Goal: Task Accomplishment & Management: Complete application form

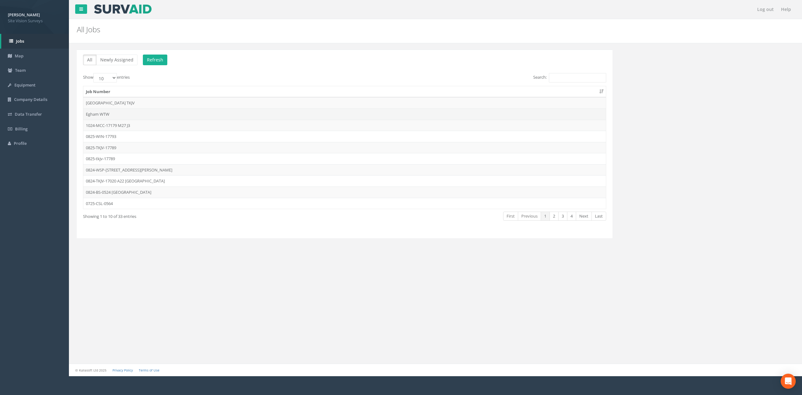
click at [240, 116] on td "Egham WTW" at bounding box center [344, 113] width 522 height 11
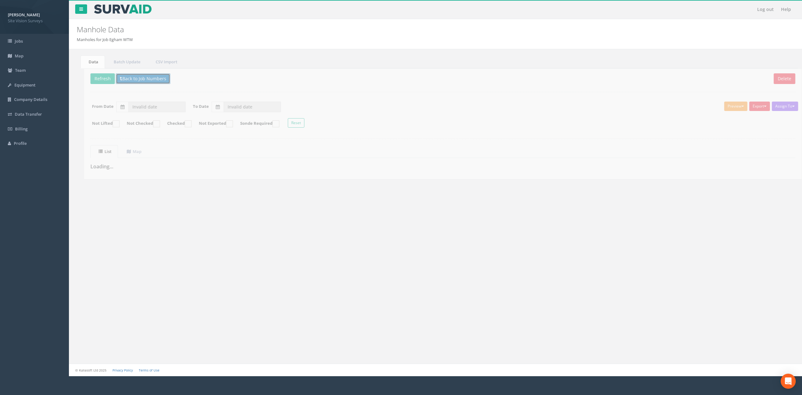
click at [149, 83] on button "Back to Job Numbers" at bounding box center [135, 78] width 54 height 11
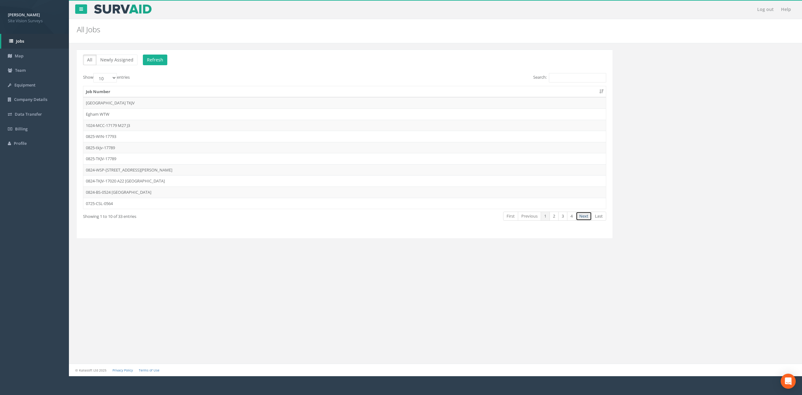
click at [587, 220] on link "Next" at bounding box center [584, 215] width 16 height 9
click at [525, 219] on link "Previous" at bounding box center [529, 215] width 23 height 9
click at [140, 116] on td "Egham WTW" at bounding box center [344, 113] width 522 height 11
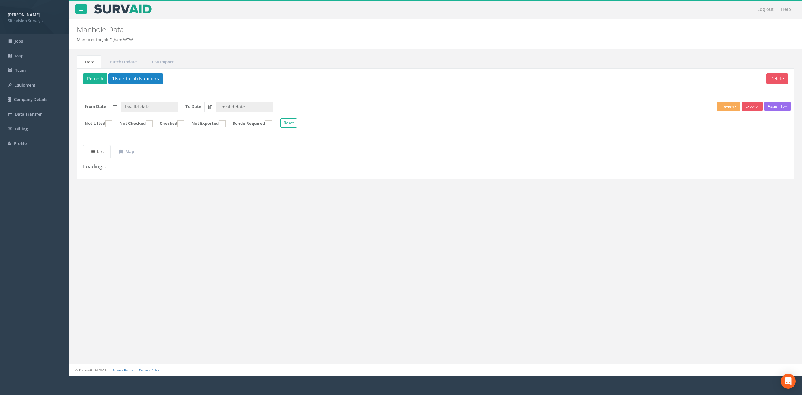
type input "[DATE]"
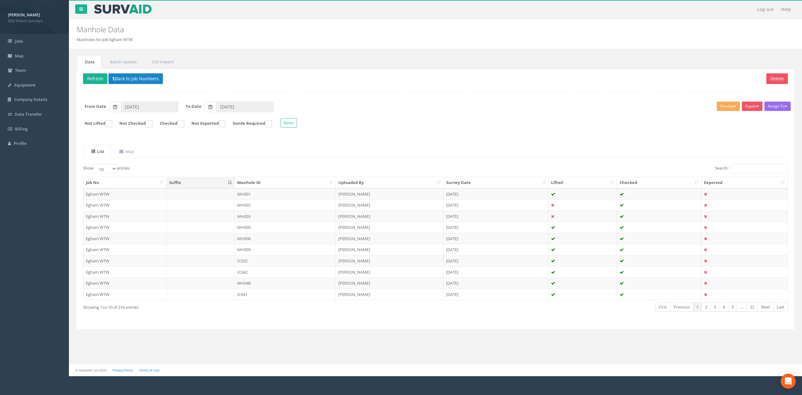
click at [651, 182] on th "Checked" at bounding box center [659, 182] width 84 height 11
click at [645, 182] on th "Checked" at bounding box center [659, 182] width 84 height 11
click at [150, 126] on label "Not Checked" at bounding box center [132, 123] width 39 height 7
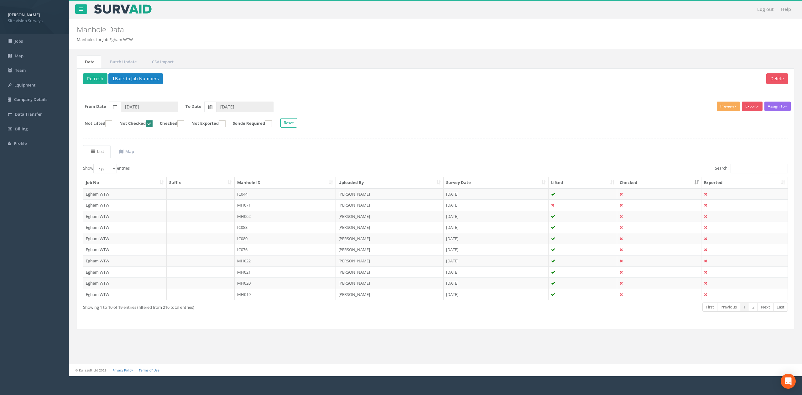
click at [150, 126] on label "Not Checked" at bounding box center [132, 123] width 39 height 7
checkbox input "false"
click at [281, 185] on th "Manhole ID" at bounding box center [285, 182] width 101 height 11
click at [113, 192] on td "Egham WTW" at bounding box center [124, 193] width 83 height 11
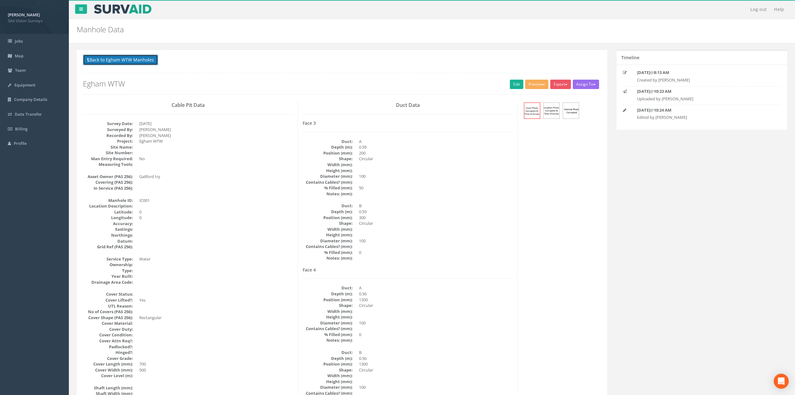
click at [129, 55] on button "Back to Egham WTW Manholes" at bounding box center [120, 59] width 75 height 11
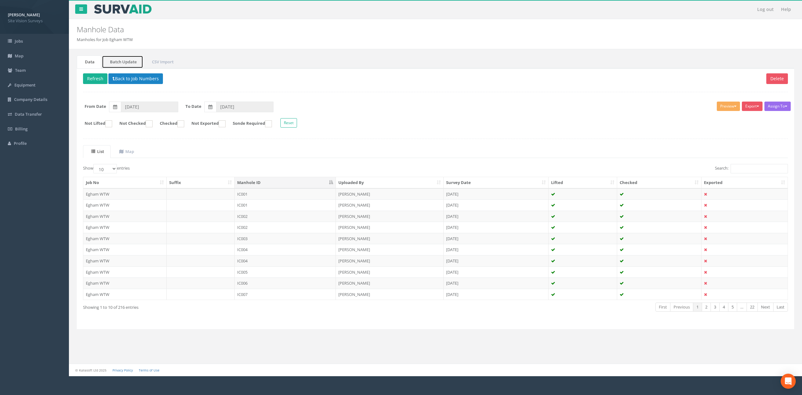
click at [126, 63] on link "Batch Update" at bounding box center [122, 61] width 41 height 13
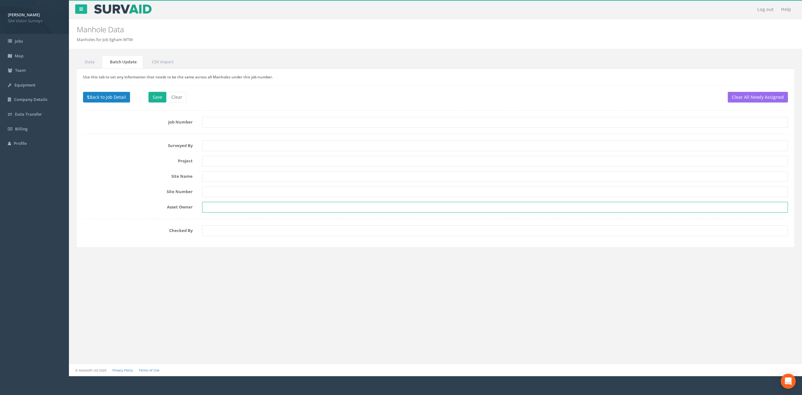
click at [211, 203] on input "text" at bounding box center [495, 207] width 586 height 11
type input "Galliford Try"
click at [219, 194] on input "text" at bounding box center [495, 191] width 586 height 11
click at [222, 178] on input "text" at bounding box center [495, 176] width 586 height 11
click at [223, 161] on input "text" at bounding box center [495, 161] width 586 height 11
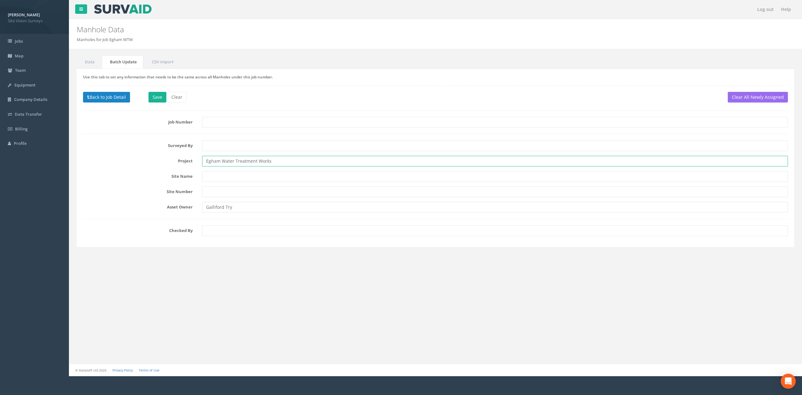
type input "Egham Water Treatment Works"
click at [215, 175] on input "text" at bounding box center [495, 176] width 586 height 11
type input "[STREET_ADDRESS]"
click at [263, 144] on input "text" at bounding box center [495, 145] width 586 height 11
type input "MC/JA/JG"
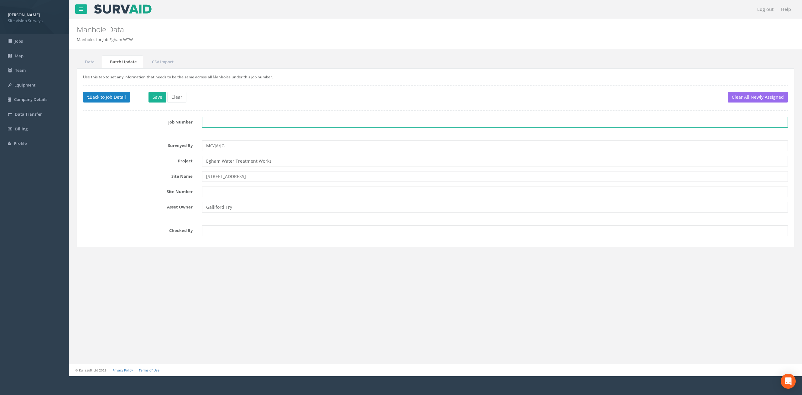
click at [236, 124] on input "text" at bounding box center [495, 122] width 586 height 11
type input "0625-GT-17682"
click at [151, 98] on button "Save" at bounding box center [157, 97] width 18 height 11
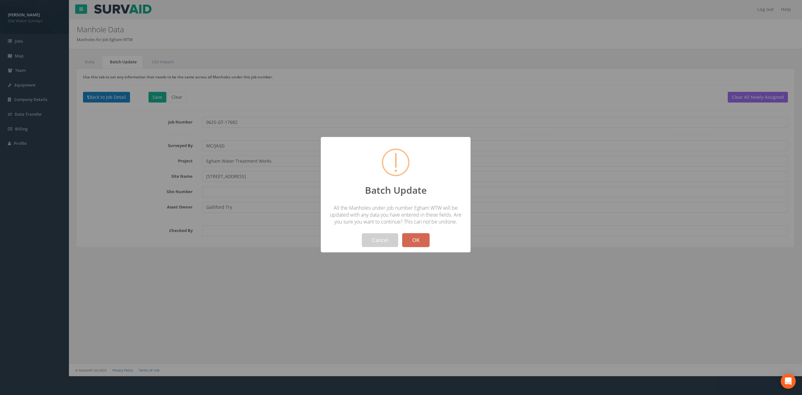
click at [421, 242] on button "OK" at bounding box center [415, 240] width 27 height 14
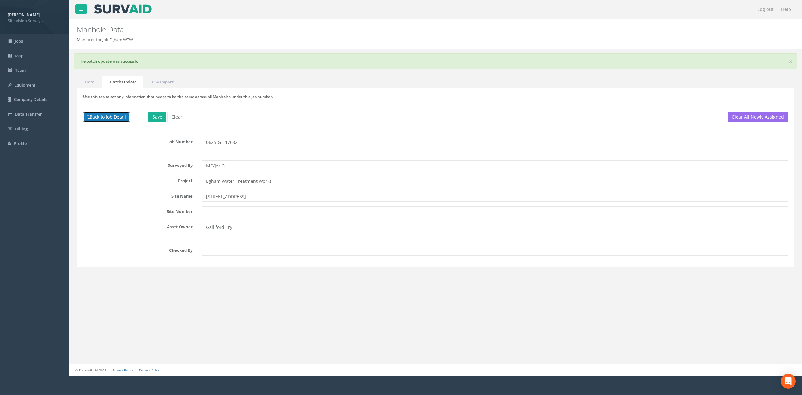
click at [101, 121] on button "Back to Job Detail" at bounding box center [106, 116] width 47 height 11
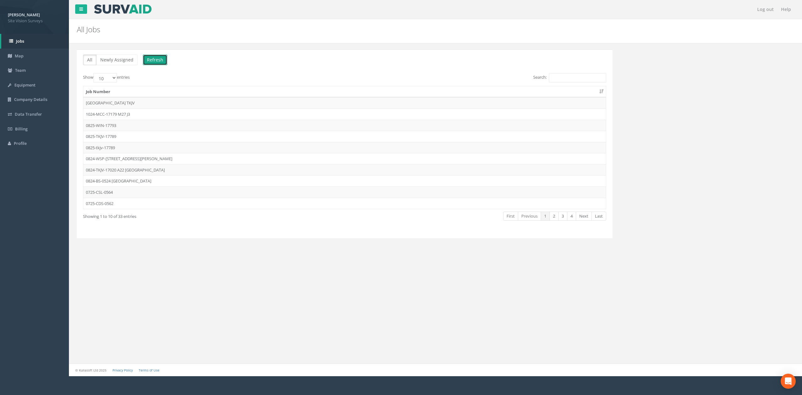
click at [154, 62] on button "Refresh" at bounding box center [155, 59] width 24 height 11
click at [583, 218] on link "Next" at bounding box center [584, 215] width 16 height 9
click at [151, 163] on td "0625-GT-17682" at bounding box center [344, 158] width 522 height 11
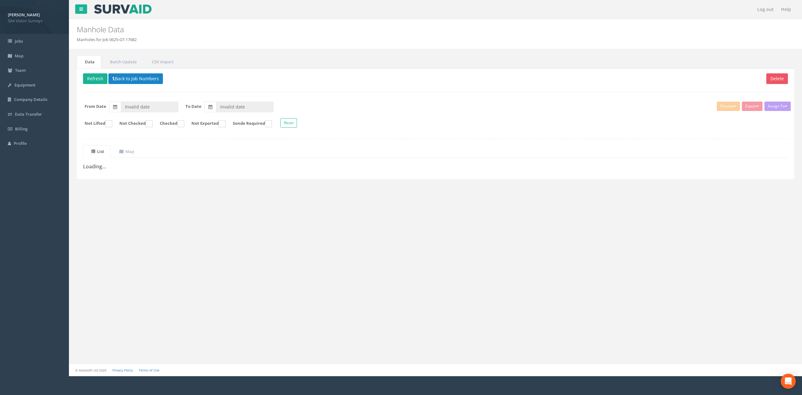
type input "[DATE]"
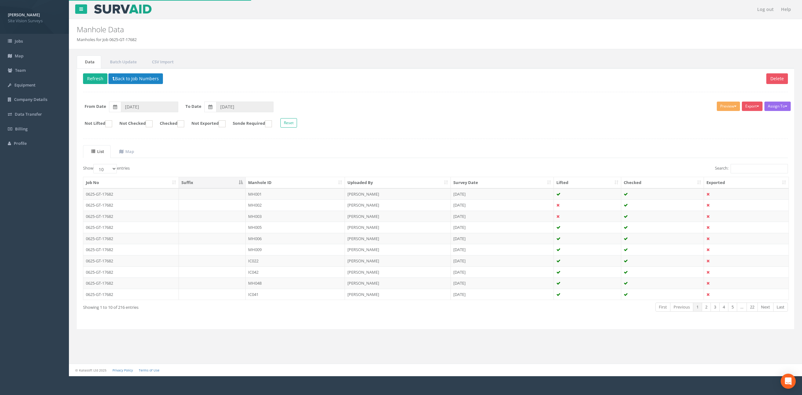
click at [271, 178] on th "Manhole ID" at bounding box center [295, 182] width 99 height 11
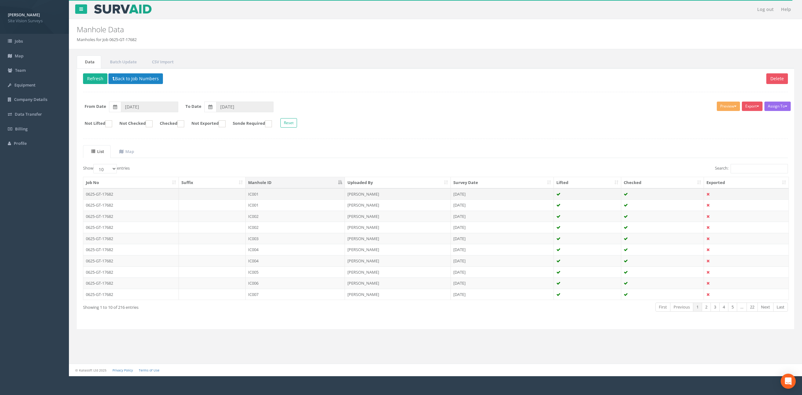
click at [265, 197] on td "IC001" at bounding box center [295, 193] width 99 height 11
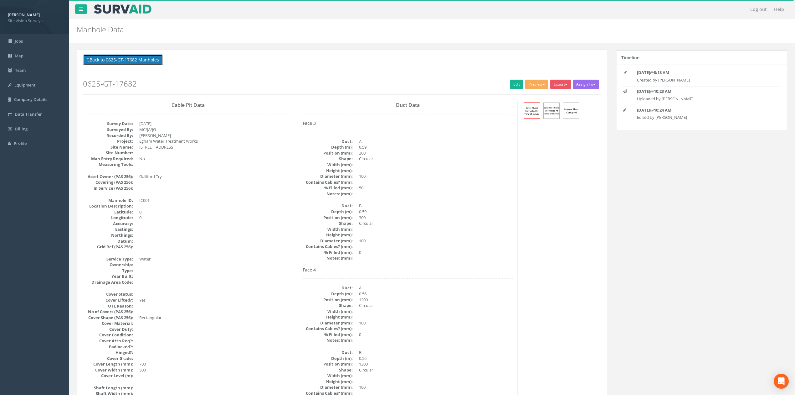
click at [155, 61] on button "Back to 0625-GT-17682 Manholes" at bounding box center [123, 59] width 80 height 11
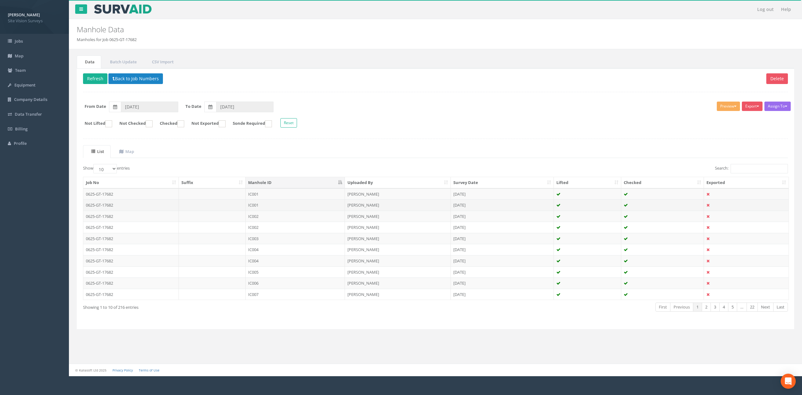
click at [244, 206] on td at bounding box center [212, 204] width 67 height 11
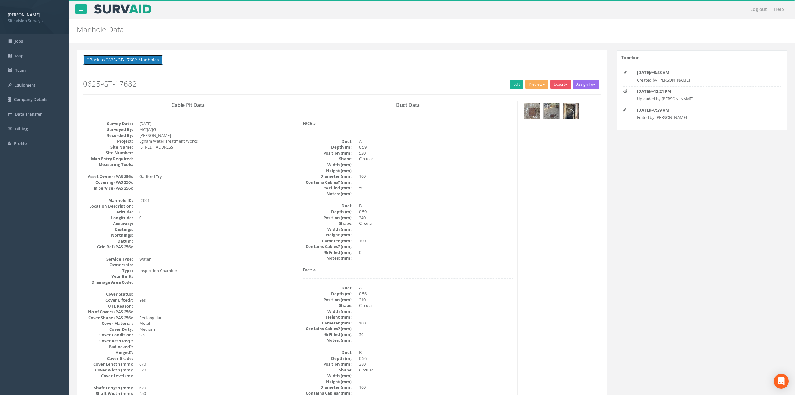
click at [152, 60] on button "Back to 0625-GT-17682 Manholes" at bounding box center [123, 59] width 80 height 11
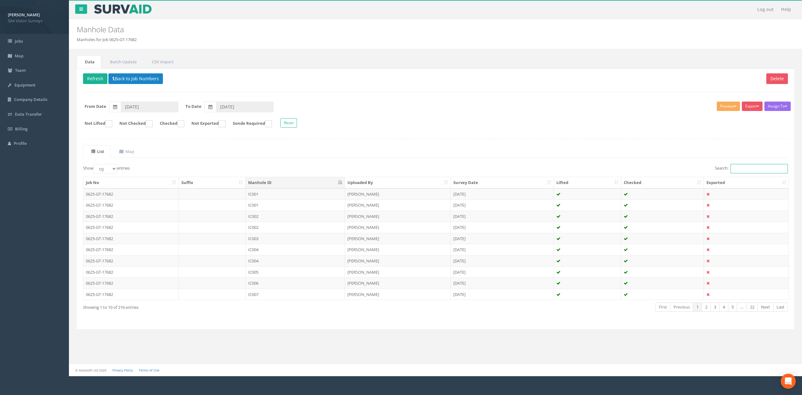
click at [745, 172] on input "Search:" at bounding box center [758, 168] width 57 height 9
type input "ic"
click at [728, 108] on button "Preview" at bounding box center [727, 105] width 23 height 9
click at [722, 117] on link "SVS IC" at bounding box center [717, 119] width 48 height 10
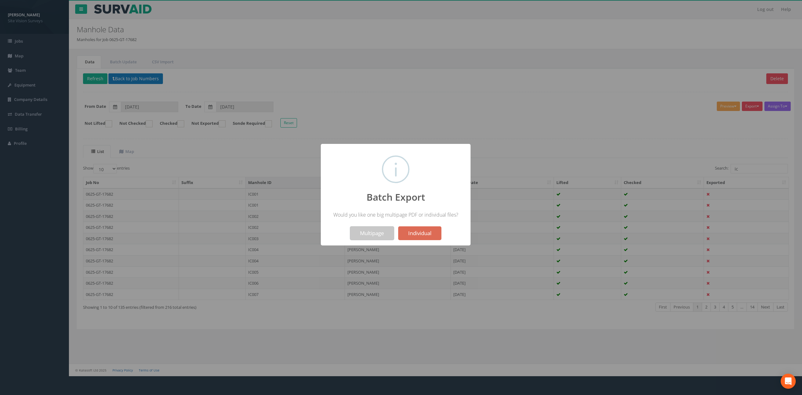
click at [366, 234] on button "Multipage" at bounding box center [372, 233] width 44 height 14
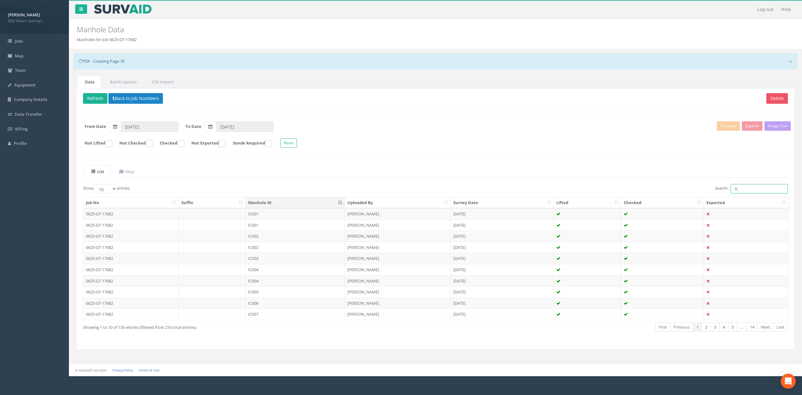
drag, startPoint x: 742, startPoint y: 189, endPoint x: 721, endPoint y: 189, distance: 20.0
click at [721, 189] on label "Search: ic" at bounding box center [751, 188] width 73 height 9
click at [71, 182] on div "Log out Help Manhole Data Manholes for Job 0625-GT-17682 × There was an error f…" at bounding box center [435, 188] width 733 height 376
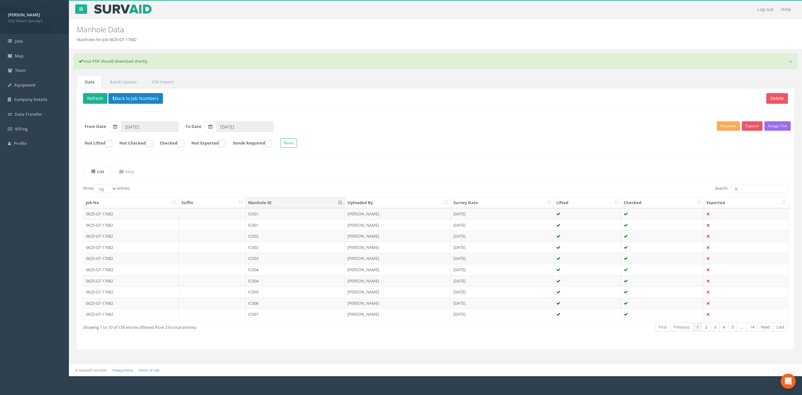
click at [291, 218] on td "IC001" at bounding box center [295, 213] width 99 height 11
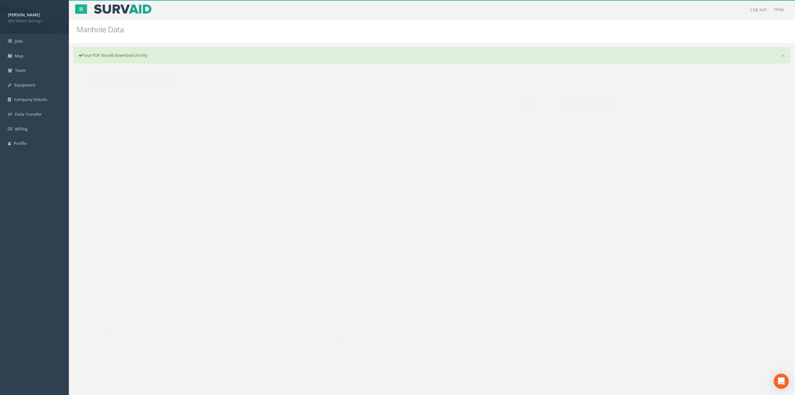
click at [513, 108] on link "Edit" at bounding box center [516, 104] width 13 height 9
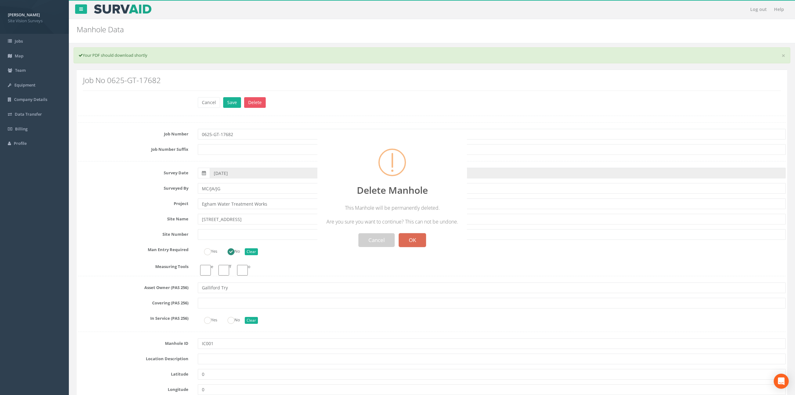
click at [421, 239] on button "OK" at bounding box center [412, 240] width 27 height 14
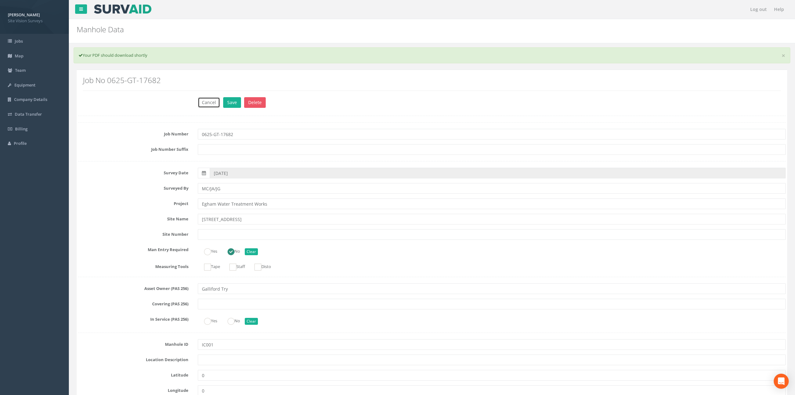
click at [210, 107] on button "Cancel" at bounding box center [209, 102] width 22 height 11
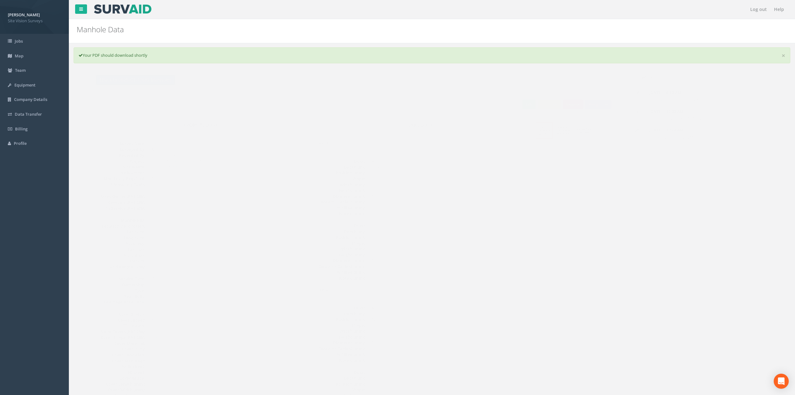
click at [118, 83] on button "Back to 0625-GT-17682 Manholes" at bounding box center [123, 80] width 80 height 11
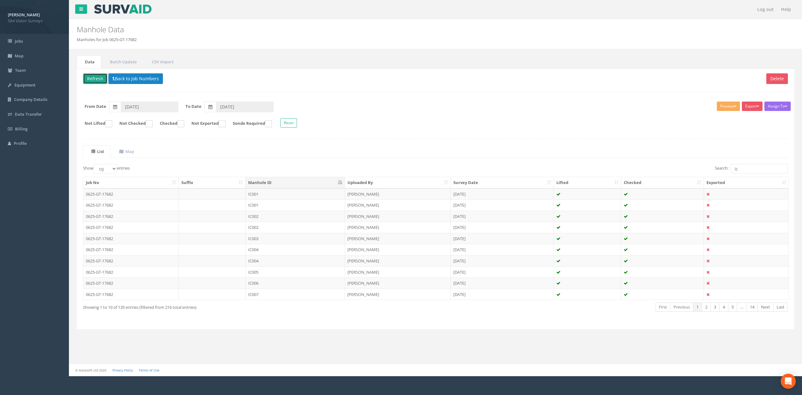
click at [101, 83] on button "Refresh" at bounding box center [95, 78] width 24 height 11
click at [309, 194] on td "IC001" at bounding box center [295, 193] width 99 height 11
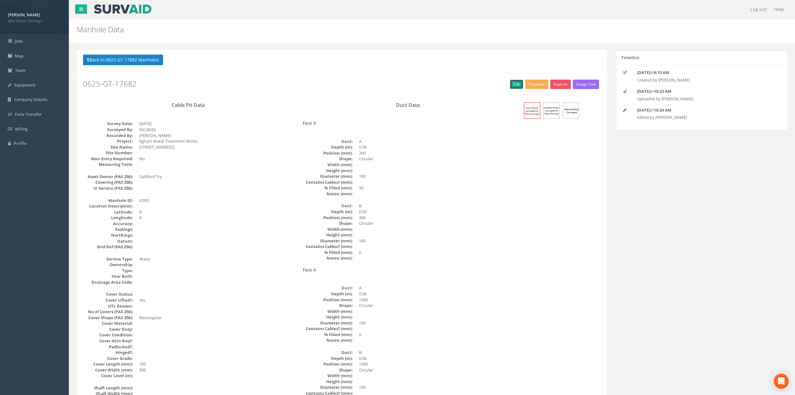
click at [510, 86] on link "Edit" at bounding box center [516, 84] width 13 height 9
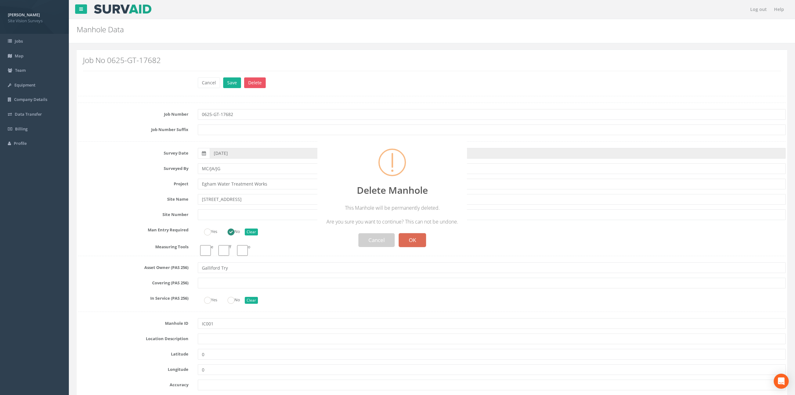
click at [408, 237] on button "OK" at bounding box center [412, 240] width 27 height 14
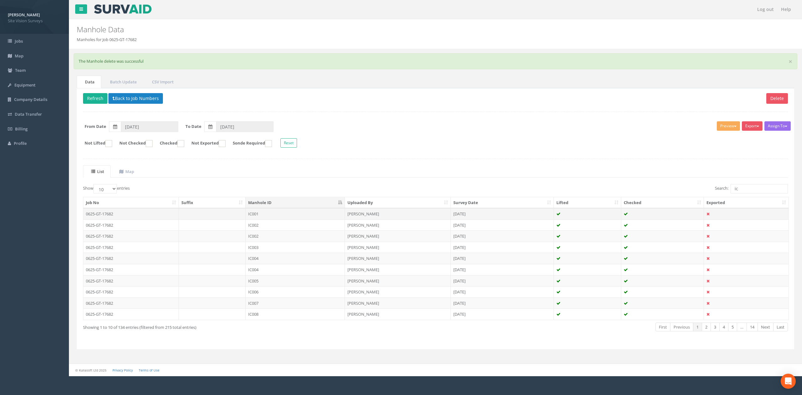
click at [240, 215] on td at bounding box center [212, 213] width 67 height 11
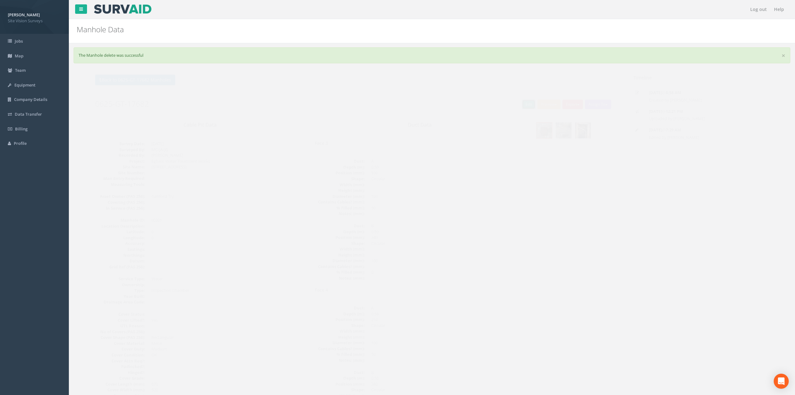
click at [511, 108] on link "Edit" at bounding box center [516, 104] width 13 height 9
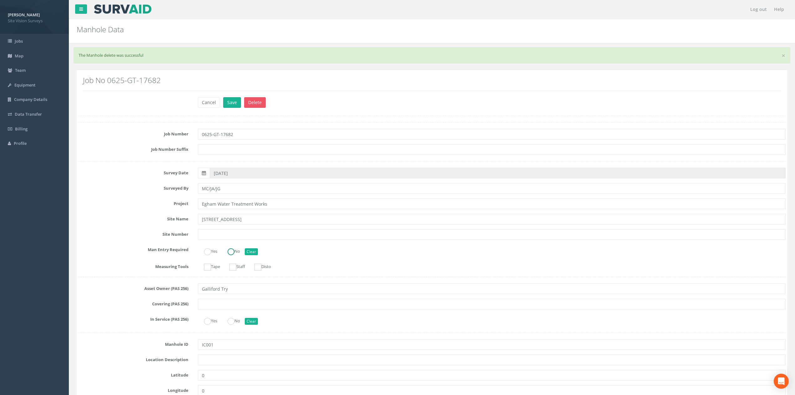
click at [230, 252] on ins at bounding box center [231, 251] width 7 height 7
radio input "true"
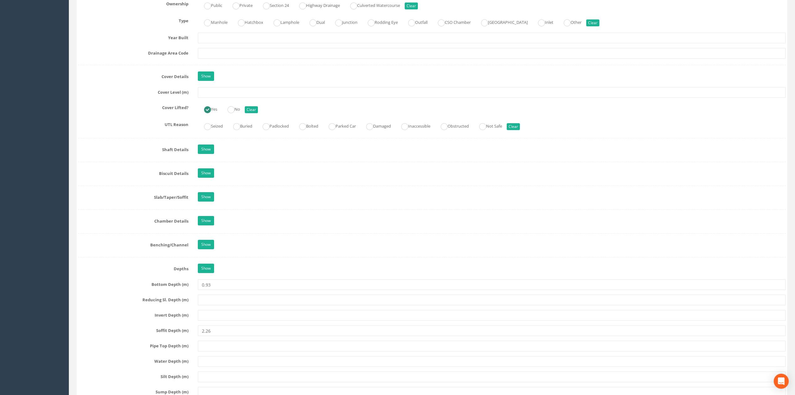
scroll to position [626, 0]
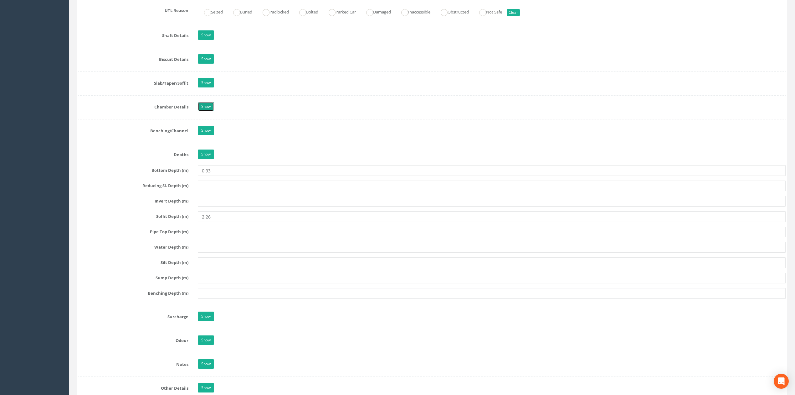
click at [208, 111] on link "Show" at bounding box center [206, 106] width 16 height 9
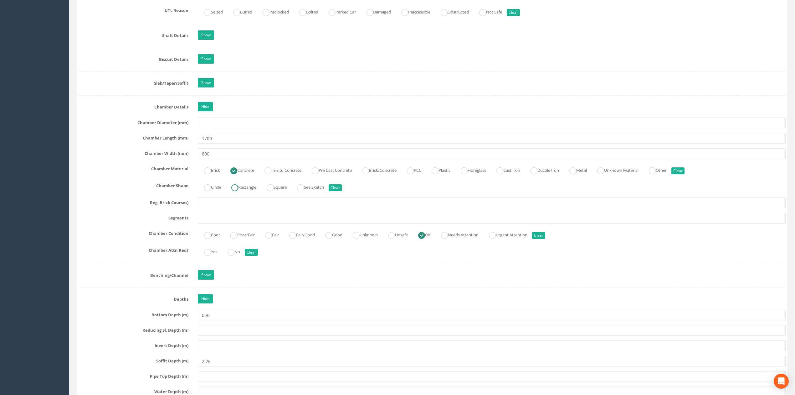
click at [253, 190] on label "Rectangle" at bounding box center [240, 186] width 31 height 9
radio input "true"
click at [222, 208] on input "text" at bounding box center [492, 202] width 588 height 11
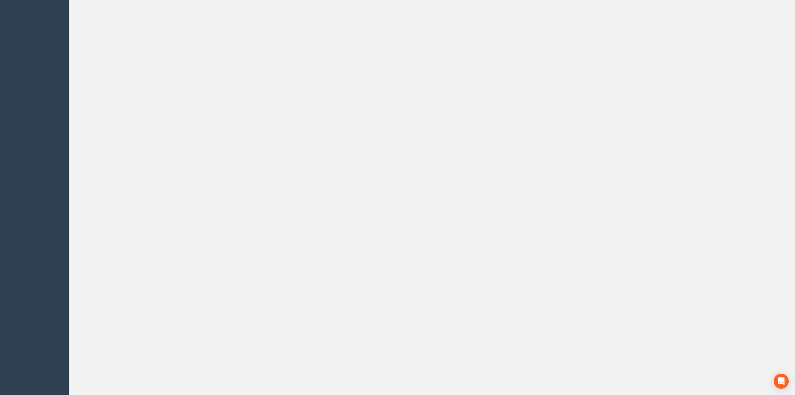
scroll to position [0, 0]
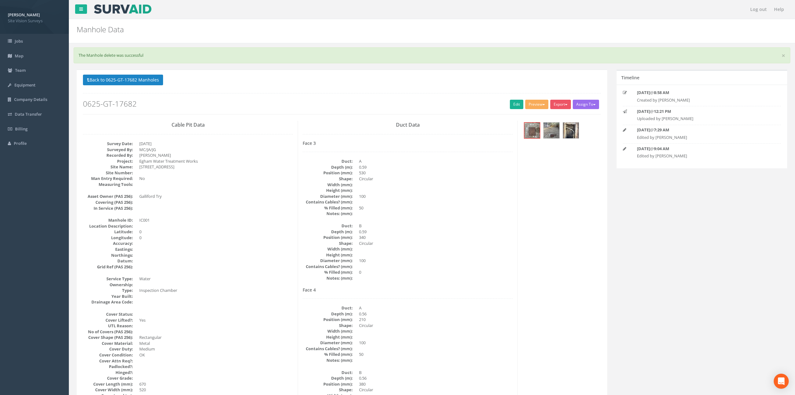
click at [166, 85] on p "Back to 0625-GT-17682 Manholes Back to Map" at bounding box center [342, 81] width 518 height 12
click at [157, 85] on button "Back to 0625-GT-17682 Manholes" at bounding box center [123, 80] width 80 height 11
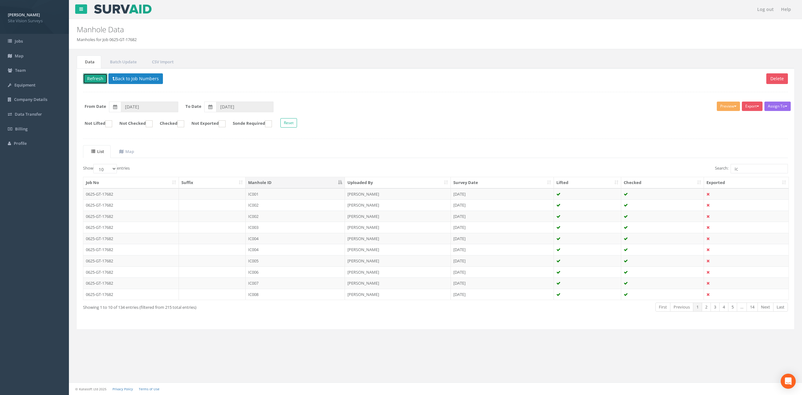
click at [96, 78] on button "Refresh" at bounding box center [95, 78] width 24 height 11
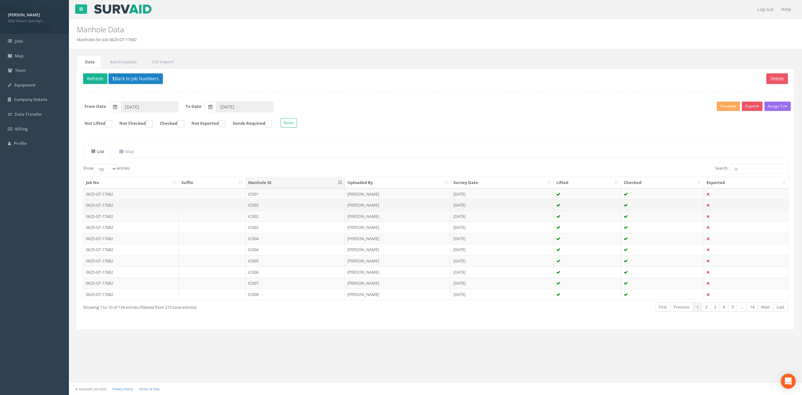
click at [376, 210] on td "[PERSON_NAME]" at bounding box center [398, 204] width 106 height 11
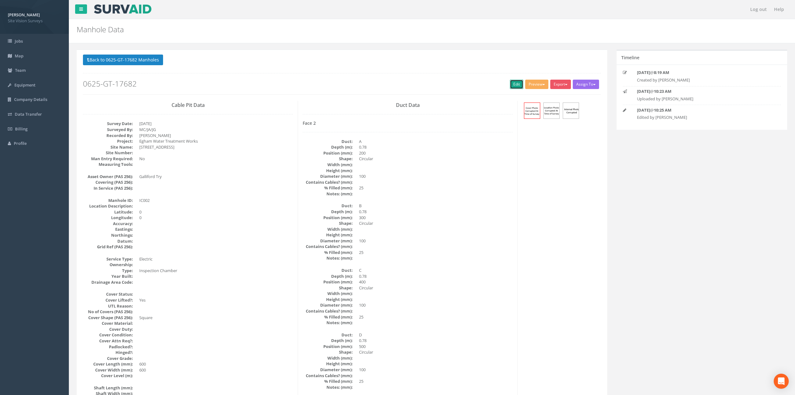
click at [516, 83] on link "Edit" at bounding box center [516, 84] width 13 height 9
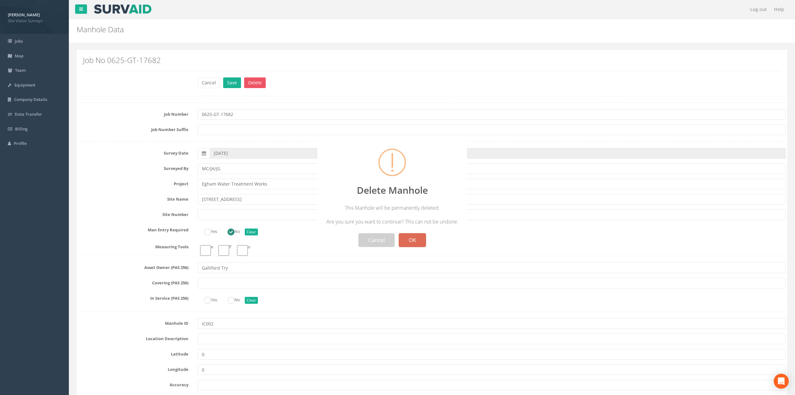
click at [424, 242] on button "OK" at bounding box center [412, 240] width 27 height 14
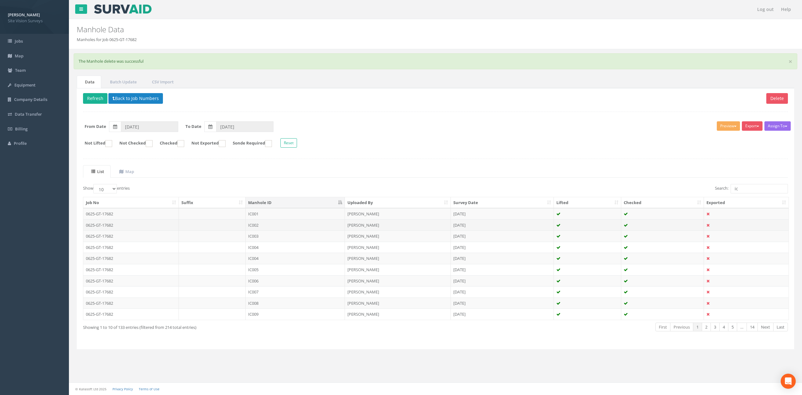
click at [305, 225] on td "IC002" at bounding box center [295, 224] width 99 height 11
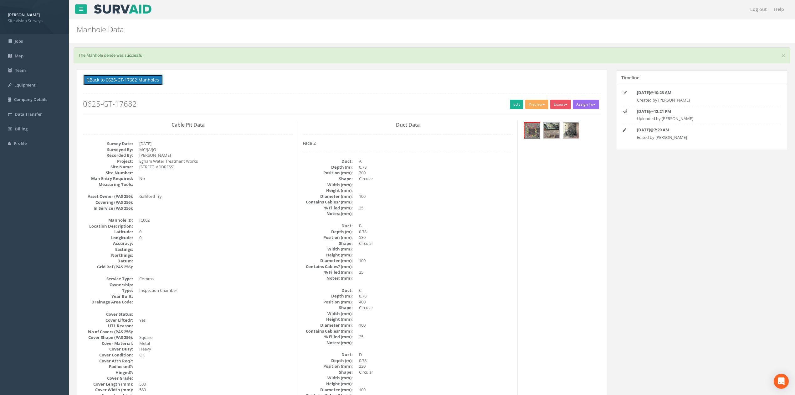
click at [141, 79] on button "Back to 0625-GT-17682 Manholes" at bounding box center [123, 80] width 80 height 11
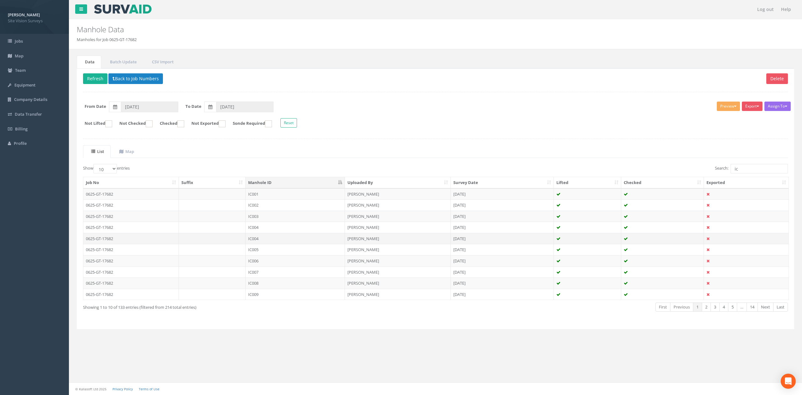
click at [265, 241] on td "IC004" at bounding box center [295, 238] width 99 height 11
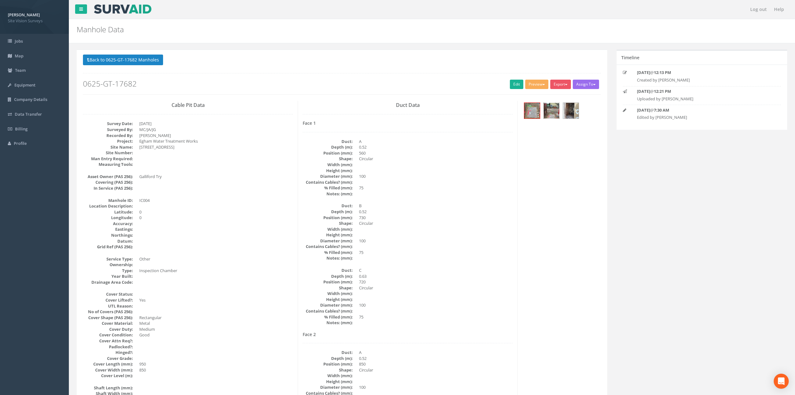
click at [556, 115] on img at bounding box center [552, 111] width 16 height 16
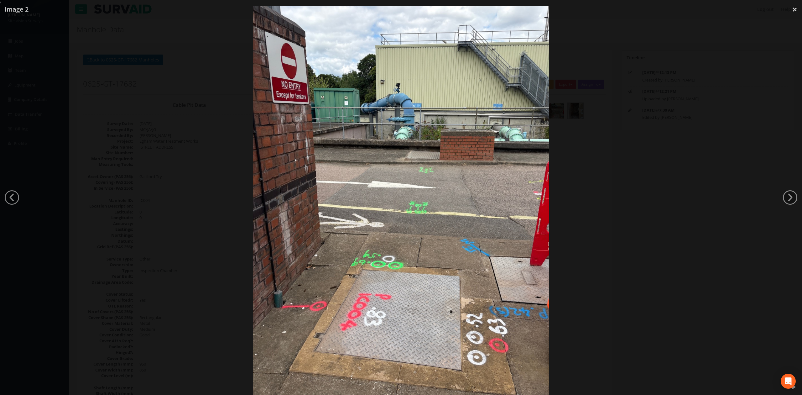
click at [168, 71] on div at bounding box center [401, 203] width 802 height 395
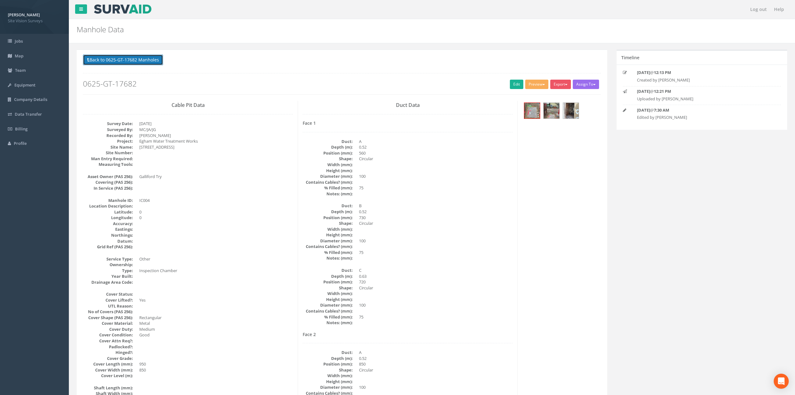
click at [106, 64] on button "Back to 0625-GT-17682 Manholes" at bounding box center [123, 59] width 80 height 11
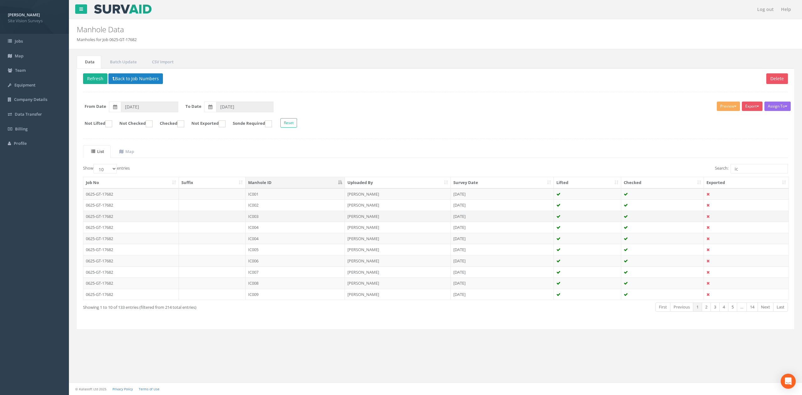
click at [239, 219] on td at bounding box center [212, 215] width 67 height 11
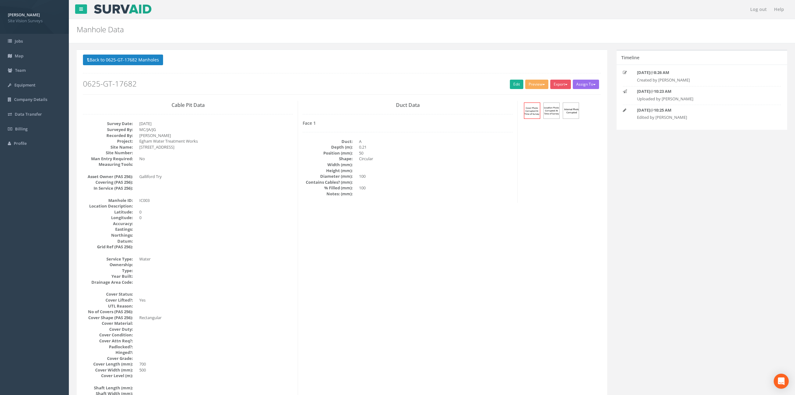
click at [505, 81] on h2 "0625-GT-17682" at bounding box center [342, 84] width 518 height 8
click at [510, 83] on link "Edit" at bounding box center [516, 84] width 13 height 9
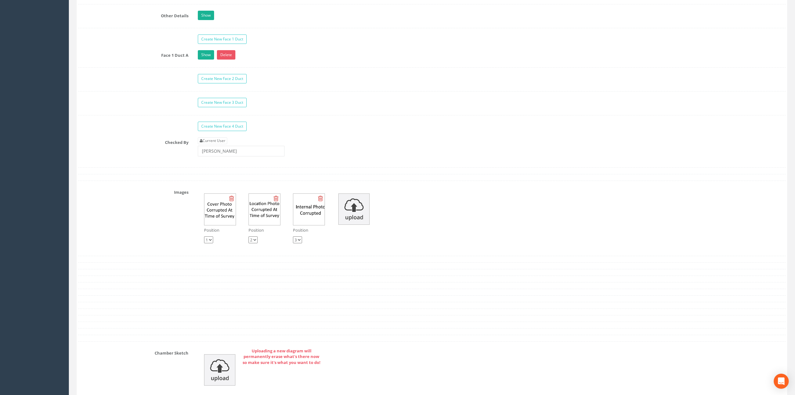
scroll to position [1122, 0]
click at [352, 220] on img at bounding box center [354, 209] width 31 height 31
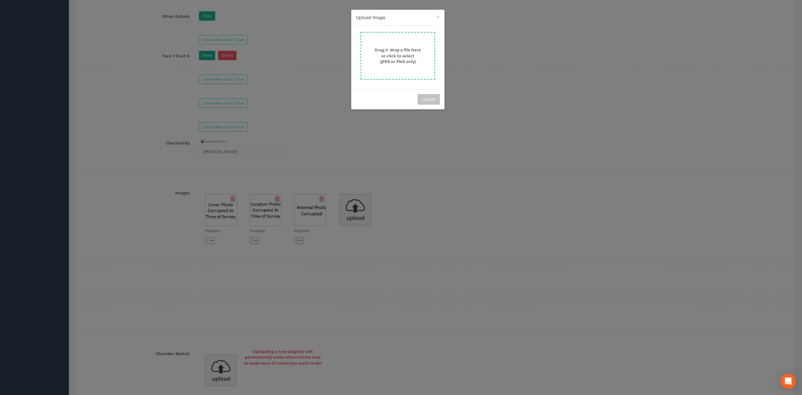
click at [400, 57] on strong "Drag n' drop a file here or click to select (JPEG or PNG only)" at bounding box center [398, 55] width 46 height 17
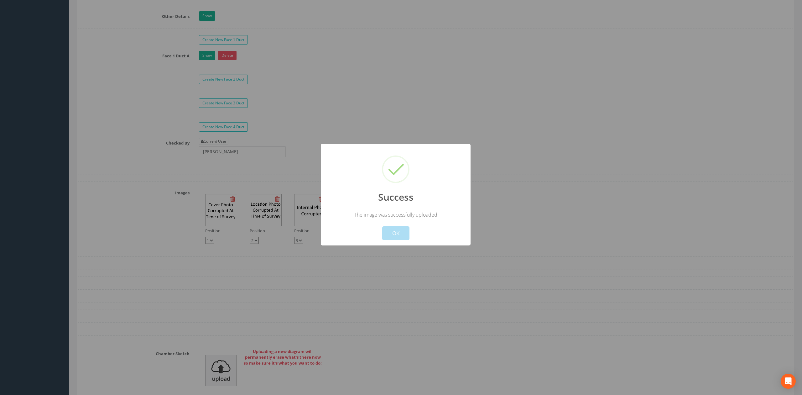
click at [403, 237] on button "OK" at bounding box center [395, 233] width 27 height 14
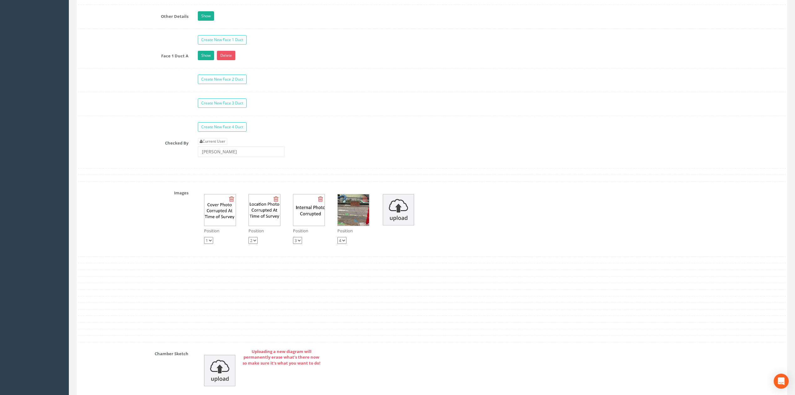
click at [276, 202] on icon at bounding box center [276, 199] width 5 height 6
select select "string:2"
click at [301, 244] on select "1 2 3" at bounding box center [297, 240] width 9 height 7
select select "string:2"
click at [293, 244] on select "1 2 3" at bounding box center [297, 240] width 9 height 7
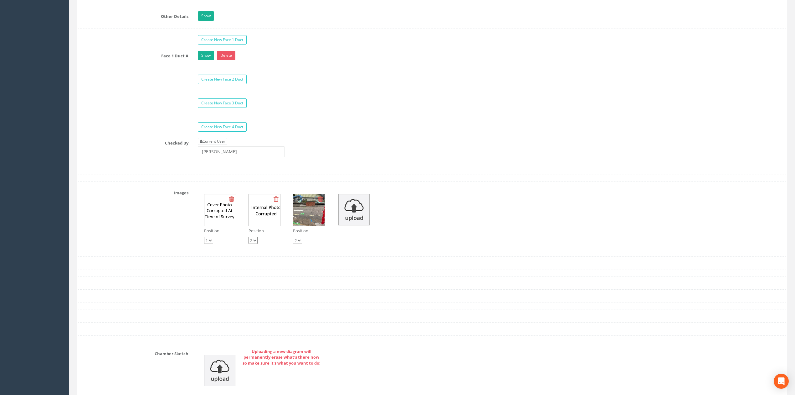
select select "string:3"
click at [250, 157] on input "[PERSON_NAME]" at bounding box center [241, 151] width 87 height 11
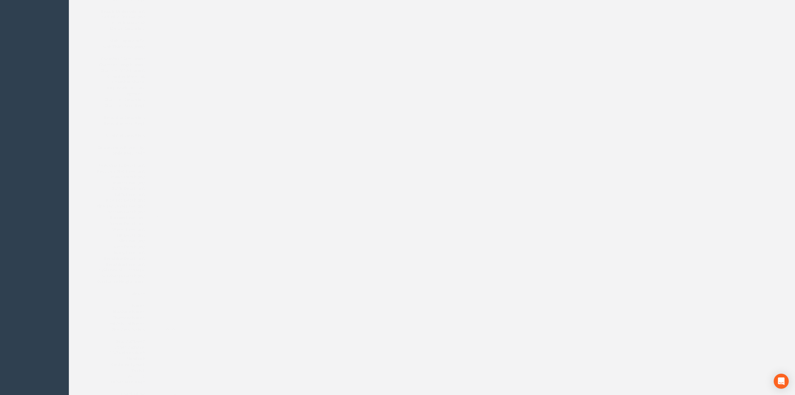
scroll to position [0, 0]
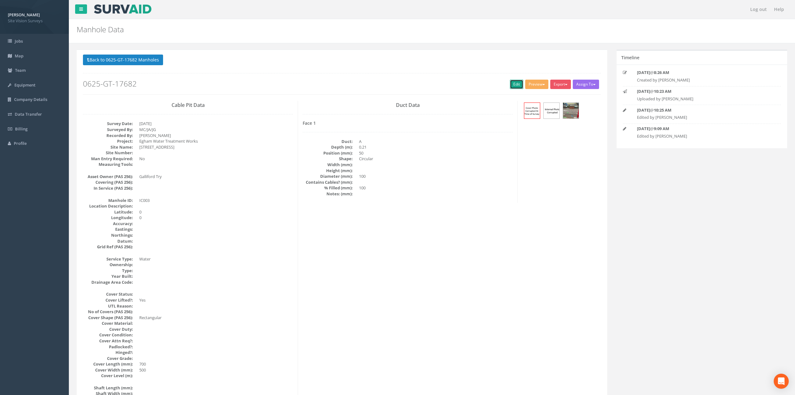
click at [514, 83] on link "Edit" at bounding box center [516, 84] width 13 height 9
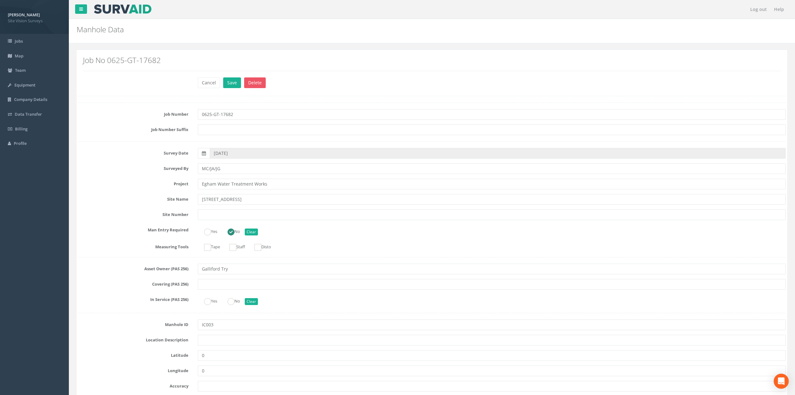
scroll to position [335, 0]
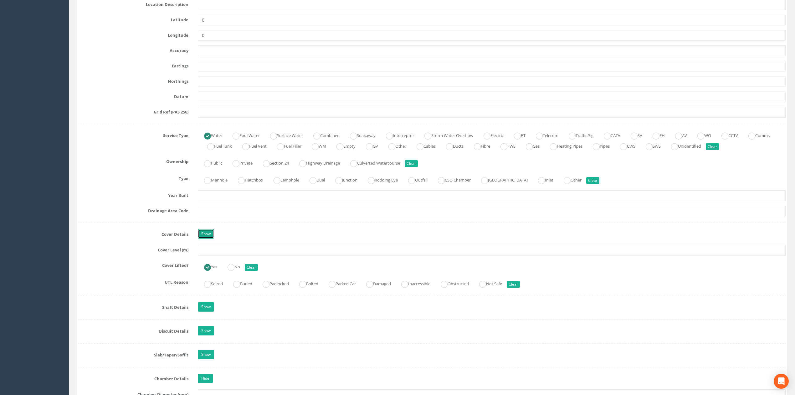
click at [203, 231] on link "Show" at bounding box center [206, 233] width 16 height 9
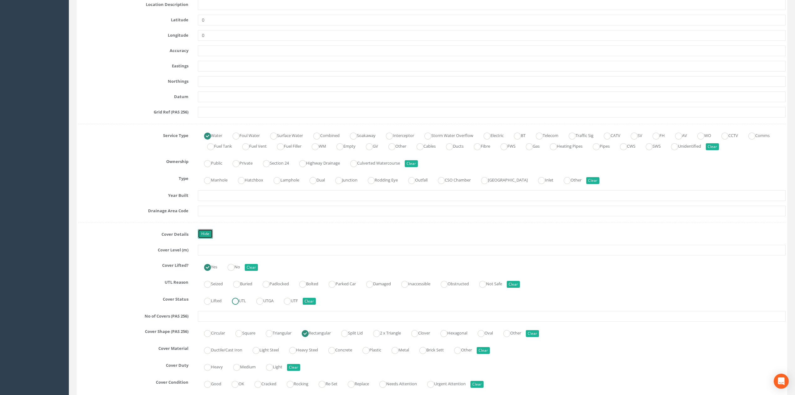
scroll to position [460, 0]
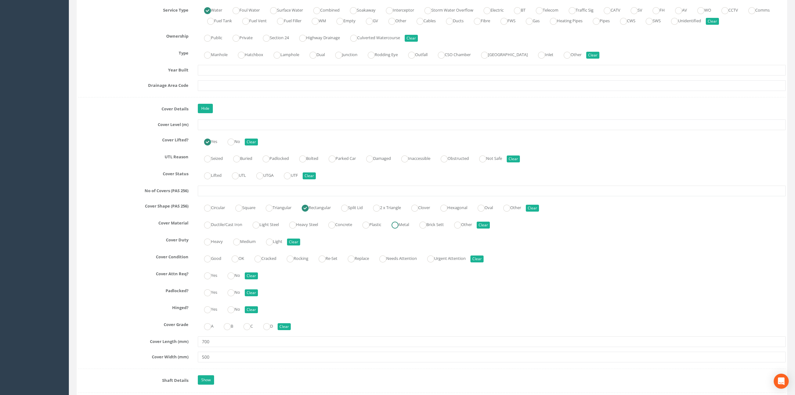
click at [398, 225] on label "Metal" at bounding box center [397, 223] width 24 height 9
radio input "true"
click at [270, 245] on ins at bounding box center [269, 241] width 7 height 7
radio input "true"
click at [209, 257] on label "Good" at bounding box center [209, 257] width 23 height 9
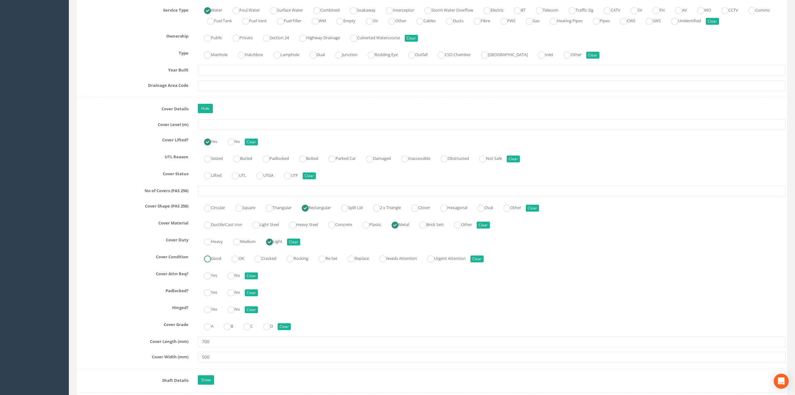
radio input "true"
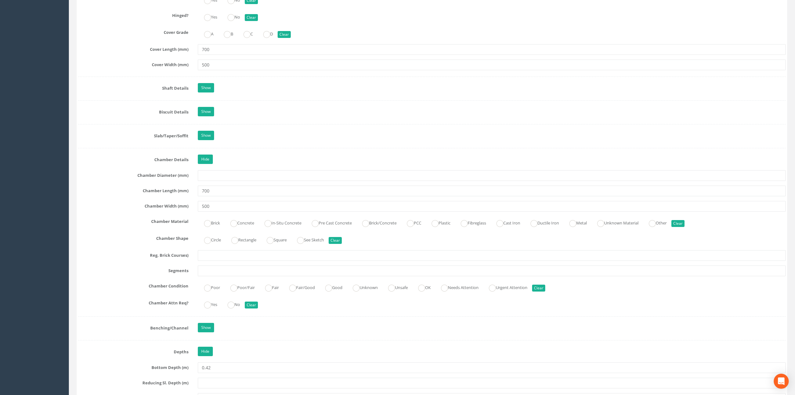
scroll to position [753, 0]
click at [213, 226] on label "Brick" at bounding box center [209, 221] width 22 height 9
radio input "true"
click at [343, 291] on label "Good" at bounding box center [330, 286] width 23 height 9
radio input "true"
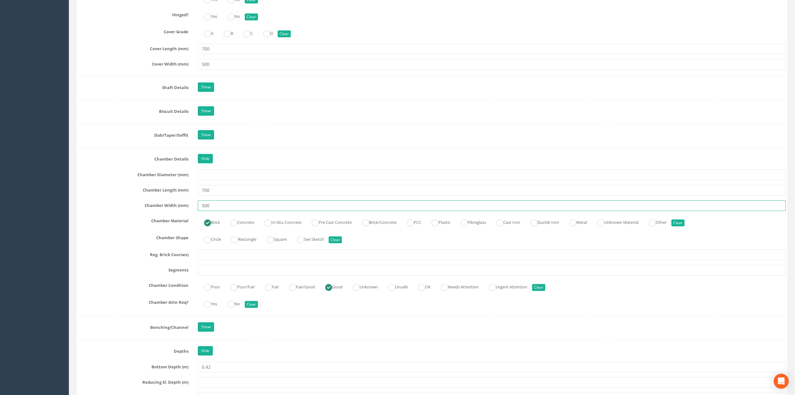
click at [237, 211] on input "500" at bounding box center [492, 205] width 588 height 11
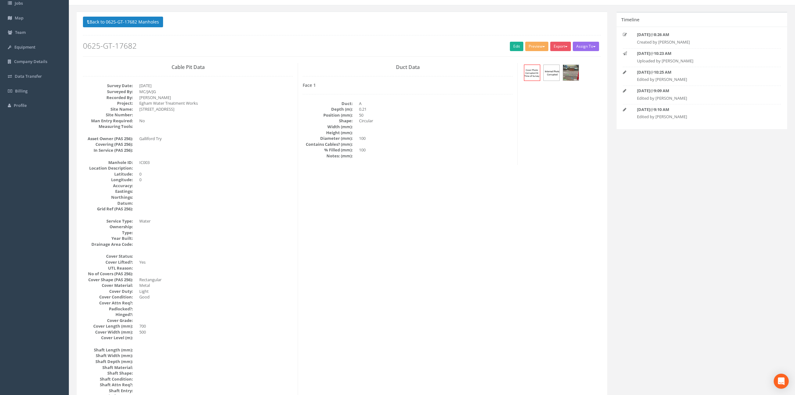
scroll to position [0, 0]
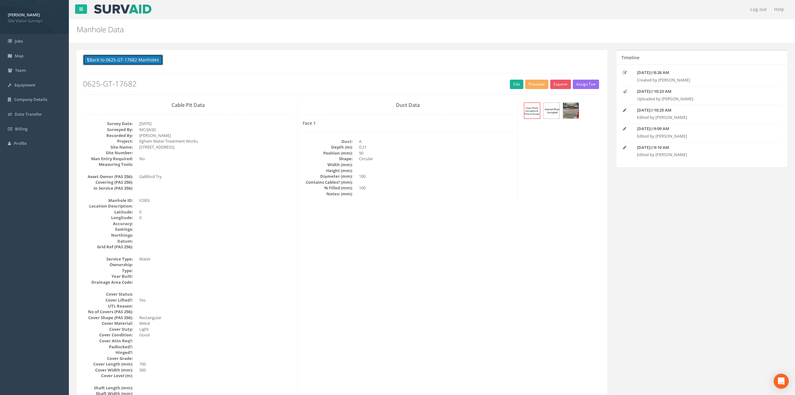
click at [158, 56] on button "Back to 0625-GT-17682 Manholes" at bounding box center [123, 59] width 80 height 11
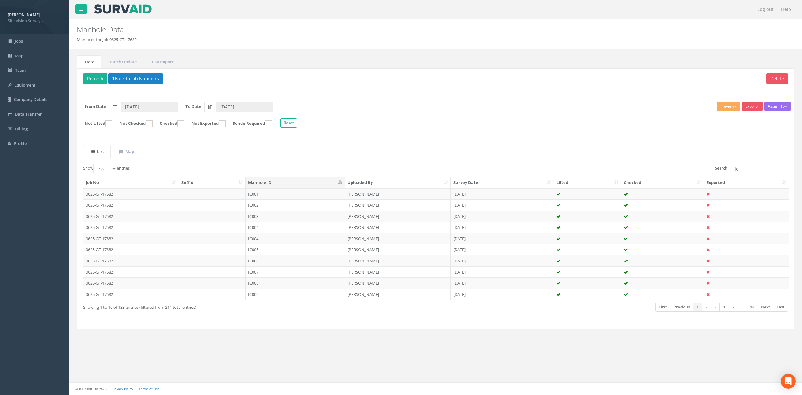
click at [348, 228] on td "[PERSON_NAME]" at bounding box center [398, 226] width 106 height 11
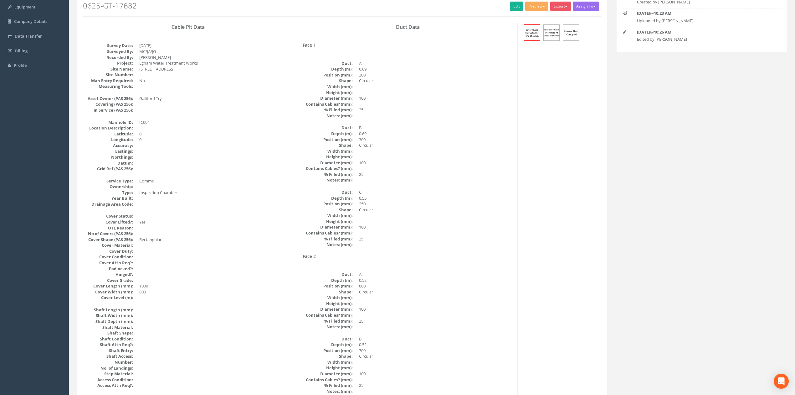
scroll to position [572, 0]
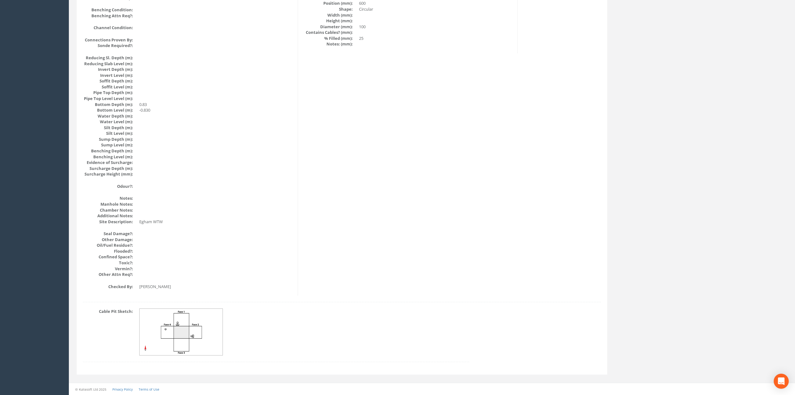
click at [168, 339] on img at bounding box center [182, 331] width 84 height 47
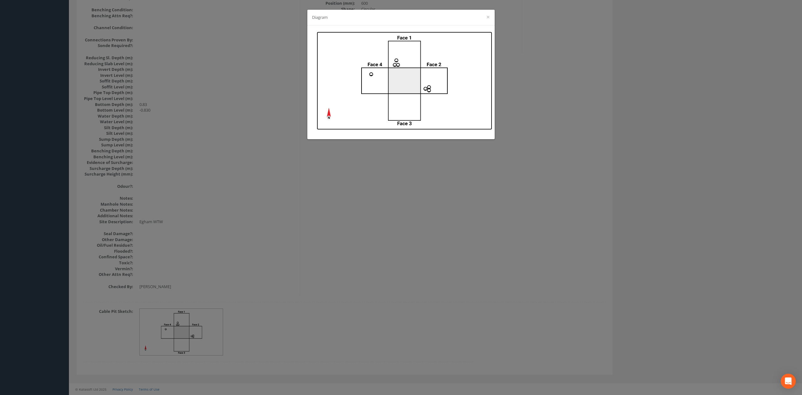
click at [409, 81] on img at bounding box center [404, 81] width 175 height 98
click at [242, 128] on div "Diagram ×" at bounding box center [401, 197] width 802 height 395
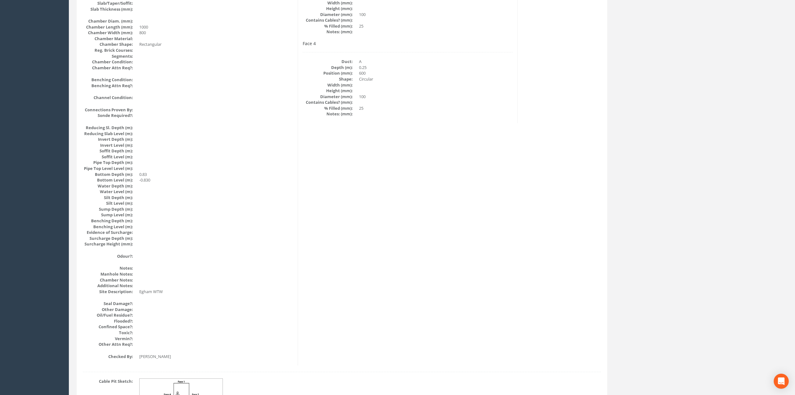
scroll to position [0, 0]
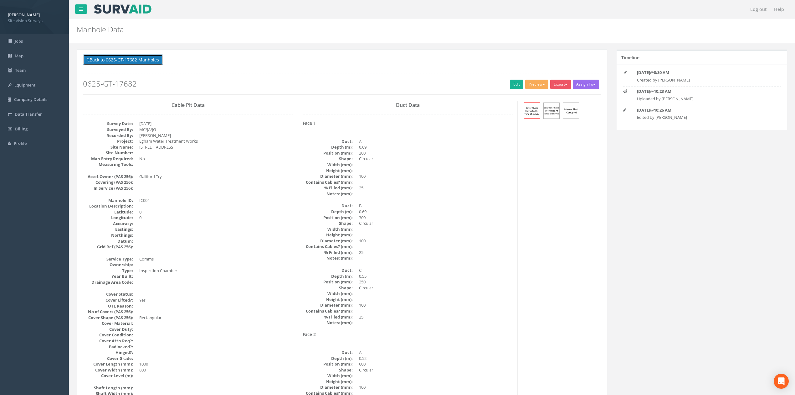
click at [133, 55] on button "Back to 0625-GT-17682 Manholes" at bounding box center [123, 59] width 80 height 11
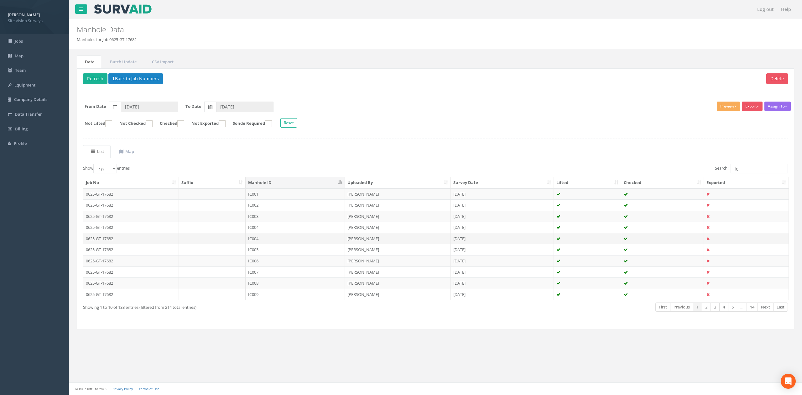
click at [276, 238] on td "IC004" at bounding box center [295, 238] width 99 height 11
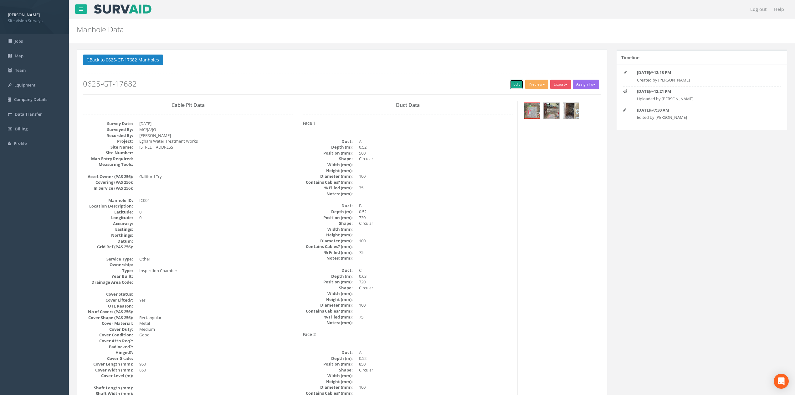
click at [514, 85] on link "Edit" at bounding box center [516, 84] width 13 height 9
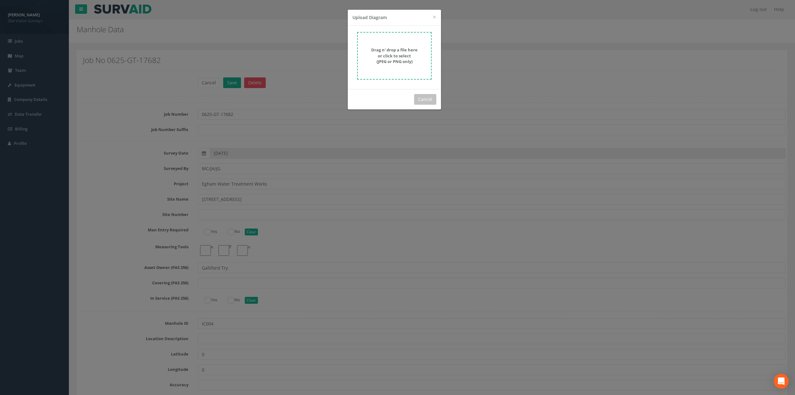
click at [423, 58] on div "Drag n' drop a file here or click to select (JPEG or PNG only)" at bounding box center [394, 56] width 61 height 18
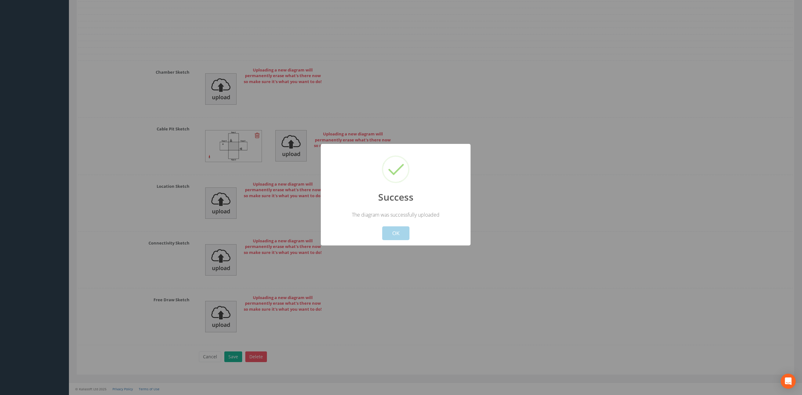
click at [386, 236] on button "OK" at bounding box center [395, 233] width 27 height 14
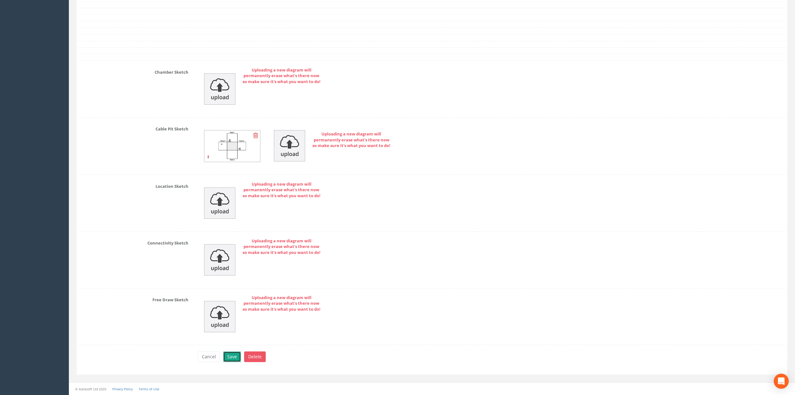
click at [232, 361] on button "Save" at bounding box center [232, 356] width 18 height 11
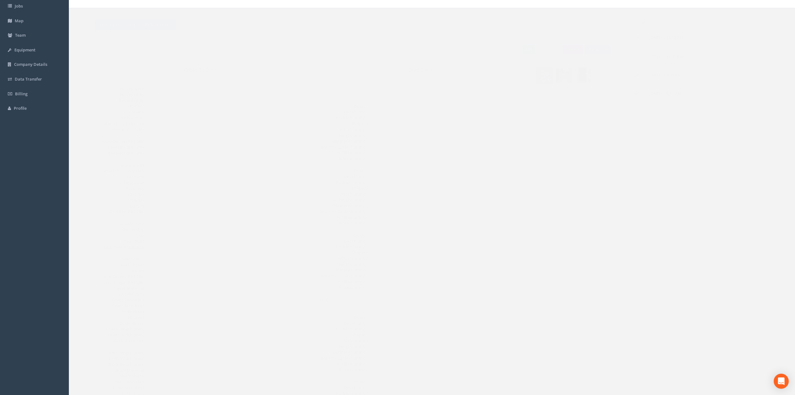
scroll to position [0, 0]
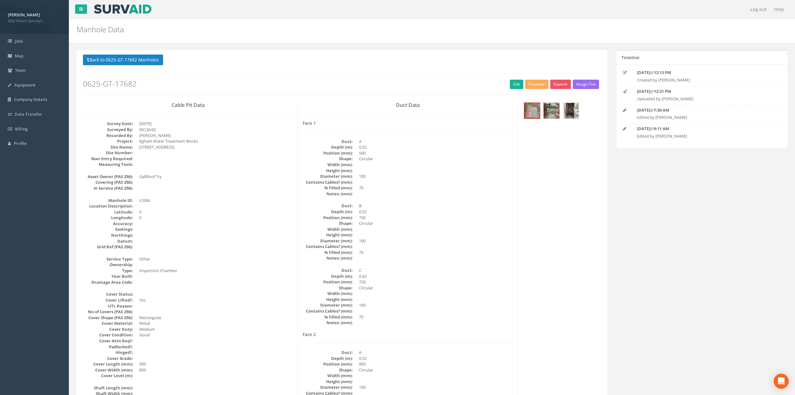
click at [570, 106] on img at bounding box center [571, 111] width 16 height 16
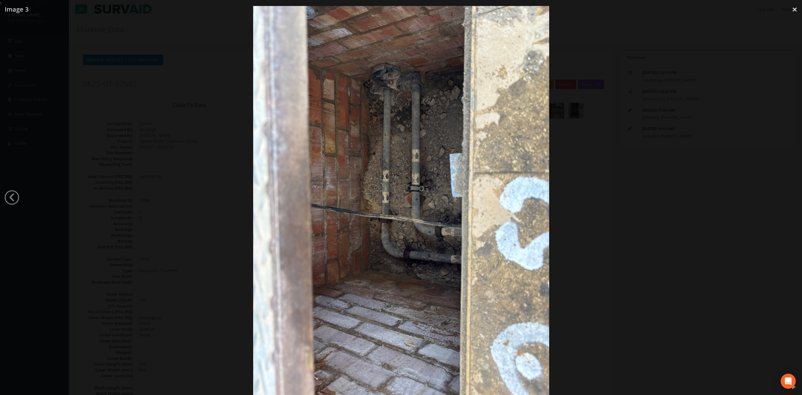
click at [624, 182] on div at bounding box center [401, 203] width 802 height 395
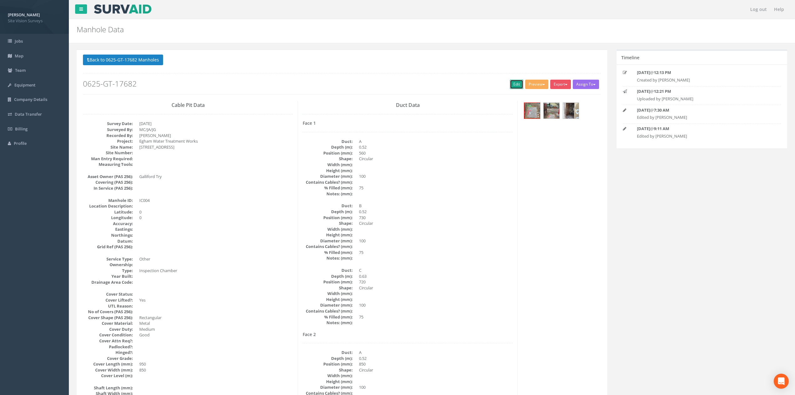
click at [511, 81] on link "Edit" at bounding box center [516, 84] width 13 height 9
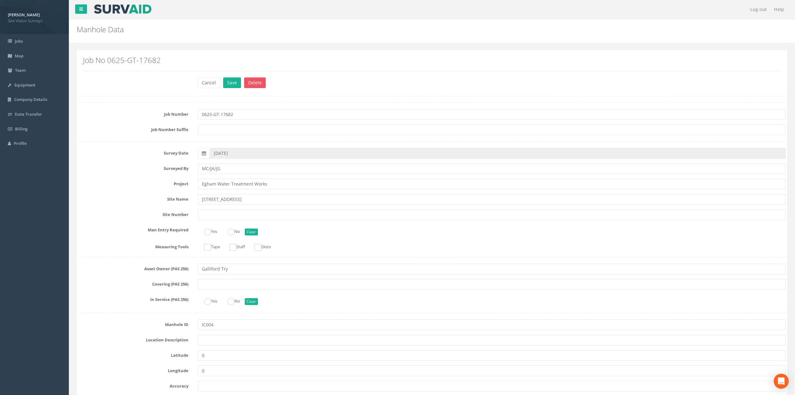
scroll to position [1260, 0]
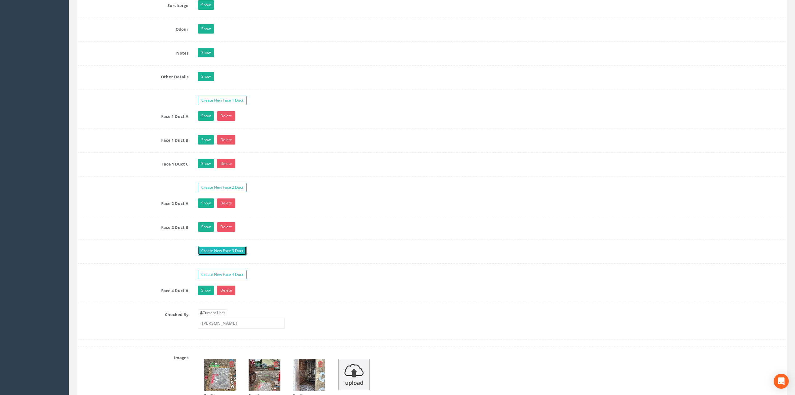
click at [212, 255] on link "Create New Face 3 Duct" at bounding box center [222, 250] width 49 height 9
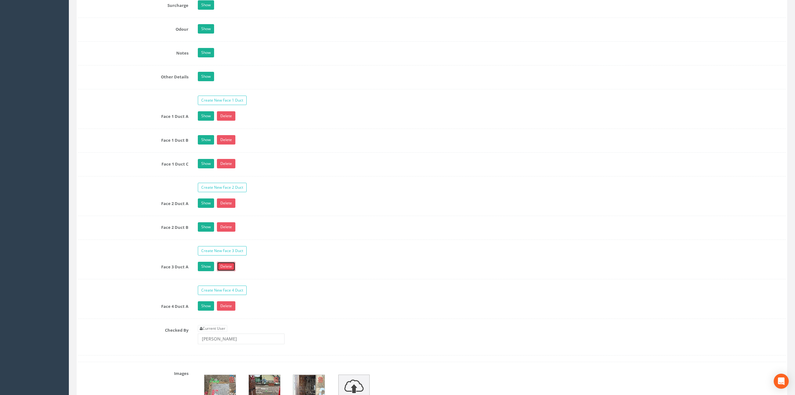
click at [223, 271] on link "Delete" at bounding box center [226, 265] width 18 height 9
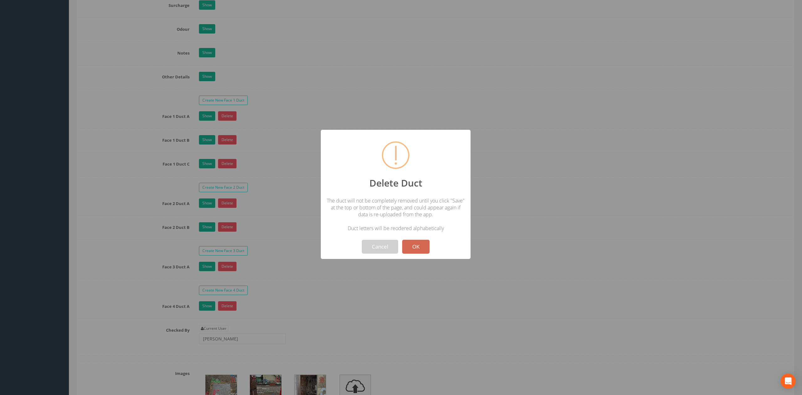
click at [418, 250] on button "OK" at bounding box center [415, 247] width 27 height 14
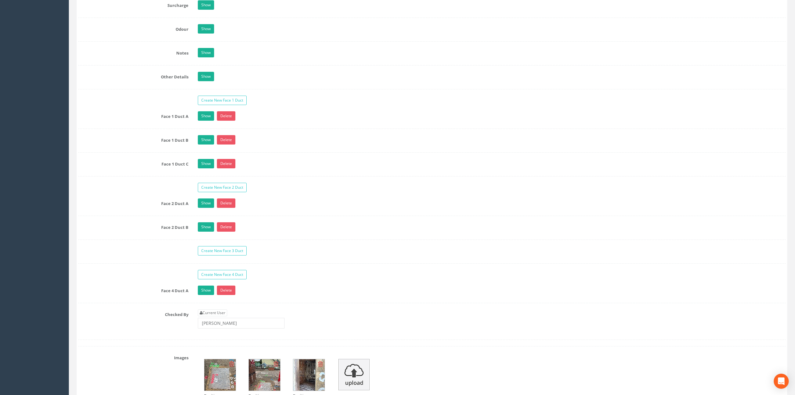
click at [231, 192] on link "Create New Face 2 Duct" at bounding box center [222, 187] width 49 height 9
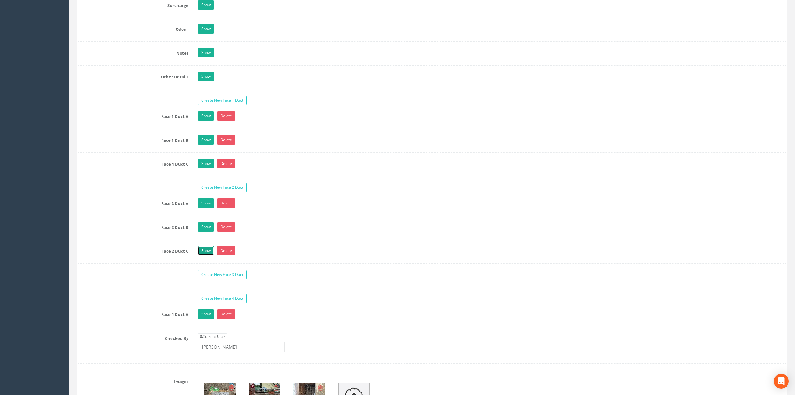
click at [207, 255] on link "Show" at bounding box center [206, 250] width 16 height 9
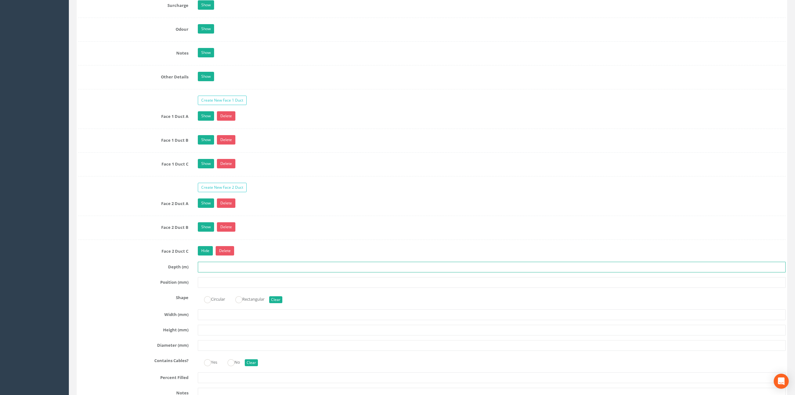
click at [229, 272] on input "text" at bounding box center [492, 266] width 588 height 11
type input "0.63"
click at [201, 121] on link "Show" at bounding box center [206, 115] width 16 height 9
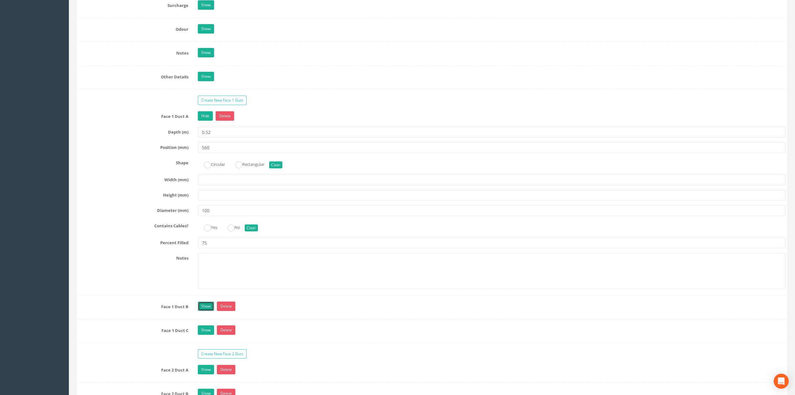
click at [206, 311] on link "Show" at bounding box center [206, 305] width 16 height 9
click at [205, 311] on link "Hide" at bounding box center [205, 305] width 15 height 9
click at [209, 121] on link "Hide" at bounding box center [205, 115] width 15 height 9
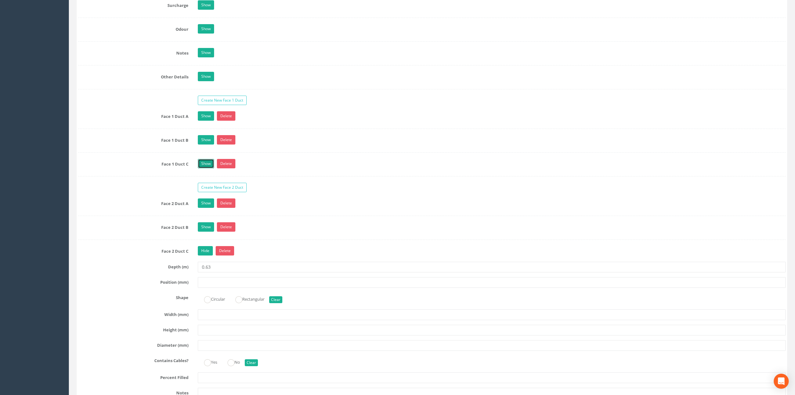
click at [206, 168] on link "Show" at bounding box center [206, 163] width 16 height 9
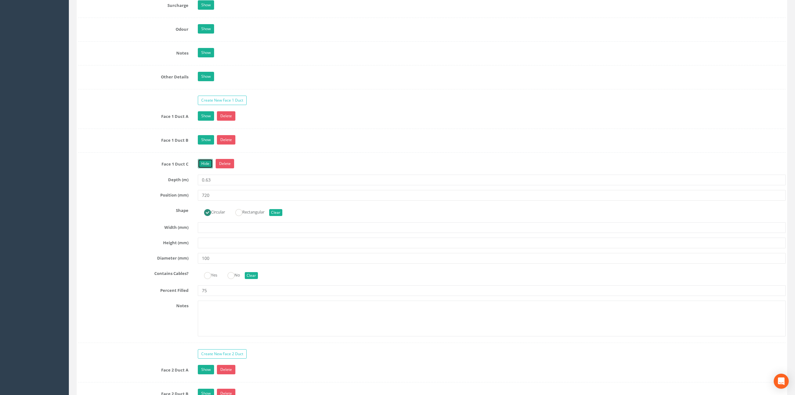
drag, startPoint x: 206, startPoint y: 173, endPoint x: 206, endPoint y: 168, distance: 5.0
click at [206, 168] on link "Hide" at bounding box center [205, 163] width 15 height 9
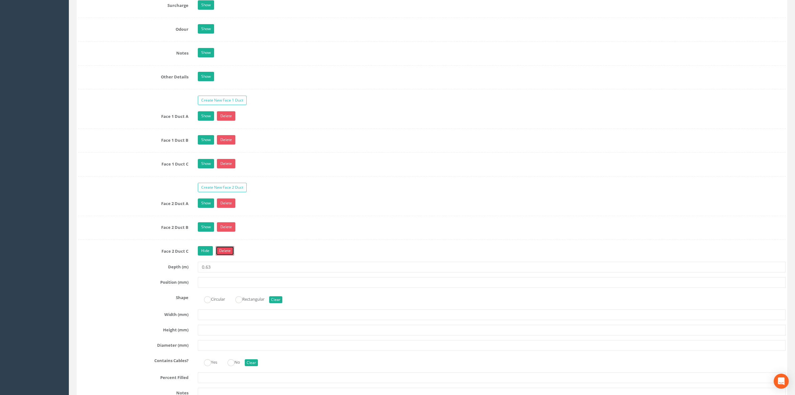
click at [226, 255] on link "Delete" at bounding box center [225, 250] width 18 height 9
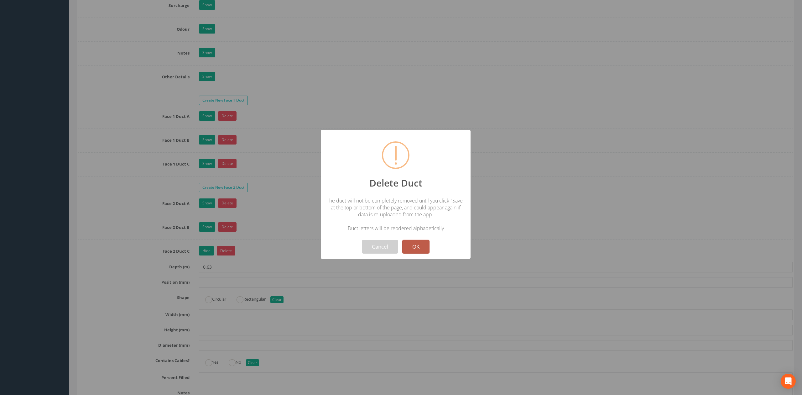
click at [409, 247] on button "OK" at bounding box center [415, 247] width 27 height 14
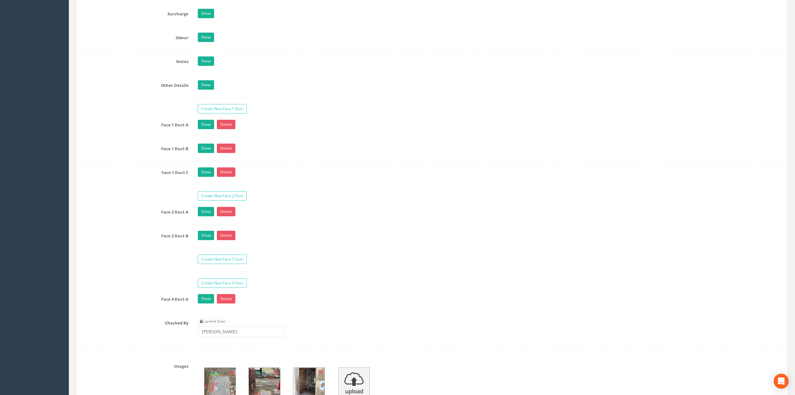
scroll to position [0, 0]
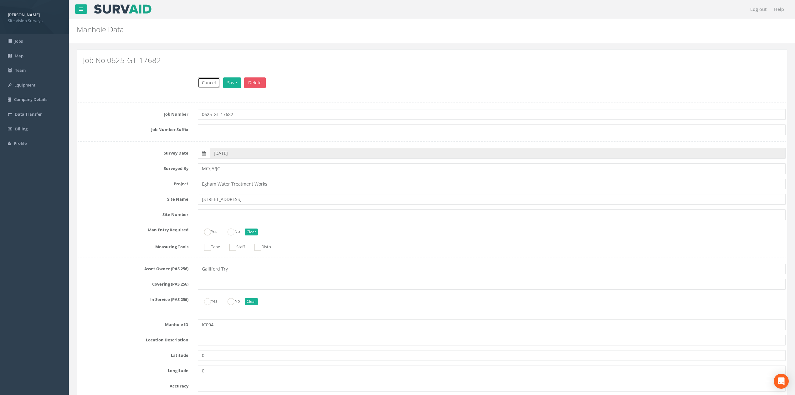
click at [206, 86] on button "Cancel" at bounding box center [209, 82] width 22 height 11
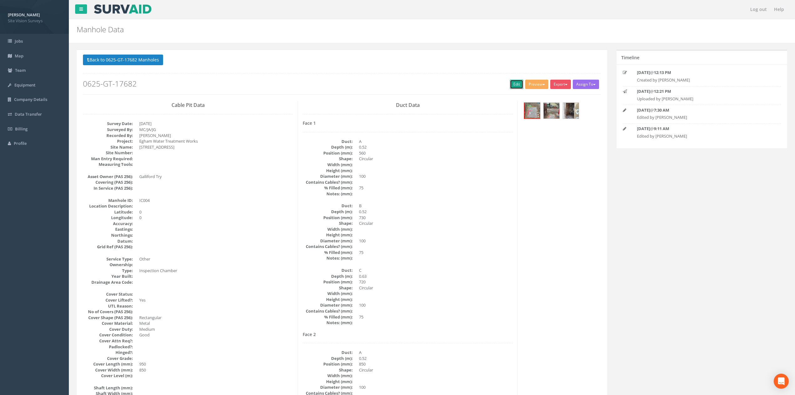
click at [511, 87] on link "Edit" at bounding box center [516, 84] width 13 height 9
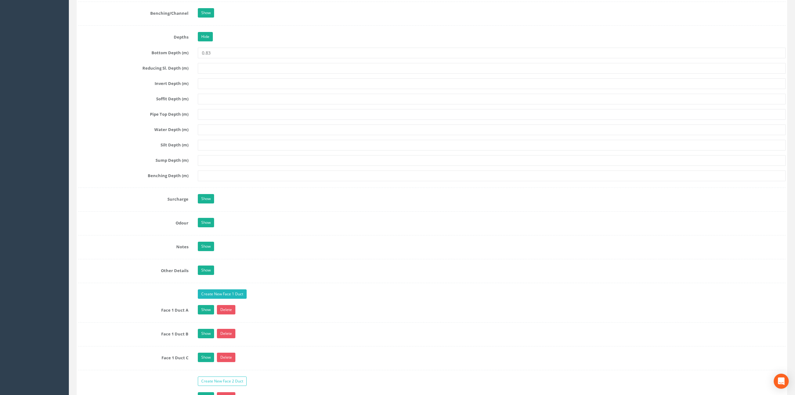
scroll to position [1086, 0]
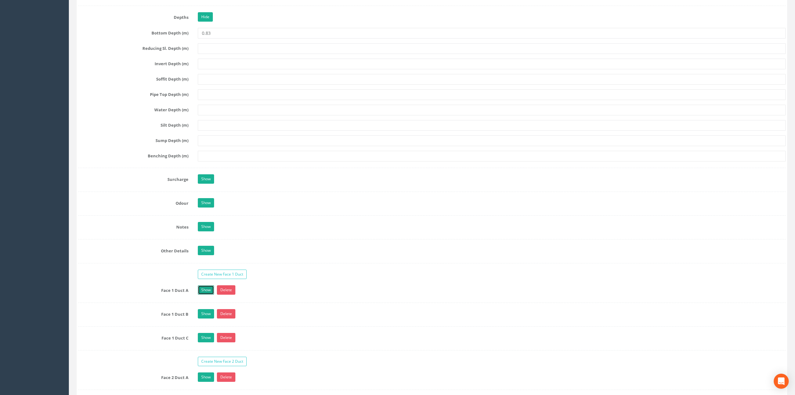
click at [204, 294] on link "Show" at bounding box center [206, 289] width 16 height 9
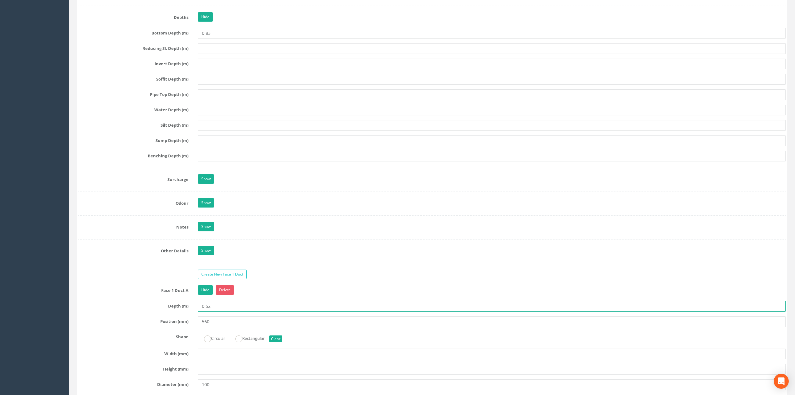
click at [219, 311] on input "0.52" at bounding box center [492, 306] width 588 height 11
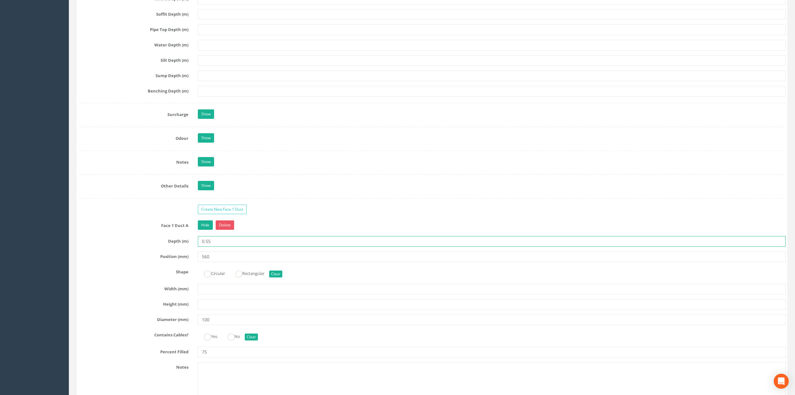
scroll to position [1170, 0]
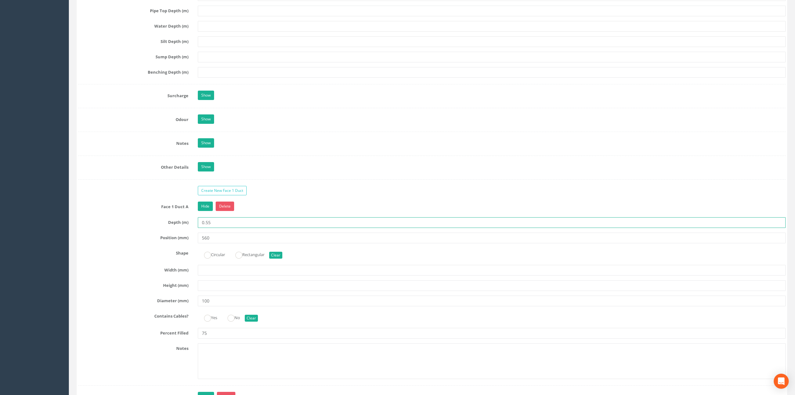
type input "0.55"
drag, startPoint x: 222, startPoint y: 349, endPoint x: 222, endPoint y: 344, distance: 5.9
click at [222, 348] on div "Face 1 Duct A Hide Delete Depth (m) 0.55 Position (mm) 560 Shape Circular Recta…" at bounding box center [432, 293] width 708 height 184
drag, startPoint x: 222, startPoint y: 343, endPoint x: 162, endPoint y: 340, distance: 60.2
click at [174, 338] on div "Percent Filled 75" at bounding box center [432, 333] width 717 height 11
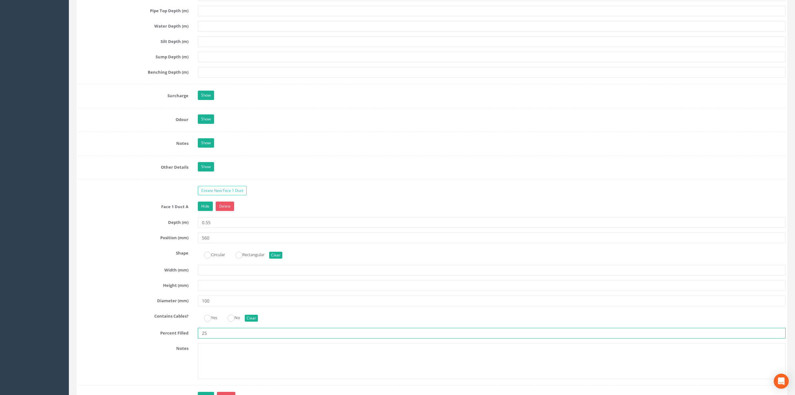
type input "25"
drag, startPoint x: 218, startPoint y: 250, endPoint x: 158, endPoint y: 247, distance: 59.9
click at [158, 243] on div "Position (mm) 560" at bounding box center [432, 237] width 717 height 11
type input "250"
click at [207, 211] on link "Hide" at bounding box center [205, 205] width 15 height 9
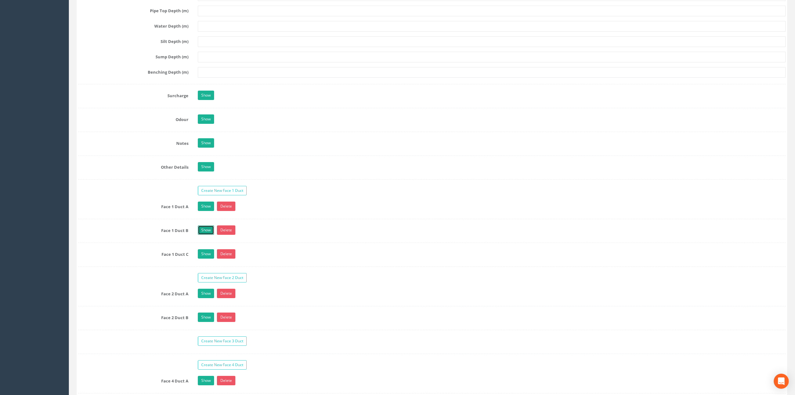
click at [207, 235] on link "Show" at bounding box center [206, 229] width 16 height 9
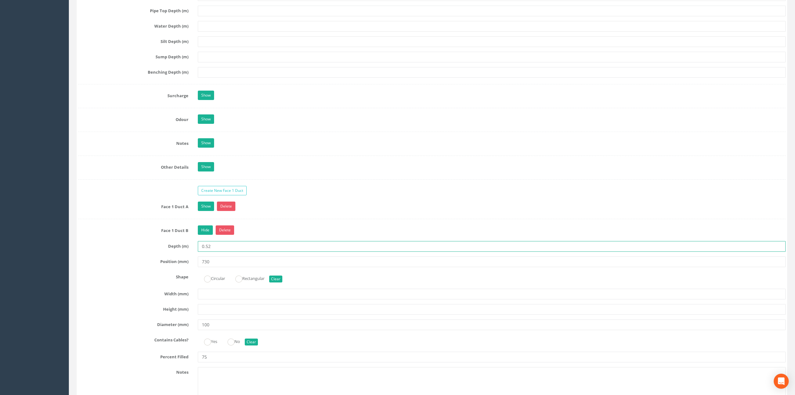
drag, startPoint x: 225, startPoint y: 256, endPoint x: 155, endPoint y: 254, distance: 69.5
click at [155, 251] on div "Depth (m) 0.52" at bounding box center [432, 246] width 717 height 11
type input "0.69"
drag, startPoint x: 228, startPoint y: 269, endPoint x: 130, endPoint y: 268, distance: 98.0
click at [133, 267] on div "Position (mm) 730" at bounding box center [432, 261] width 717 height 11
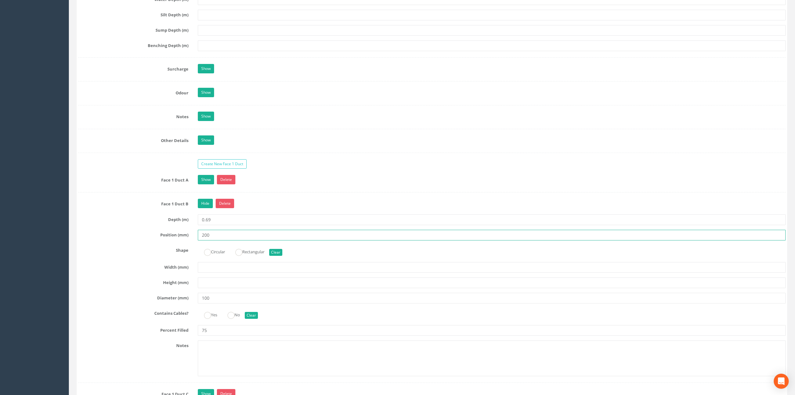
scroll to position [1212, 0]
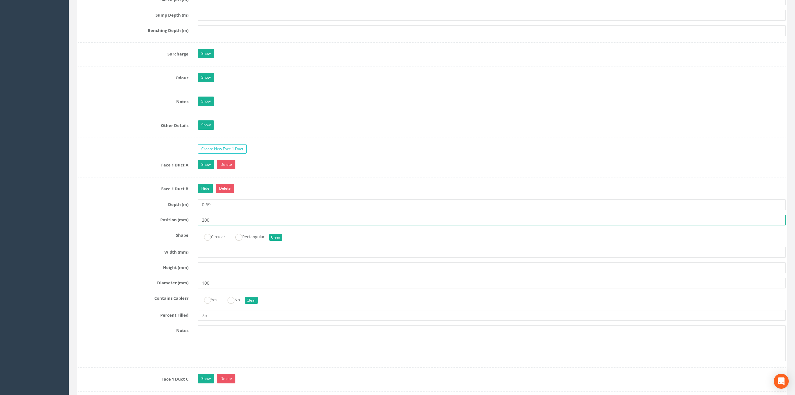
type input "200"
click at [216, 239] on div "Circular Rectangular Clear" at bounding box center [491, 236] width 597 height 12
click at [216, 240] on label "Circular" at bounding box center [211, 235] width 27 height 9
radio input "true"
drag, startPoint x: 220, startPoint y: 321, endPoint x: 145, endPoint y: 314, distance: 75.5
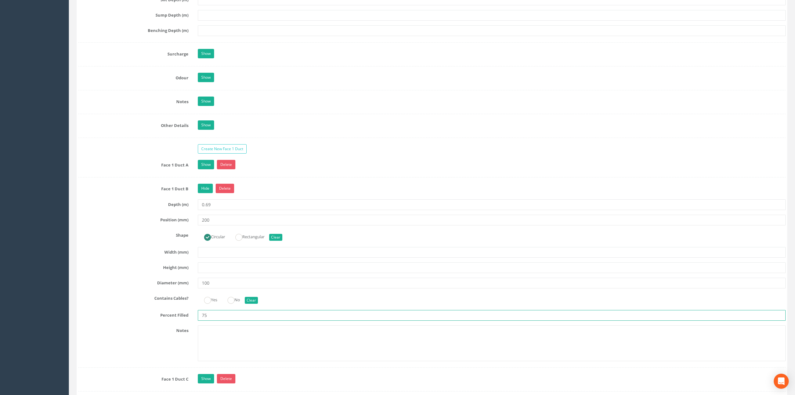
click at [146, 315] on div "Face 1 Duct B Hide Delete Depth (m) 0.69 Position (mm) 200 Shape Circular Recta…" at bounding box center [432, 276] width 708 height 184
type input "25"
click at [209, 193] on link "Hide" at bounding box center [205, 188] width 15 height 9
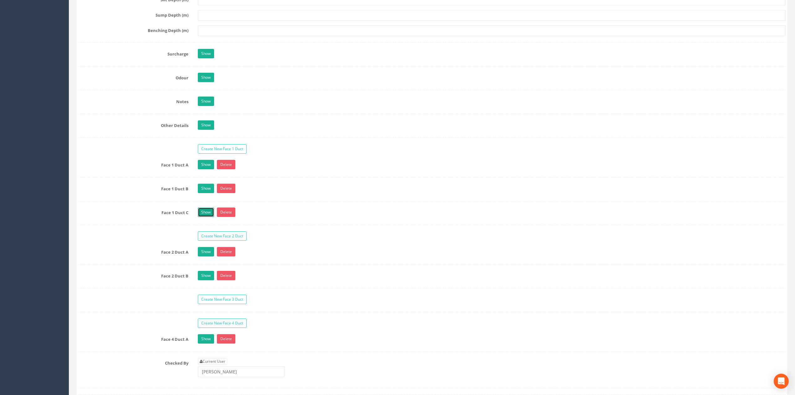
click at [208, 217] on link "Show" at bounding box center [206, 211] width 16 height 9
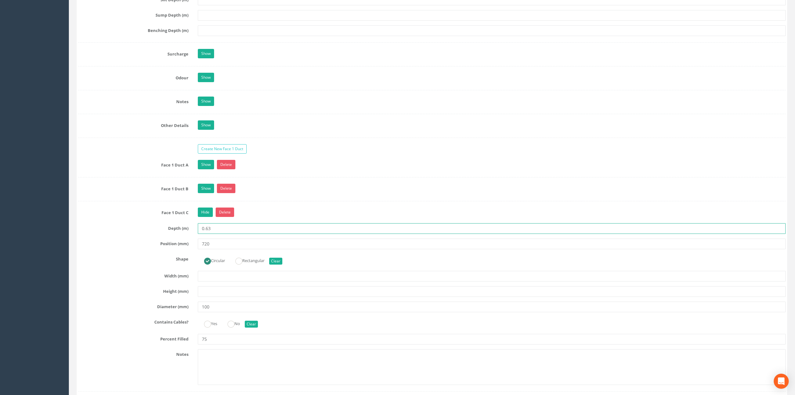
click at [224, 234] on input "0.63" at bounding box center [492, 228] width 588 height 11
type input "0.69"
click at [217, 248] on input "720" at bounding box center [492, 243] width 588 height 11
drag, startPoint x: 216, startPoint y: 248, endPoint x: 157, endPoint y: 247, distance: 58.9
click at [162, 247] on div "Face 1 Duct C Hide Delete Depth (m) 0.69 Position (mm) 720 Shape Circular Recta…" at bounding box center [432, 299] width 708 height 184
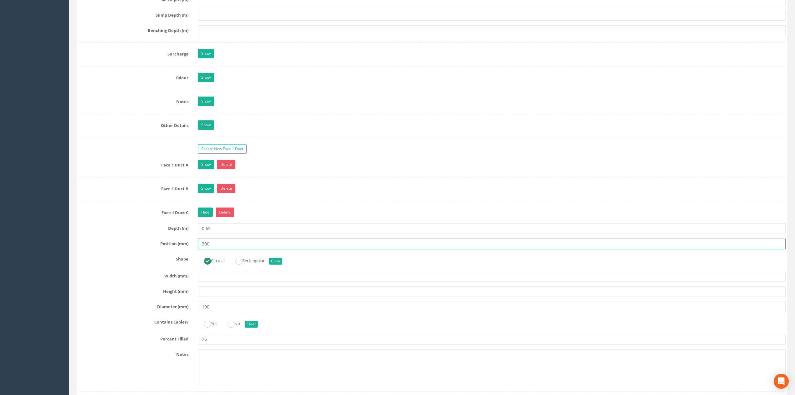
type input "300"
drag, startPoint x: 218, startPoint y: 348, endPoint x: 188, endPoint y: 340, distance: 31.1
click at [188, 340] on div "Face 1 Duct C Hide Delete Depth (m) 0.69 Position (mm) 300 Shape Circular Recta…" at bounding box center [432, 299] width 708 height 184
type input "25"
click at [209, 217] on link "Hide" at bounding box center [205, 211] width 15 height 9
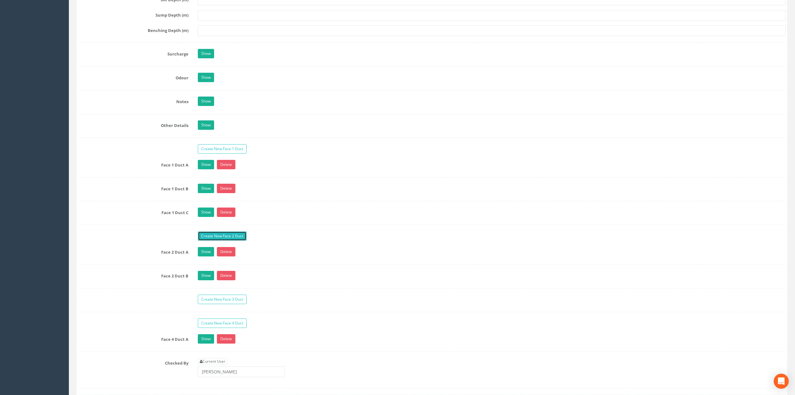
click at [215, 240] on link "Create New Face 2 Duct" at bounding box center [222, 235] width 49 height 9
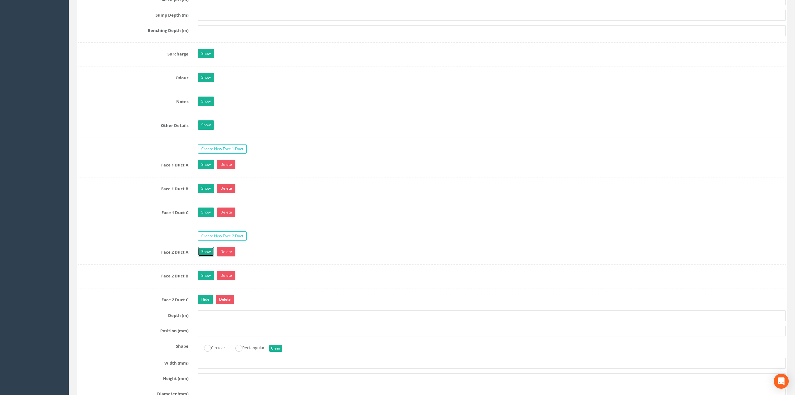
click at [207, 256] on link "Show" at bounding box center [206, 251] width 16 height 9
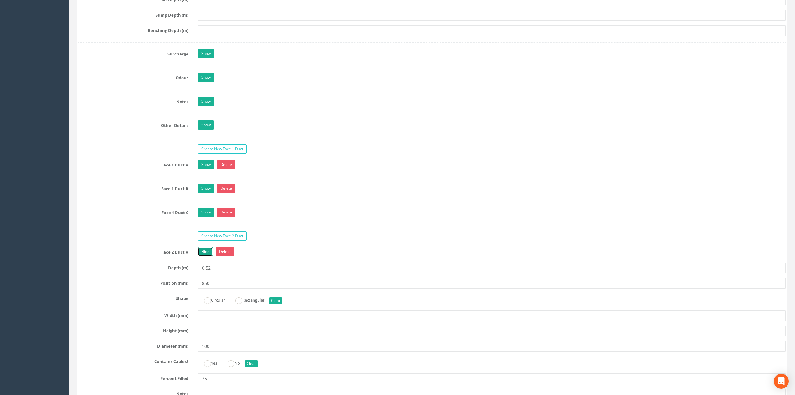
click at [205, 256] on link "Hide" at bounding box center [205, 251] width 15 height 9
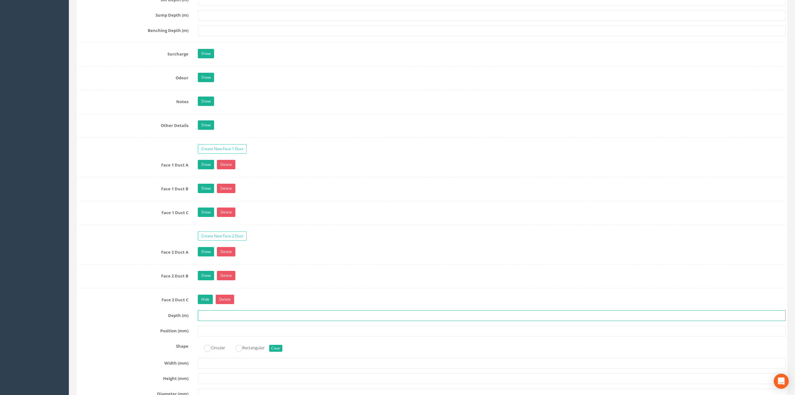
click at [212, 321] on input "text" at bounding box center [492, 315] width 588 height 11
type input "0.63"
click at [210, 280] on link "Show" at bounding box center [206, 275] width 16 height 9
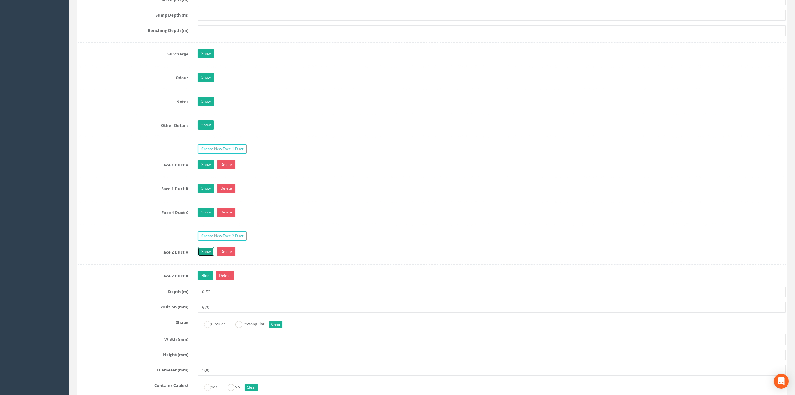
click at [206, 256] on link "Show" at bounding box center [206, 251] width 16 height 9
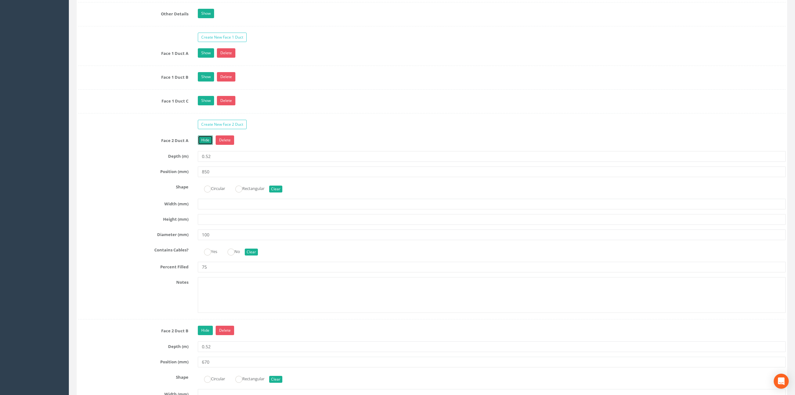
scroll to position [1337, 0]
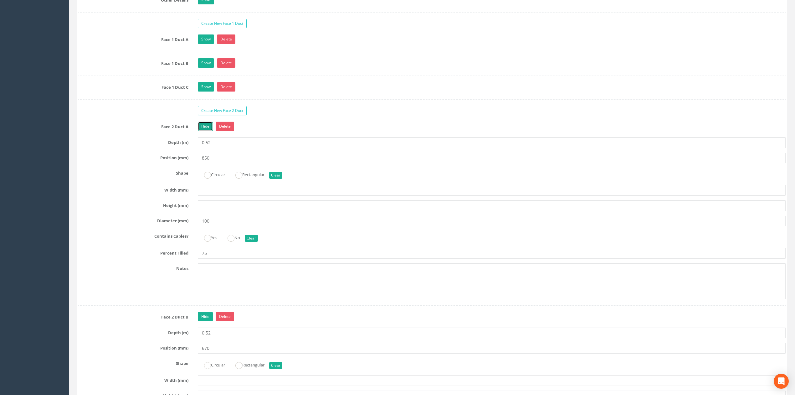
click at [204, 131] on link "Hide" at bounding box center [205, 126] width 15 height 9
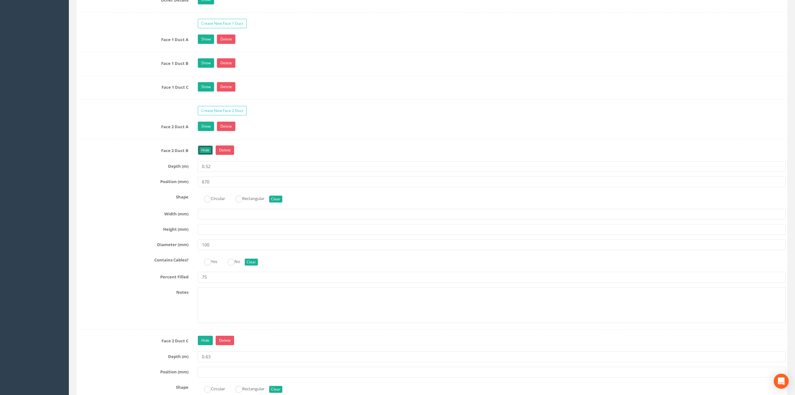
click at [208, 155] on link "Hide" at bounding box center [205, 149] width 15 height 9
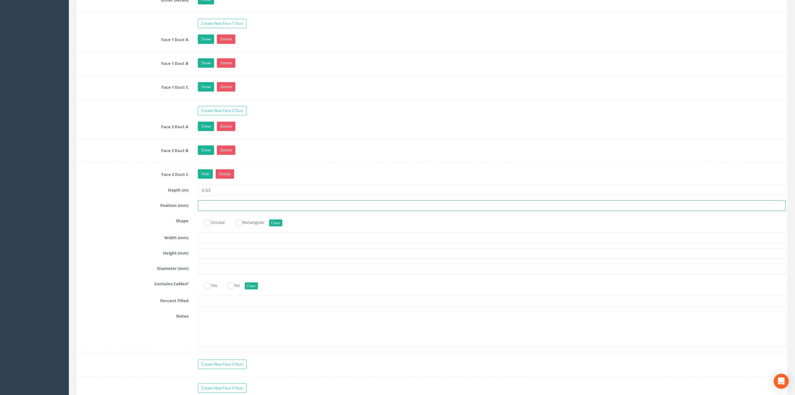
click at [216, 211] on input "text" at bounding box center [492, 205] width 588 height 11
drag, startPoint x: 217, startPoint y: 219, endPoint x: 203, endPoint y: 218, distance: 13.8
click at [203, 211] on input "760" at bounding box center [492, 205] width 588 height 11
type input "650"
click at [200, 132] on div "Show Delete" at bounding box center [491, 127] width 597 height 11
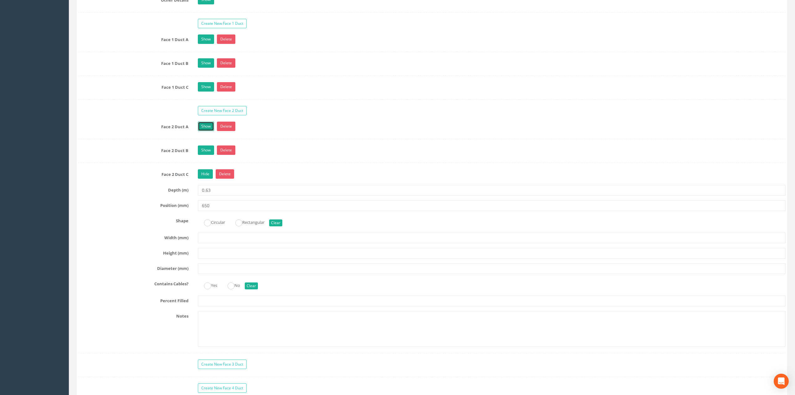
click at [204, 131] on link "Show" at bounding box center [206, 126] width 16 height 9
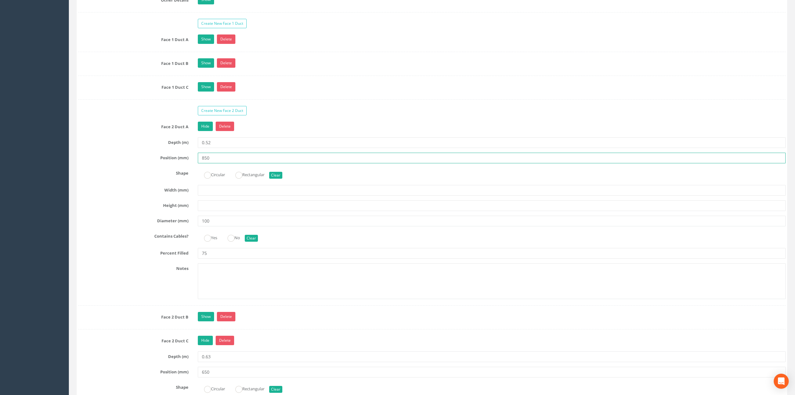
drag, startPoint x: 229, startPoint y: 173, endPoint x: 228, endPoint y: 169, distance: 3.8
click at [228, 163] on input "850" at bounding box center [492, 158] width 588 height 11
drag, startPoint x: 228, startPoint y: 169, endPoint x: 148, endPoint y: 169, distance: 79.9
click at [148, 163] on div "Position (mm) 850" at bounding box center [432, 158] width 717 height 11
type input "600"
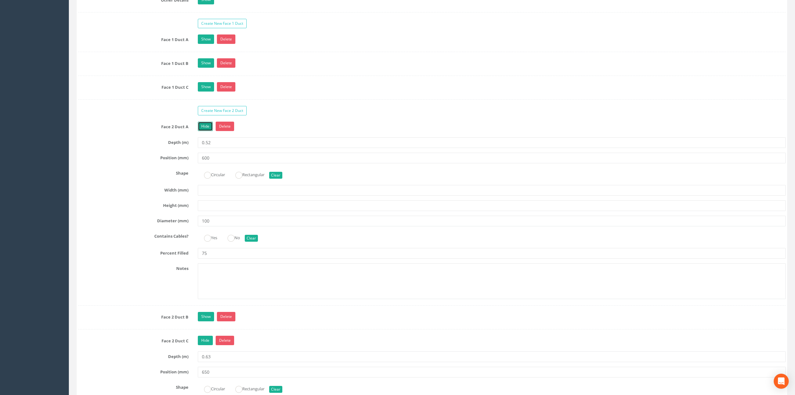
click at [208, 131] on link "Hide" at bounding box center [205, 126] width 15 height 9
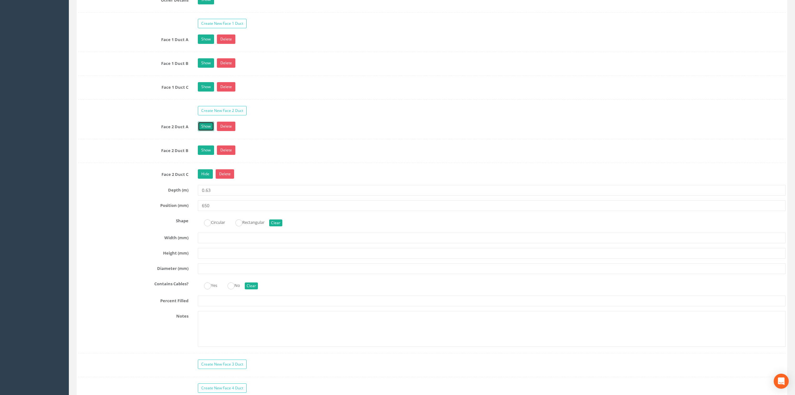
click at [208, 131] on link "Show" at bounding box center [206, 126] width 16 height 9
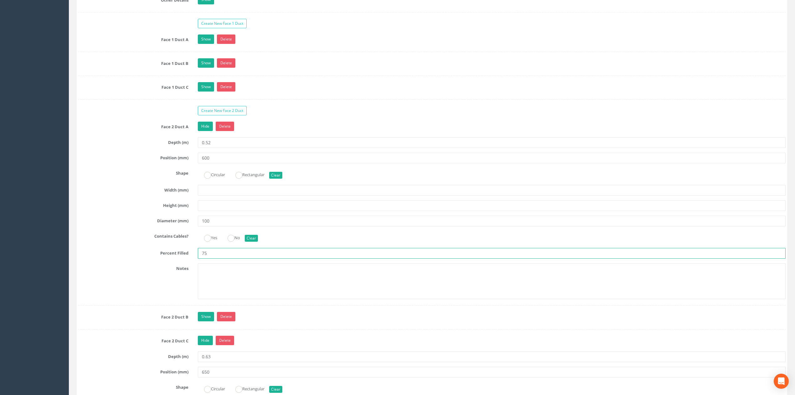
drag, startPoint x: 226, startPoint y: 264, endPoint x: 136, endPoint y: 251, distance: 90.8
click at [143, 255] on div "Face 2 Duct A Hide Delete Depth (m) 0.52 Position (mm) 600 Shape Circular Recta…" at bounding box center [432, 214] width 708 height 184
type input "25"
click at [200, 131] on link "Hide" at bounding box center [205, 126] width 15 height 9
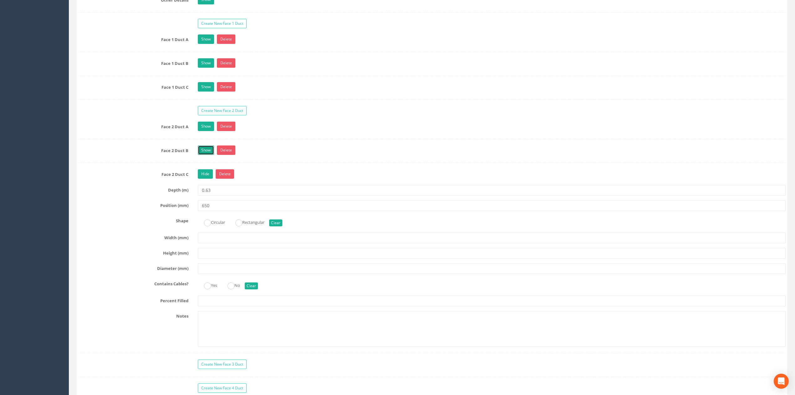
click at [203, 155] on link "Show" at bounding box center [206, 149] width 16 height 9
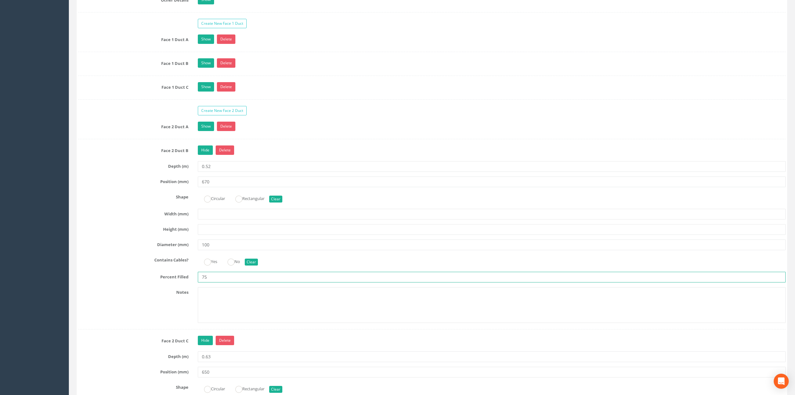
drag, startPoint x: 240, startPoint y: 289, endPoint x: 144, endPoint y: 281, distance: 95.5
click at [146, 282] on div "Percent Filled 75" at bounding box center [432, 276] width 717 height 11
type input "25"
drag, startPoint x: 217, startPoint y: 192, endPoint x: 185, endPoint y: 191, distance: 31.3
click at [183, 187] on div "Position (mm) 670" at bounding box center [432, 181] width 717 height 11
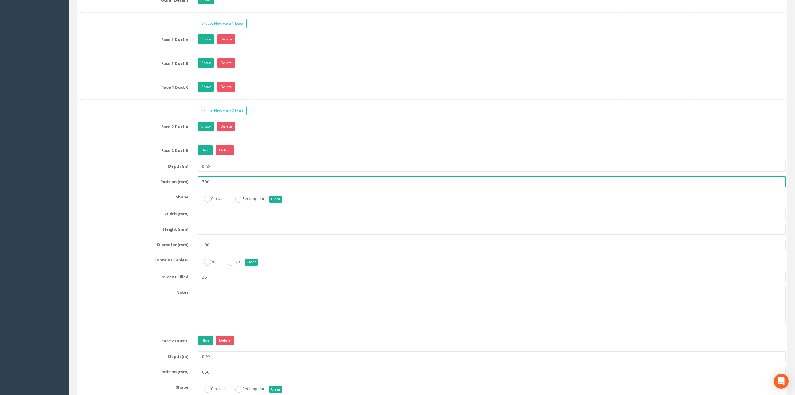
type input "700"
click at [218, 202] on label "Circular" at bounding box center [211, 197] width 27 height 9
radio input "true"
click at [209, 155] on link "Hide" at bounding box center [205, 149] width 15 height 9
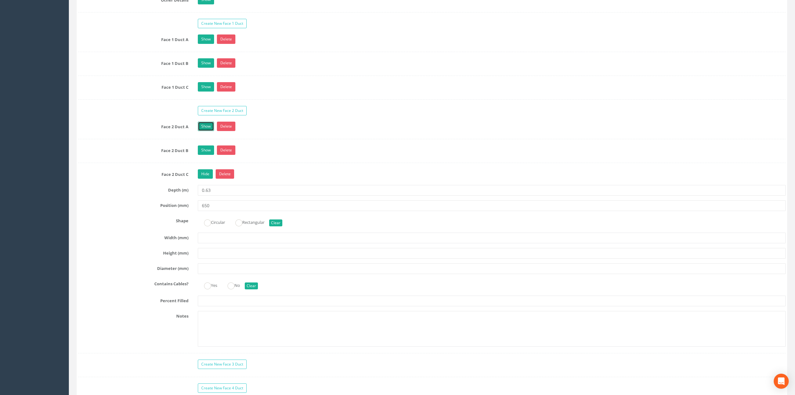
click at [204, 131] on link "Show" at bounding box center [206, 126] width 16 height 9
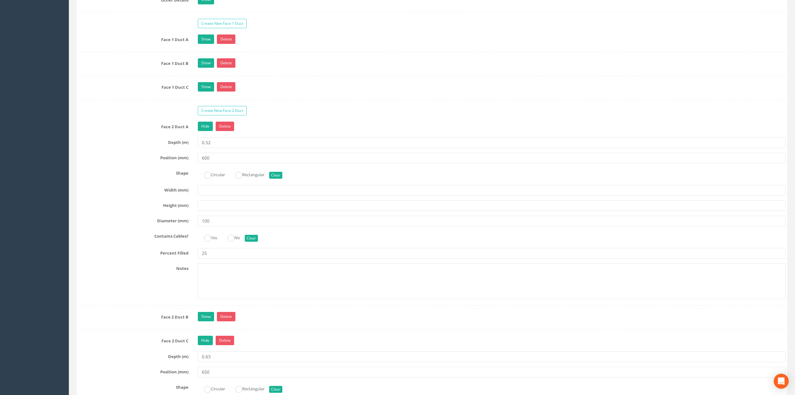
click at [210, 178] on label "Circular" at bounding box center [211, 173] width 27 height 9
radio input "true"
click at [208, 131] on link "Hide" at bounding box center [205, 126] width 15 height 9
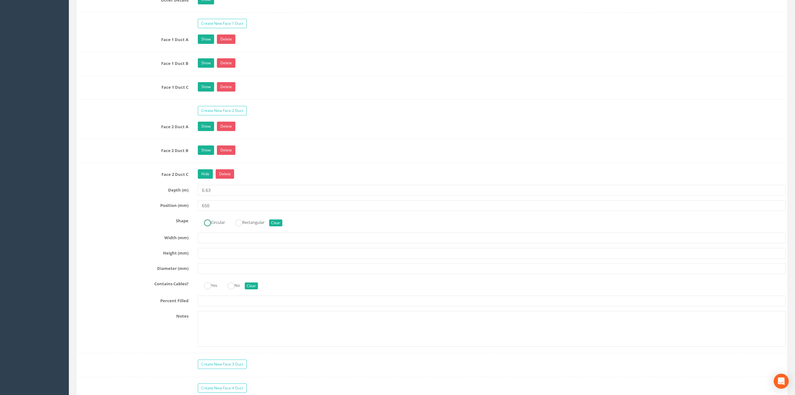
click at [214, 226] on label "Circular" at bounding box center [211, 221] width 27 height 9
radio input "true"
click at [208, 178] on link "Hide" at bounding box center [205, 173] width 15 height 9
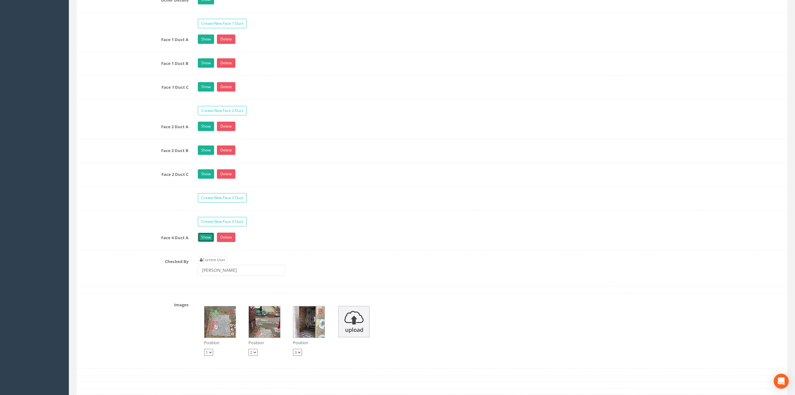
click at [207, 242] on link "Show" at bounding box center [206, 236] width 16 height 9
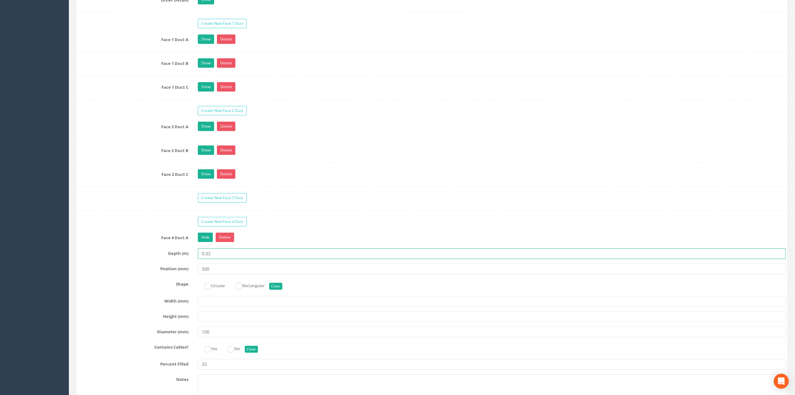
drag, startPoint x: 217, startPoint y: 267, endPoint x: 206, endPoint y: 263, distance: 11.8
click at [206, 259] on input "0.52" at bounding box center [492, 253] width 588 height 11
type input "0.25"
drag, startPoint x: 215, startPoint y: 283, endPoint x: 169, endPoint y: 280, distance: 45.2
click at [169, 274] on div "Position (mm) 500" at bounding box center [432, 268] width 717 height 11
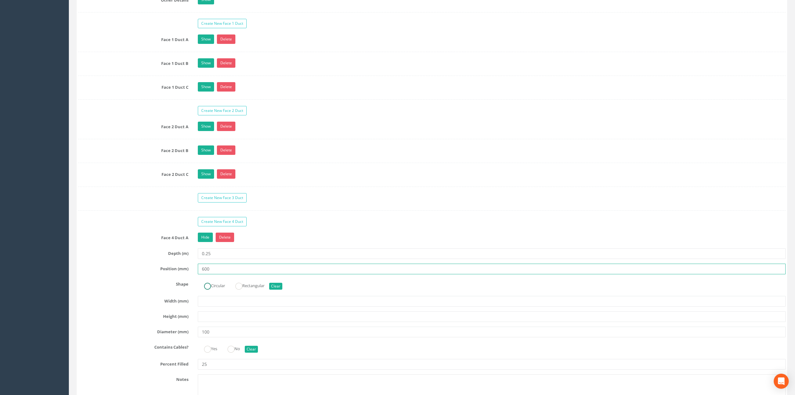
type input "600"
click at [225, 289] on label "Circular" at bounding box center [211, 284] width 27 height 9
radio input "true"
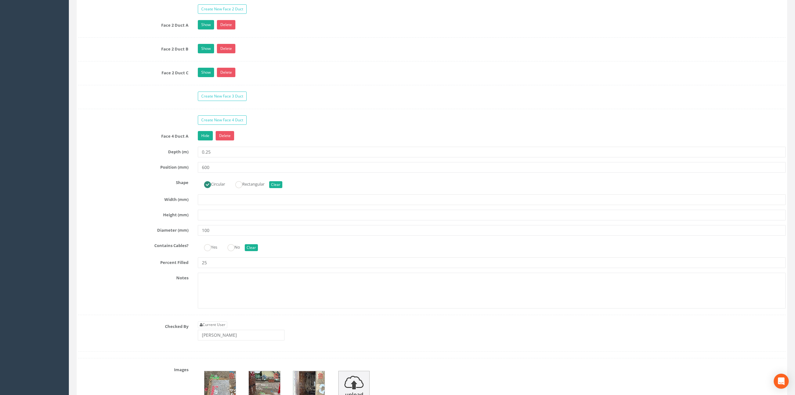
scroll to position [1462, 0]
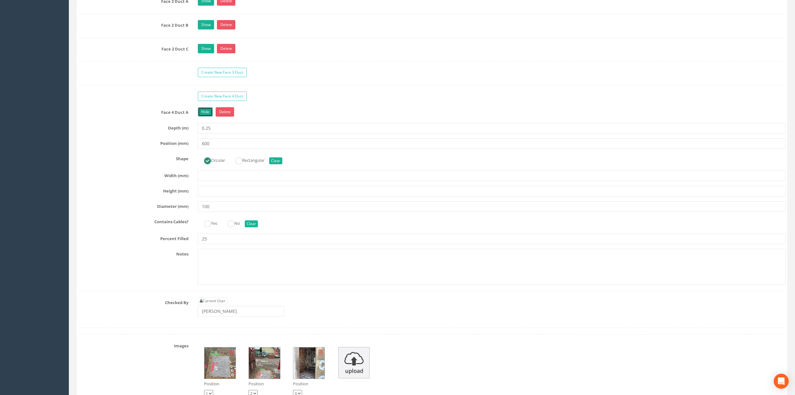
click at [207, 116] on link "Hide" at bounding box center [205, 111] width 15 height 9
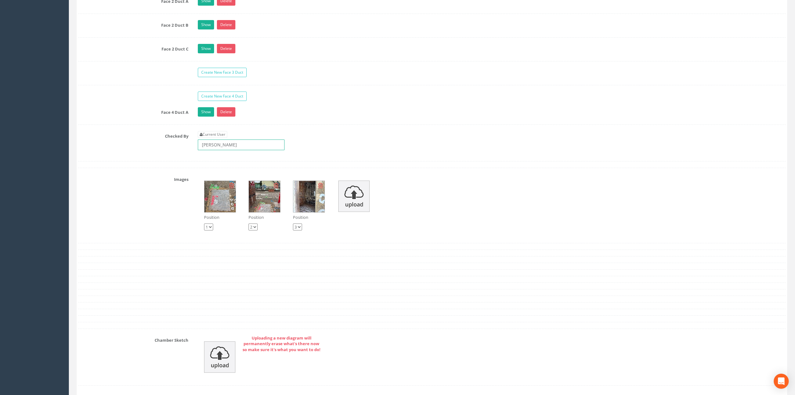
click at [241, 150] on input "[PERSON_NAME]" at bounding box center [241, 144] width 87 height 11
type input "[PERSON_NAME]#"
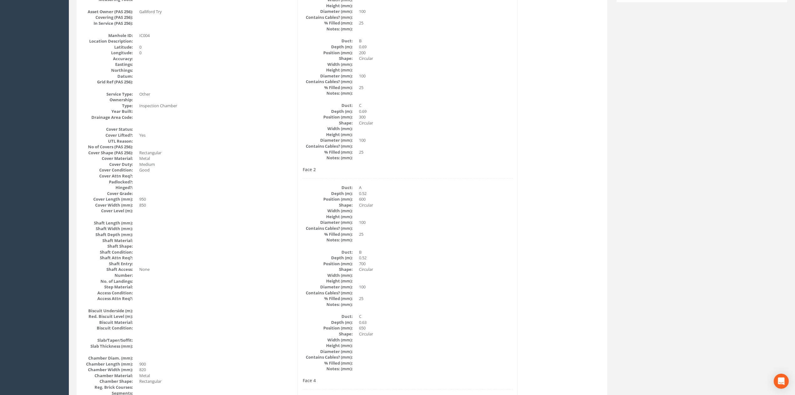
scroll to position [0, 0]
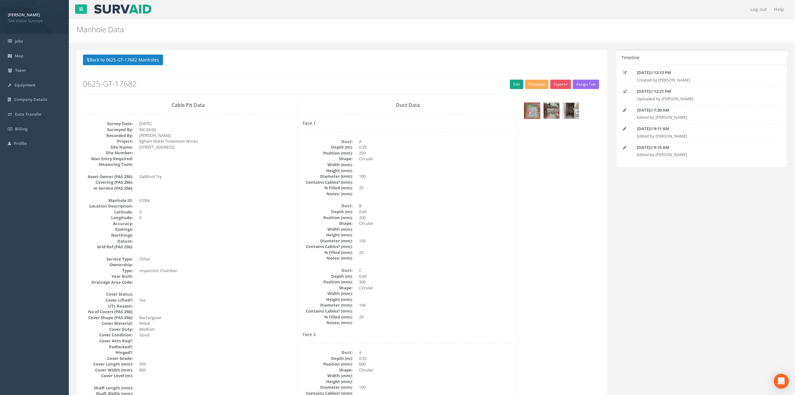
drag, startPoint x: 509, startPoint y: 92, endPoint x: 511, endPoint y: 90, distance: 3.5
click at [509, 91] on div "Back to 0625-GT-17682 Manholes Back to Map Assign To No Companies Added Export …" at bounding box center [342, 74] width 518 height 40
click at [512, 87] on link "Edit" at bounding box center [516, 84] width 13 height 9
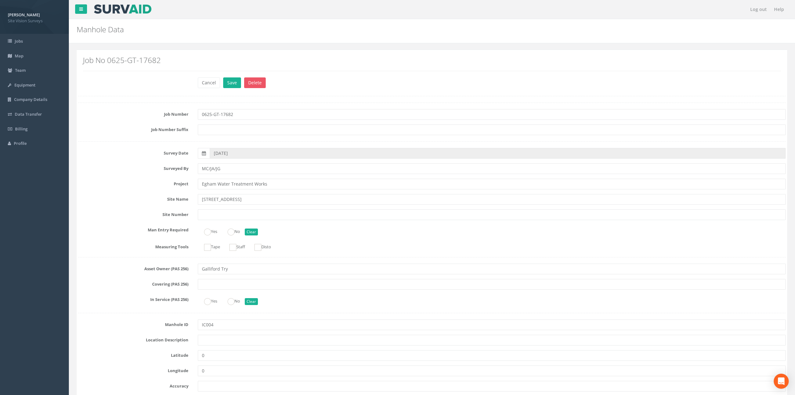
scroll to position [1368, 0]
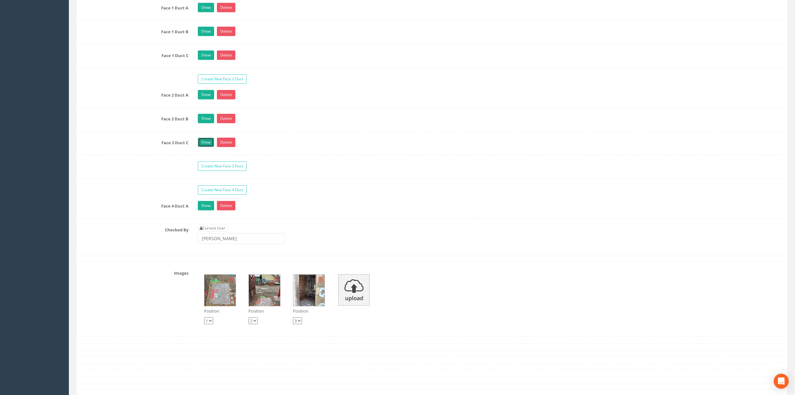
click at [207, 147] on link "Show" at bounding box center [206, 141] width 16 height 9
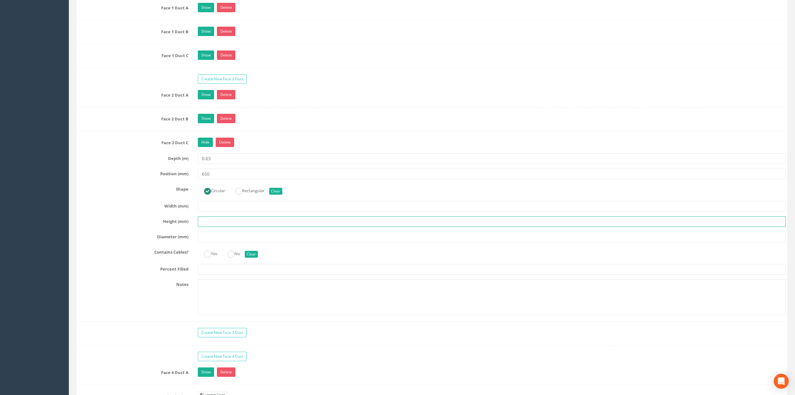
click at [218, 227] on input "text" at bounding box center [492, 221] width 588 height 11
click at [219, 210] on div "Face 2 Duct C Hide Delete Depth (m) 0.63 Position (mm) 650 Shape Circular Recta…" at bounding box center [432, 229] width 708 height 184
click at [219, 211] on input "text" at bounding box center [492, 206] width 588 height 11
type input "100"
click at [219, 274] on input "text" at bounding box center [492, 269] width 588 height 11
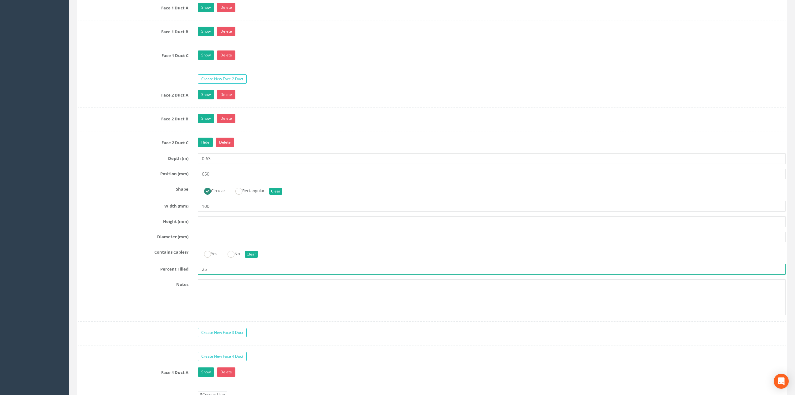
type input "25"
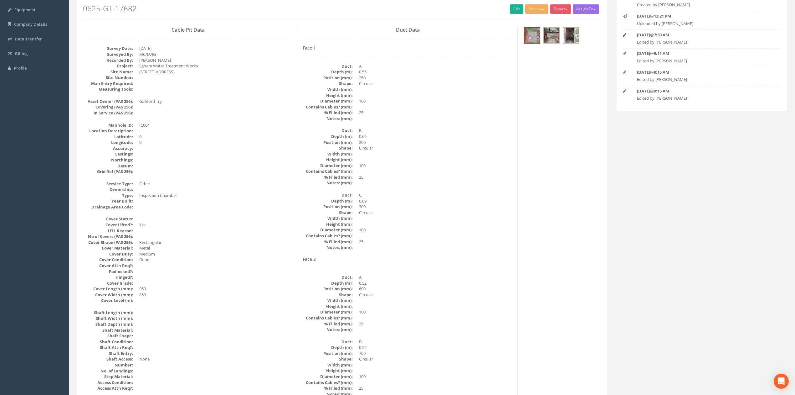
scroll to position [0, 0]
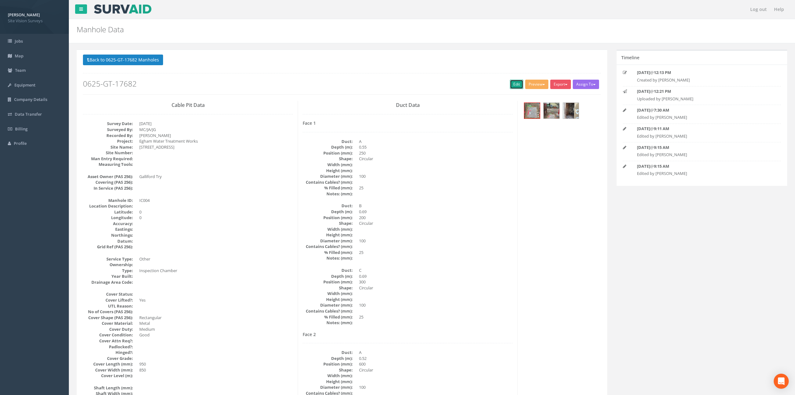
click at [515, 84] on link "Edit" at bounding box center [516, 84] width 13 height 9
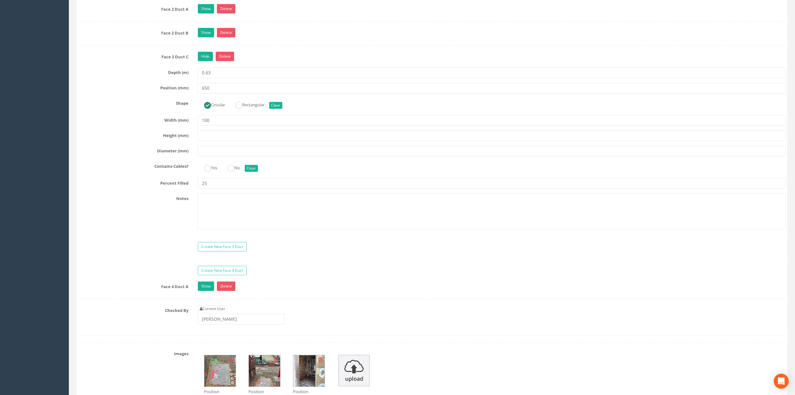
scroll to position [1425, 0]
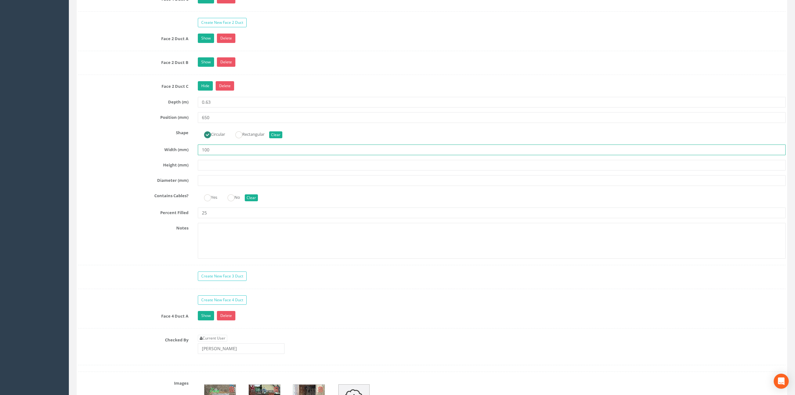
drag, startPoint x: 222, startPoint y: 157, endPoint x: 153, endPoint y: 164, distance: 68.9
click at [153, 155] on div "Width (mm) 100" at bounding box center [432, 149] width 717 height 11
click at [211, 186] on input "text" at bounding box center [492, 180] width 588 height 11
type input "100"
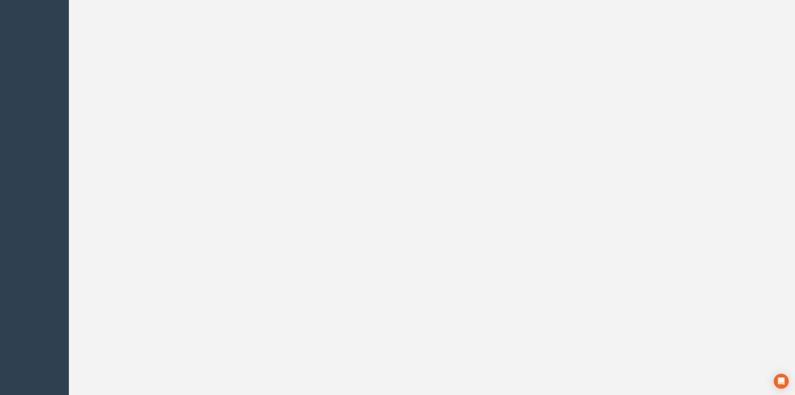
scroll to position [0, 0]
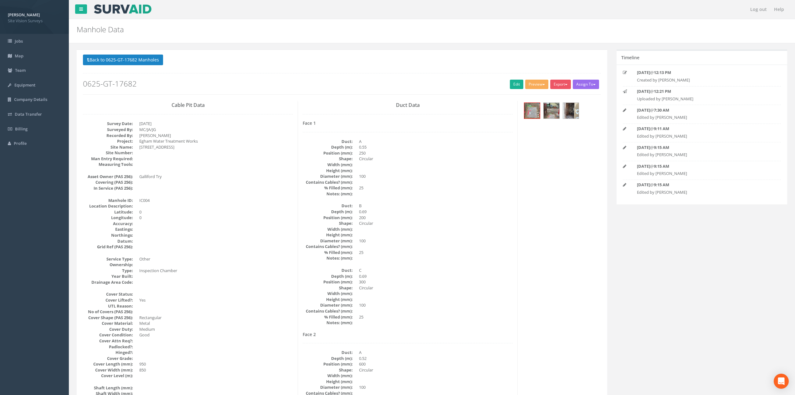
click at [155, 68] on div "Back to 0625-GT-17682 Manholes Back to Map Assign To No Companies Added Export …" at bounding box center [342, 74] width 518 height 40
click at [150, 61] on button "Back to 0625-GT-17682 Manholes" at bounding box center [123, 59] width 80 height 11
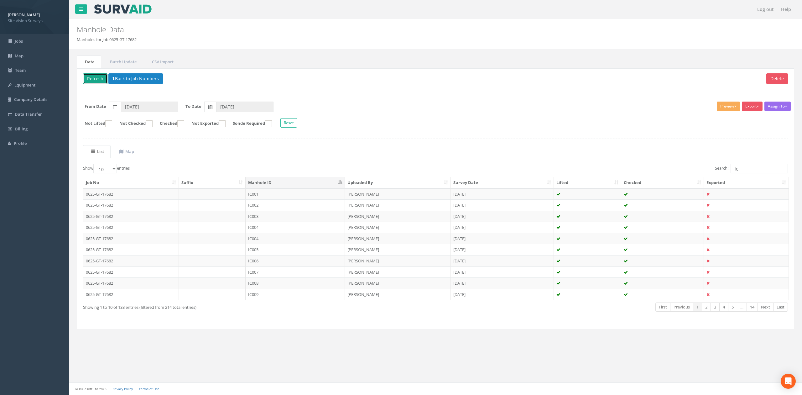
click at [89, 78] on button "Refresh" at bounding box center [95, 78] width 24 height 11
click at [276, 233] on td "IC004" at bounding box center [295, 226] width 99 height 11
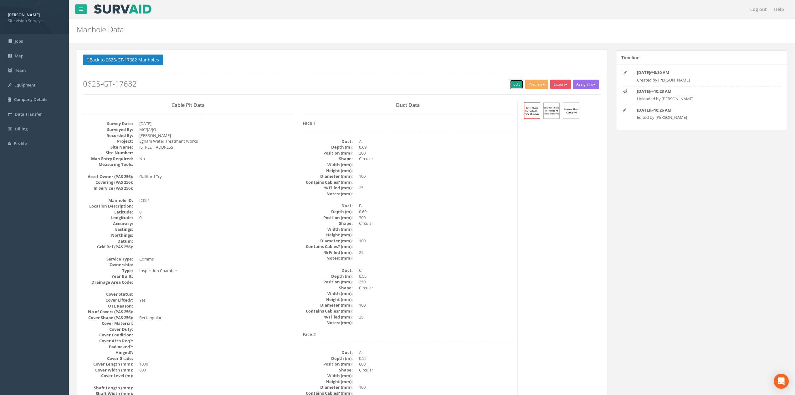
click at [519, 84] on link "Edit" at bounding box center [516, 84] width 13 height 9
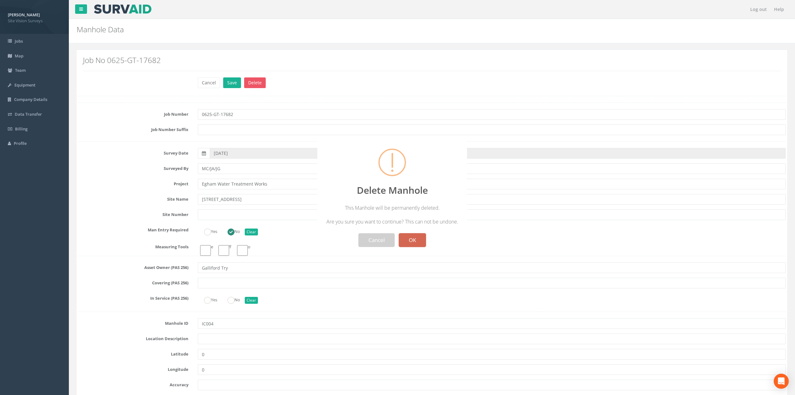
click at [422, 234] on button "OK" at bounding box center [412, 240] width 27 height 14
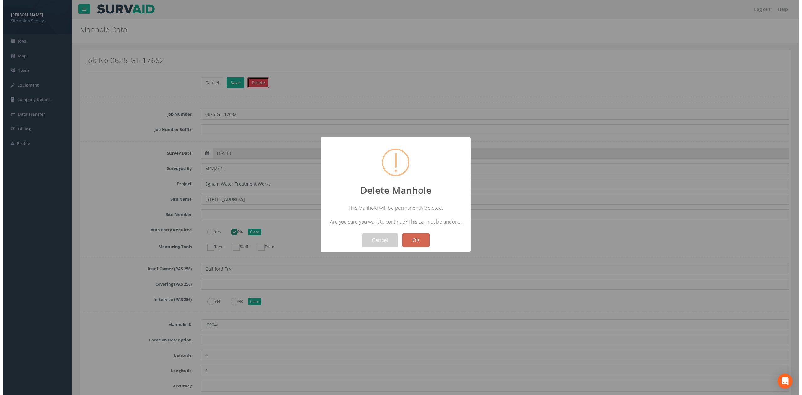
scroll to position [15, 0]
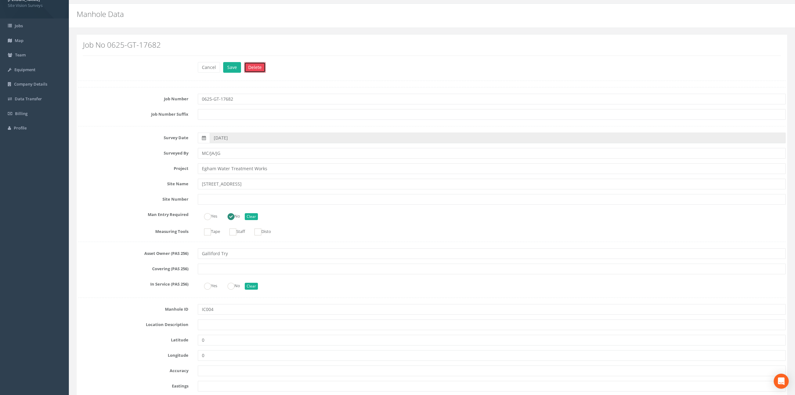
click at [259, 69] on button "Delete" at bounding box center [255, 67] width 22 height 11
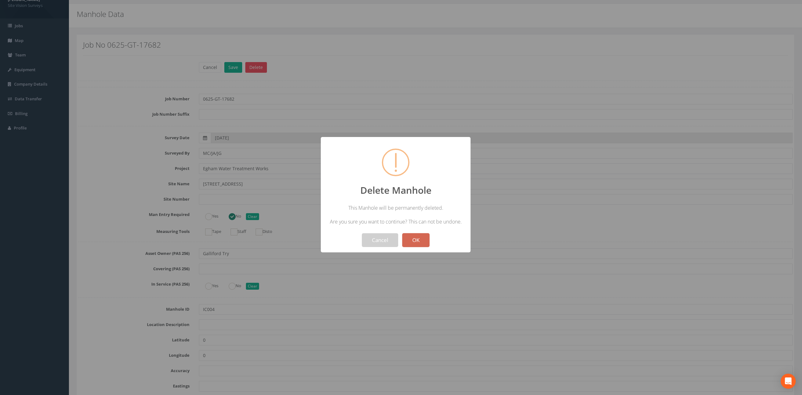
click at [421, 237] on button "OK" at bounding box center [415, 240] width 27 height 14
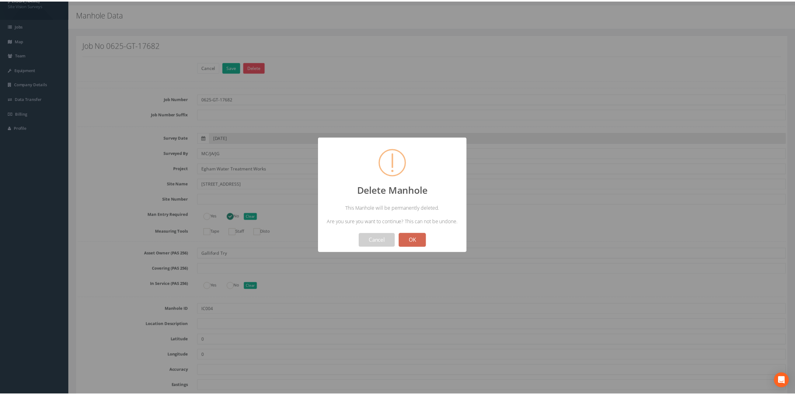
scroll to position [0, 0]
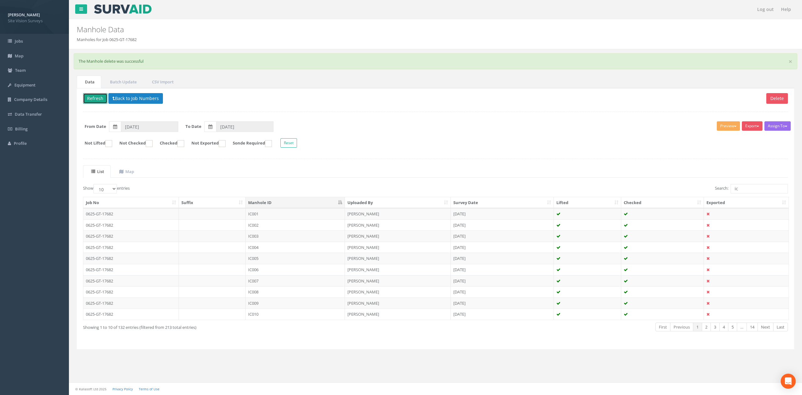
click at [104, 100] on button "Refresh" at bounding box center [95, 98] width 24 height 11
click at [100, 99] on button "Refresh" at bounding box center [95, 98] width 24 height 11
click at [282, 285] on td "IC007" at bounding box center [295, 280] width 99 height 11
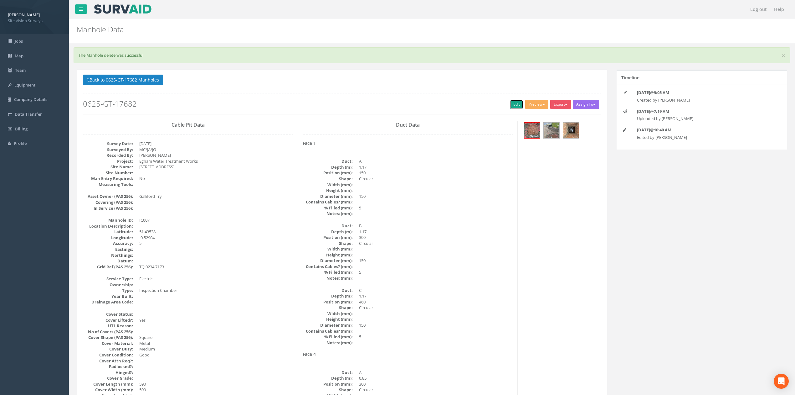
click at [515, 106] on link "Edit" at bounding box center [516, 104] width 13 height 9
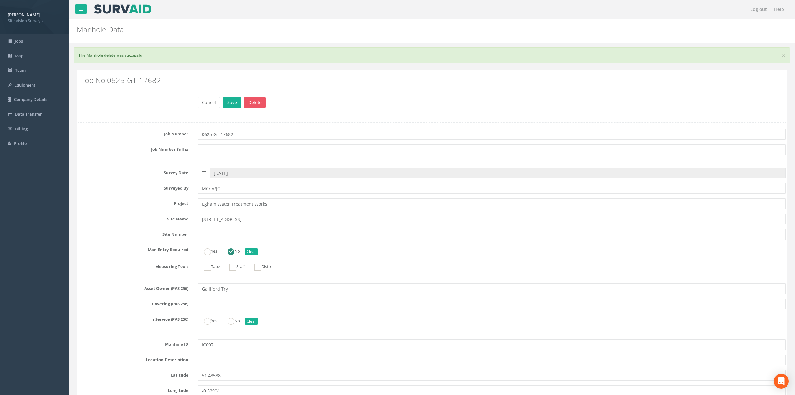
scroll to position [954, 0]
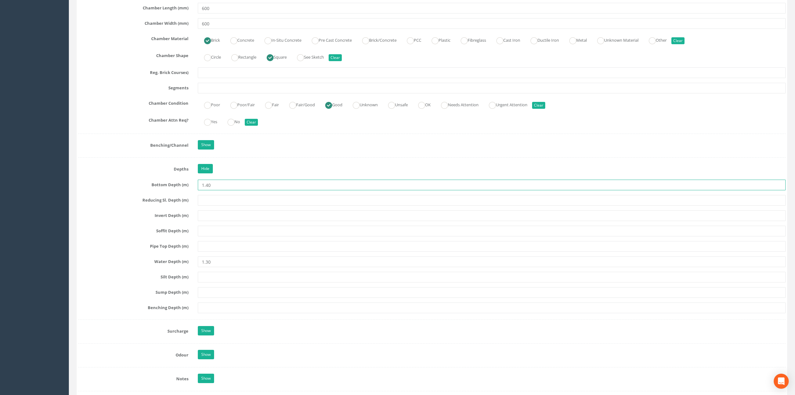
drag, startPoint x: 206, startPoint y: 190, endPoint x: 241, endPoint y: 192, distance: 35.1
click at [239, 190] on input "1.40" at bounding box center [492, 184] width 588 height 11
type input "1.36"
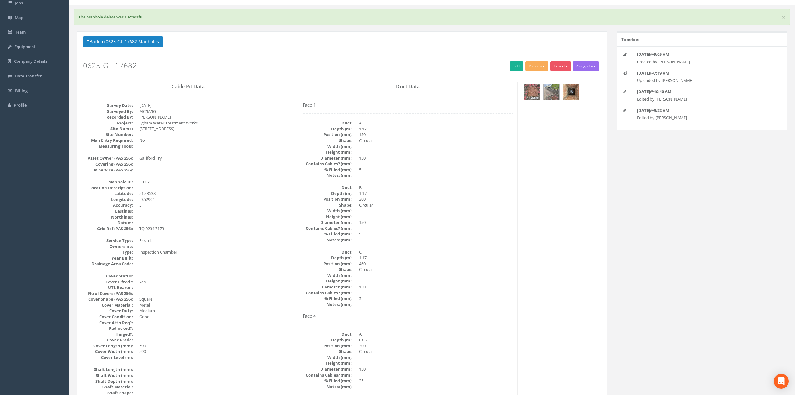
scroll to position [0, 0]
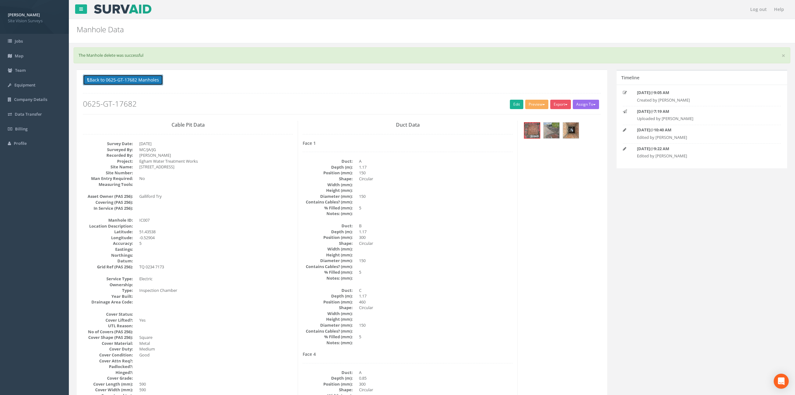
click at [120, 85] on button "Back to 0625-GT-17682 Manholes" at bounding box center [123, 80] width 80 height 11
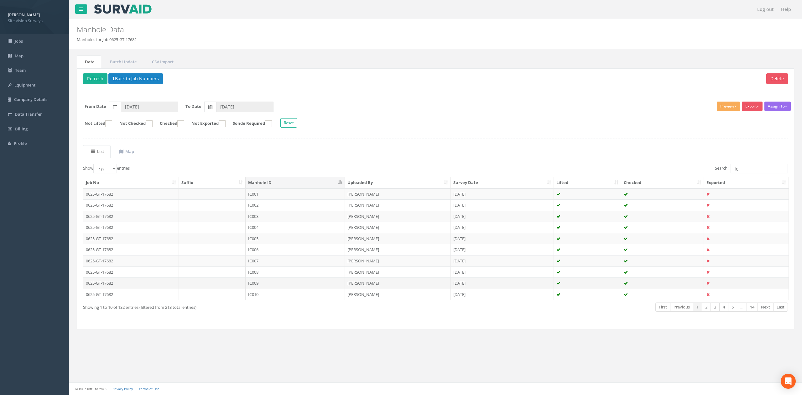
click at [268, 288] on td "IC009" at bounding box center [295, 282] width 99 height 11
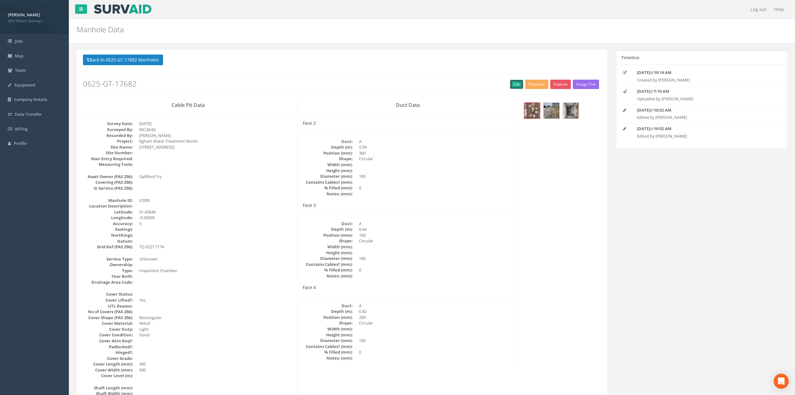
click at [511, 85] on link "Edit" at bounding box center [516, 84] width 13 height 9
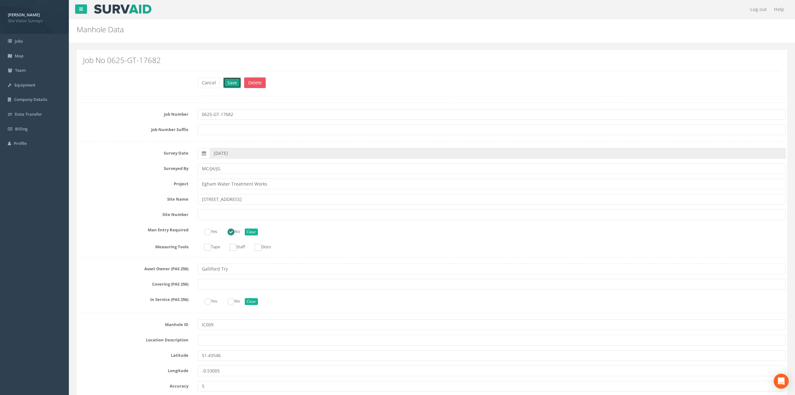
click at [232, 82] on button "Save" at bounding box center [232, 82] width 18 height 11
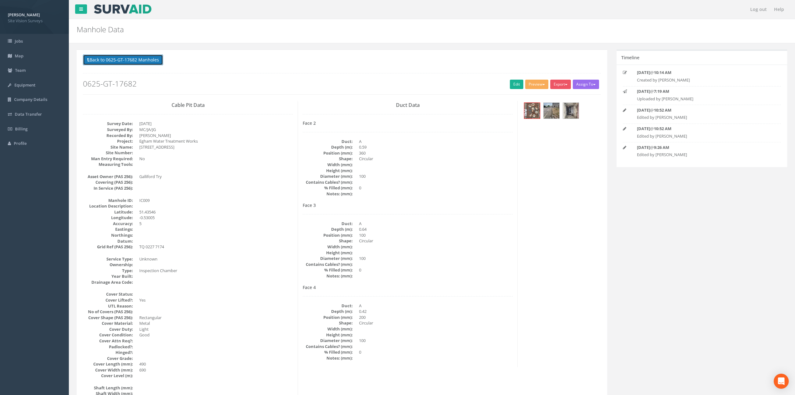
click at [138, 65] on button "Back to 0625-GT-17682 Manholes" at bounding box center [123, 59] width 80 height 11
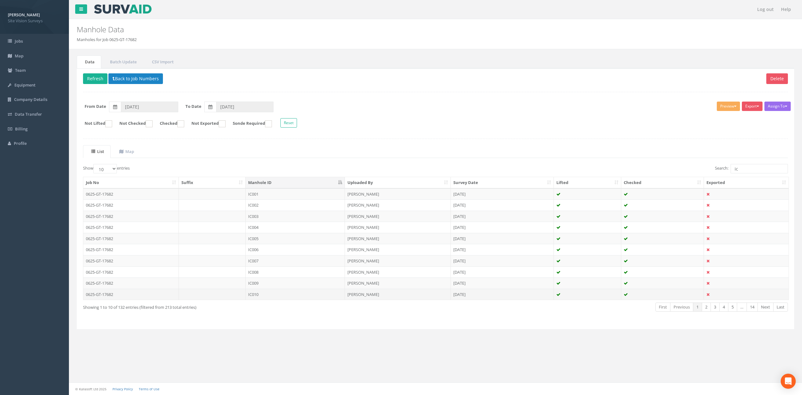
click at [266, 296] on td "IC010" at bounding box center [295, 293] width 99 height 11
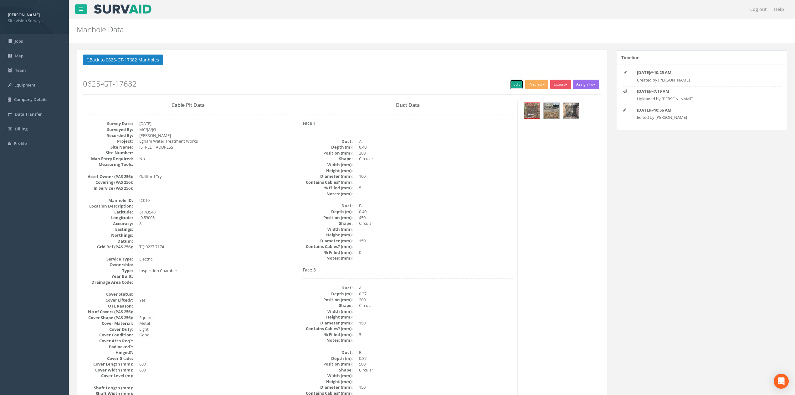
click at [513, 84] on link "Edit" at bounding box center [516, 84] width 13 height 9
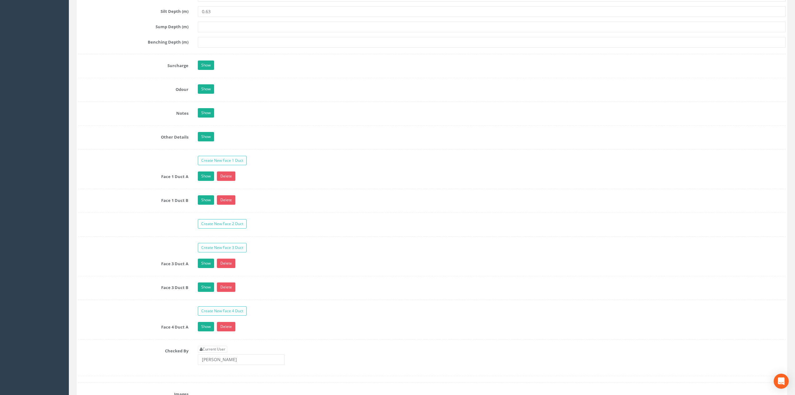
scroll to position [1212, 0]
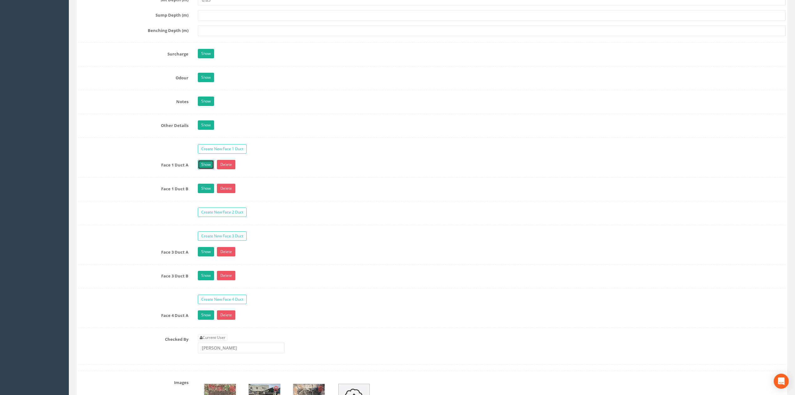
click at [205, 169] on link "Show" at bounding box center [206, 164] width 16 height 9
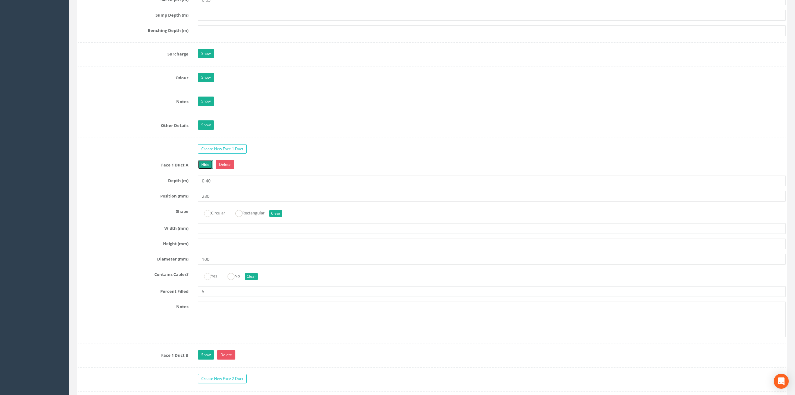
click at [205, 169] on link "Hide" at bounding box center [205, 164] width 15 height 9
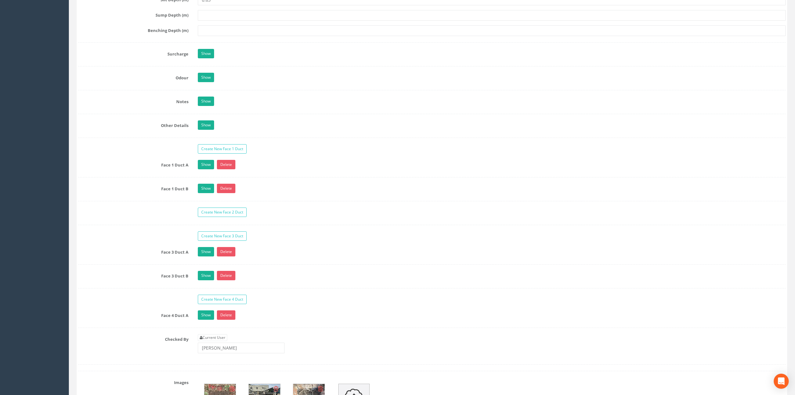
click at [204, 194] on div "Show Delete" at bounding box center [491, 189] width 597 height 11
click at [204, 193] on link "Show" at bounding box center [206, 188] width 16 height 9
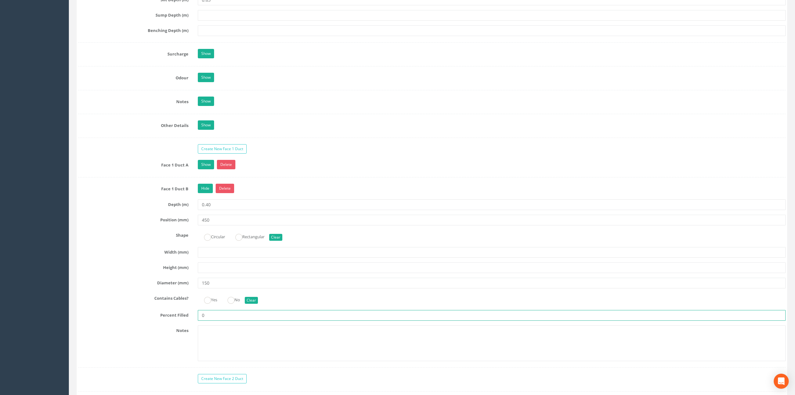
drag, startPoint x: 219, startPoint y: 322, endPoint x: 172, endPoint y: 306, distance: 49.7
click at [117, 311] on div "Face 1 Duct B Hide Delete Depth (m) 0.40 Position (mm) 450 Shape Circular Recta…" at bounding box center [432, 276] width 708 height 184
type input "5"
click at [206, 193] on link "Hide" at bounding box center [205, 188] width 15 height 9
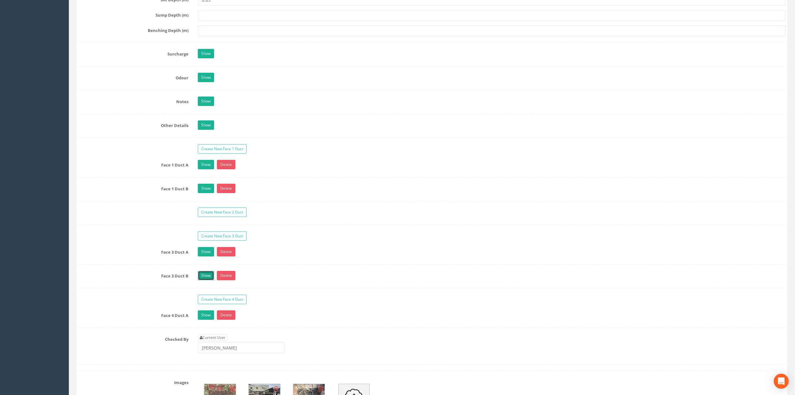
click at [206, 280] on link "Show" at bounding box center [206, 275] width 16 height 9
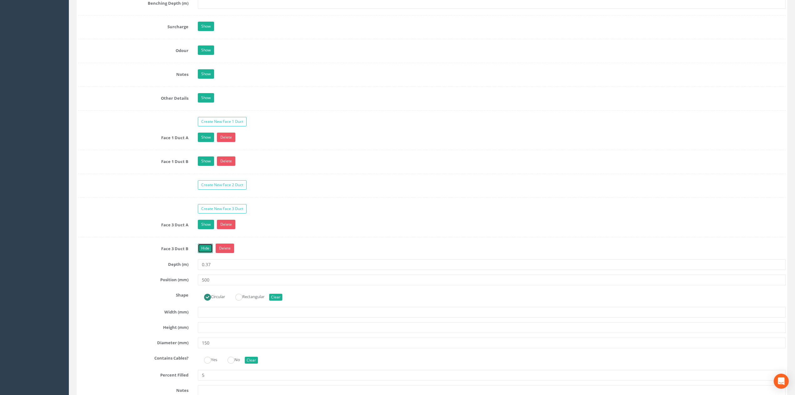
scroll to position [1253, 0]
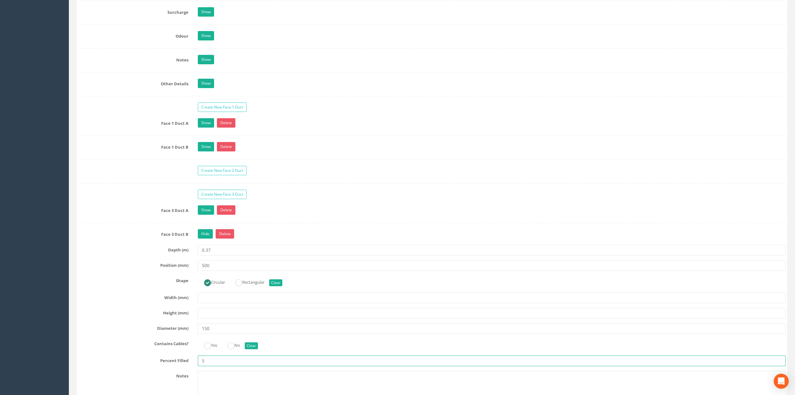
drag, startPoint x: 221, startPoint y: 375, endPoint x: 184, endPoint y: 373, distance: 37.0
click at [192, 366] on div "Percent Filled 5" at bounding box center [432, 360] width 717 height 11
type input "0"
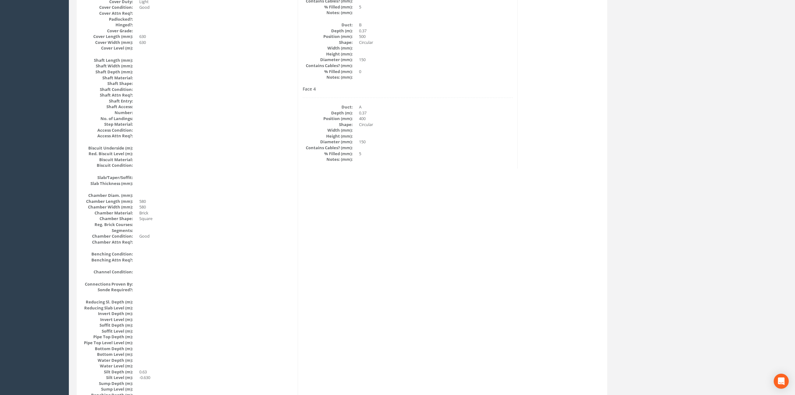
scroll to position [0, 0]
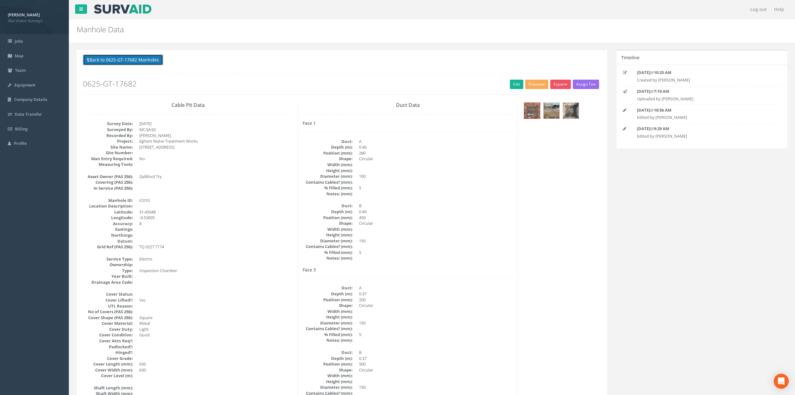
click at [137, 63] on button "Back to 0625-GT-17682 Manholes" at bounding box center [123, 59] width 80 height 11
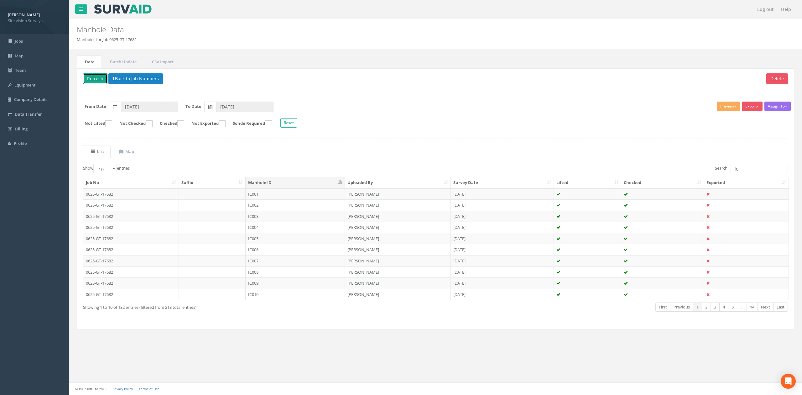
click at [101, 79] on button "Refresh" at bounding box center [95, 78] width 24 height 11
click at [257, 300] on td "IC010" at bounding box center [295, 293] width 99 height 11
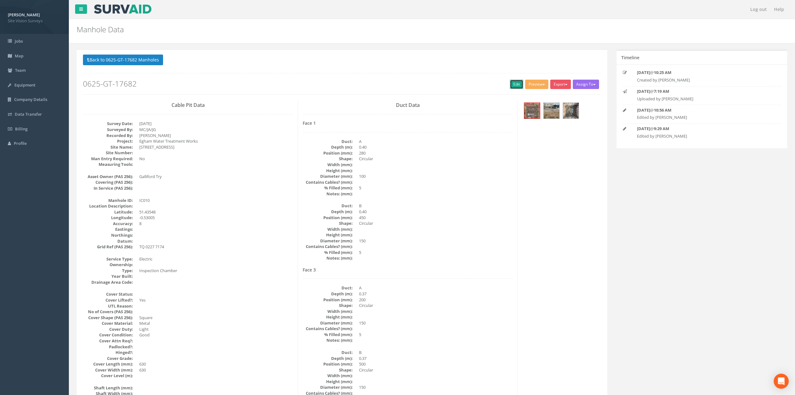
click at [513, 85] on link "Edit" at bounding box center [516, 84] width 13 height 9
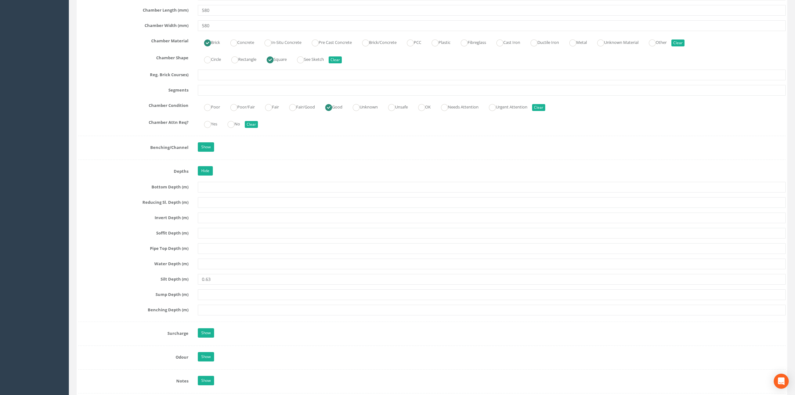
scroll to position [1002, 0]
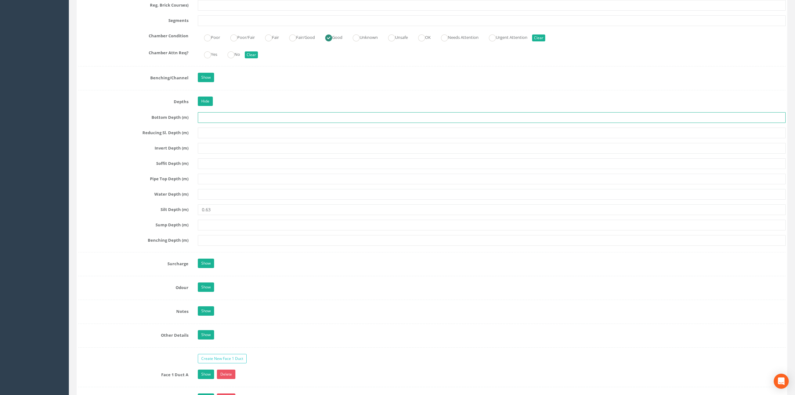
click at [232, 123] on input "text" at bounding box center [492, 117] width 588 height 11
drag, startPoint x: 229, startPoint y: 220, endPoint x: 147, endPoint y: 218, distance: 82.4
click at [116, 215] on div "Silt Depth (m) 0.63" at bounding box center [432, 209] width 717 height 11
click at [228, 135] on input "text" at bounding box center [492, 132] width 588 height 11
click at [231, 123] on input "text" at bounding box center [492, 117] width 588 height 11
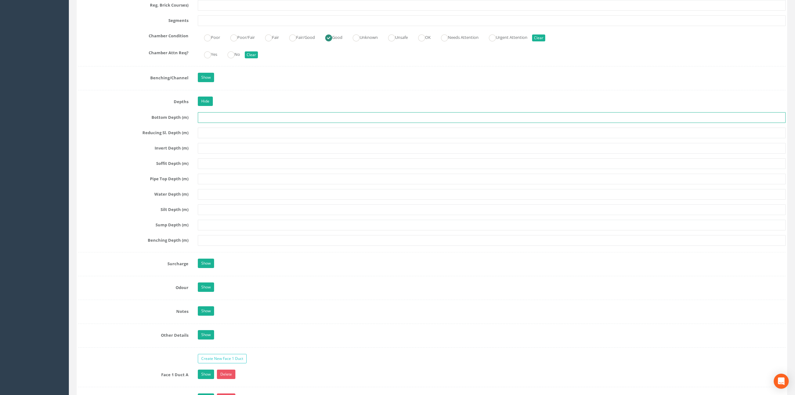
paste input "0.63"
type input "0.63"
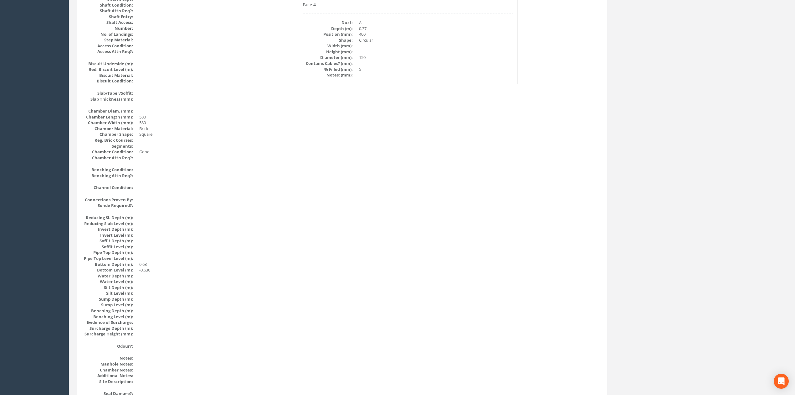
scroll to position [0, 0]
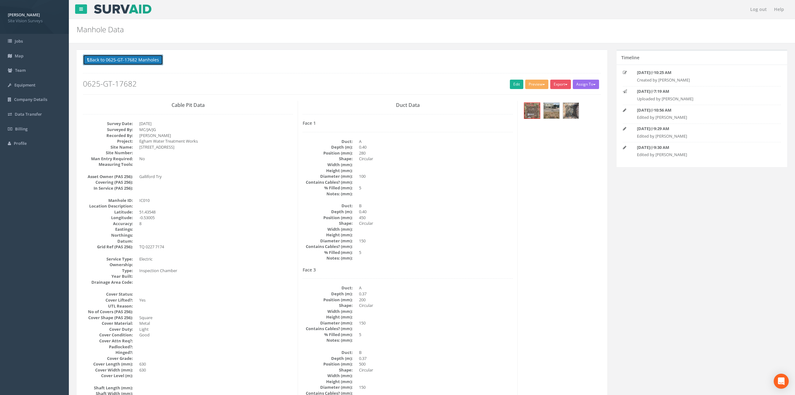
click at [138, 59] on button "Back to 0625-GT-17682 Manholes" at bounding box center [123, 59] width 80 height 11
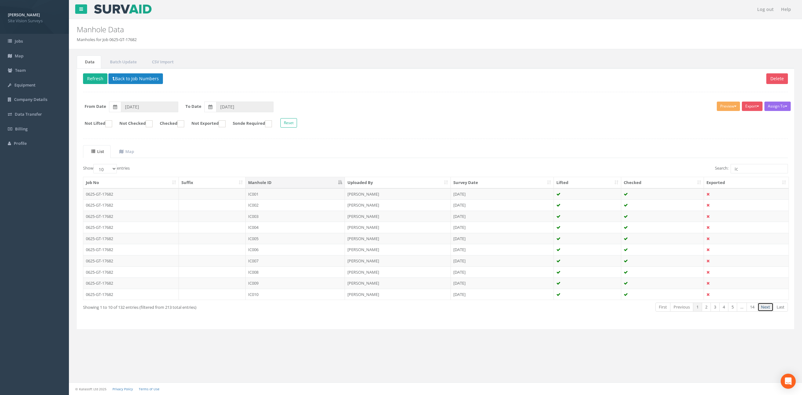
click at [763, 311] on link "Next" at bounding box center [765, 306] width 16 height 9
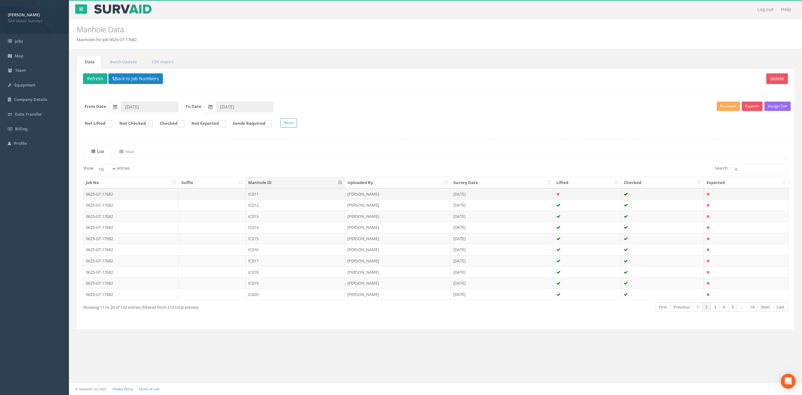
click at [252, 199] on td "IC011" at bounding box center [295, 193] width 99 height 11
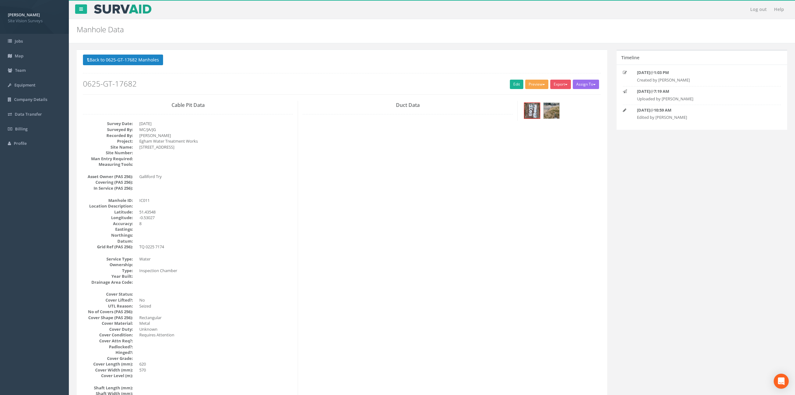
click at [525, 86] on button "Preview" at bounding box center [536, 84] width 23 height 9
click at [517, 85] on link "Edit" at bounding box center [516, 84] width 13 height 9
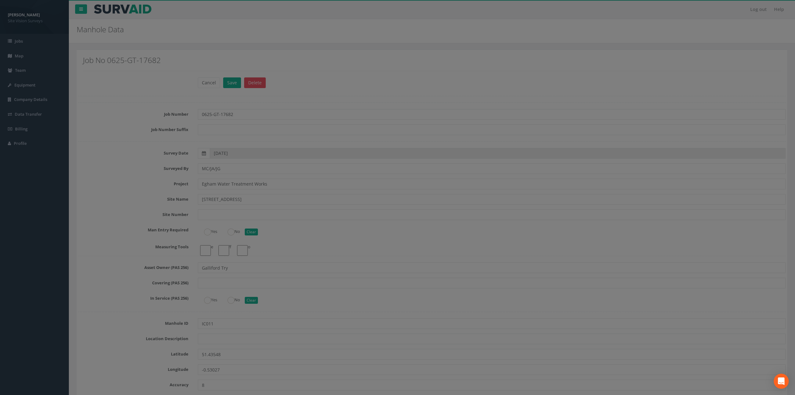
click at [0, 0] on div "× Close Upload Diagram Drag n' drop a file here or click to select (JPEG or PNG…" at bounding box center [0, 0] width 0 height 0
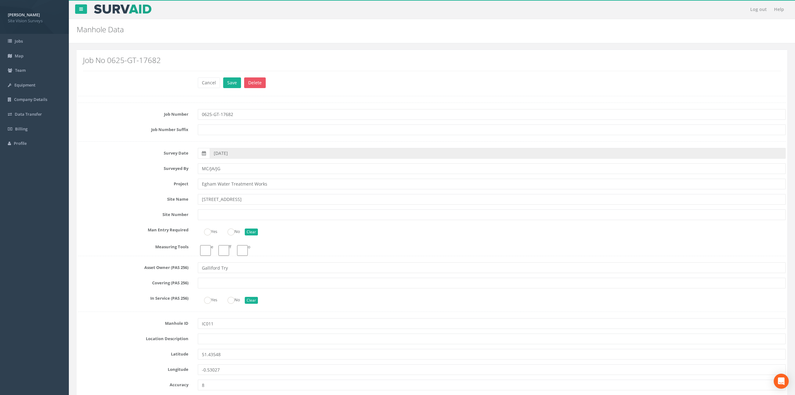
scroll to position [1597, 0]
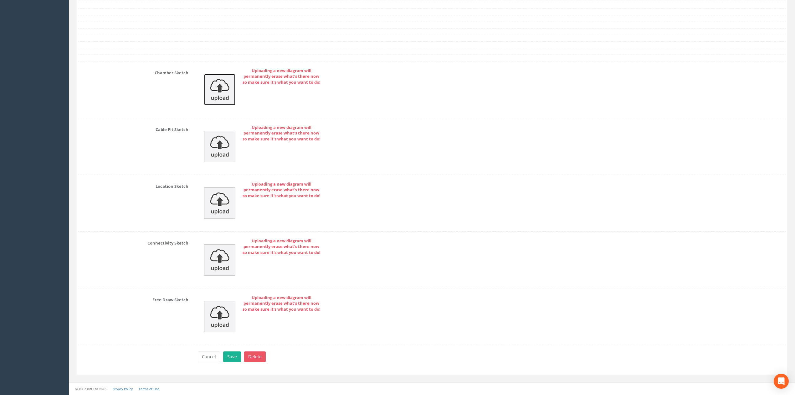
click at [220, 93] on img at bounding box center [219, 89] width 31 height 31
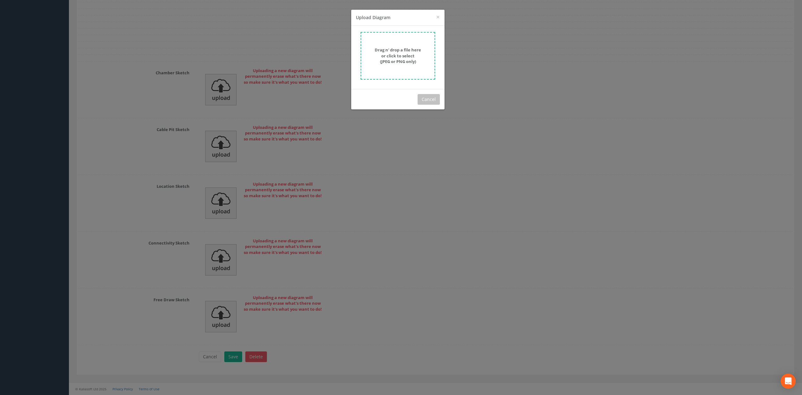
click at [412, 65] on form "Drag n' drop a file here or click to select (JPEG or PNG only)" at bounding box center [397, 56] width 75 height 48
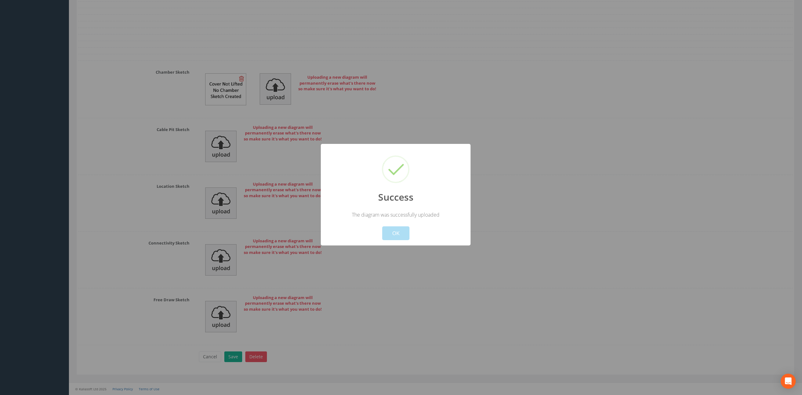
click at [397, 225] on div "Cancel OK" at bounding box center [395, 229] width 139 height 22
click at [396, 233] on button "OK" at bounding box center [395, 233] width 27 height 14
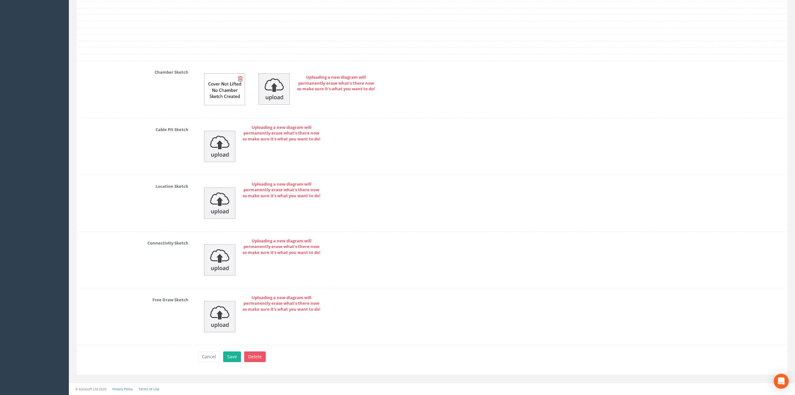
click at [240, 79] on icon at bounding box center [240, 78] width 5 height 6
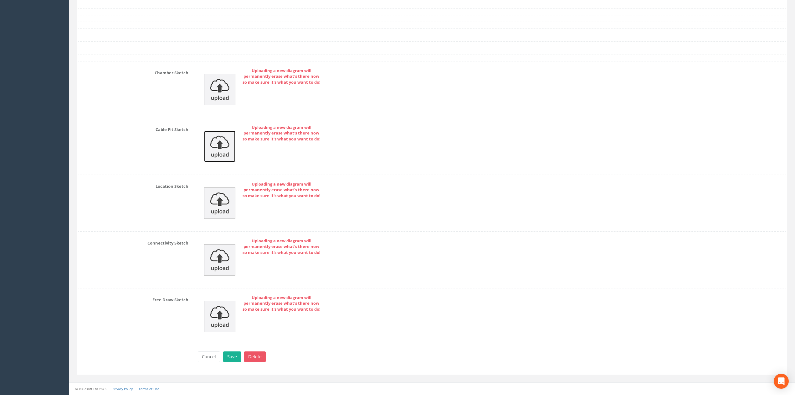
click at [226, 143] on img at bounding box center [219, 146] width 31 height 31
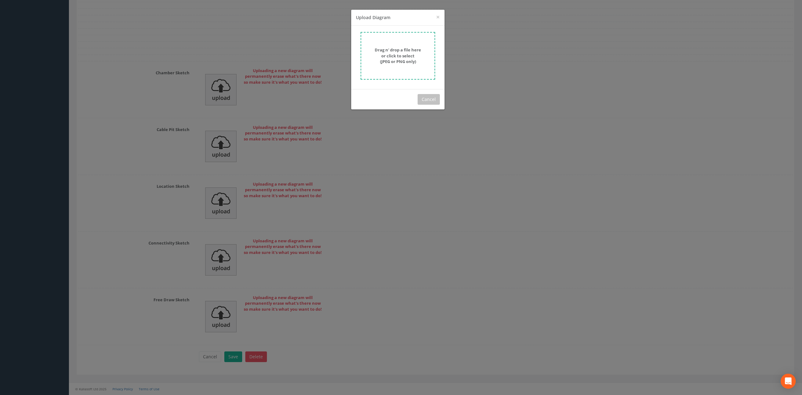
click at [382, 61] on strong "Drag n' drop a file here or click to select (JPEG or PNG only)" at bounding box center [398, 55] width 46 height 17
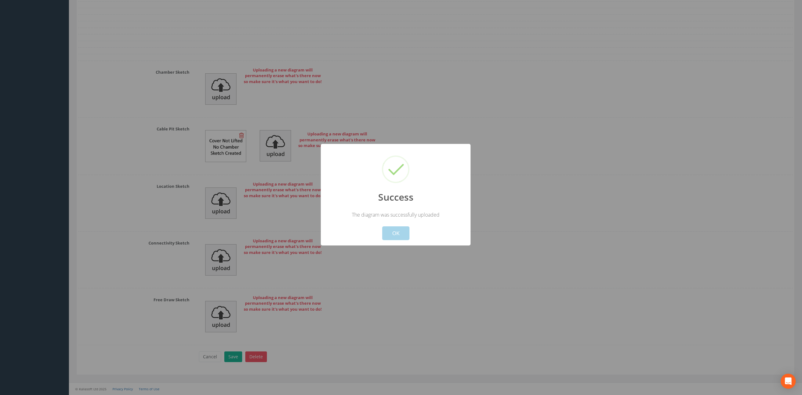
click at [405, 232] on button "OK" at bounding box center [395, 233] width 27 height 14
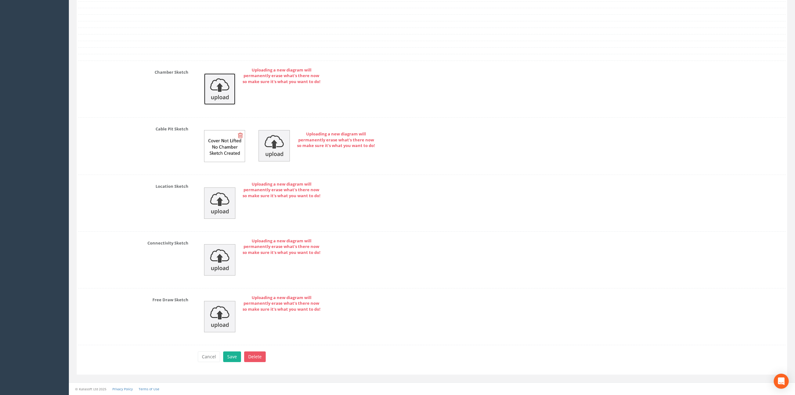
click at [218, 94] on img at bounding box center [219, 88] width 31 height 31
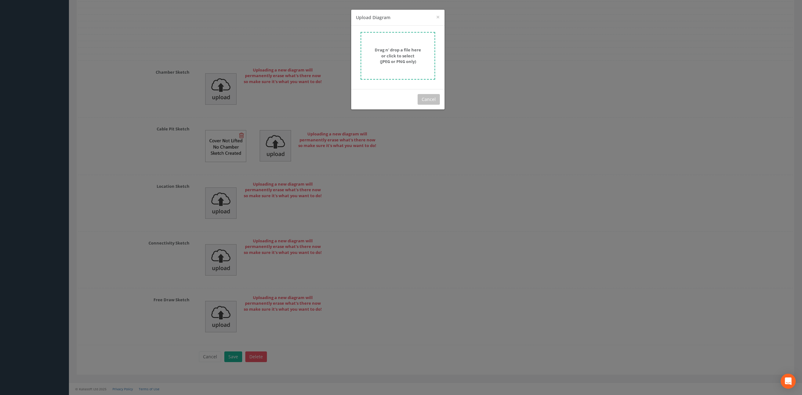
click at [397, 65] on form "Drag n' drop a file here or click to select (JPEG or PNG only)" at bounding box center [397, 56] width 75 height 48
click at [392, 61] on strong "Drag n' drop a file here or click to select (JPEG or PNG only)" at bounding box center [398, 55] width 46 height 17
click at [436, 101] on button "Cancel" at bounding box center [428, 99] width 22 height 11
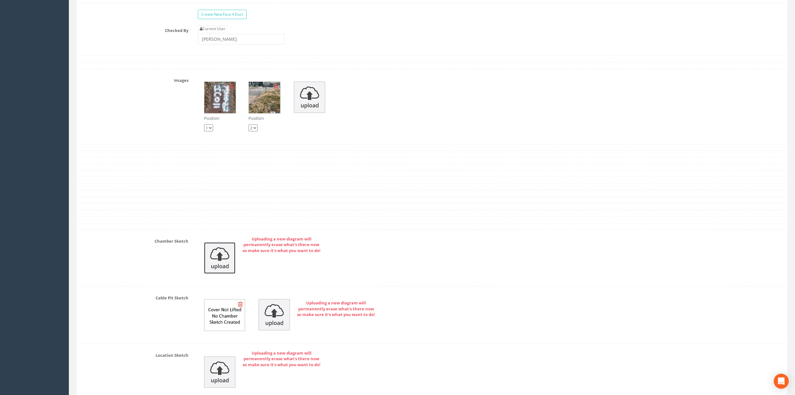
scroll to position [1388, 0]
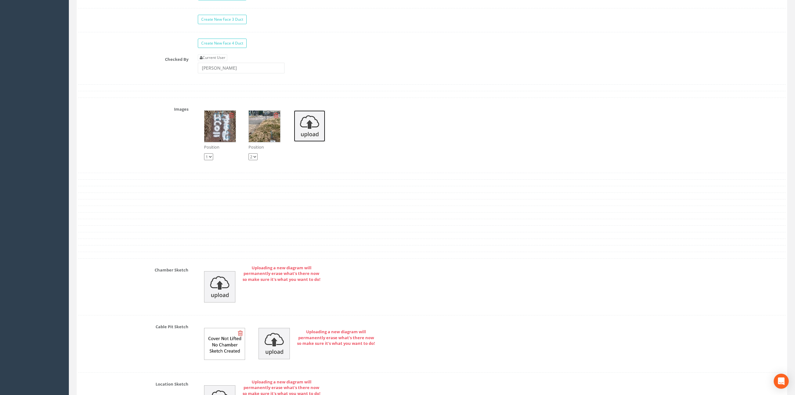
click at [303, 134] on img at bounding box center [309, 125] width 31 height 31
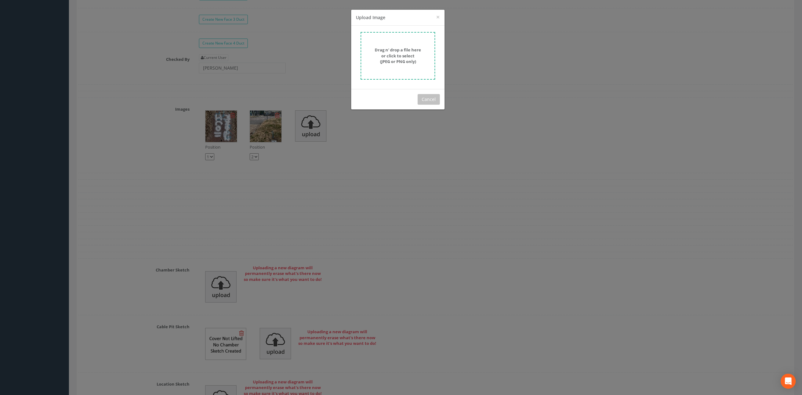
click at [411, 57] on strong "Drag n' drop a file here or click to select (JPEG or PNG only)" at bounding box center [398, 55] width 46 height 17
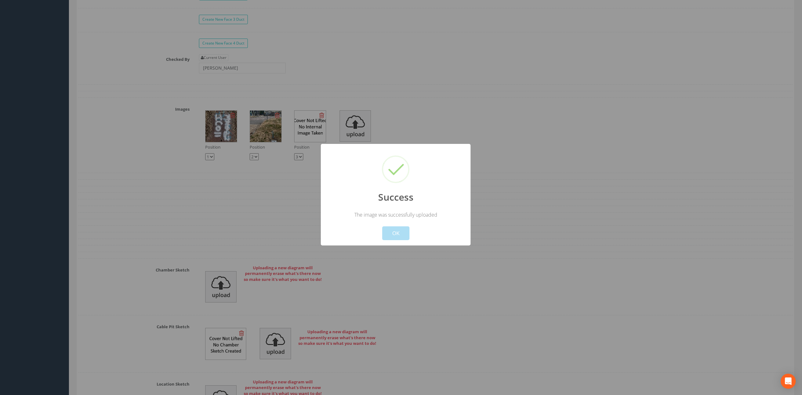
click at [399, 230] on button "OK" at bounding box center [395, 233] width 27 height 14
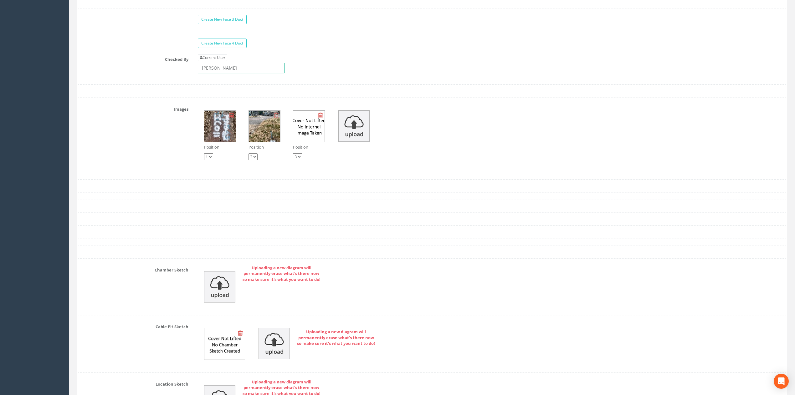
click at [262, 73] on input "[PERSON_NAME]" at bounding box center [241, 68] width 87 height 11
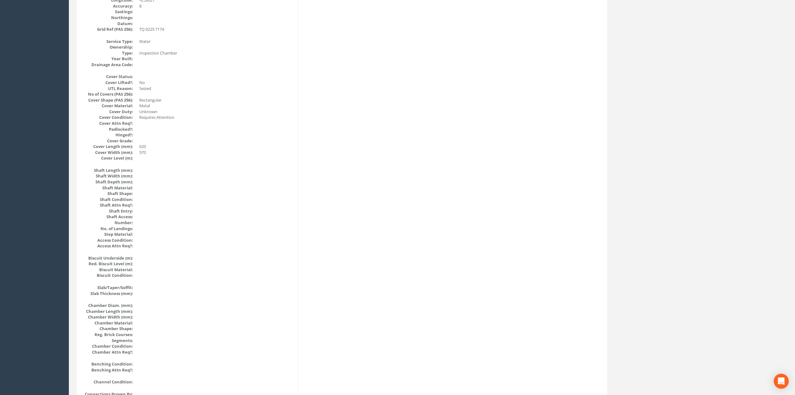
scroll to position [0, 0]
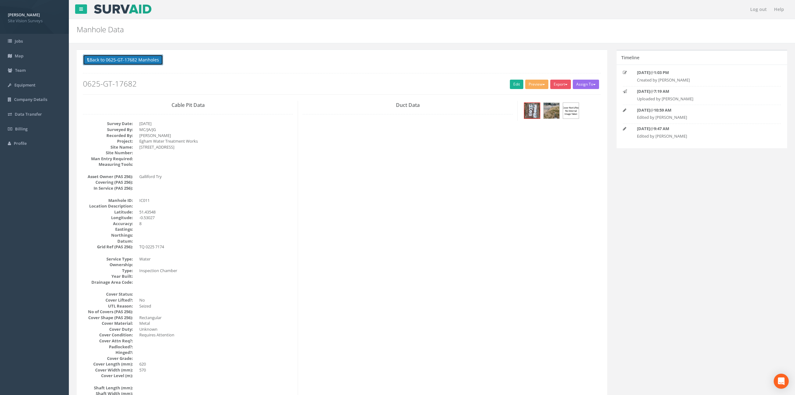
click at [137, 63] on button "Back to 0625-GT-17682 Manholes" at bounding box center [123, 59] width 80 height 11
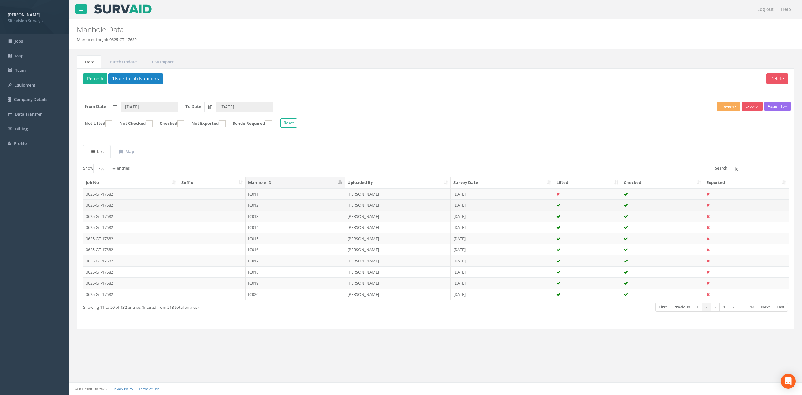
click at [272, 206] on td "IC012" at bounding box center [295, 204] width 99 height 11
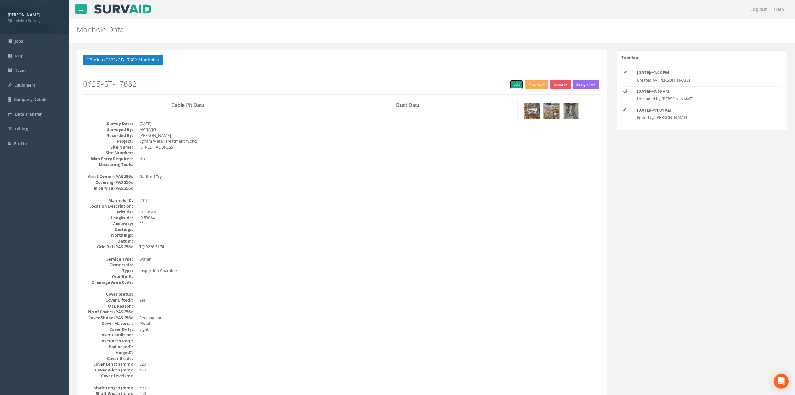
click at [510, 88] on link "Edit" at bounding box center [516, 84] width 13 height 9
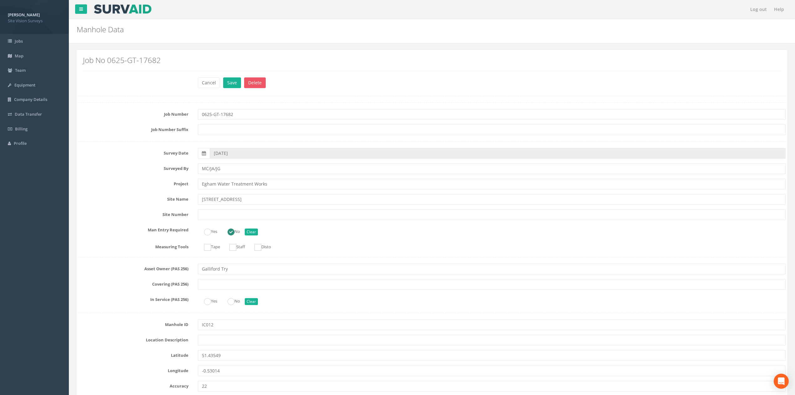
scroll to position [794, 0]
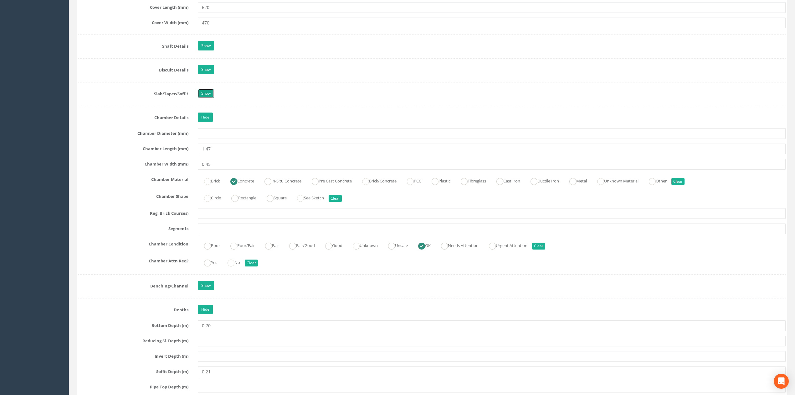
click at [202, 95] on link "Show" at bounding box center [206, 93] width 16 height 9
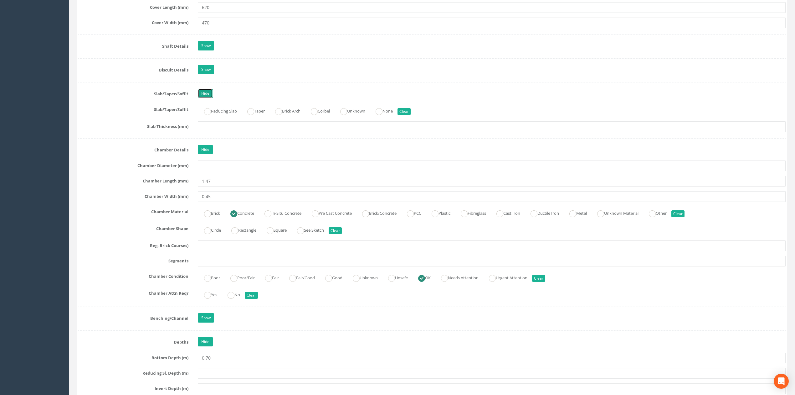
click at [202, 95] on link "Hide" at bounding box center [205, 93] width 15 height 9
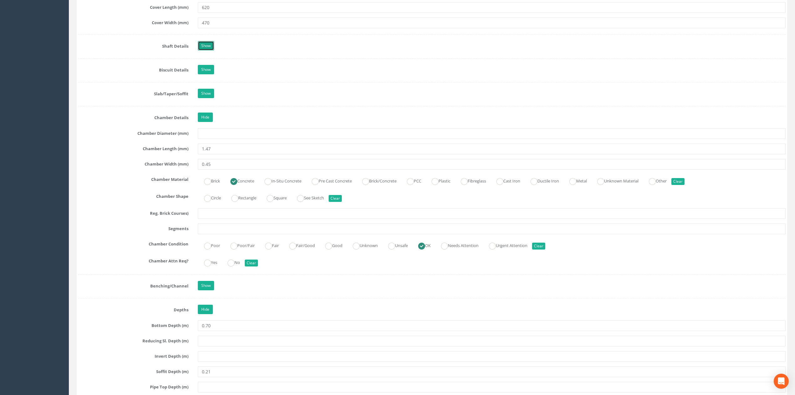
click at [210, 50] on link "Show" at bounding box center [206, 45] width 16 height 9
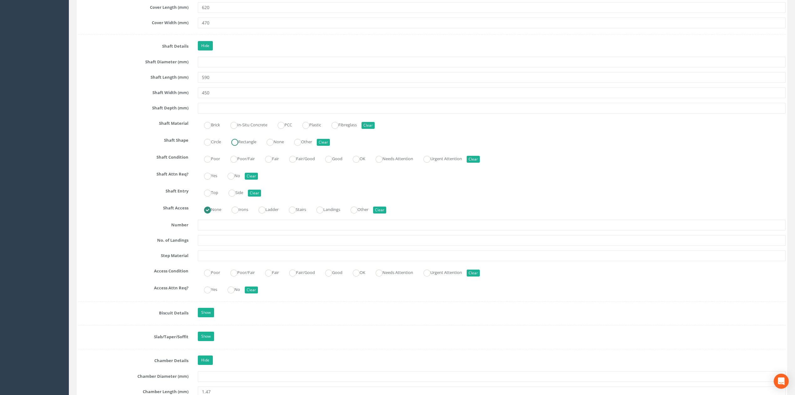
click at [242, 144] on label "Rectangle" at bounding box center [240, 141] width 31 height 9
radio input "true"
click at [239, 96] on input "450" at bounding box center [492, 92] width 588 height 11
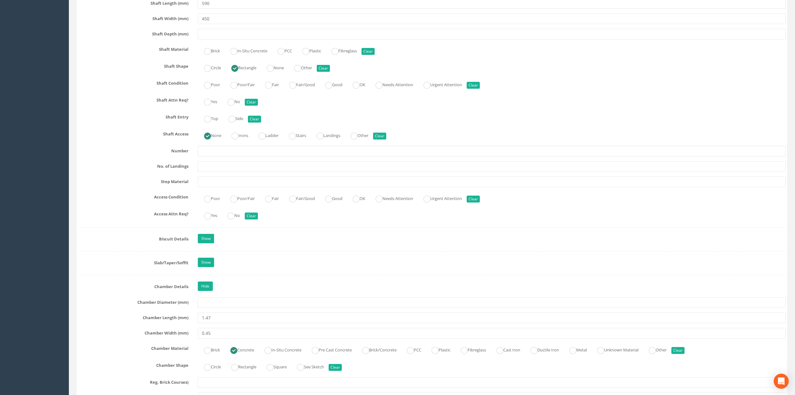
scroll to position [1045, 0]
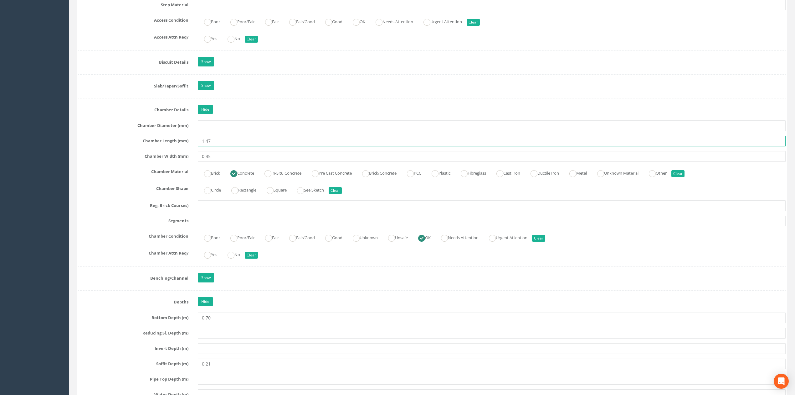
click at [235, 146] on input "1.47" at bounding box center [492, 141] width 588 height 11
type input "1470"
drag, startPoint x: 227, startPoint y: 165, endPoint x: 162, endPoint y: 170, distance: 65.7
type input "450"
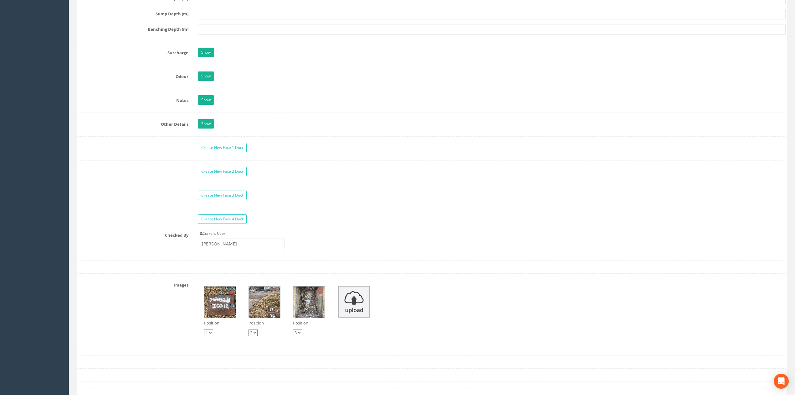
scroll to position [1842, 0]
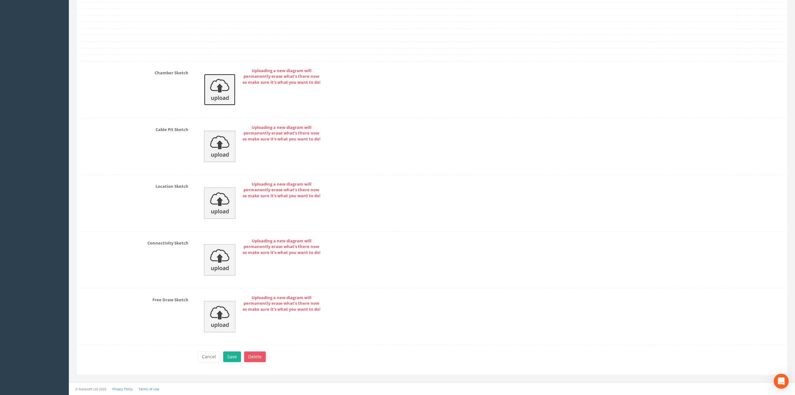
click at [232, 92] on img at bounding box center [219, 89] width 31 height 31
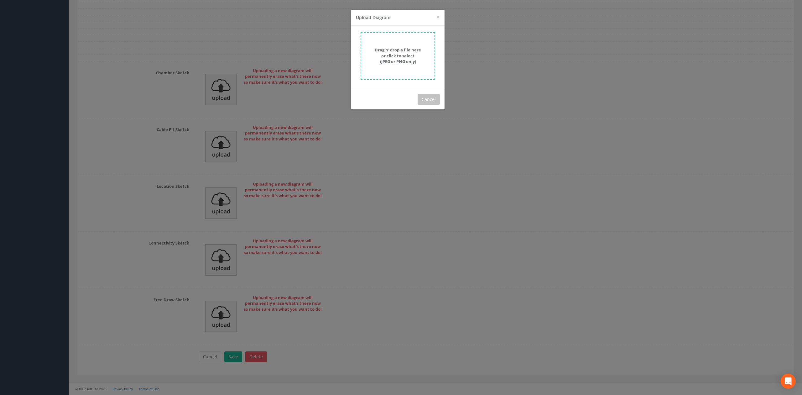
click at [229, 96] on div "× Close Upload Diagram Drag n' drop a file here or click to select (JPEG or PNG…" at bounding box center [401, 197] width 802 height 395
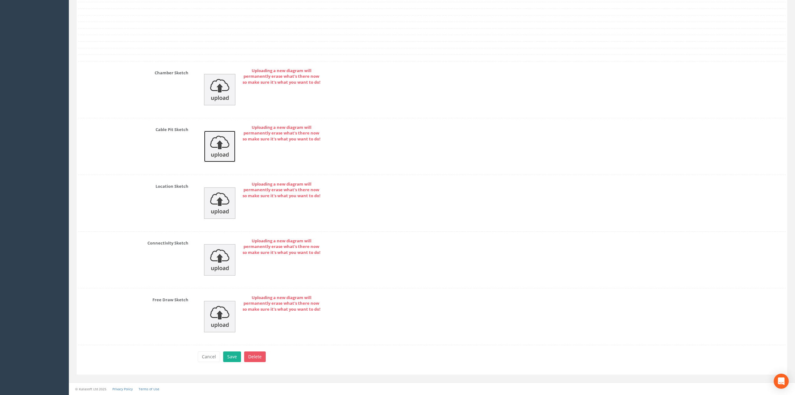
click at [225, 138] on img at bounding box center [219, 146] width 31 height 31
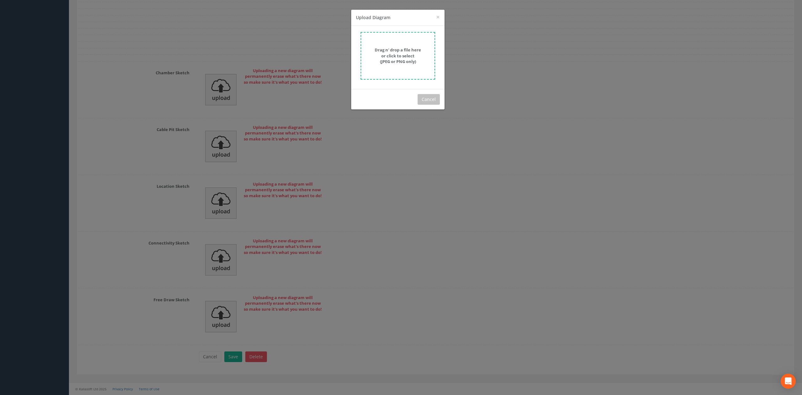
click at [374, 63] on div "Drag n' drop a file here or click to select (JPEG or PNG only)" at bounding box center [397, 56] width 61 height 18
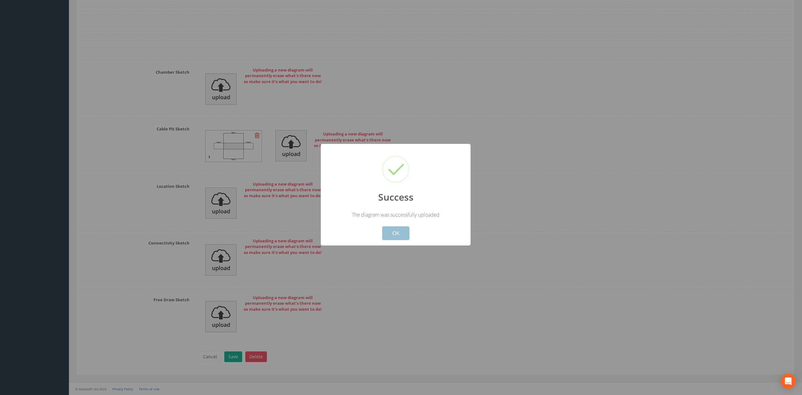
click at [403, 227] on button "OK" at bounding box center [395, 233] width 27 height 14
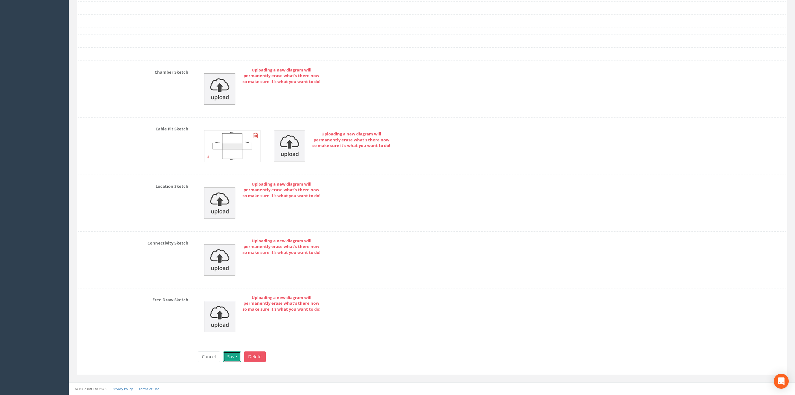
click at [230, 355] on button "Save" at bounding box center [232, 356] width 18 height 11
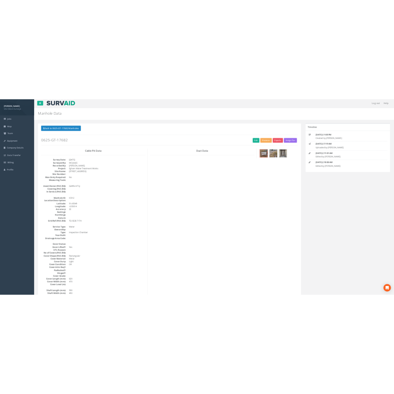
scroll to position [0, 0]
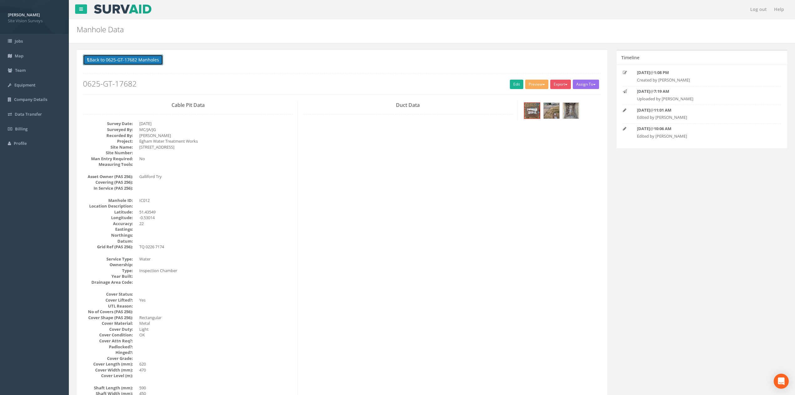
click at [114, 61] on button "Back to 0625-GT-17682 Manholes" at bounding box center [123, 59] width 80 height 11
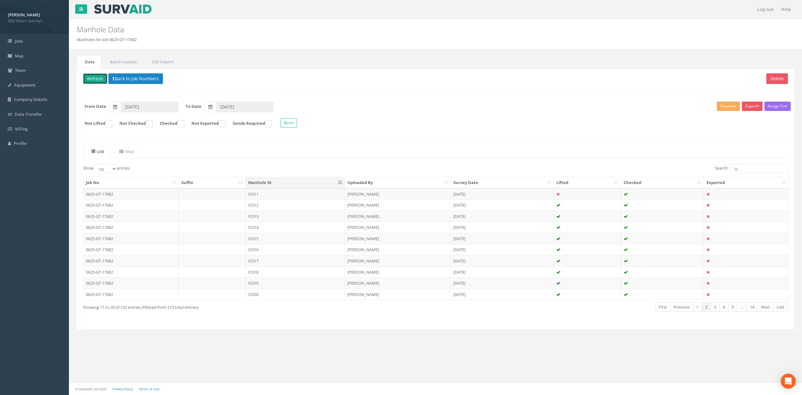
click at [100, 78] on button "Refresh" at bounding box center [95, 78] width 24 height 11
click at [261, 217] on td "IC013" at bounding box center [295, 215] width 99 height 11
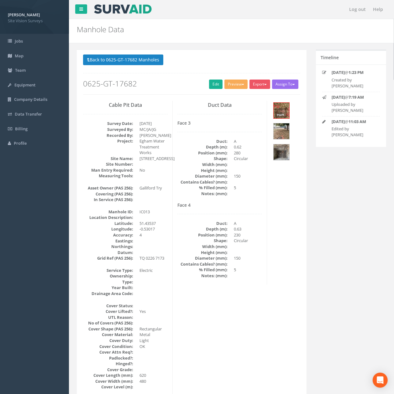
click at [72, 11] on div at bounding box center [79, 7] width 20 height 15
click at [74, 10] on div at bounding box center [79, 7] width 20 height 15
click at [77, 10] on link at bounding box center [81, 8] width 12 height 9
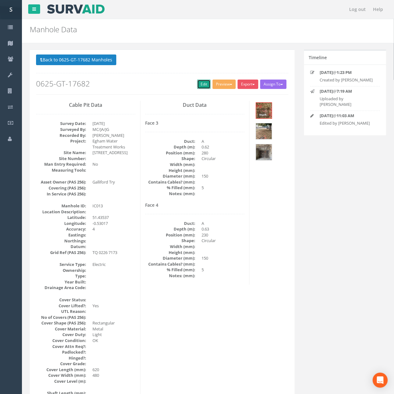
click at [197, 84] on link "Edit" at bounding box center [203, 84] width 13 height 9
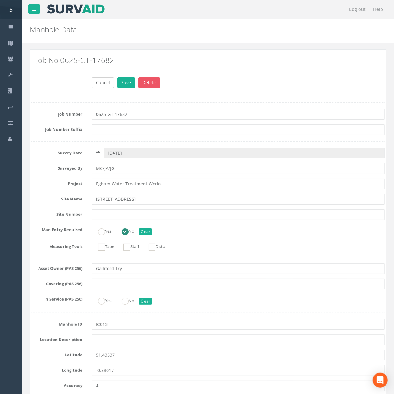
click at [115, 84] on div "Cancel Save Delete" at bounding box center [238, 83] width 302 height 12
click at [111, 83] on button "Cancel" at bounding box center [103, 82] width 22 height 11
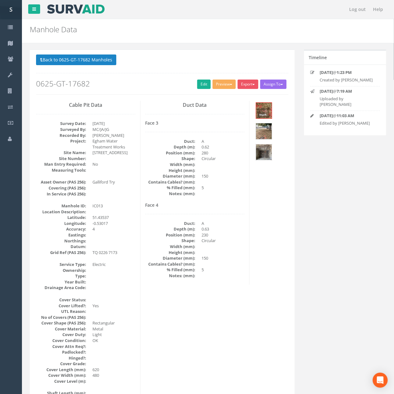
click at [268, 151] on img at bounding box center [264, 152] width 16 height 16
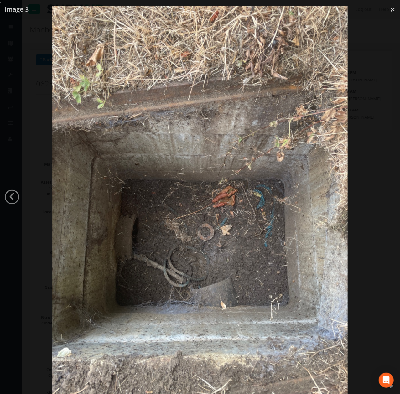
click at [366, 172] on div at bounding box center [200, 203] width 400 height 394
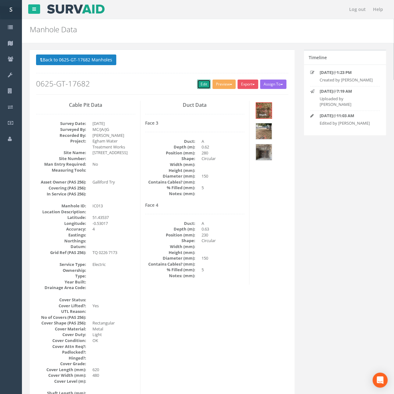
click at [201, 80] on link "Edit" at bounding box center [203, 84] width 13 height 9
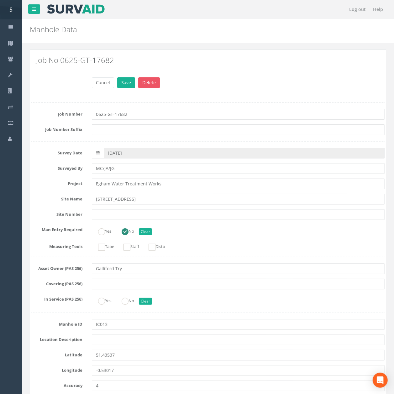
scroll to position [1692, 0]
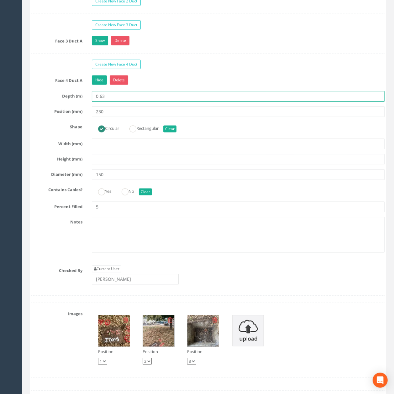
click at [103, 102] on input "0.63" at bounding box center [238, 96] width 292 height 11
type input "0.68"
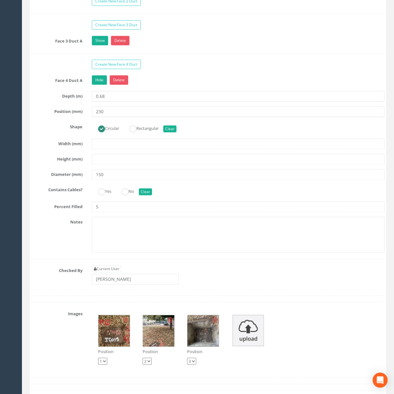
click at [114, 347] on img at bounding box center [113, 330] width 31 height 31
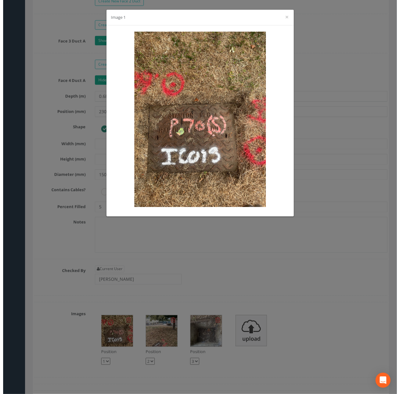
scroll to position [1674, 0]
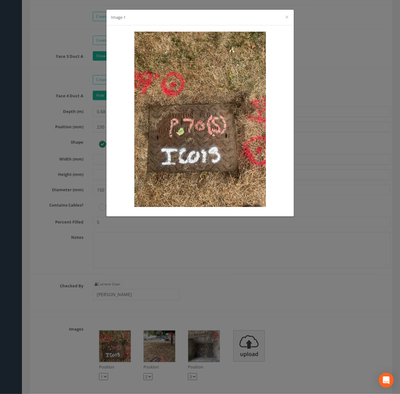
click at [365, 142] on div "Image 1 ×" at bounding box center [200, 197] width 400 height 394
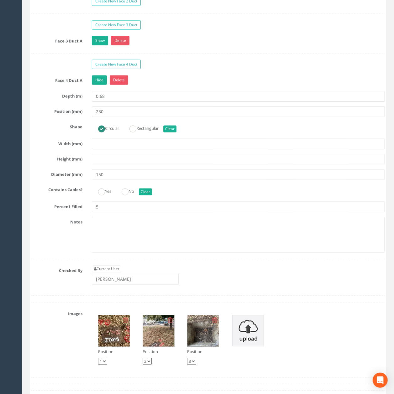
click at [152, 347] on img at bounding box center [158, 330] width 31 height 31
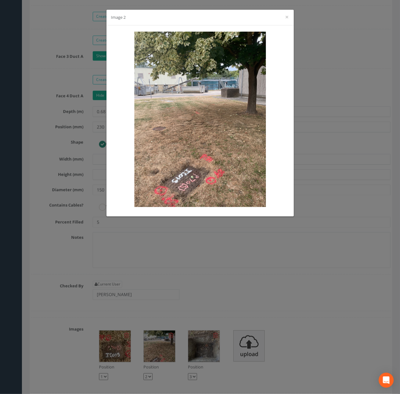
click at [272, 297] on div "Image 2 ×" at bounding box center [200, 197] width 400 height 394
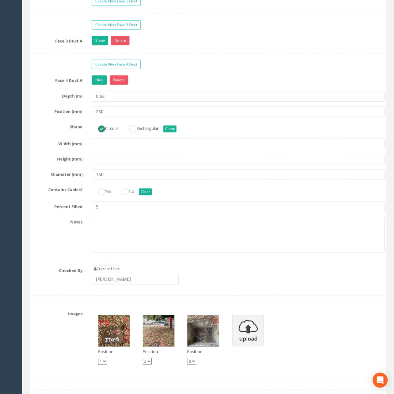
click at [197, 347] on img at bounding box center [202, 330] width 31 height 31
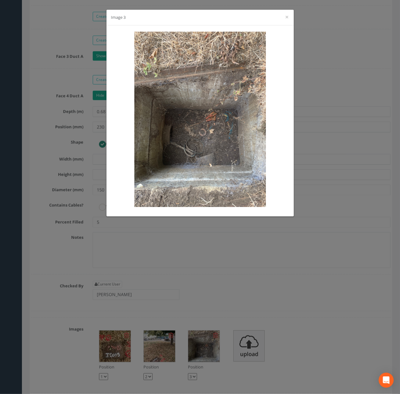
click at [251, 313] on div "Image 3 ×" at bounding box center [200, 197] width 400 height 394
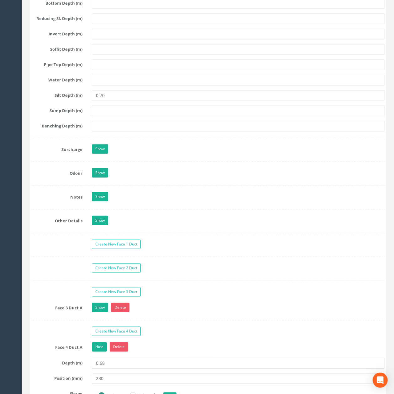
scroll to position [1400, 0]
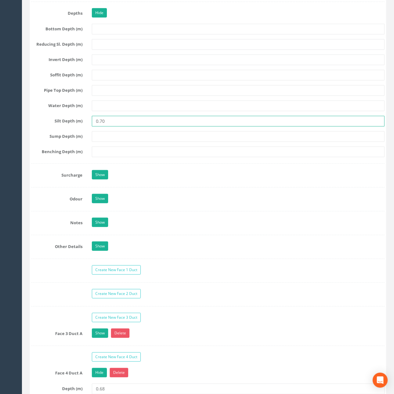
drag, startPoint x: 123, startPoint y: 153, endPoint x: 6, endPoint y: 149, distance: 117.5
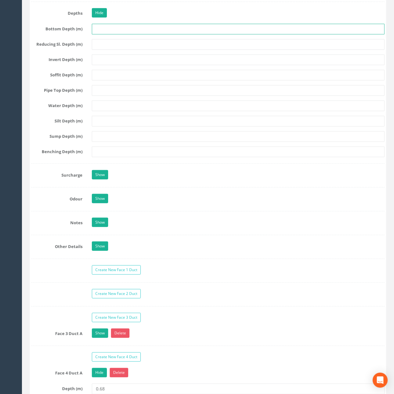
click at [119, 34] on input "text" at bounding box center [238, 29] width 292 height 11
paste input "0.70"
type input "0.70"
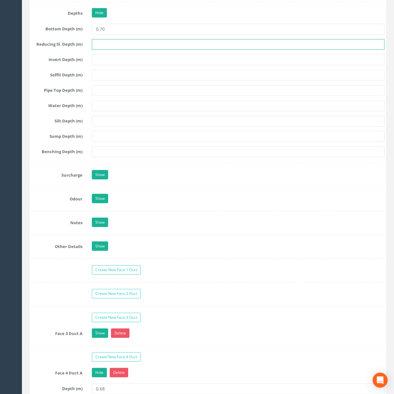
click at [121, 50] on input "text" at bounding box center [238, 44] width 292 height 11
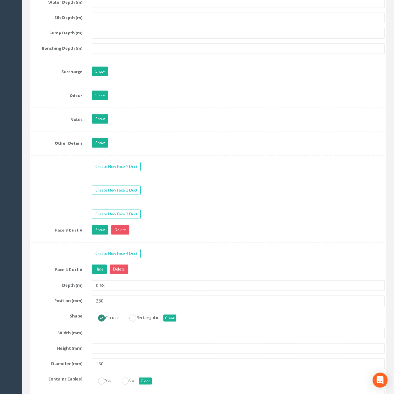
scroll to position [1525, 0]
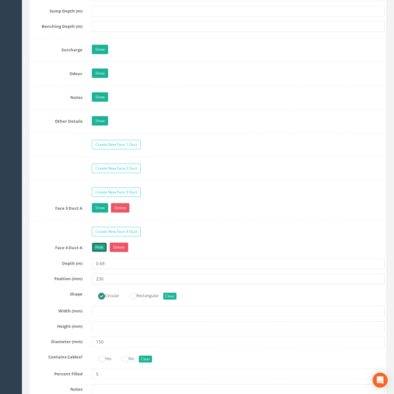
click at [95, 252] on link "Hide" at bounding box center [99, 247] width 15 height 9
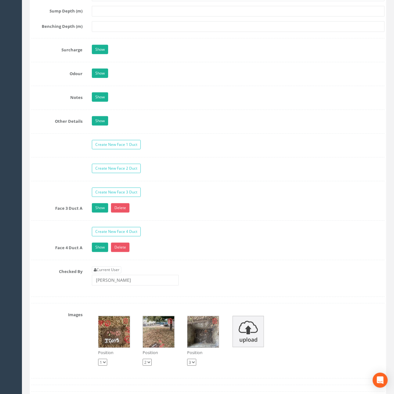
click at [145, 290] on div "Current User [PERSON_NAME]" at bounding box center [238, 278] width 302 height 24
click at [146, 286] on input "[PERSON_NAME]" at bounding box center [135, 280] width 87 height 11
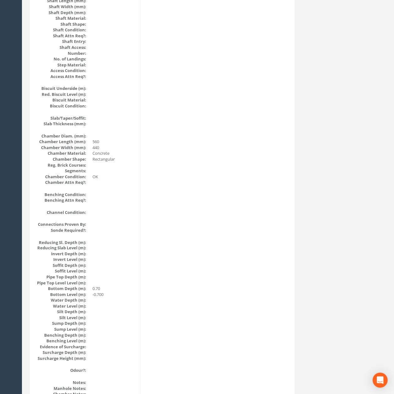
scroll to position [0, 0]
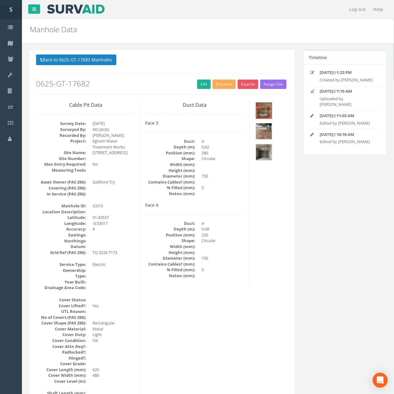
click at [88, 66] on p "Back to 0625-GT-17682 Manholes Back to Map" at bounding box center [162, 60] width 252 height 12
click at [94, 62] on button "Back to 0625-GT-17682 Manholes" at bounding box center [76, 59] width 80 height 11
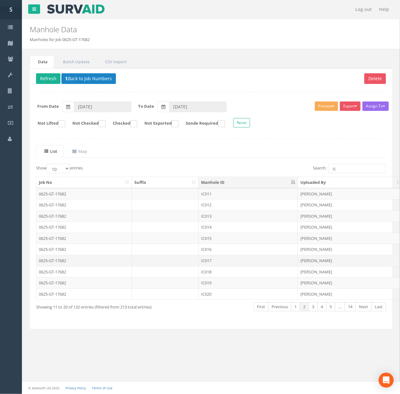
click at [230, 265] on td "IC017" at bounding box center [248, 260] width 99 height 11
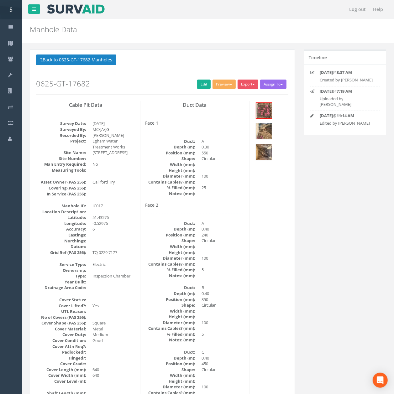
click at [190, 88] on h2 "0625-GT-17682" at bounding box center [162, 84] width 252 height 8
click at [197, 85] on link "Edit" at bounding box center [203, 84] width 13 height 9
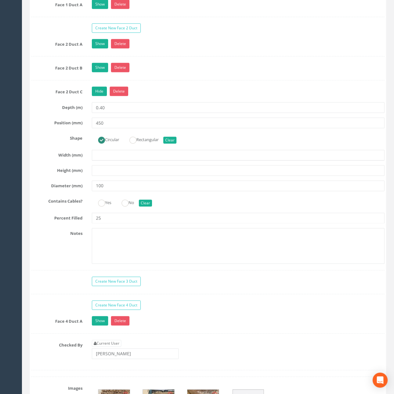
scroll to position [1796, 0]
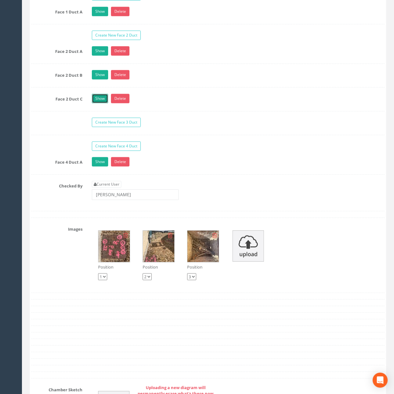
scroll to position [1671, 0]
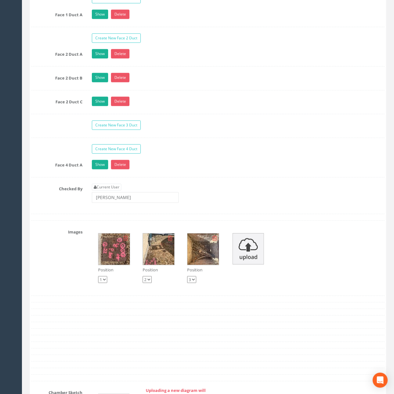
click at [99, 169] on link "Show" at bounding box center [100, 164] width 16 height 9
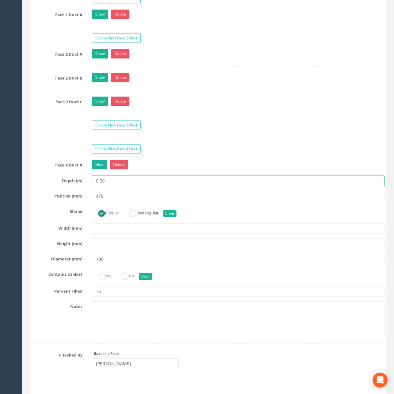
click at [122, 186] on input "0.20" at bounding box center [238, 181] width 292 height 11
type input "0.22"
click at [99, 169] on link "Hide" at bounding box center [99, 164] width 15 height 9
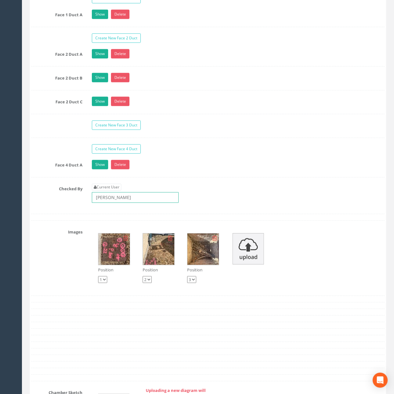
click at [134, 203] on input "[PERSON_NAME]" at bounding box center [135, 197] width 87 height 11
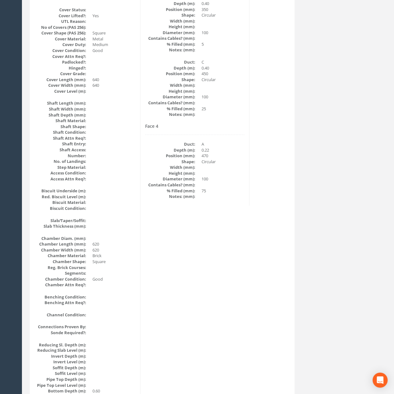
scroll to position [29, 0]
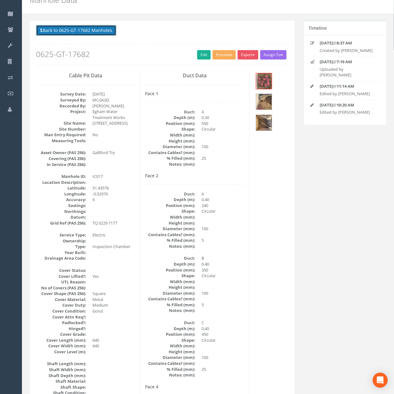
click at [99, 34] on button "Back to 0625-GT-17682 Manholes" at bounding box center [76, 30] width 80 height 11
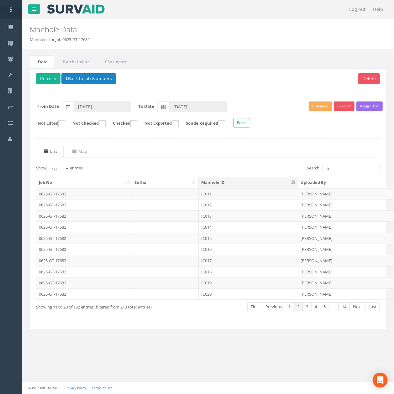
scroll to position [0, 0]
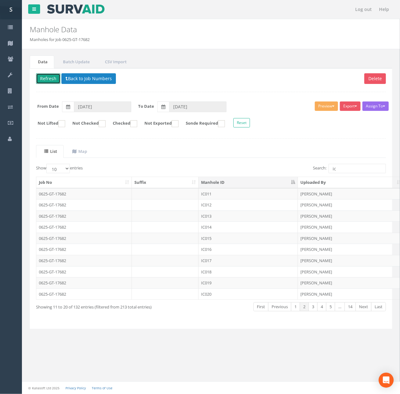
click at [48, 78] on button "Refresh" at bounding box center [48, 78] width 24 height 11
click at [220, 276] on td "IC018" at bounding box center [248, 271] width 99 height 11
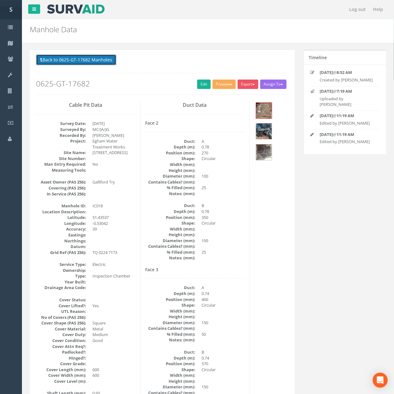
click at [88, 55] on button "Back to 0625-GT-17682 Manholes" at bounding box center [76, 59] width 80 height 11
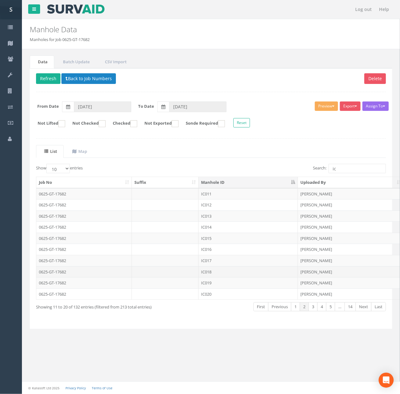
click at [203, 277] on td "IC018" at bounding box center [248, 271] width 99 height 11
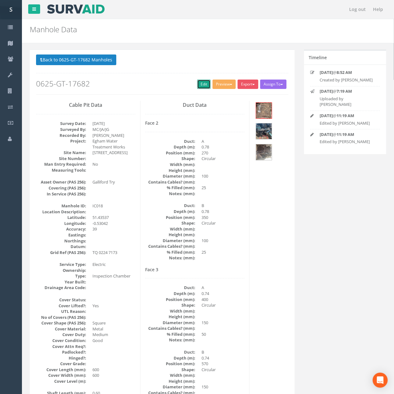
click at [198, 86] on link "Edit" at bounding box center [203, 84] width 13 height 9
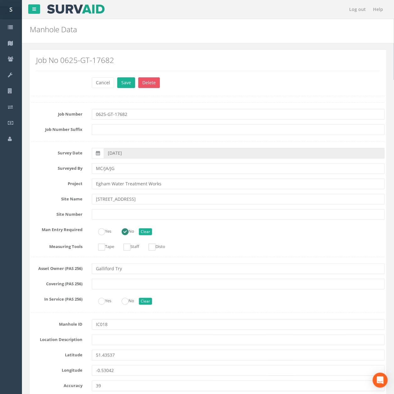
scroll to position [836, 0]
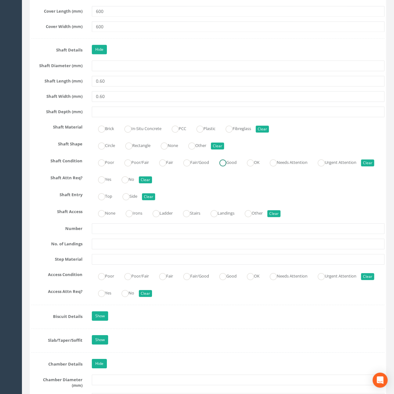
click at [236, 166] on label "Good" at bounding box center [224, 161] width 23 height 9
radio input "true"
click at [107, 217] on label "None" at bounding box center [103, 212] width 23 height 9
radio input "true"
click at [117, 102] on input "0.60" at bounding box center [238, 96] width 292 height 11
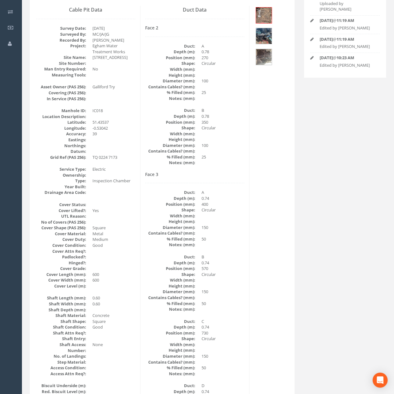
scroll to position [0, 0]
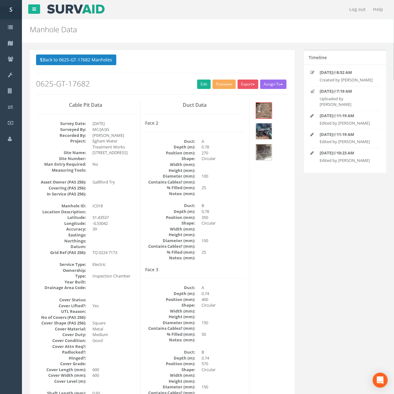
click at [65, 57] on button "Back to 0625-GT-17682 Manholes" at bounding box center [76, 59] width 80 height 11
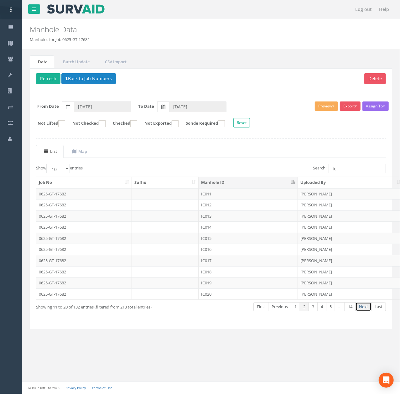
drag, startPoint x: 366, startPoint y: 310, endPoint x: 362, endPoint y: 304, distance: 7.2
click at [366, 310] on link "Next" at bounding box center [363, 306] width 16 height 9
click at [170, 197] on td at bounding box center [165, 193] width 67 height 11
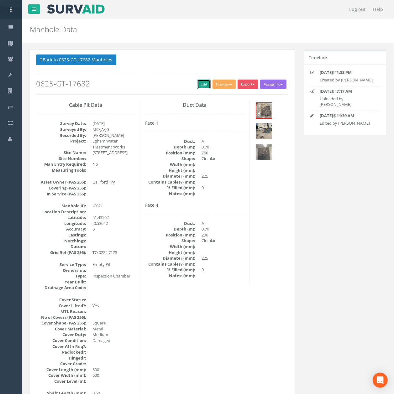
click at [202, 86] on link "Edit" at bounding box center [203, 84] width 13 height 9
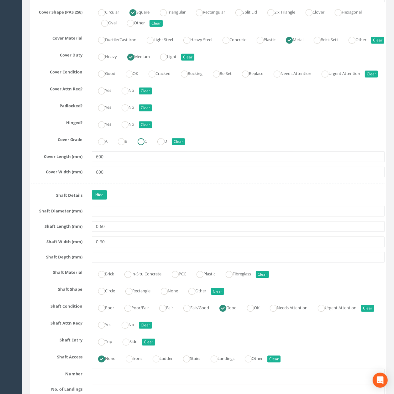
scroll to position [752, 0]
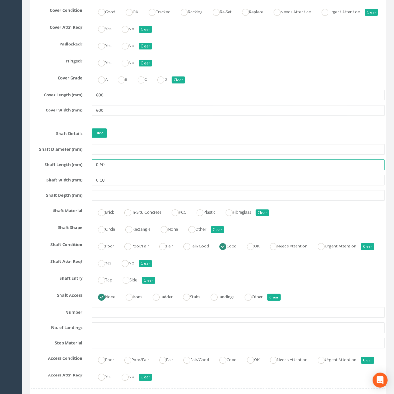
drag, startPoint x: 124, startPoint y: 201, endPoint x: 124, endPoint y: 196, distance: 5.3
click at [124, 170] on input "0.60" at bounding box center [238, 164] width 292 height 11
type input "600"
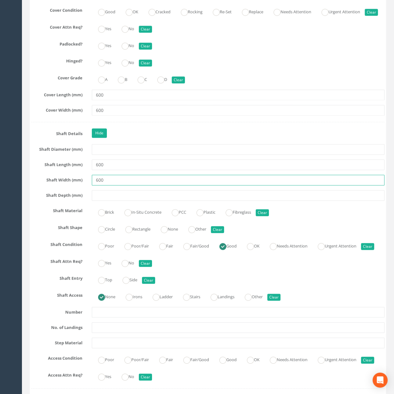
type input "600"
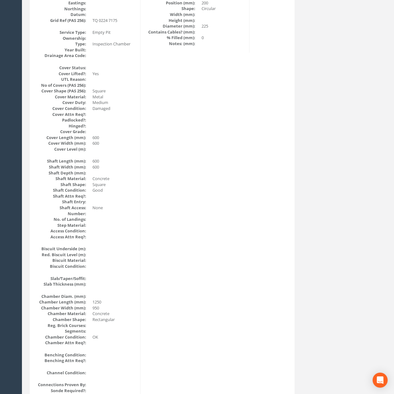
scroll to position [0, 0]
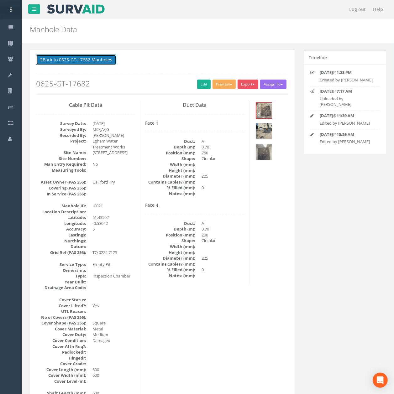
click at [68, 59] on button "Back to 0625-GT-17682 Manholes" at bounding box center [76, 59] width 80 height 11
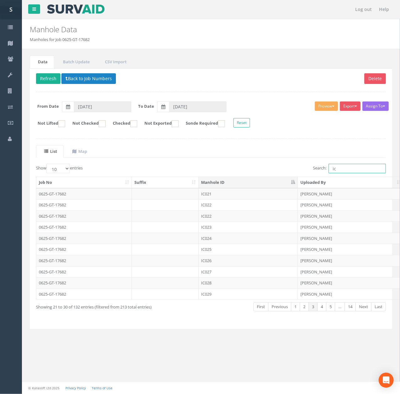
click at [367, 167] on input "ic" at bounding box center [356, 168] width 57 height 9
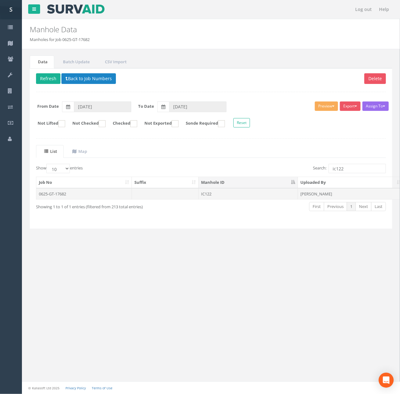
click at [235, 199] on td "IC122" at bounding box center [248, 193] width 99 height 11
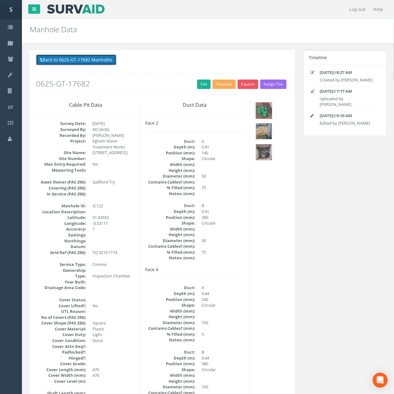
click at [93, 60] on button "Back to 0625-GT-17682 Manholes" at bounding box center [76, 59] width 80 height 11
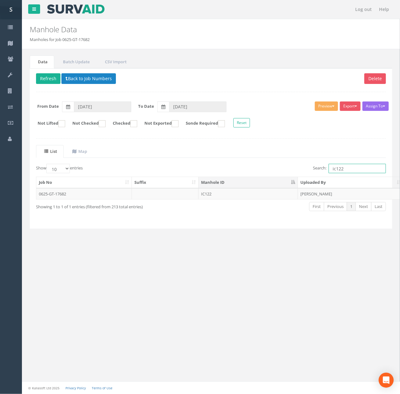
click at [369, 168] on input "ic122" at bounding box center [356, 168] width 57 height 9
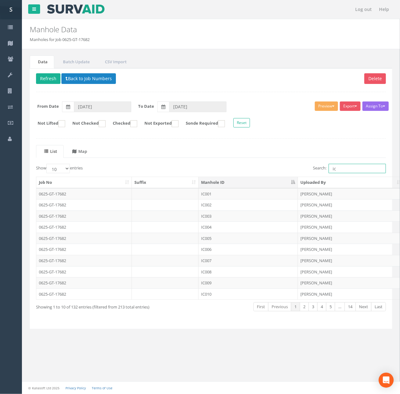
type input "ic"
click at [78, 158] on link "Map" at bounding box center [78, 151] width 29 height 13
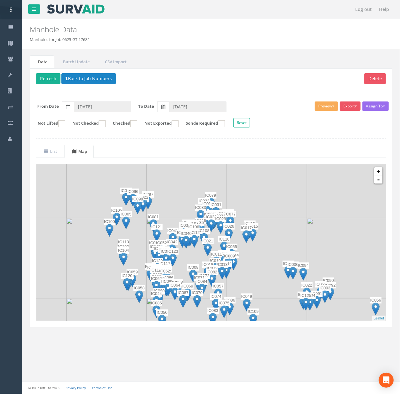
drag, startPoint x: 83, startPoint y: 215, endPoint x: 116, endPoint y: 251, distance: 48.6
click at [116, 251] on img at bounding box center [106, 258] width 80 height 80
click at [98, 240] on img at bounding box center [106, 258] width 80 height 80
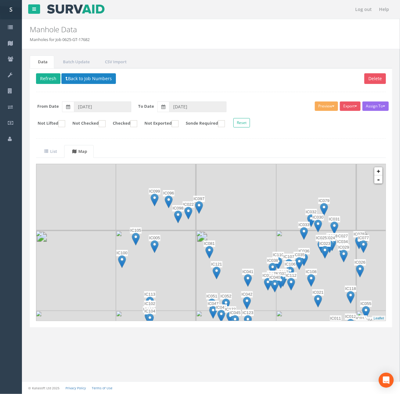
drag, startPoint x: 107, startPoint y: 213, endPoint x: 108, endPoint y: 246, distance: 33.2
click at [108, 246] on img at bounding box center [76, 270] width 80 height 80
click at [190, 220] on img at bounding box center [188, 213] width 8 height 13
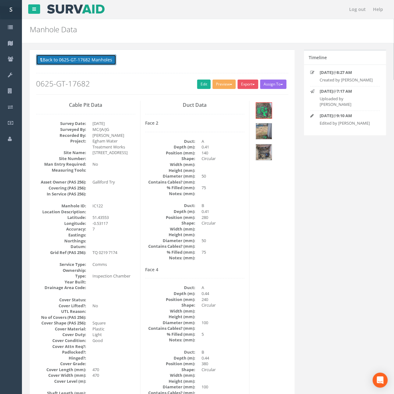
click at [96, 65] on button "Back to 0625-GT-17682 Manholes" at bounding box center [76, 59] width 80 height 11
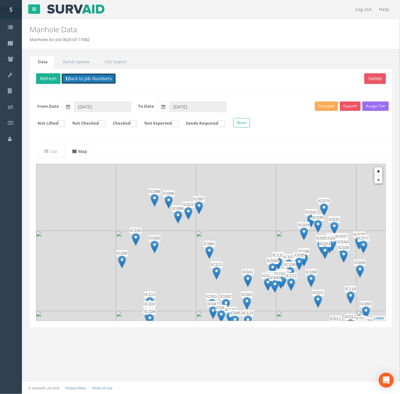
click at [97, 78] on button "Back to Job Numbers" at bounding box center [88, 78] width 54 height 11
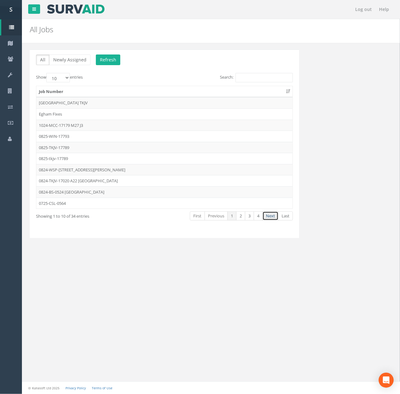
click at [274, 220] on link "Next" at bounding box center [270, 215] width 16 height 9
click at [98, 172] on td "0625-GT-17682" at bounding box center [164, 169] width 256 height 11
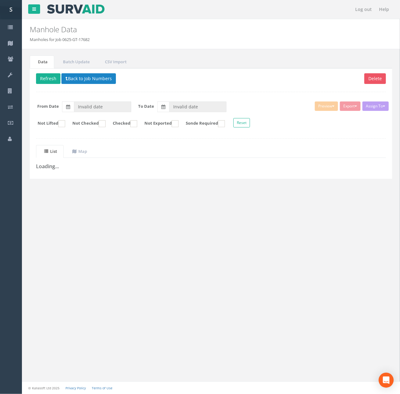
type input "[DATE]"
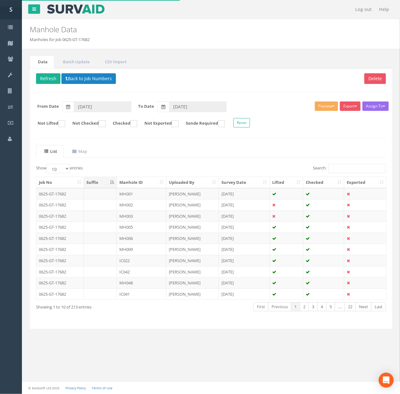
click at [147, 181] on th "Manhole ID" at bounding box center [141, 182] width 49 height 11
click at [352, 164] on div "List Map Show 10 25 50 100 entries Search: Job No Suffix Manhole ID Uploaded By…" at bounding box center [211, 234] width 350 height 178
click at [353, 169] on input "Search:" at bounding box center [356, 168] width 57 height 9
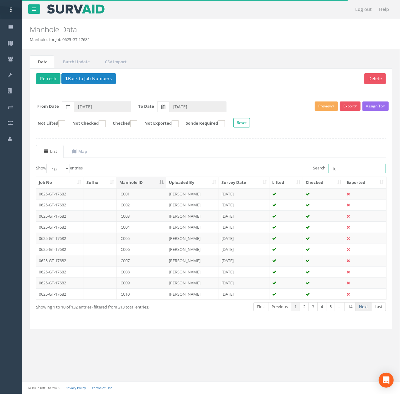
type input "ic"
click at [365, 310] on link "Next" at bounding box center [363, 306] width 16 height 9
click at [147, 205] on td "IC022" at bounding box center [141, 204] width 49 height 11
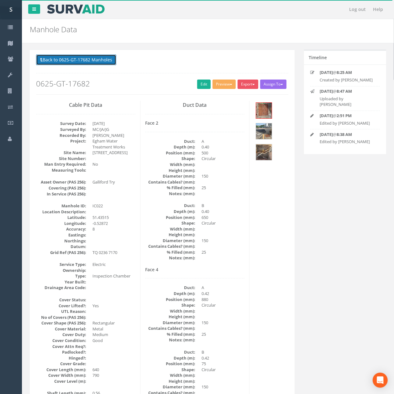
click at [84, 62] on button "Back to 0625-GT-17682 Manholes" at bounding box center [76, 59] width 80 height 11
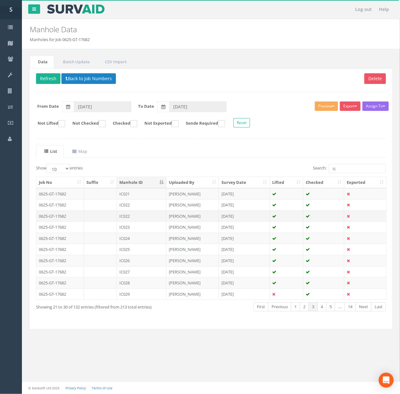
click at [142, 215] on td "IC022" at bounding box center [141, 215] width 49 height 11
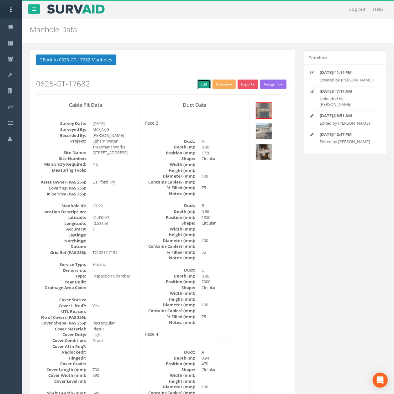
click at [202, 88] on link "Edit" at bounding box center [203, 84] width 13 height 9
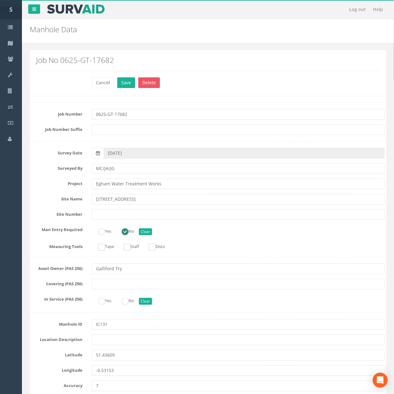
scroll to position [42, 0]
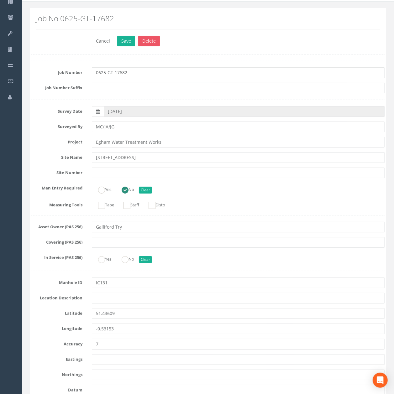
type input "IC131"
click at [117, 36] on button "Save" at bounding box center [126, 41] width 18 height 11
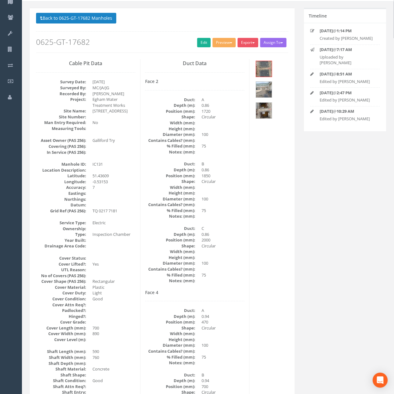
scroll to position [0, 0]
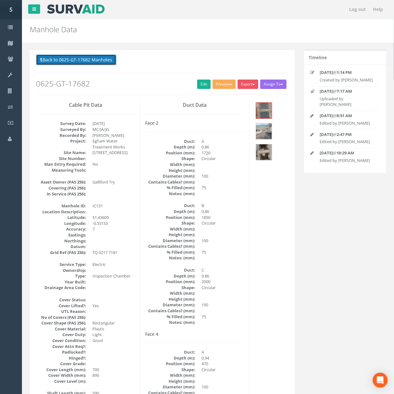
click at [88, 62] on button "Back to 0625-GT-17682 Manholes" at bounding box center [76, 59] width 80 height 11
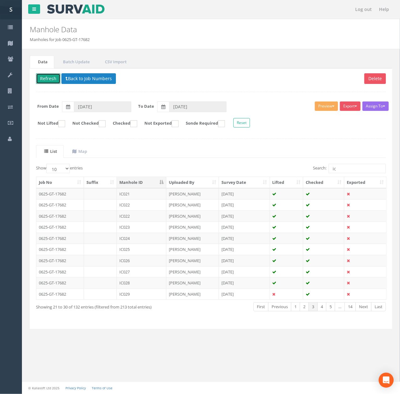
click at [44, 83] on button "Refresh" at bounding box center [48, 78] width 24 height 11
click at [158, 209] on td "IC022" at bounding box center [141, 204] width 49 height 11
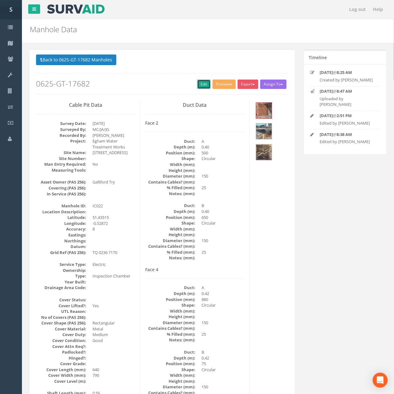
click at [200, 84] on link "Edit" at bounding box center [203, 84] width 13 height 9
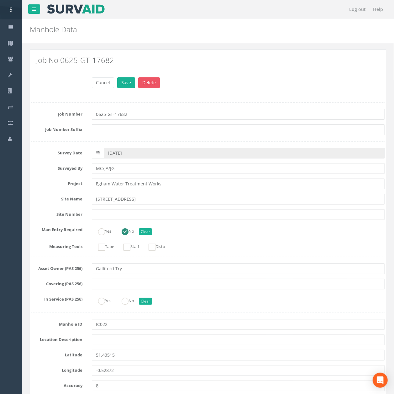
scroll to position [740, 0]
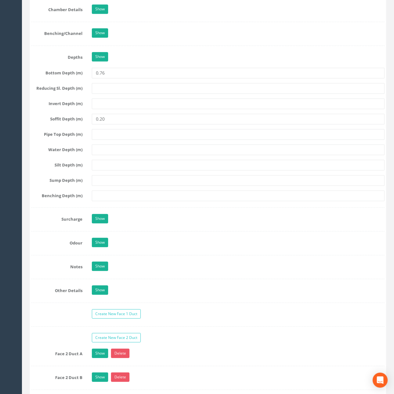
type input "0.76"
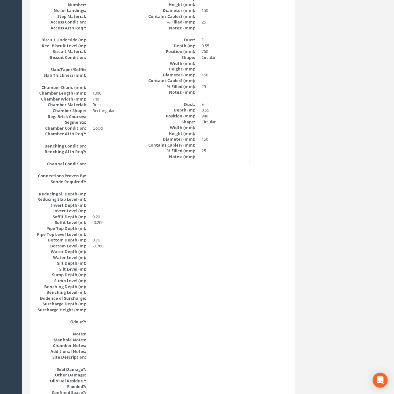
scroll to position [0, 0]
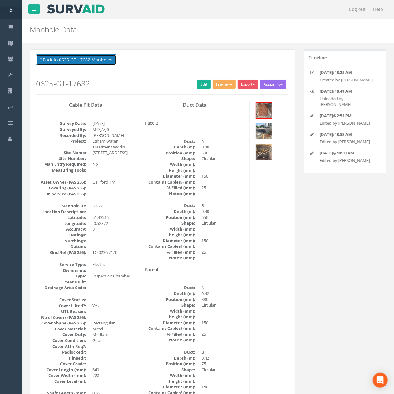
click at [91, 63] on button "Back to 0625-GT-17682 Manholes" at bounding box center [76, 59] width 80 height 11
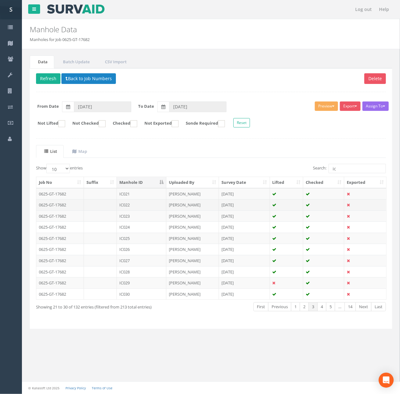
click at [281, 209] on td at bounding box center [287, 204] width 34 height 11
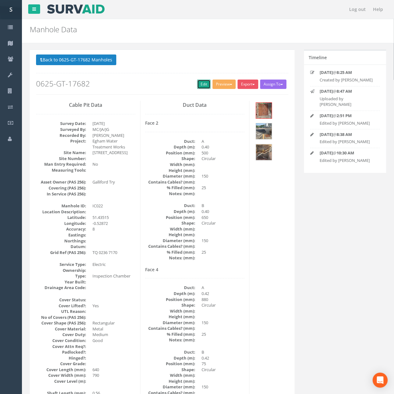
click at [197, 89] on link "Edit" at bounding box center [203, 84] width 13 height 9
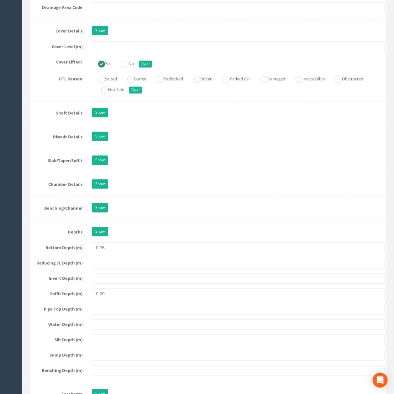
scroll to position [543, 0]
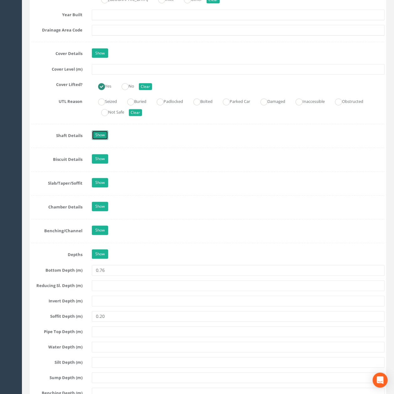
click at [98, 140] on link "Show" at bounding box center [100, 135] width 16 height 9
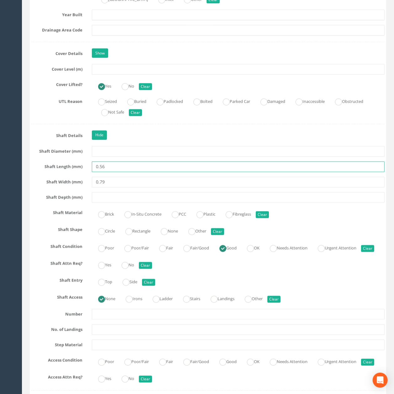
drag, startPoint x: 111, startPoint y: 177, endPoint x: 65, endPoint y: 177, distance: 46.3
click at [65, 172] on div "Shaft Length (mm) 0.56" at bounding box center [208, 167] width 362 height 11
type input "560"
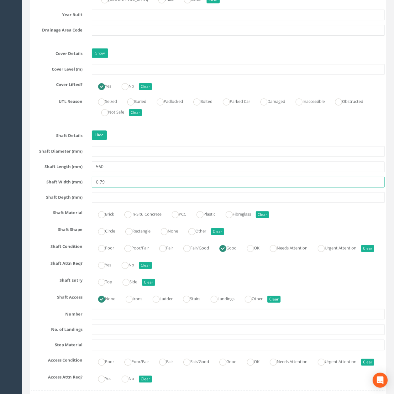
drag, startPoint x: 103, startPoint y: 194, endPoint x: 81, endPoint y: 193, distance: 22.0
click at [81, 188] on div "Shaft Width (mm) 0.79" at bounding box center [208, 182] width 362 height 11
type input "790"
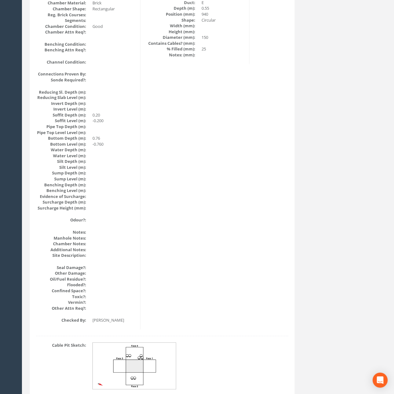
scroll to position [590, 0]
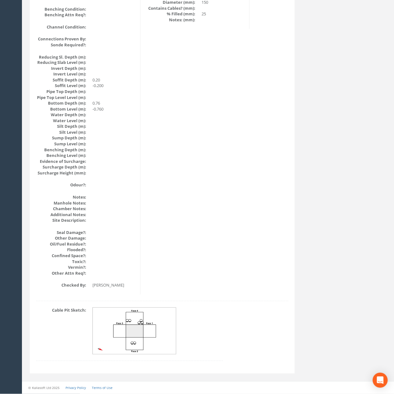
drag, startPoint x: 186, startPoint y: 249, endPoint x: 204, endPoint y: 156, distance: 94.5
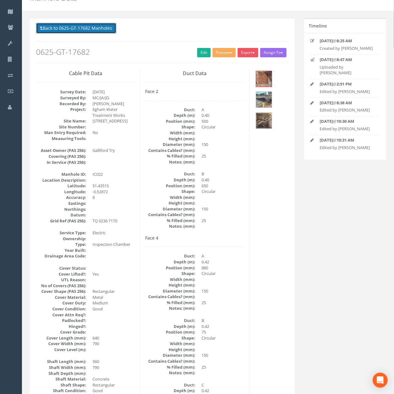
click at [79, 30] on button "Back to 0625-GT-17682 Manholes" at bounding box center [76, 28] width 80 height 11
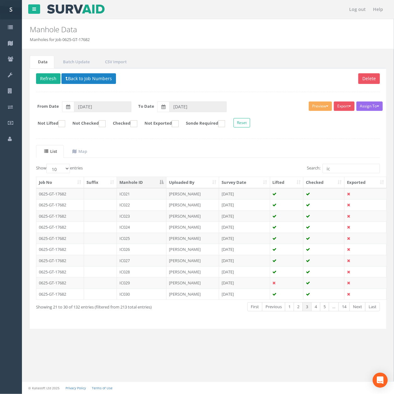
scroll to position [0, 0]
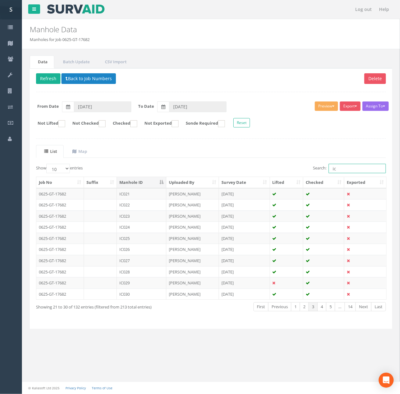
click at [338, 169] on input "ic" at bounding box center [356, 168] width 57 height 9
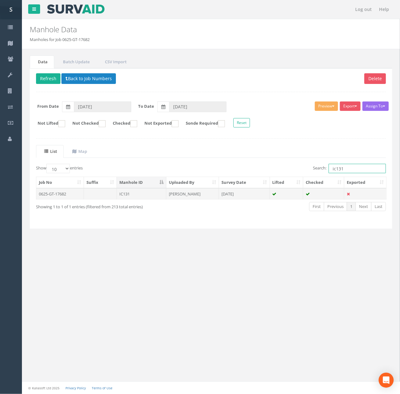
type input "ic131"
click at [192, 194] on td "[PERSON_NAME]" at bounding box center [192, 193] width 53 height 11
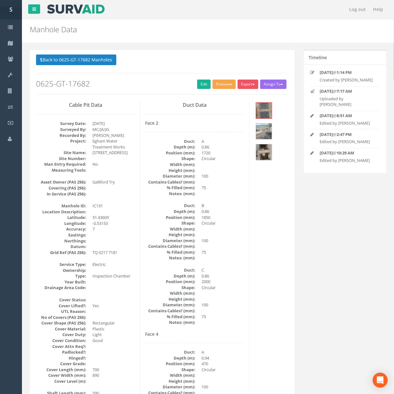
click at [212, 83] on button "Preview" at bounding box center [223, 84] width 23 height 9
click at [202, 78] on div "Back to 0625-GT-17682 Manholes Back to Map Assign To No Companies Added Export …" at bounding box center [162, 74] width 252 height 40
click at [200, 81] on link "Edit" at bounding box center [203, 84] width 13 height 9
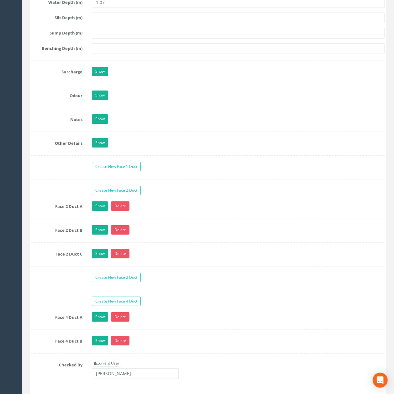
scroll to position [1253, 0]
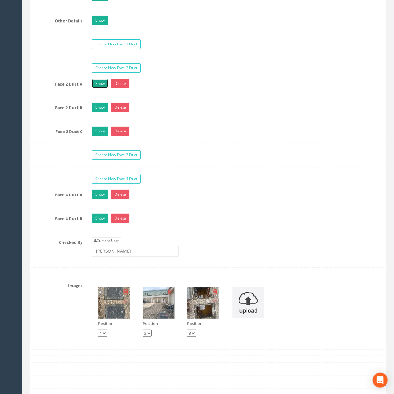
click at [99, 88] on link "Show" at bounding box center [100, 83] width 16 height 9
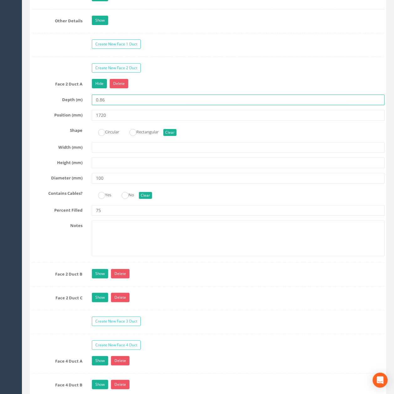
click at [110, 105] on input "0.86" at bounding box center [238, 100] width 292 height 11
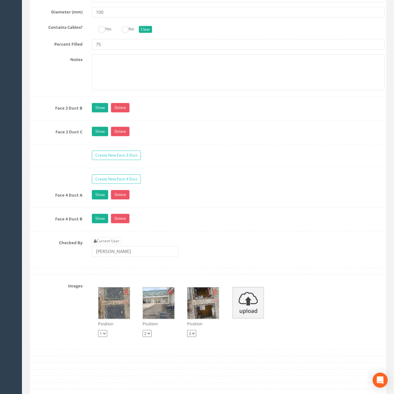
scroll to position [1419, 0]
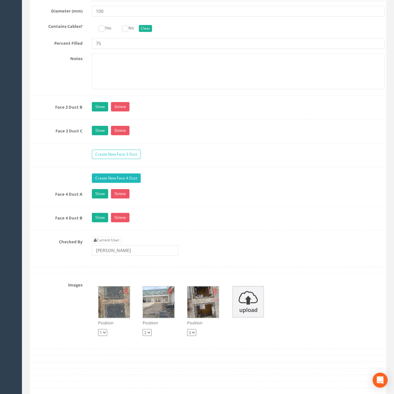
type input "0.94"
click at [123, 183] on link "Create New Face 4 Duct" at bounding box center [116, 177] width 49 height 9
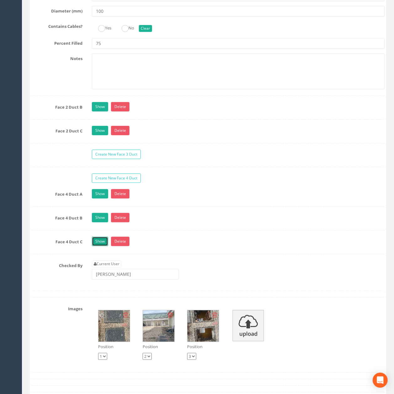
click at [102, 246] on link "Show" at bounding box center [100, 241] width 16 height 9
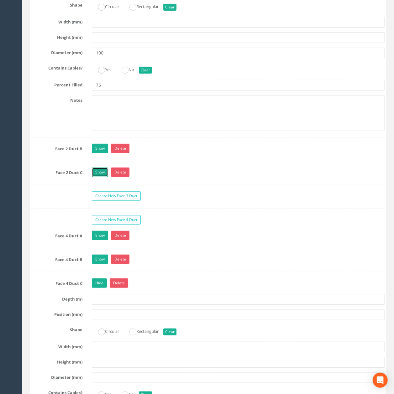
click at [105, 177] on link "Show" at bounding box center [100, 172] width 16 height 9
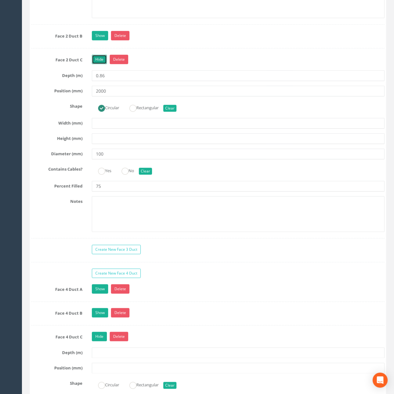
scroll to position [1503, 0]
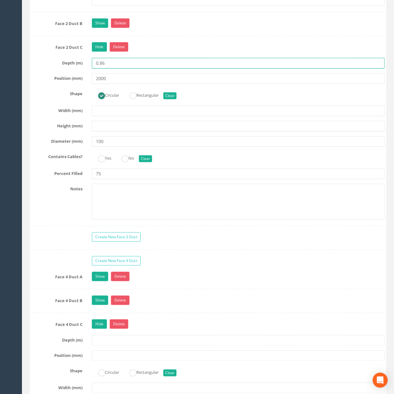
drag, startPoint x: 119, startPoint y: 83, endPoint x: 52, endPoint y: 81, distance: 67.7
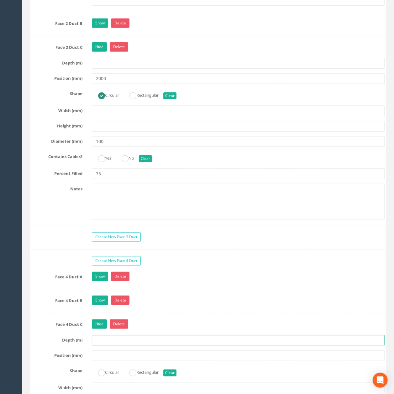
click at [116, 346] on input "text" at bounding box center [238, 340] width 292 height 11
paste input "0.86"
type input "0.86"
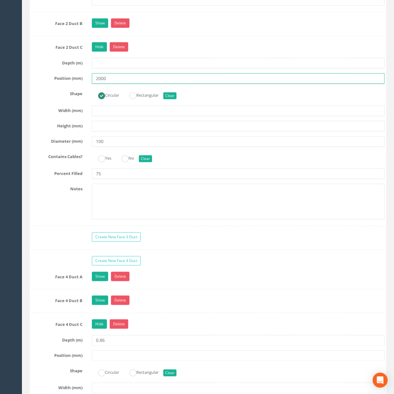
drag, startPoint x: 83, startPoint y: 96, endPoint x: 0, endPoint y: 82, distance: 84.4
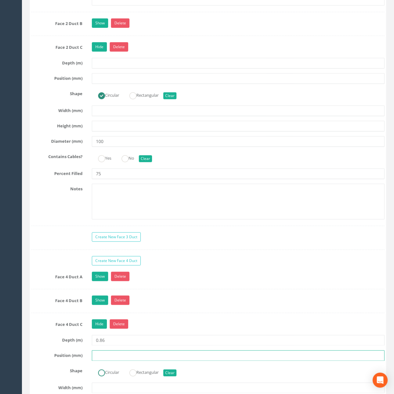
click at [105, 361] on input "text" at bounding box center [238, 355] width 292 height 11
paste input "2000"
type input "2000"
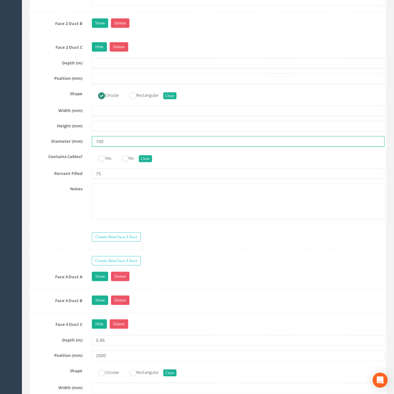
drag, startPoint x: 119, startPoint y: 159, endPoint x: 22, endPoint y: 155, distance: 97.5
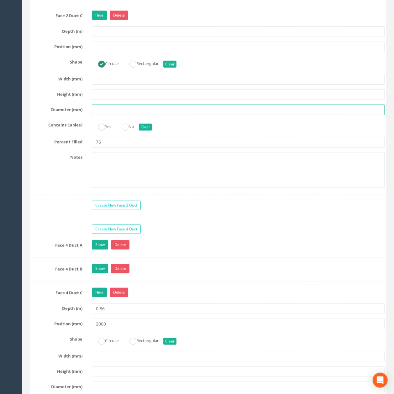
scroll to position [1586, 0]
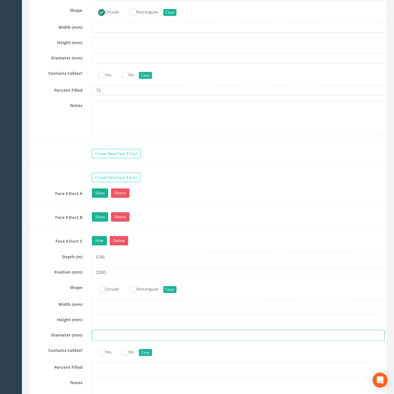
click at [111, 341] on input "text" at bounding box center [238, 335] width 292 height 11
paste input "100"
type input "100"
click at [105, 293] on label "Circular" at bounding box center [105, 288] width 27 height 9
radio input "false"
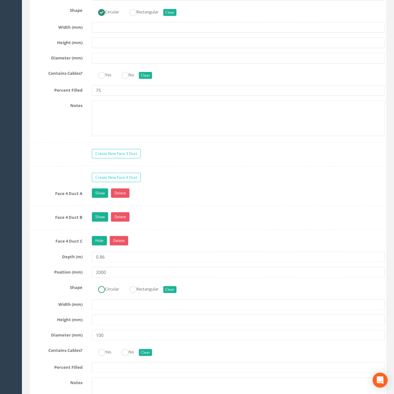
radio input "true"
click at [104, 356] on ins at bounding box center [101, 352] width 7 height 7
click at [149, 356] on button "Clear" at bounding box center [145, 352] width 13 height 7
radio input "false"
click at [137, 381] on div "Face 4 Duct C Hide Delete Depth (m) 0.86 Position (mm) 2000 Shape Circular Rect…" at bounding box center [207, 328] width 353 height 184
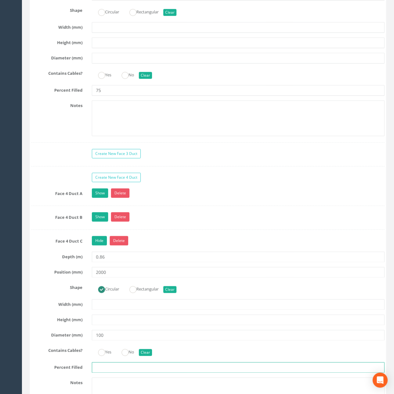
click at [136, 373] on input "text" at bounding box center [238, 367] width 292 height 11
type input "75"
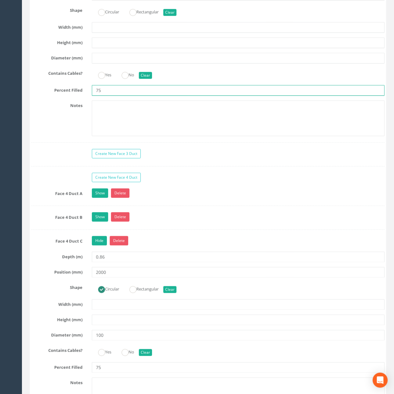
drag, startPoint x: 109, startPoint y: 112, endPoint x: 61, endPoint y: 110, distance: 47.6
click at [74, 96] on div "Percent Filled 75" at bounding box center [208, 90] width 362 height 11
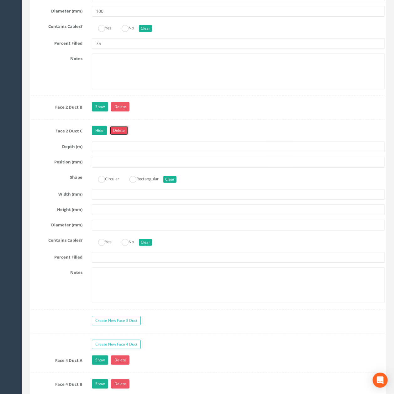
click at [124, 135] on link "Delete" at bounding box center [119, 130] width 18 height 9
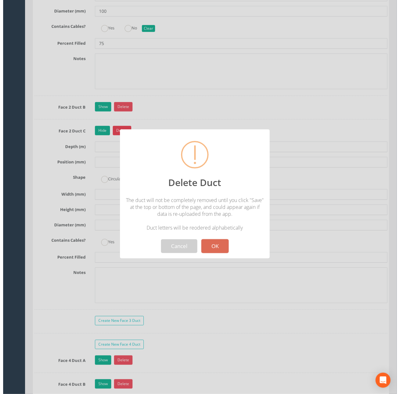
scroll to position [1410, 0]
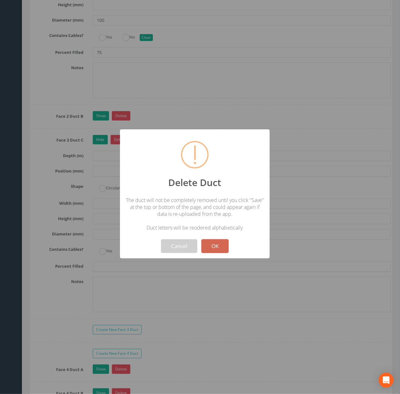
click at [210, 247] on button "OK" at bounding box center [214, 246] width 27 height 14
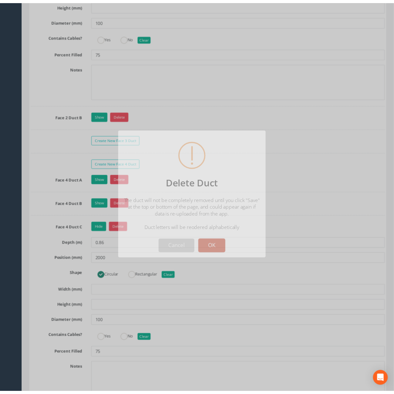
scroll to position [1419, 0]
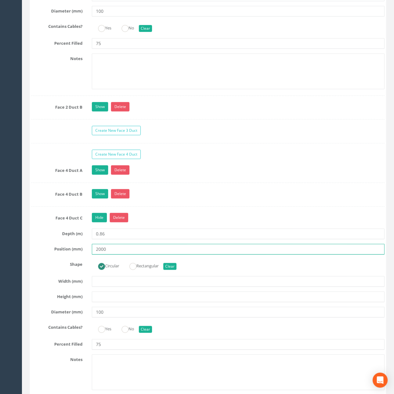
drag, startPoint x: 117, startPoint y: 267, endPoint x: 62, endPoint y: 265, distance: 55.1
click at [63, 255] on div "Position (mm) 2000" at bounding box center [208, 249] width 362 height 11
type input "1980"
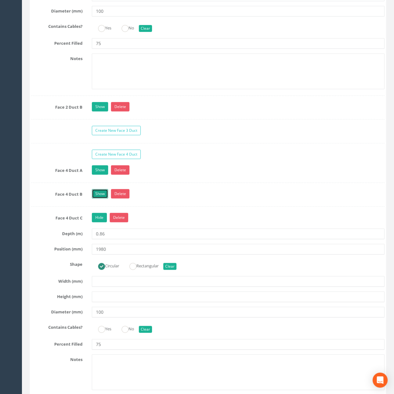
click at [98, 199] on link "Show" at bounding box center [100, 193] width 16 height 9
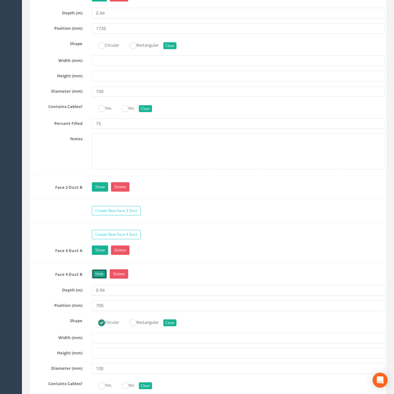
scroll to position [1336, 0]
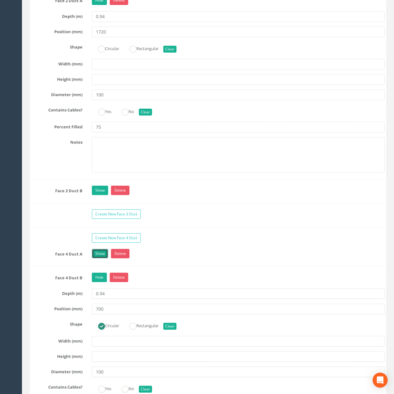
click at [99, 258] on link "Show" at bounding box center [100, 253] width 16 height 9
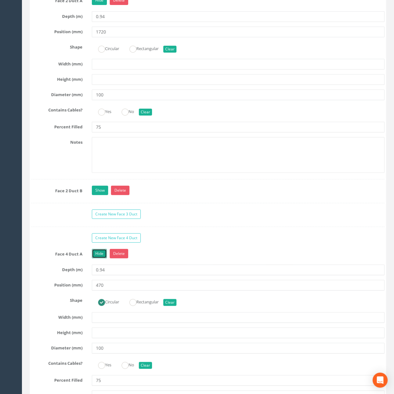
click at [99, 258] on link "Hide" at bounding box center [99, 253] width 15 height 9
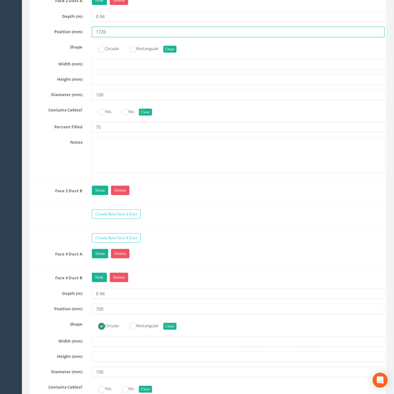
drag, startPoint x: 112, startPoint y: 49, endPoint x: 2, endPoint y: 44, distance: 110.0
type input "470"
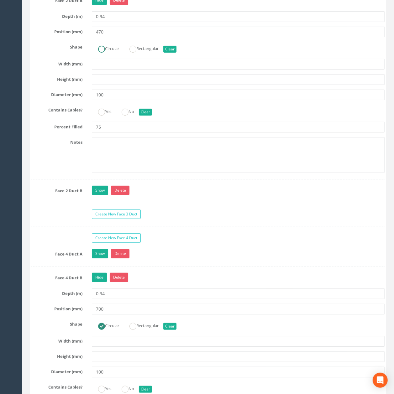
click at [108, 53] on label "Circular" at bounding box center [105, 48] width 27 height 9
radio input "true"
click at [103, 195] on link "Show" at bounding box center [100, 190] width 16 height 9
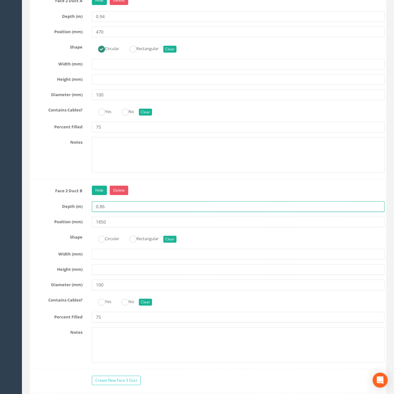
click at [112, 212] on input "0.86" at bounding box center [238, 206] width 292 height 11
type input "0.94"
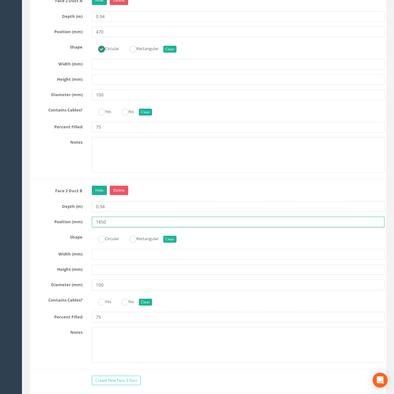
drag, startPoint x: 117, startPoint y: 243, endPoint x: 85, endPoint y: 241, distance: 31.7
click at [85, 227] on div "Position (mm) 1850" at bounding box center [208, 222] width 362 height 11
type input "700"
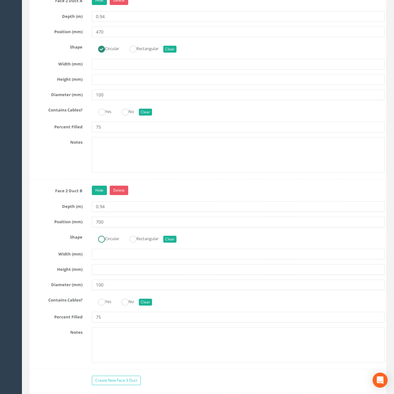
click at [113, 243] on label "Circular" at bounding box center [105, 238] width 27 height 9
radio input "true"
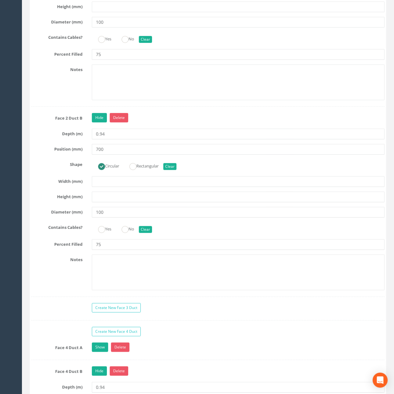
scroll to position [1419, 0]
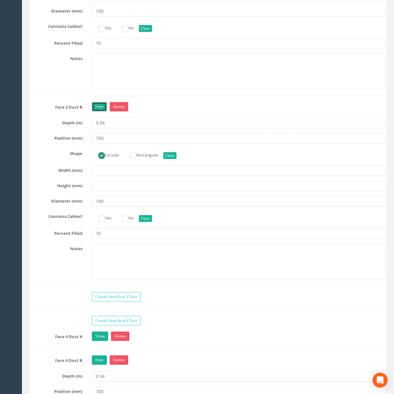
click at [100, 111] on link "Hide" at bounding box center [99, 106] width 15 height 9
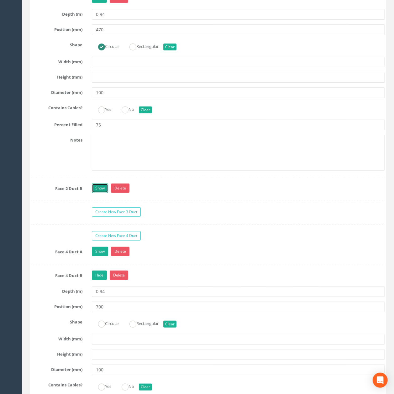
scroll to position [1336, 0]
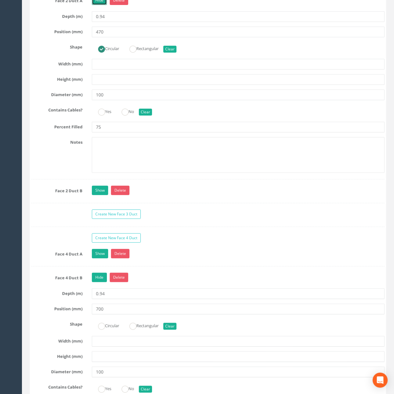
click at [101, 5] on link "Hide" at bounding box center [99, 0] width 15 height 9
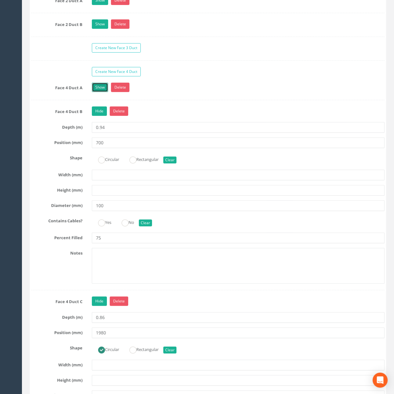
click at [99, 92] on link "Show" at bounding box center [100, 87] width 16 height 9
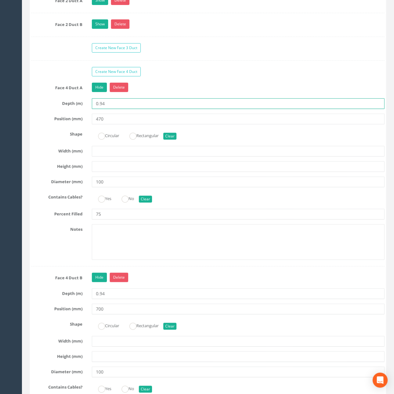
click at [115, 109] on input "0.94" at bounding box center [238, 103] width 292 height 11
type input "0.86"
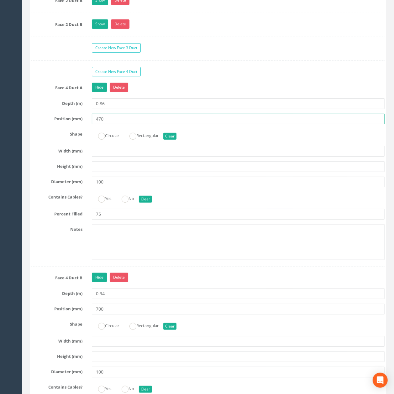
drag, startPoint x: 115, startPoint y: 139, endPoint x: 48, endPoint y: 134, distance: 67.2
click at [48, 124] on div "Position (mm) 470" at bounding box center [208, 119] width 362 height 11
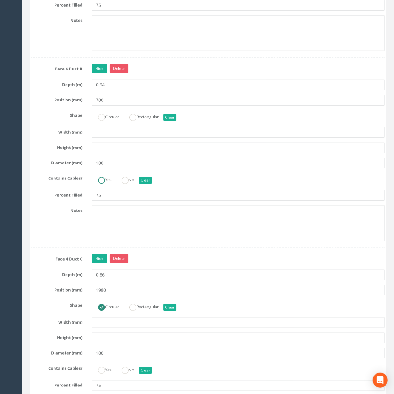
scroll to position [1471, 0]
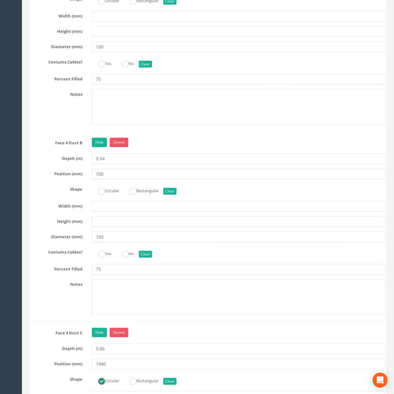
type input "1720"
click at [99, 5] on ins at bounding box center [101, 1] width 7 height 7
radio input "true"
type input "1720"
drag, startPoint x: 107, startPoint y: 196, endPoint x: 60, endPoint y: 192, distance: 47.1
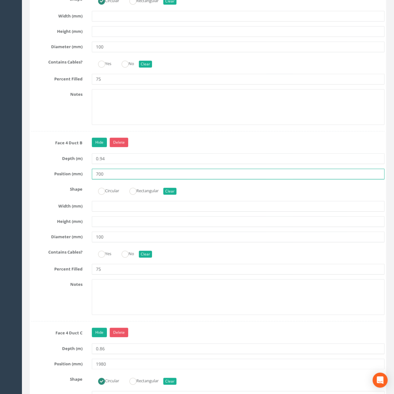
click at [60, 179] on div "Position (mm) 700" at bounding box center [208, 174] width 362 height 11
type input "1850"
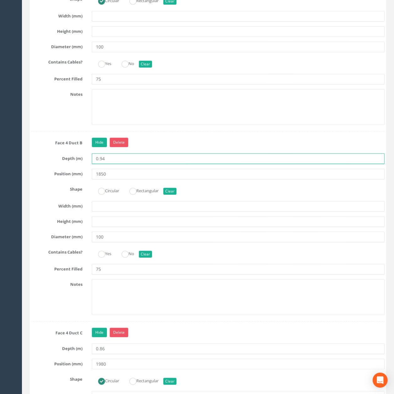
click at [111, 164] on input "0.94" at bounding box center [238, 158] width 292 height 11
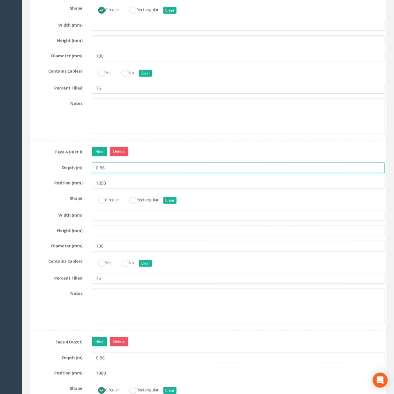
scroll to position [1554, 0]
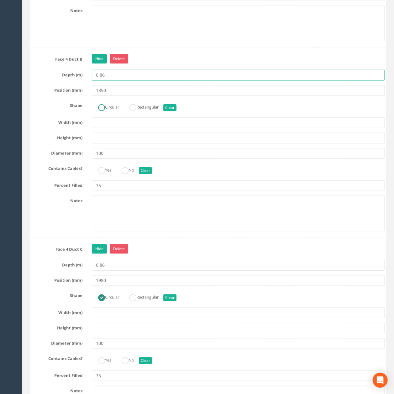
type input "0.86"
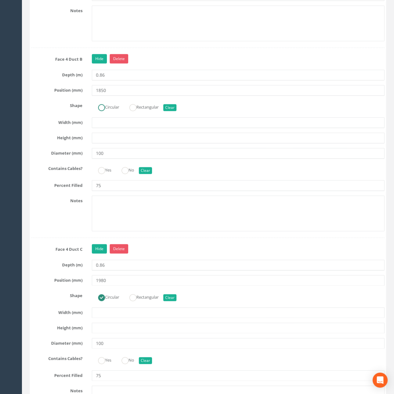
click at [110, 111] on label "Circular" at bounding box center [105, 106] width 27 height 9
radio input "true"
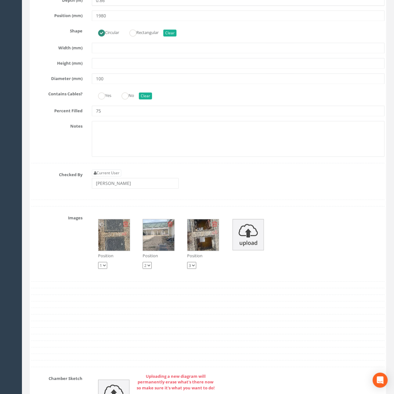
scroll to position [1805, 0]
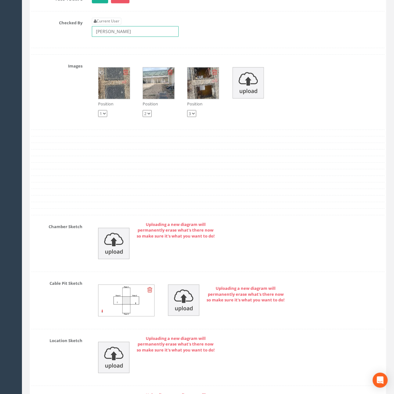
click at [116, 37] on input "[PERSON_NAME]" at bounding box center [135, 31] width 87 height 11
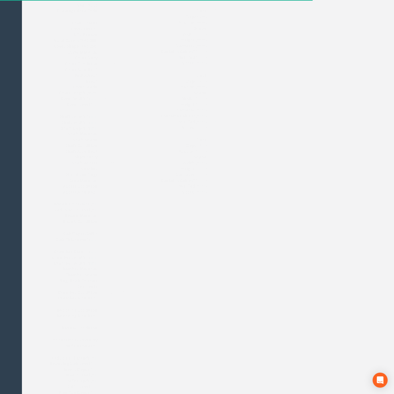
scroll to position [0, 0]
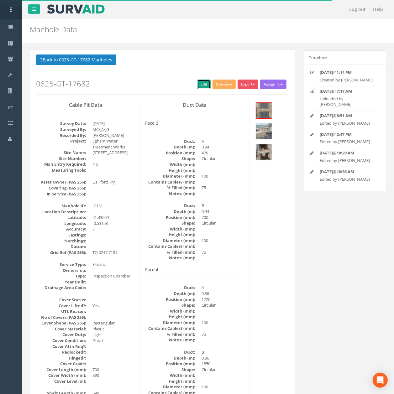
click at [204, 86] on link "Edit" at bounding box center [203, 84] width 13 height 9
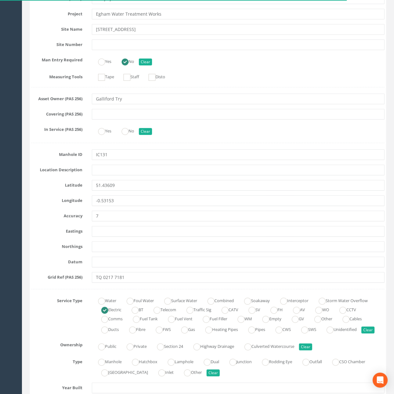
scroll to position [1983, 0]
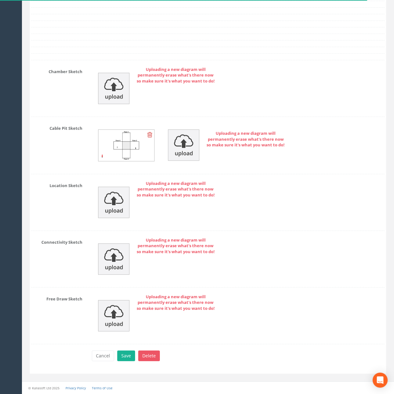
click at [148, 133] on icon at bounding box center [149, 135] width 5 height 6
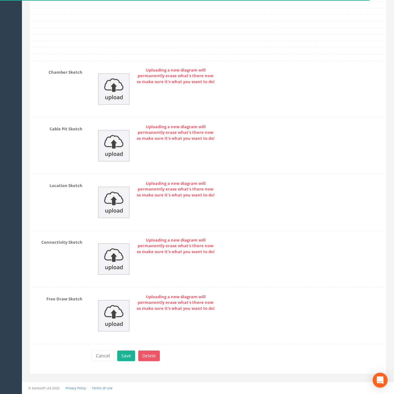
scroll to position [1982, 0]
click at [119, 156] on img at bounding box center [113, 145] width 31 height 31
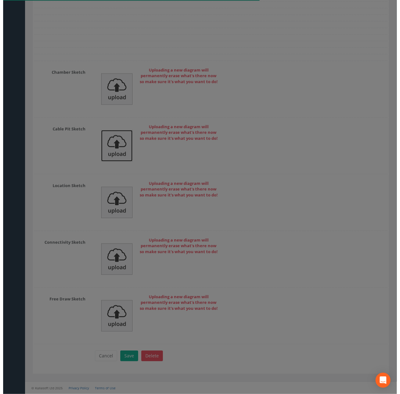
scroll to position [1973, 0]
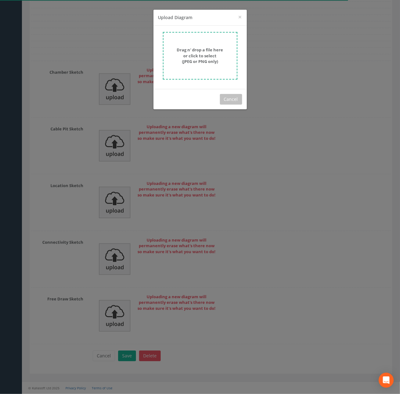
click at [213, 58] on strong "Drag n' drop a file here or click to select (JPEG or PNG only)" at bounding box center [200, 55] width 46 height 17
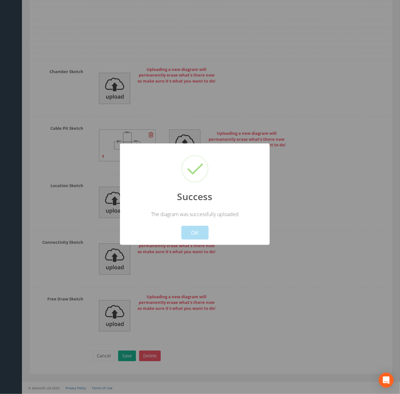
click at [197, 231] on button "OK" at bounding box center [194, 233] width 27 height 14
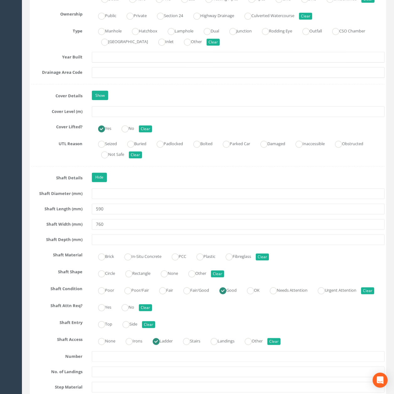
scroll to position [501, 0]
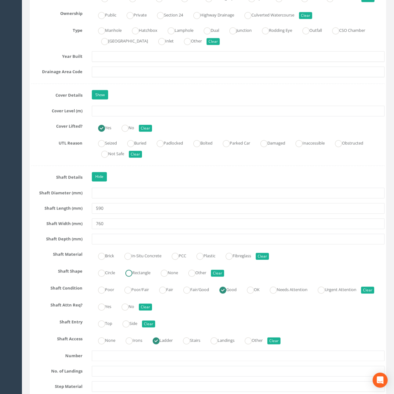
click at [150, 277] on label "Rectangle" at bounding box center [134, 272] width 31 height 9
radio input "true"
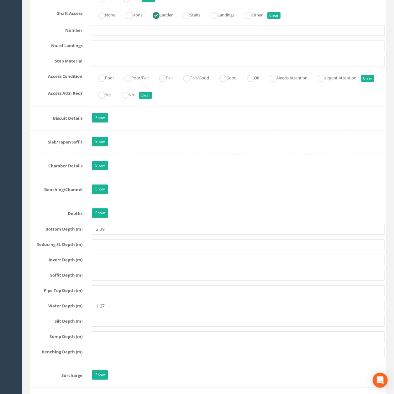
scroll to position [877, 0]
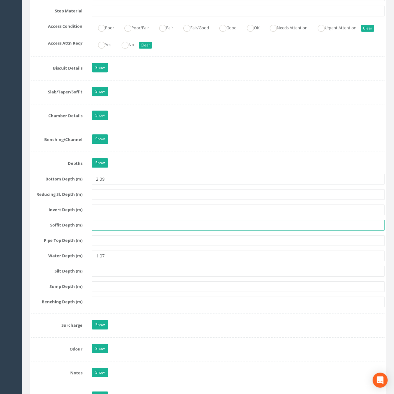
click at [107, 230] on input "text" at bounding box center [238, 225] width 292 height 11
type input "0.25"
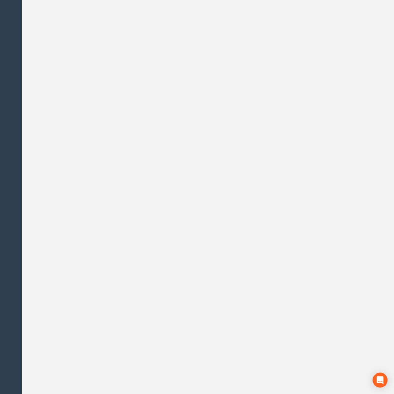
scroll to position [0, 0]
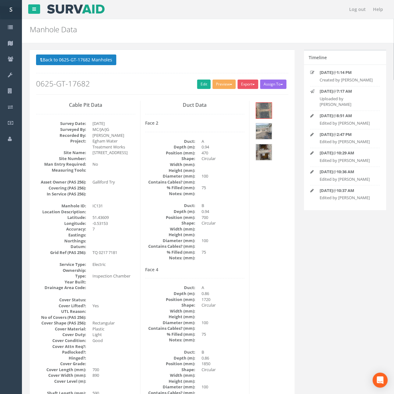
click at [100, 67] on p "Back to 0625-GT-17682 Manholes Back to Map" at bounding box center [162, 60] width 252 height 12
click at [99, 62] on button "Back to 0625-GT-17682 Manholes" at bounding box center [76, 59] width 80 height 11
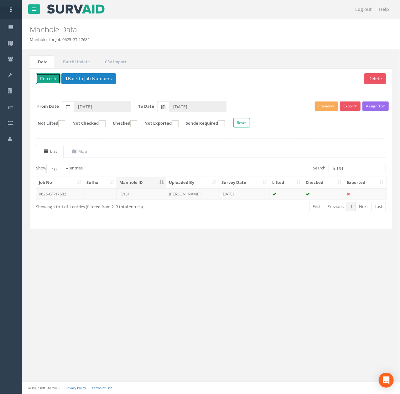
click at [44, 80] on button "Refresh" at bounding box center [48, 78] width 24 height 11
click at [361, 170] on input "ic131" at bounding box center [356, 168] width 57 height 9
click at [338, 195] on td at bounding box center [323, 193] width 41 height 11
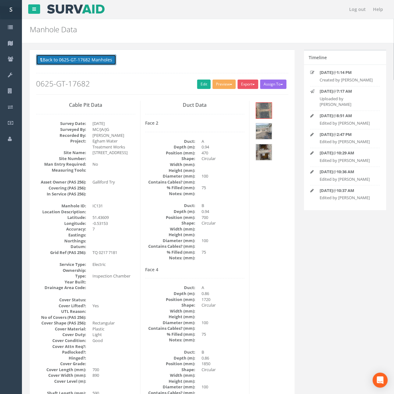
click at [103, 64] on button "Back to 0625-GT-17682 Manholes" at bounding box center [76, 59] width 80 height 11
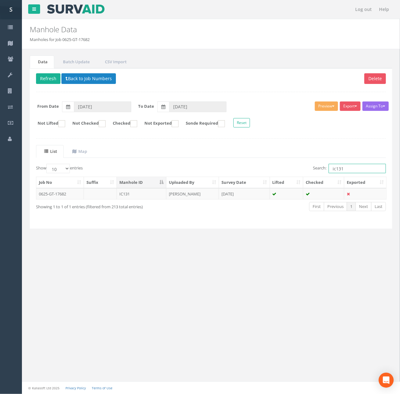
click at [374, 170] on input "ic131" at bounding box center [356, 168] width 57 height 9
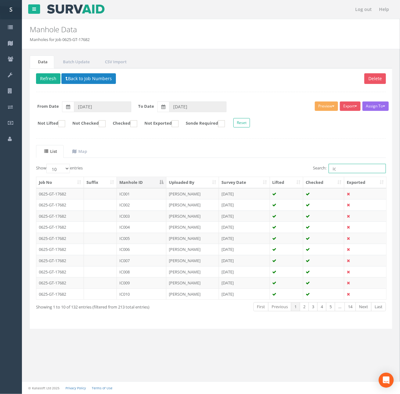
type input "ic"
click at [363, 309] on link "Next" at bounding box center [363, 306] width 16 height 9
click at [144, 221] on td "IC023" at bounding box center [141, 215] width 49 height 11
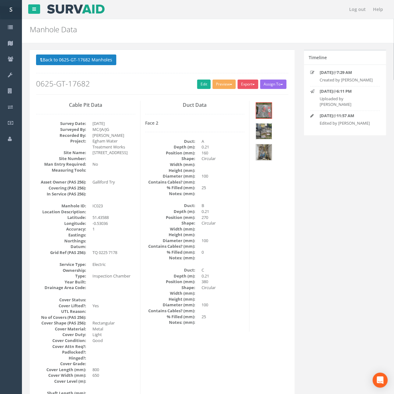
click at [263, 134] on img at bounding box center [264, 131] width 16 height 16
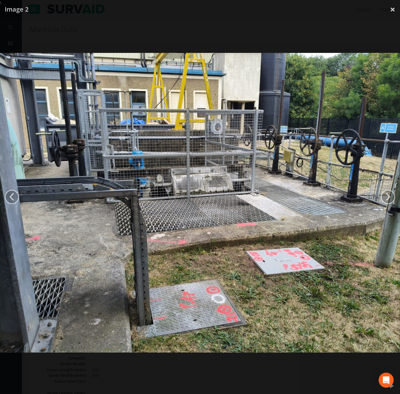
click at [251, 28] on div at bounding box center [200, 203] width 400 height 394
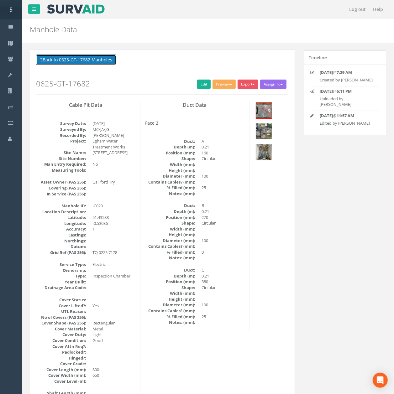
click at [59, 60] on button "Back to 0625-GT-17682 Manholes" at bounding box center [76, 59] width 80 height 11
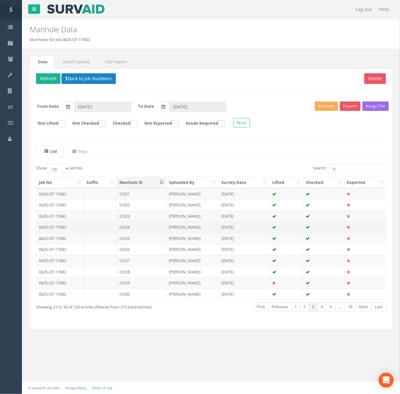
click at [142, 226] on td "IC024" at bounding box center [141, 226] width 49 height 11
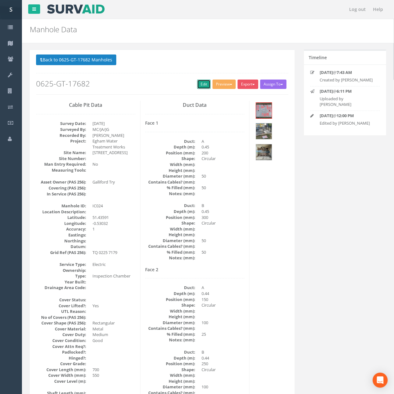
click at [197, 88] on link "Edit" at bounding box center [203, 84] width 13 height 9
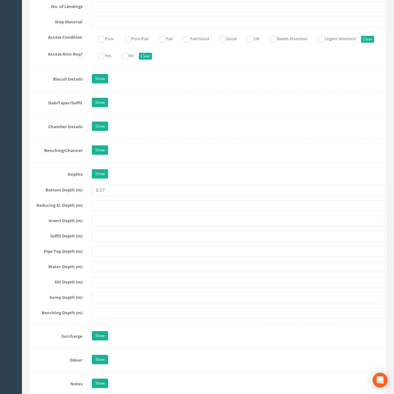
scroll to position [862, 0]
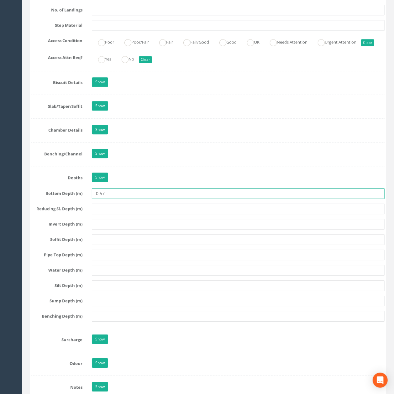
drag, startPoint x: 101, startPoint y: 206, endPoint x: 157, endPoint y: 208, distance: 55.8
click at [157, 199] on input "0.57" at bounding box center [238, 193] width 292 height 11
type input "0.59"
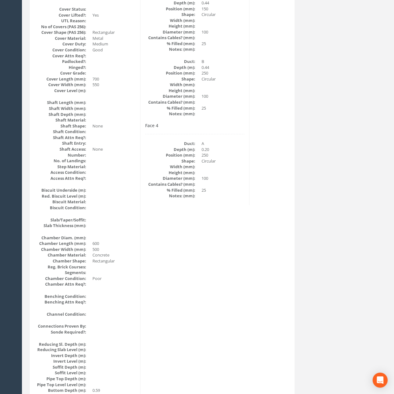
scroll to position [0, 0]
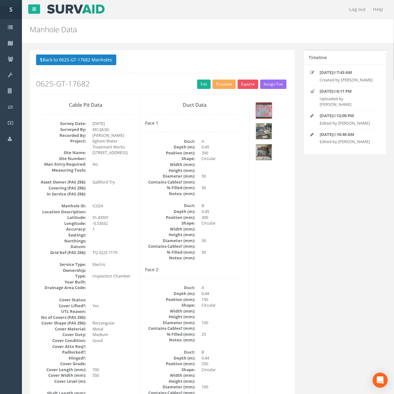
click at [108, 67] on p "Back to 0625-GT-17682 Manholes Back to Map" at bounding box center [162, 60] width 252 height 12
click at [108, 63] on button "Back to 0625-GT-17682 Manholes" at bounding box center [76, 59] width 80 height 11
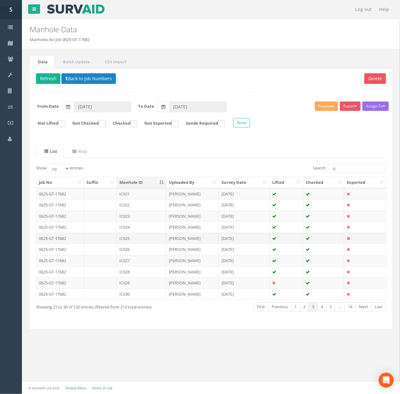
click at [135, 242] on td "IC025" at bounding box center [141, 238] width 49 height 11
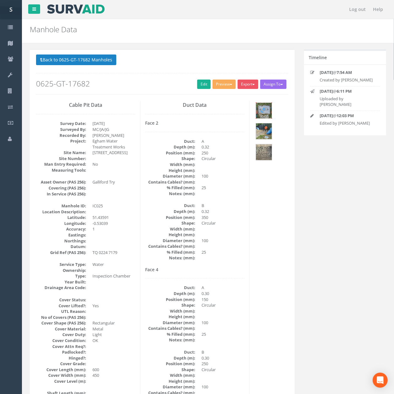
click at [267, 112] on img at bounding box center [264, 111] width 16 height 16
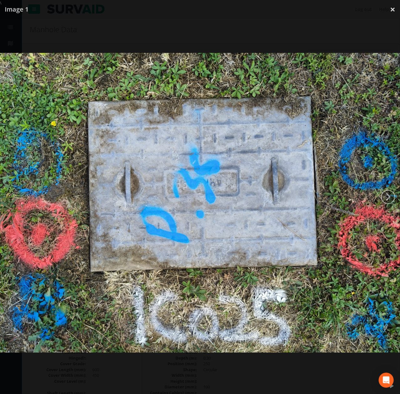
click at [286, 12] on div at bounding box center [200, 203] width 400 height 394
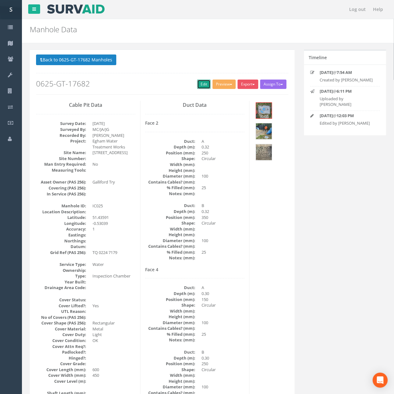
click at [204, 84] on link "Edit" at bounding box center [203, 84] width 13 height 9
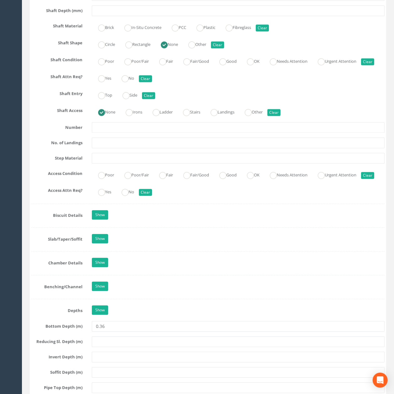
scroll to position [878, 0]
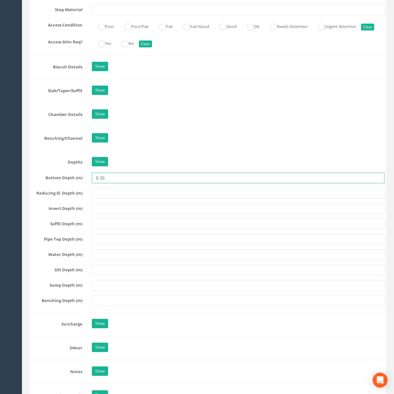
drag, startPoint x: 102, startPoint y: 194, endPoint x: 127, endPoint y: 195, distance: 25.1
click at [125, 183] on input "0.36" at bounding box center [238, 178] width 292 height 11
type input "0.35"
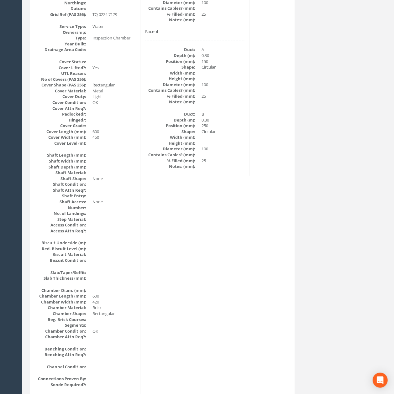
scroll to position [0, 0]
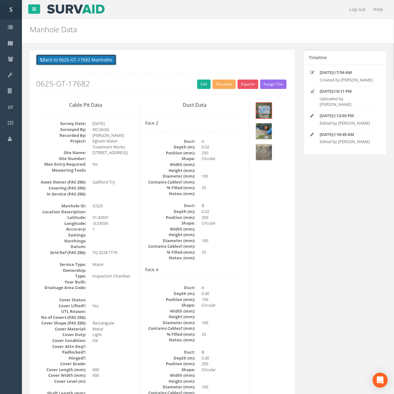
click at [109, 61] on button "Back to 0625-GT-17682 Manholes" at bounding box center [76, 59] width 80 height 11
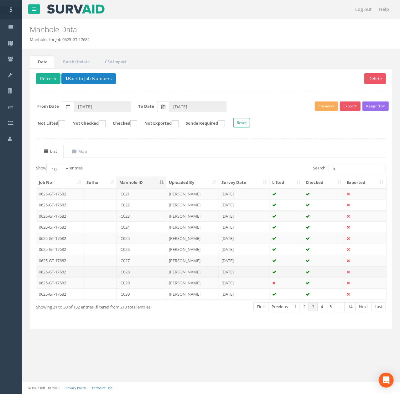
click at [98, 274] on td at bounding box center [100, 271] width 33 height 11
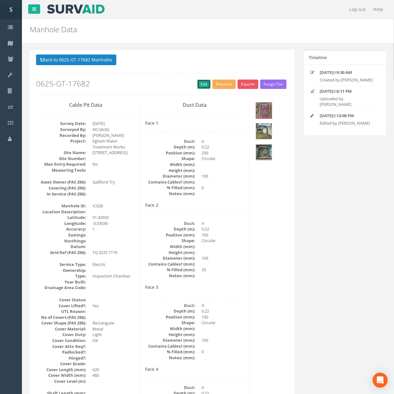
click at [197, 83] on link "Edit" at bounding box center [203, 84] width 13 height 9
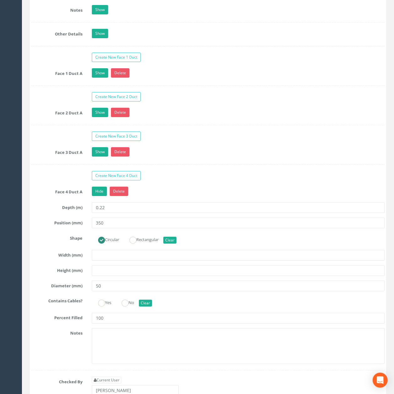
scroll to position [1347, 0]
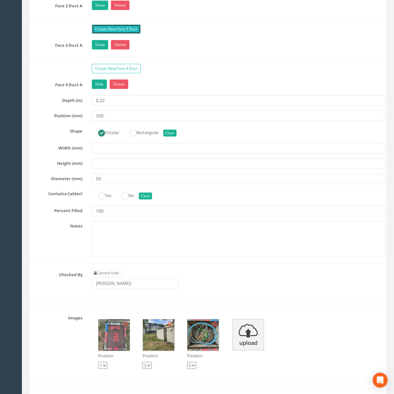
click at [127, 34] on link "Create New Face 3 Duct" at bounding box center [116, 28] width 49 height 9
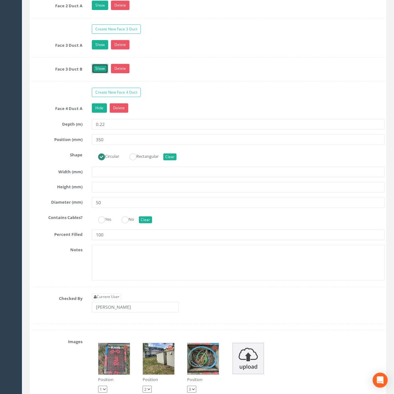
click at [100, 73] on link "Show" at bounding box center [100, 68] width 16 height 9
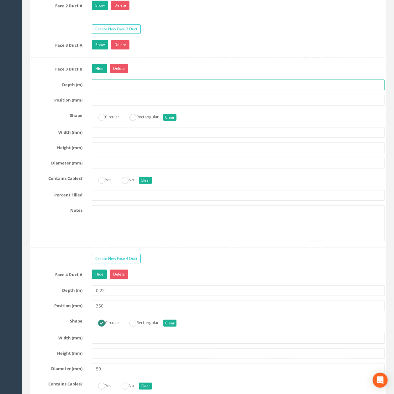
click at [103, 90] on input "text" at bounding box center [238, 85] width 292 height 11
type input "0.22"
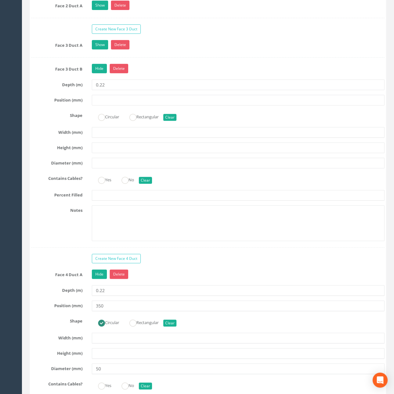
click at [98, 51] on div "Show Delete" at bounding box center [238, 45] width 302 height 11
click at [103, 49] on link "Show" at bounding box center [100, 44] width 16 height 9
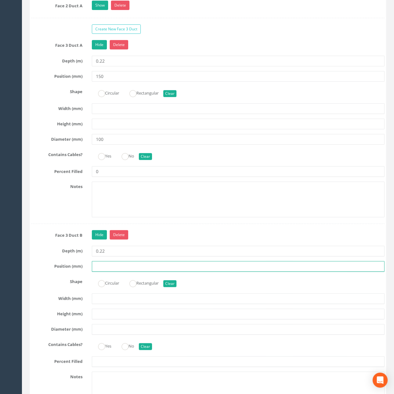
click at [111, 272] on input "text" at bounding box center [238, 266] width 292 height 11
type input "250"
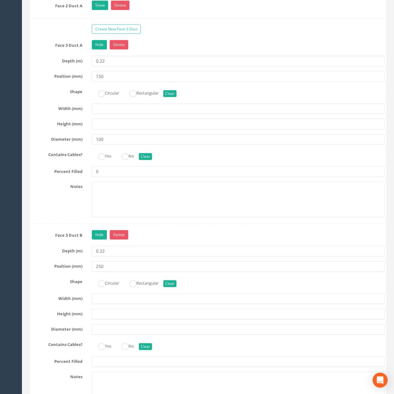
click at [110, 287] on label "Circular" at bounding box center [105, 282] width 27 height 9
radio input "true"
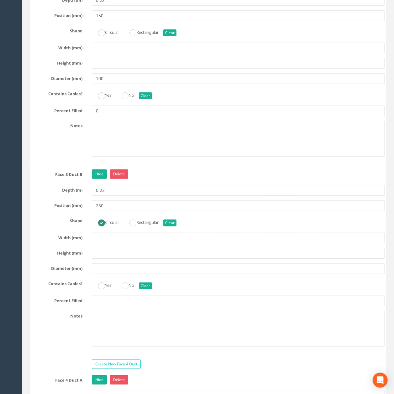
scroll to position [1472, 0]
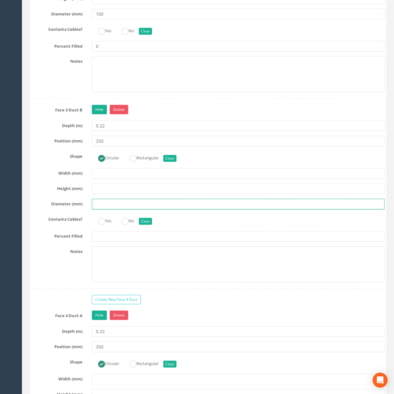
click at [122, 209] on input "text" at bounding box center [238, 204] width 292 height 11
type input "100"
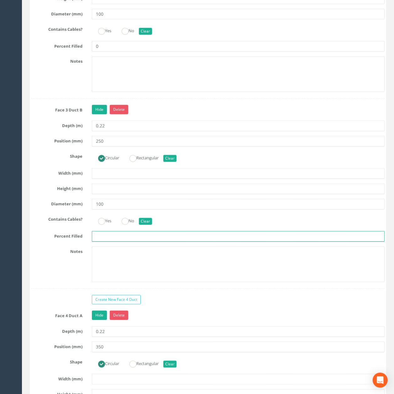
click at [123, 242] on input "text" at bounding box center [238, 236] width 292 height 11
type input "100"
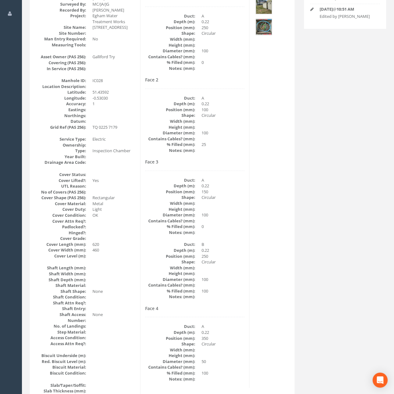
scroll to position [42, 0]
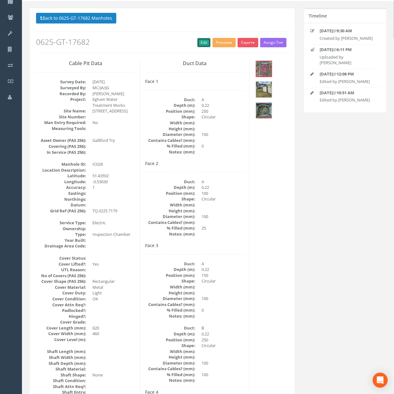
click at [203, 42] on link "Edit" at bounding box center [203, 42] width 13 height 9
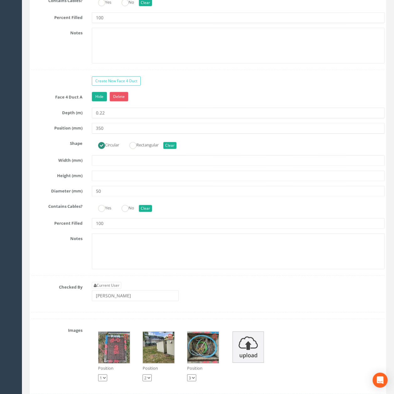
scroll to position [1689, 0]
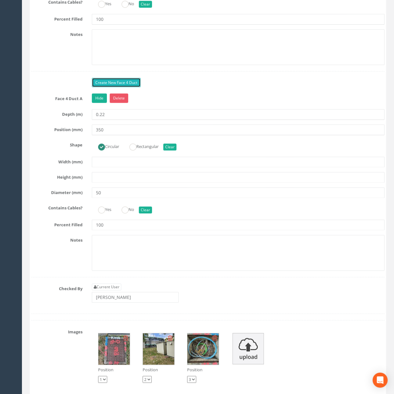
click at [127, 87] on link "Create New Face 4 Duct" at bounding box center [116, 82] width 49 height 9
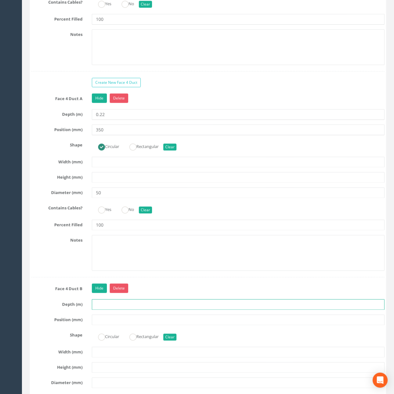
click at [127, 310] on input "text" at bounding box center [238, 304] width 292 height 11
type input "0.22"
click at [113, 325] on input "text" at bounding box center [238, 320] width 292 height 11
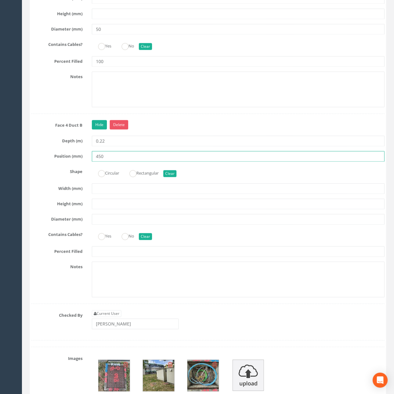
scroll to position [1856, 0]
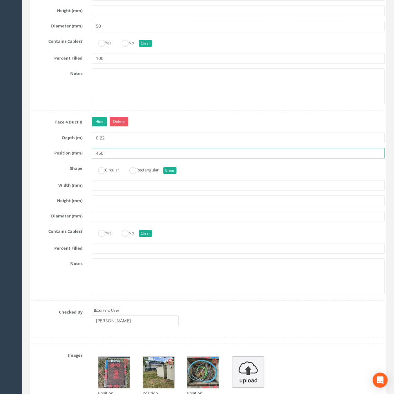
type input "450"
click at [109, 221] on input "text" at bounding box center [238, 216] width 292 height 11
type input "50"
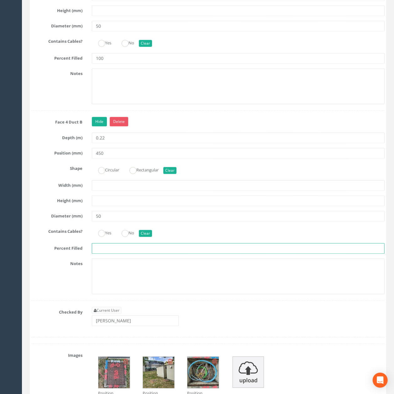
click at [110, 254] on input "text" at bounding box center [238, 248] width 292 height 11
type input "100"
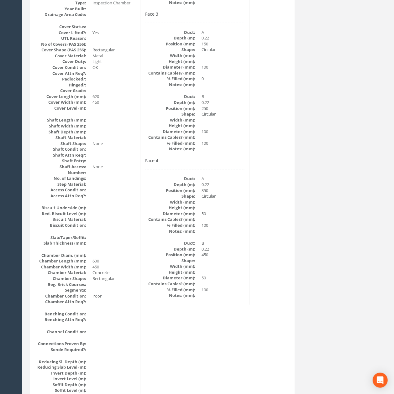
scroll to position [315, 0]
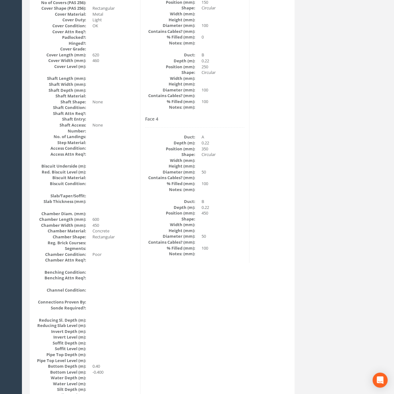
drag, startPoint x: 263, startPoint y: 253, endPoint x: 263, endPoint y: 207, distance: 46.3
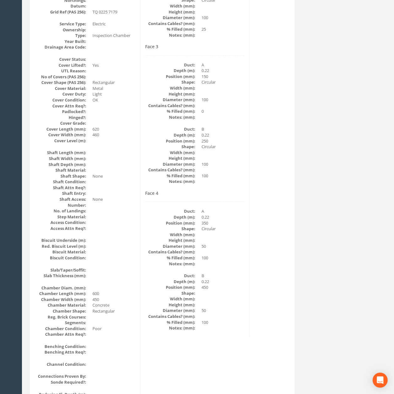
scroll to position [2, 0]
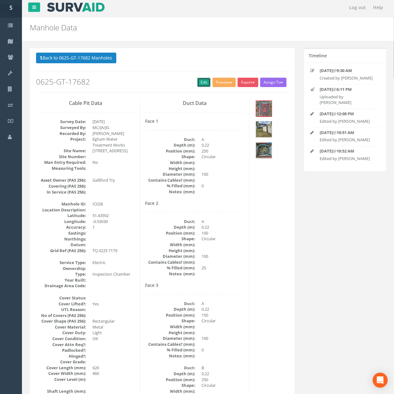
click at [197, 83] on link "Edit" at bounding box center [203, 82] width 13 height 9
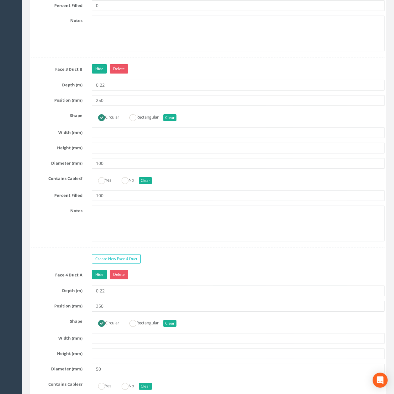
scroll to position [1640, 0]
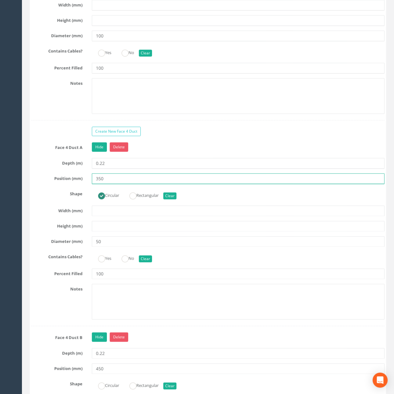
drag, startPoint x: 143, startPoint y: 200, endPoint x: 13, endPoint y: 185, distance: 131.2
type input "250"
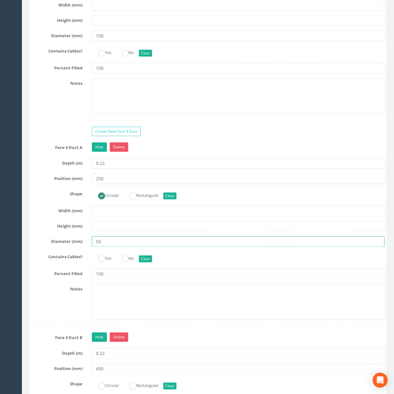
drag, startPoint x: 123, startPoint y: 260, endPoint x: 89, endPoint y: 261, distance: 34.5
click at [93, 247] on input "50" at bounding box center [238, 241] width 292 height 11
type input "100"
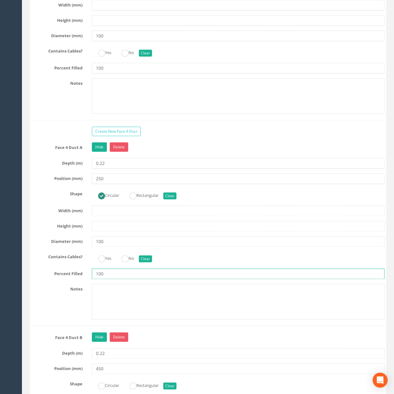
drag, startPoint x: 118, startPoint y: 297, endPoint x: 43, endPoint y: 300, distance: 75.2
click at [43, 279] on div "Percent Filled 100" at bounding box center [208, 274] width 362 height 11
type input "0"
drag, startPoint x: 130, startPoint y: 364, endPoint x: 125, endPoint y: 360, distance: 6.1
click at [128, 344] on div "Hide Delete" at bounding box center [238, 338] width 302 height 11
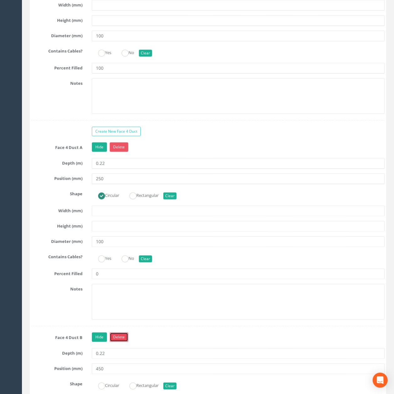
click at [125, 342] on link "Delete" at bounding box center [119, 337] width 18 height 9
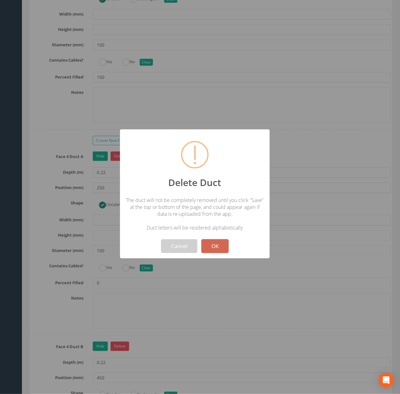
click at [225, 247] on button "OK" at bounding box center [214, 246] width 27 height 14
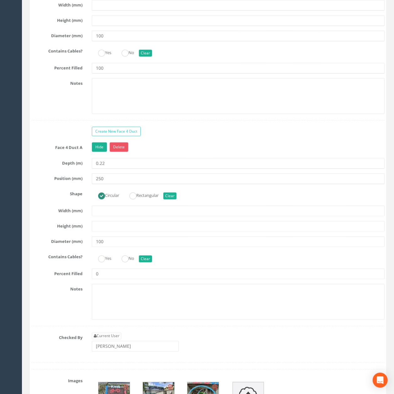
click at [93, 152] on link "Hide" at bounding box center [99, 146] width 15 height 9
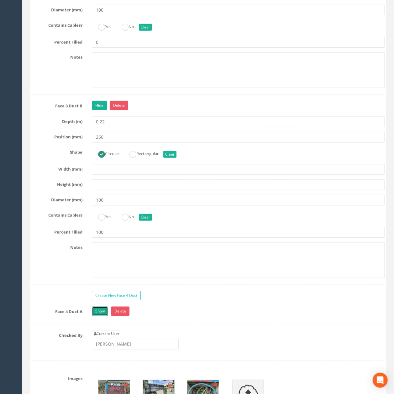
scroll to position [1431, 0]
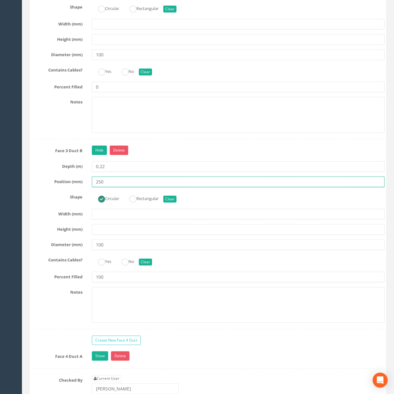
drag, startPoint x: 115, startPoint y: 200, endPoint x: 62, endPoint y: 202, distance: 53.6
click at [62, 187] on div "Position (mm) 250" at bounding box center [208, 182] width 362 height 11
type input "450"
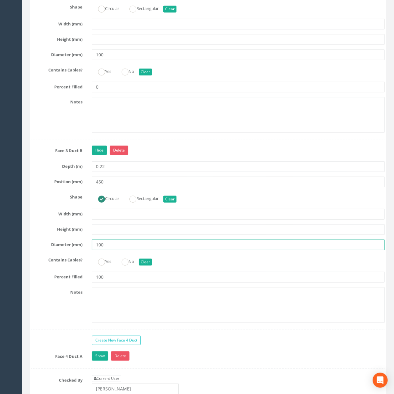
drag, startPoint x: 114, startPoint y: 263, endPoint x: 52, endPoint y: 264, distance: 62.3
click at [58, 250] on div "Diameter (mm) 100" at bounding box center [208, 245] width 362 height 11
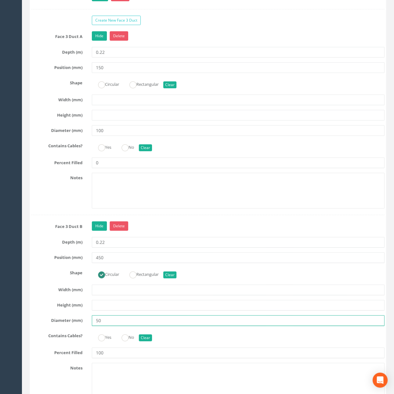
scroll to position [1348, 0]
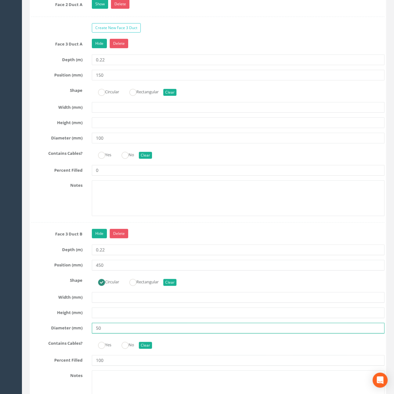
type input "50"
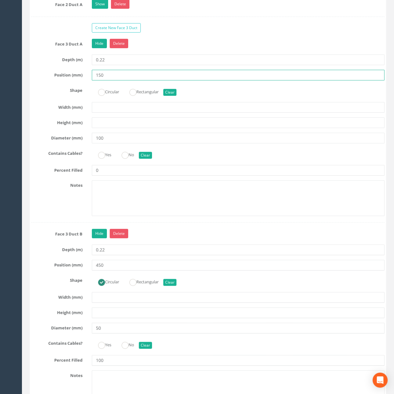
drag, startPoint x: 113, startPoint y: 93, endPoint x: 76, endPoint y: 93, distance: 37.6
click at [76, 80] on div "Position (mm) 150" at bounding box center [208, 75] width 362 height 11
type input "350"
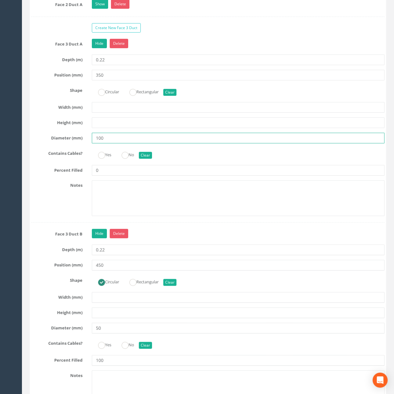
drag, startPoint x: 118, startPoint y: 156, endPoint x: 47, endPoint y: 160, distance: 71.2
click at [47, 143] on div "Diameter (mm) 100" at bounding box center [208, 138] width 362 height 11
type input "50"
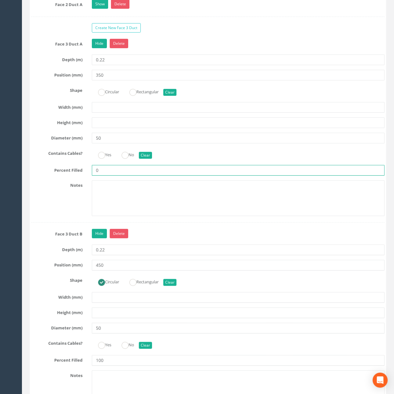
drag, startPoint x: 107, startPoint y: 189, endPoint x: 9, endPoint y: 195, distance: 97.9
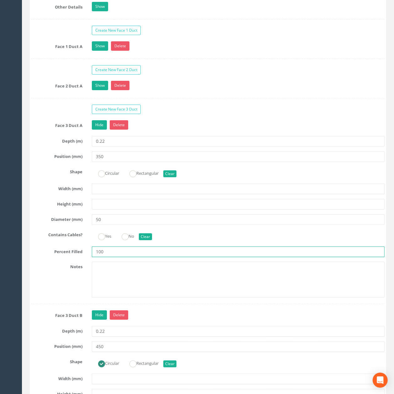
scroll to position [1264, 0]
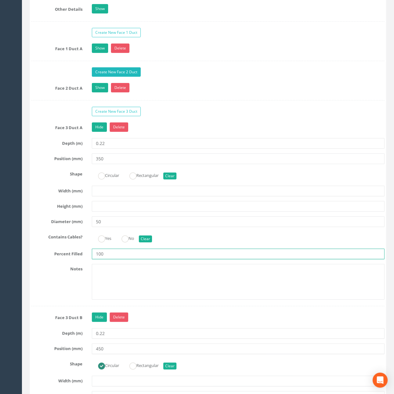
type input "100"
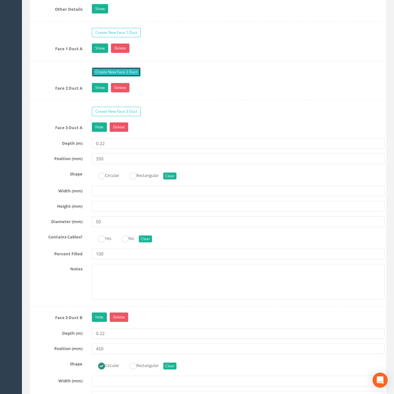
click at [117, 77] on link "Create New Face 2 Duct" at bounding box center [116, 71] width 49 height 9
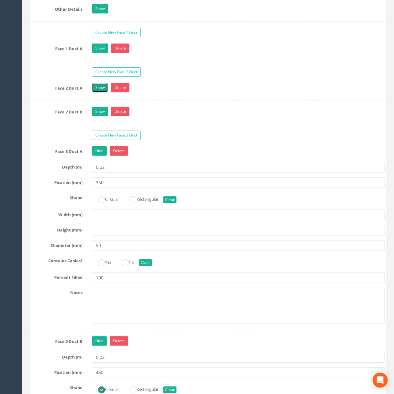
click at [98, 92] on link "Show" at bounding box center [100, 87] width 16 height 9
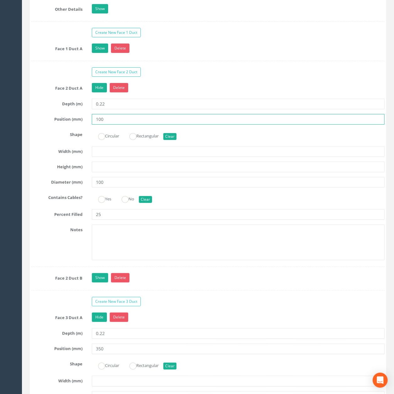
click at [107, 125] on input "100" at bounding box center [238, 119] width 292 height 11
click at [98, 125] on input "100" at bounding box center [238, 119] width 292 height 11
type input "150"
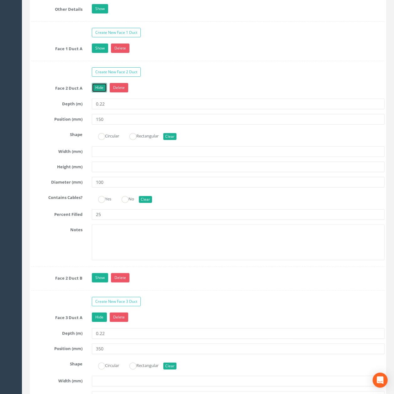
click at [103, 92] on link "Hide" at bounding box center [99, 87] width 15 height 9
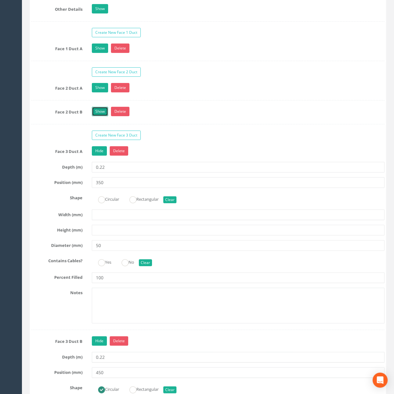
click at [104, 116] on link "Show" at bounding box center [100, 111] width 16 height 9
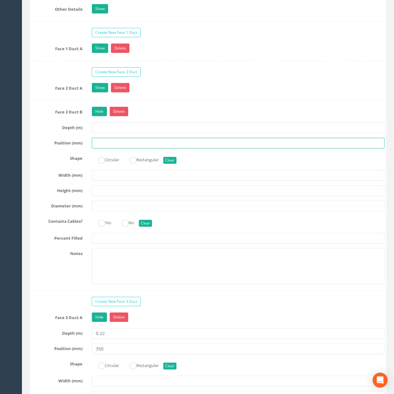
click at [111, 148] on input "text" at bounding box center [238, 143] width 292 height 11
type input "250"
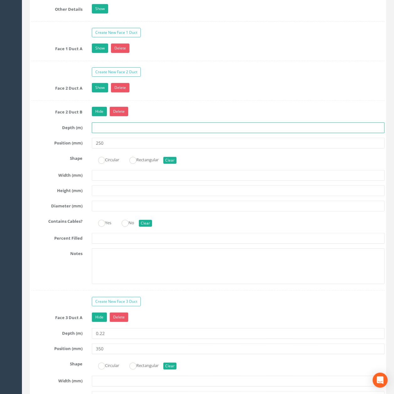
click at [110, 133] on input "text" at bounding box center [238, 127] width 292 height 11
type input "0.22"
click at [110, 164] on label "Circular" at bounding box center [105, 159] width 27 height 9
radio input "false"
click at [170, 164] on button "Clear" at bounding box center [169, 160] width 13 height 7
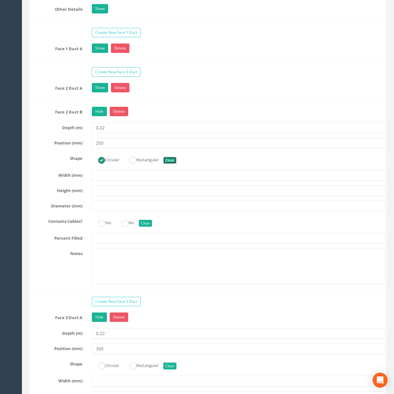
radio input "false"
click at [92, 116] on link "Hide" at bounding box center [99, 111] width 15 height 9
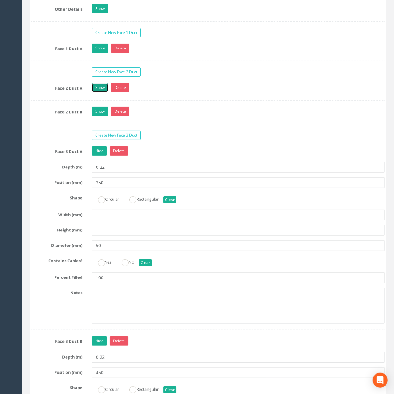
click at [98, 92] on link "Show" at bounding box center [100, 87] width 16 height 9
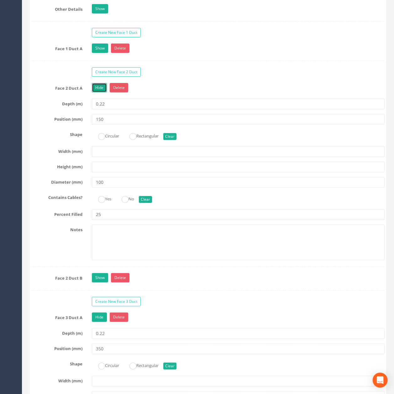
click at [98, 92] on link "Hide" at bounding box center [99, 87] width 15 height 9
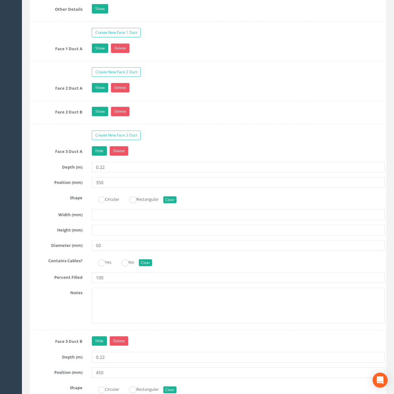
click at [98, 116] on link "Show" at bounding box center [100, 111] width 16 height 9
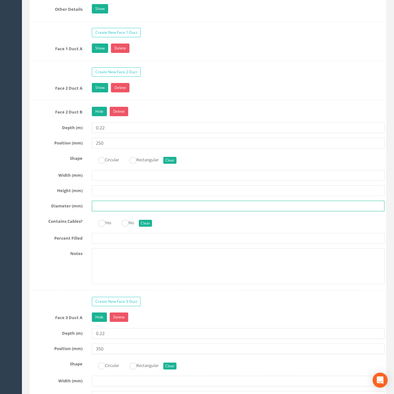
click at [107, 211] on input "text" at bounding box center [238, 206] width 292 height 11
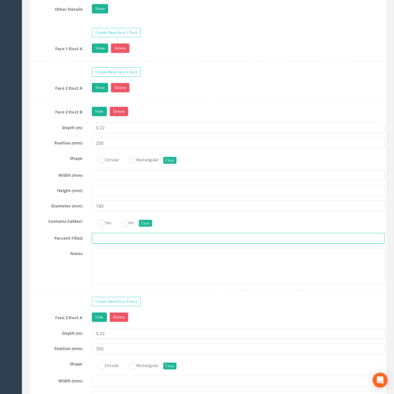
click at [108, 244] on input "text" at bounding box center [238, 238] width 292 height 11
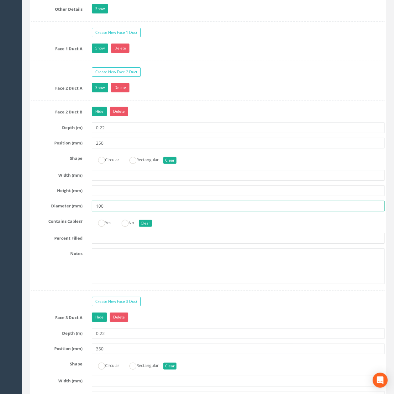
drag, startPoint x: 120, startPoint y: 225, endPoint x: 51, endPoint y: 224, distance: 68.9
click at [53, 211] on div "Diameter (mm) 100" at bounding box center [208, 206] width 362 height 11
type input "50"
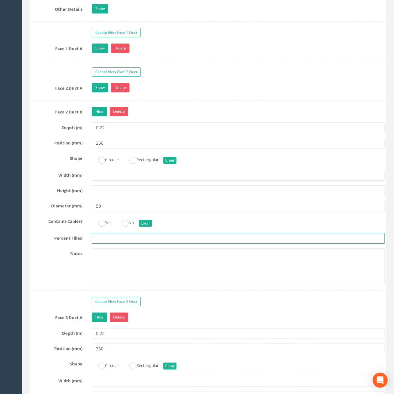
click at [133, 244] on input "text" at bounding box center [238, 238] width 292 height 11
type input "100"
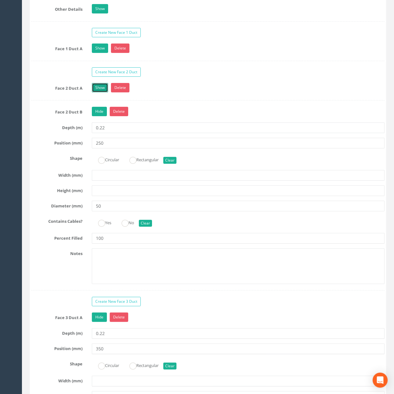
drag, startPoint x: 102, startPoint y: 106, endPoint x: 104, endPoint y: 128, distance: 21.4
click at [102, 92] on link "Show" at bounding box center [100, 87] width 16 height 9
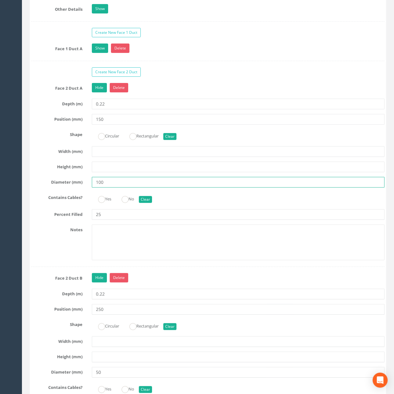
drag, startPoint x: 114, startPoint y: 202, endPoint x: 26, endPoint y: 202, distance: 88.3
click at [26, 202] on div "Job No 0625-GT-17682 Cancel Save Delete Job Number 0625-GT-17682 Job Number Suf…" at bounding box center [207, 101] width 365 height 2632
type input "50"
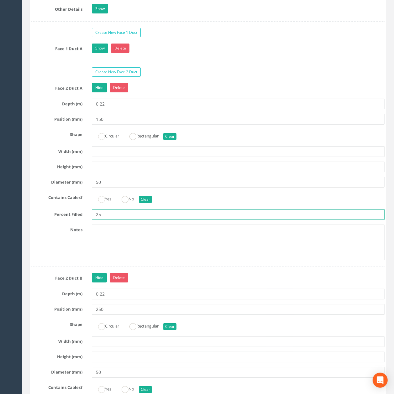
drag, startPoint x: 127, startPoint y: 234, endPoint x: 15, endPoint y: 231, distance: 111.8
click at [42, 220] on div "Percent Filled 25" at bounding box center [208, 214] width 362 height 11
type input "0"
click at [98, 92] on link "Hide" at bounding box center [99, 87] width 15 height 9
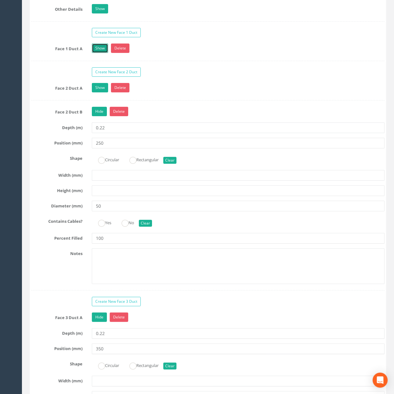
click at [94, 53] on link "Show" at bounding box center [100, 48] width 16 height 9
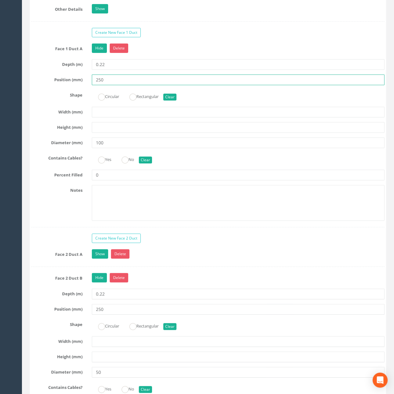
drag, startPoint x: 108, startPoint y: 95, endPoint x: 78, endPoint y: 95, distance: 30.1
click at [78, 85] on div "Position (mm) 250" at bounding box center [208, 80] width 362 height 11
type input "100"
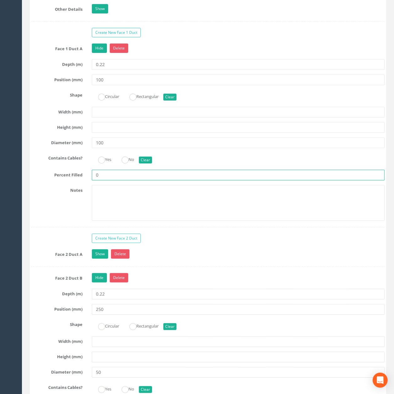
drag, startPoint x: 109, startPoint y: 197, endPoint x: 61, endPoint y: 191, distance: 48.3
click at [65, 180] on div "Percent Filled 0" at bounding box center [208, 175] width 362 height 11
type input "25"
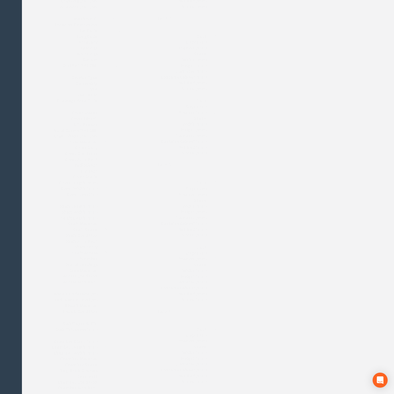
scroll to position [0, 0]
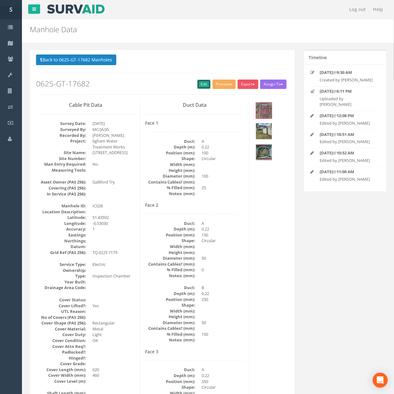
click at [203, 85] on link "Edit" at bounding box center [203, 84] width 13 height 9
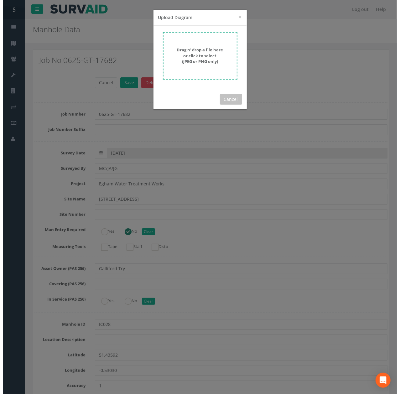
scroll to position [2315, 0]
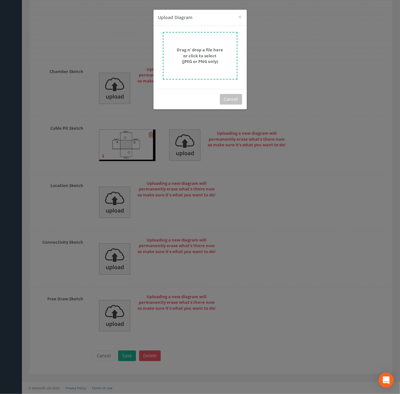
click at [217, 63] on strong "Drag n' drop a file here or click to select (JPEG or PNG only)" at bounding box center [200, 55] width 46 height 17
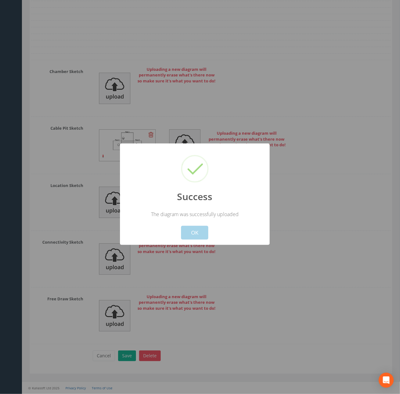
click at [202, 233] on button "OK" at bounding box center [194, 233] width 27 height 14
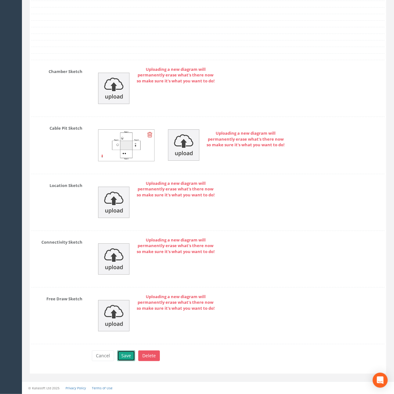
click at [125, 354] on button "Save" at bounding box center [126, 355] width 18 height 11
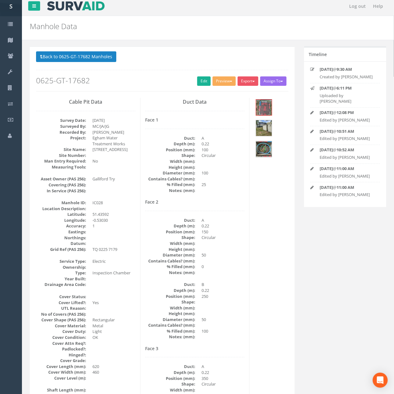
scroll to position [0, 0]
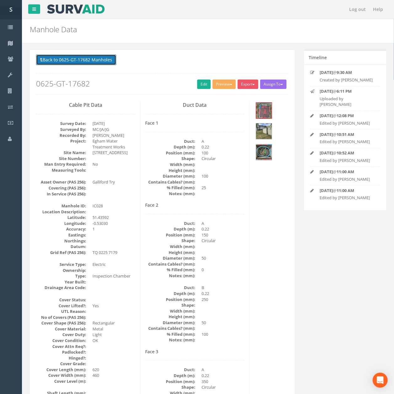
click at [56, 59] on button "Back to 0625-GT-17682 Manholes" at bounding box center [76, 59] width 80 height 11
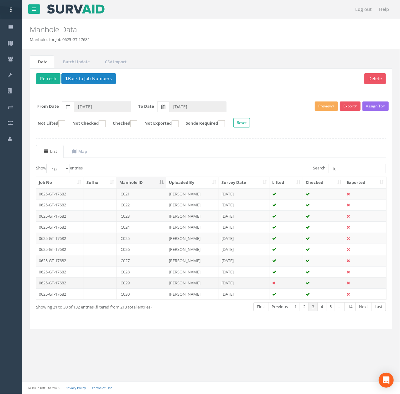
click at [144, 288] on td "IC029" at bounding box center [141, 282] width 49 height 11
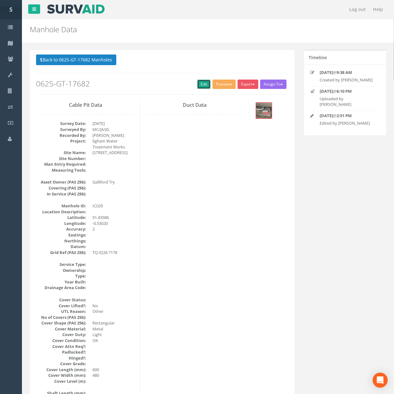
drag, startPoint x: 200, startPoint y: 88, endPoint x: 175, endPoint y: 173, distance: 89.1
click at [200, 88] on link "Edit" at bounding box center [203, 84] width 13 height 9
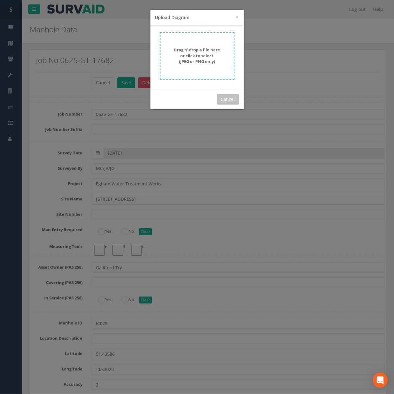
click at [193, 202] on div "× Close Upload Diagram Drag n' drop a file here or click to select (JPEG or PNG…" at bounding box center [197, 197] width 394 height 394
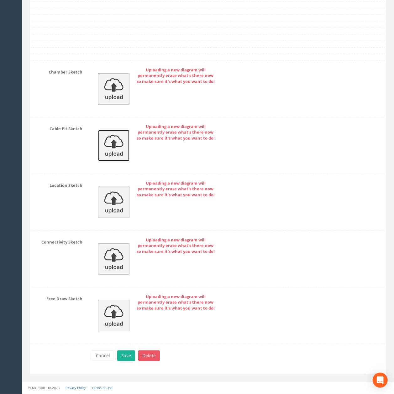
click at [117, 148] on img at bounding box center [113, 145] width 31 height 31
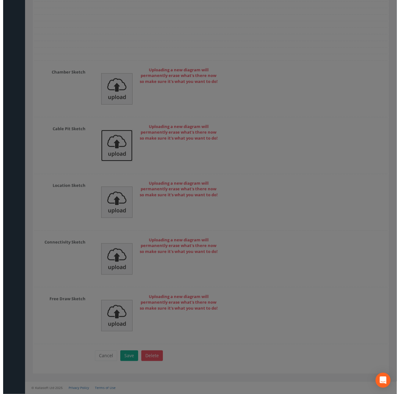
scroll to position [1520, 0]
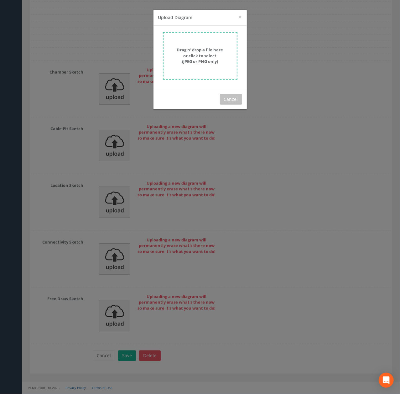
click at [204, 53] on strong "Drag n' drop a file here or click to select (JPEG or PNG only)" at bounding box center [200, 55] width 46 height 17
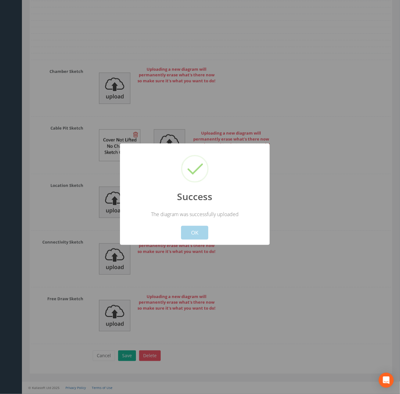
click at [201, 239] on button "OK" at bounding box center [194, 233] width 27 height 14
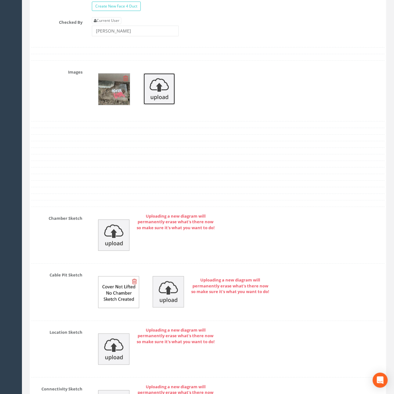
click at [153, 101] on img at bounding box center [158, 88] width 31 height 31
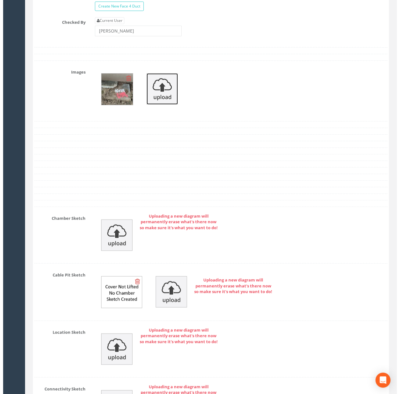
scroll to position [1353, 0]
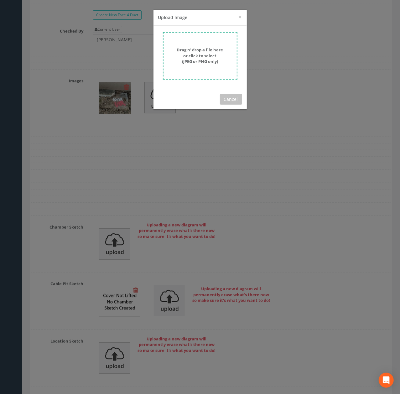
click at [197, 50] on strong "Drag n' drop a file here or click to select (JPEG or PNG only)" at bounding box center [200, 55] width 46 height 17
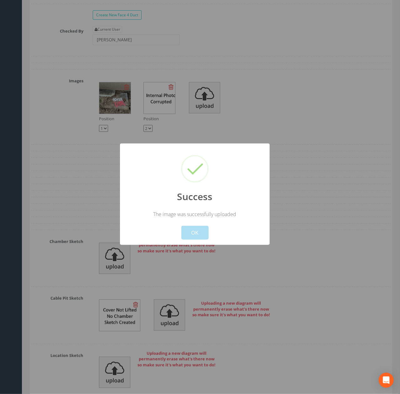
click at [188, 225] on div "Cancel OK" at bounding box center [194, 229] width 139 height 22
click at [193, 237] on button "OK" at bounding box center [194, 233] width 27 height 14
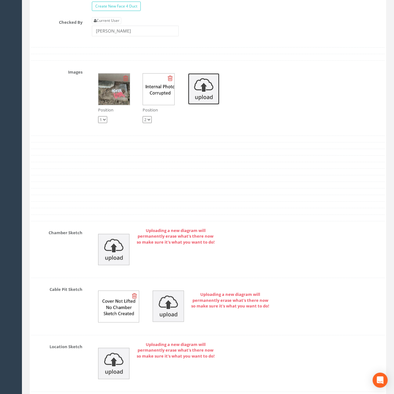
click at [195, 105] on img at bounding box center [203, 88] width 31 height 31
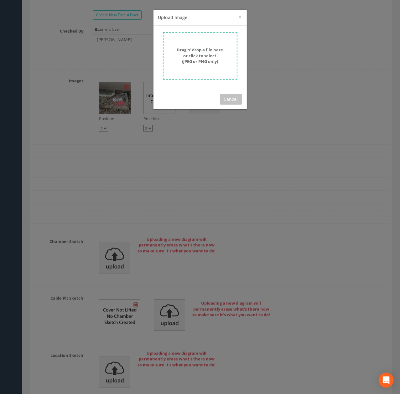
click at [193, 74] on form "Drag n' drop a file here or click to select (JPEG or PNG only)" at bounding box center [200, 56] width 75 height 48
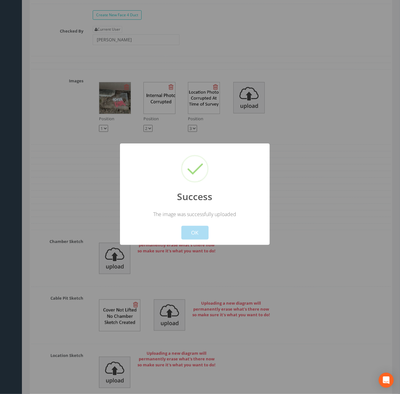
click at [195, 240] on div "Success The image was successfully uploaded ! Not valid! Cancel OK" at bounding box center [195, 193] width 150 height 101
click at [200, 233] on button "OK" at bounding box center [194, 233] width 27 height 14
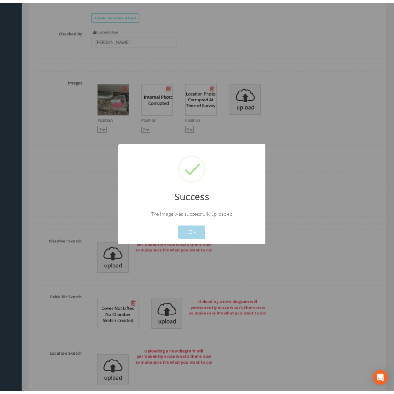
scroll to position [1362, 0]
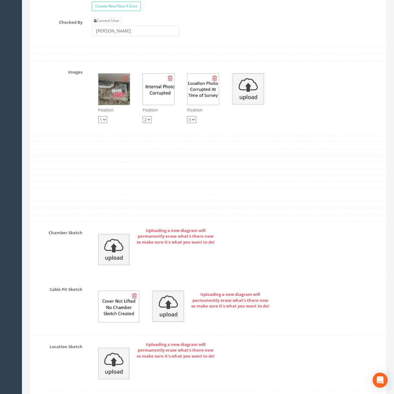
click at [196, 129] on div "Position 1 2 3 Position 1 2 3 Position 1 2 3" at bounding box center [238, 98] width 302 height 62
click at [196, 113] on p "Position" at bounding box center [203, 110] width 32 height 6
click at [194, 123] on div "Position 1 2 3" at bounding box center [203, 115] width 32 height 16
drag, startPoint x: 194, startPoint y: 136, endPoint x: 194, endPoint y: 141, distance: 5.0
click at [194, 123] on select "1 2 3" at bounding box center [191, 119] width 9 height 7
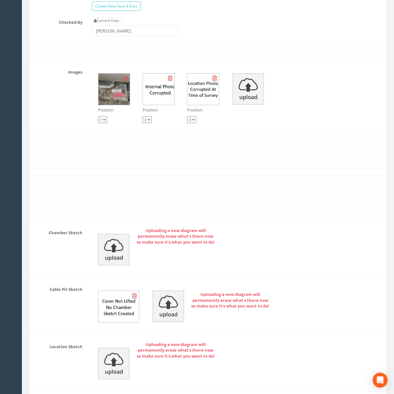
select select "string:2"
click at [187, 123] on select "1 2 3" at bounding box center [191, 119] width 9 height 7
select select "string:3"
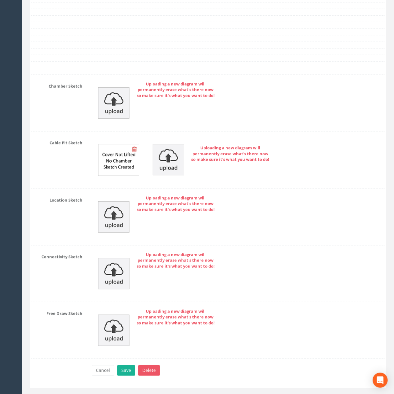
scroll to position [1543, 0]
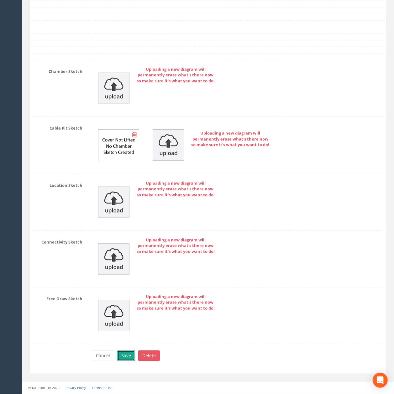
click at [129, 357] on button "Save" at bounding box center [126, 355] width 18 height 11
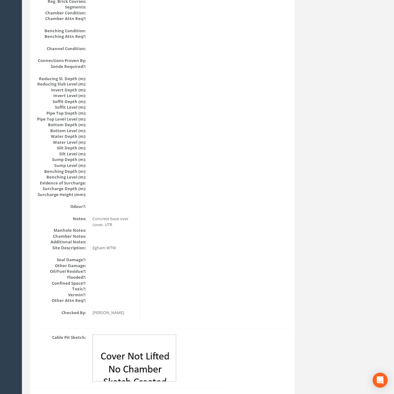
scroll to position [0, 0]
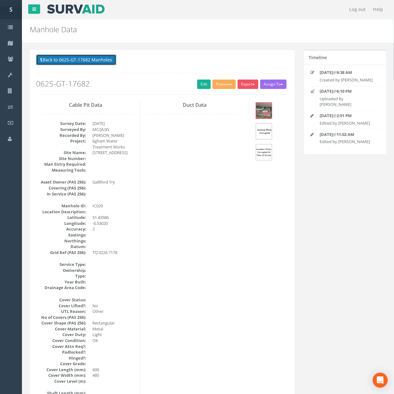
click at [86, 58] on button "Back to 0625-GT-17682 Manholes" at bounding box center [76, 59] width 80 height 11
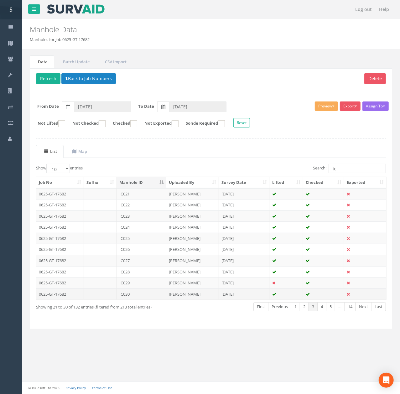
click at [148, 300] on td "IC030" at bounding box center [141, 293] width 49 height 11
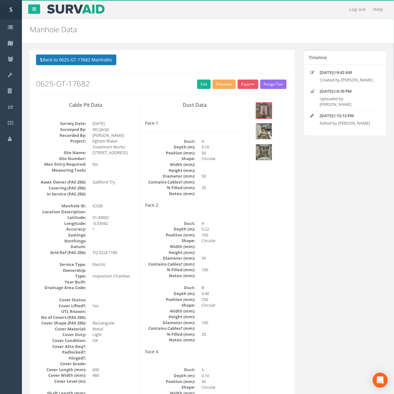
drag, startPoint x: 86, startPoint y: 67, endPoint x: 86, endPoint y: 61, distance: 5.4
click at [86, 67] on p "Back to 0625-GT-17682 Manholes Back to Map" at bounding box center [162, 60] width 252 height 12
click at [86, 61] on button "Back to 0625-GT-17682 Manholes" at bounding box center [76, 59] width 80 height 11
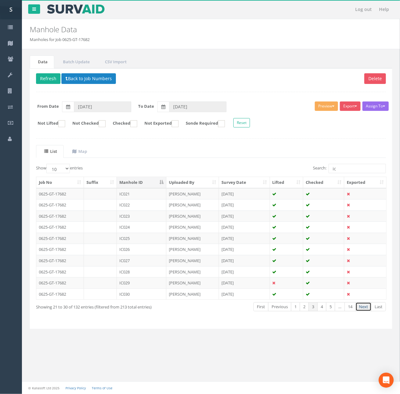
click at [362, 310] on link "Next" at bounding box center [363, 306] width 16 height 9
click at [137, 206] on td "IC032" at bounding box center [141, 204] width 49 height 11
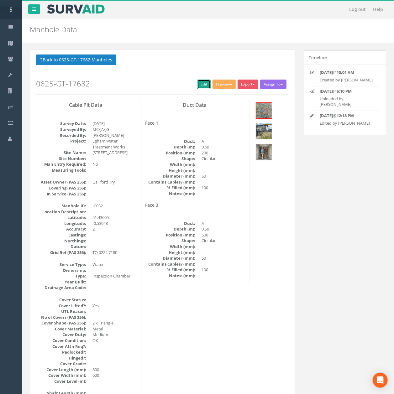
click at [201, 86] on link "Edit" at bounding box center [203, 84] width 13 height 9
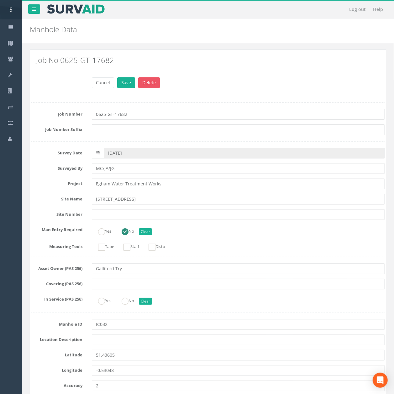
scroll to position [930, 0]
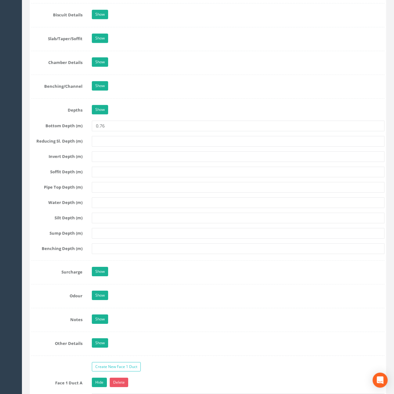
click at [148, 116] on div "Show" at bounding box center [238, 110] width 302 height 11
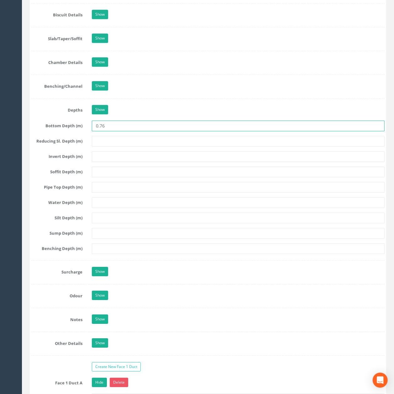
click at [148, 131] on input "0.76" at bounding box center [238, 126] width 292 height 11
type input "0.82"
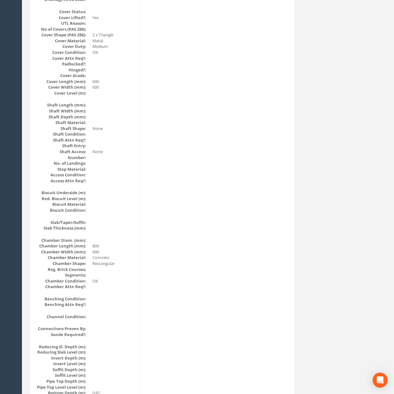
scroll to position [0, 0]
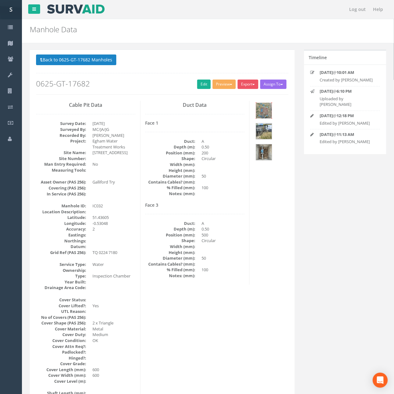
click at [261, 104] on img at bounding box center [264, 111] width 16 height 16
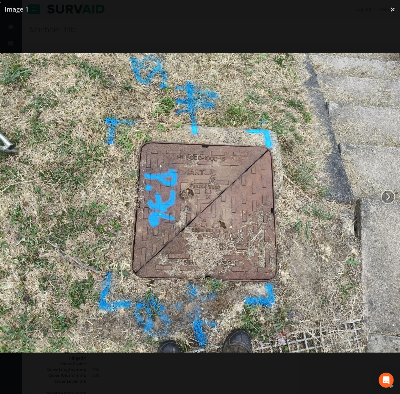
click at [279, 22] on div at bounding box center [200, 203] width 400 height 394
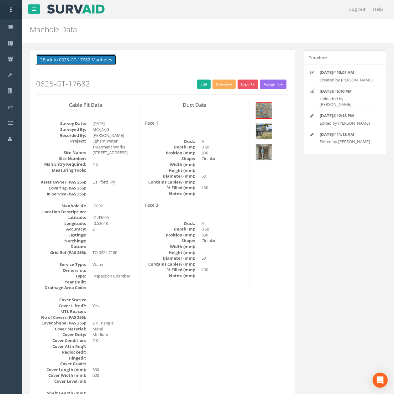
click at [101, 59] on button "Back to 0625-GT-17682 Manholes" at bounding box center [76, 59] width 80 height 11
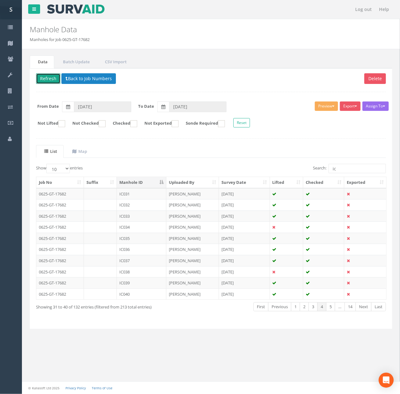
click at [51, 83] on button "Refresh" at bounding box center [48, 78] width 24 height 11
click at [142, 222] on td "IC033" at bounding box center [141, 215] width 49 height 11
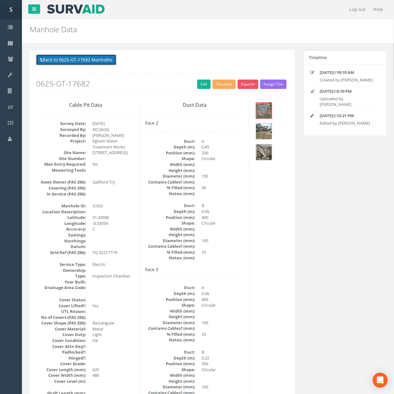
click at [97, 65] on button "Back to 0625-GT-17682 Manholes" at bounding box center [76, 59] width 80 height 11
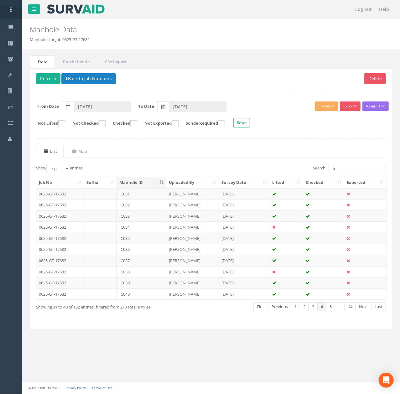
drag, startPoint x: 138, startPoint y: 229, endPoint x: 140, endPoint y: 225, distance: 5.3
click at [138, 229] on td "IC034" at bounding box center [141, 226] width 49 height 11
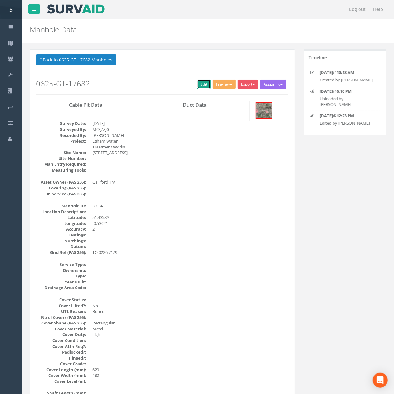
click at [202, 80] on link "Edit" at bounding box center [203, 84] width 13 height 9
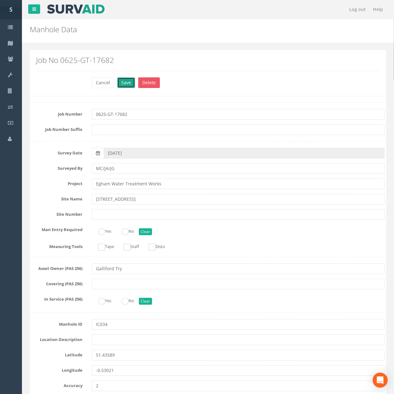
scroll to position [503, 0]
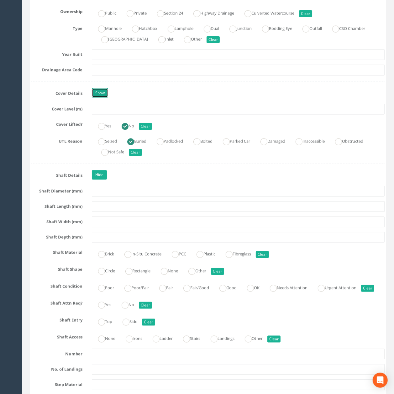
click at [105, 98] on link "Show" at bounding box center [100, 92] width 16 height 9
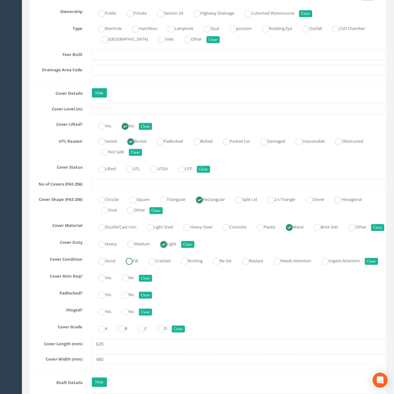
click at [138, 265] on label "OK" at bounding box center [128, 260] width 19 height 9
radio input "true"
click at [141, 190] on input "text" at bounding box center [238, 184] width 292 height 11
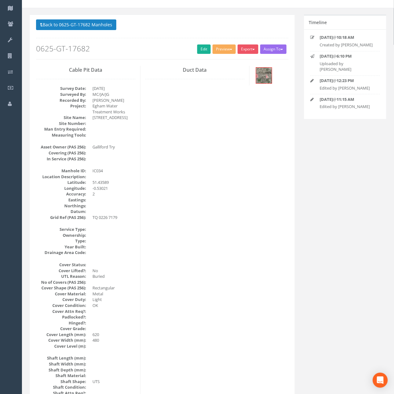
scroll to position [0, 0]
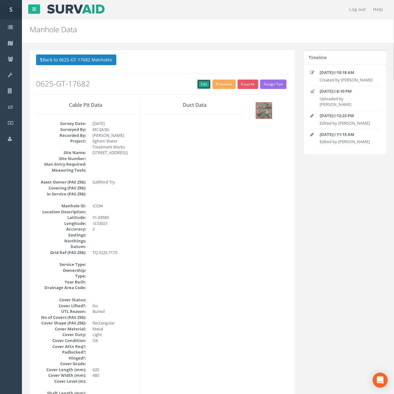
click at [202, 83] on link "Edit" at bounding box center [203, 84] width 13 height 9
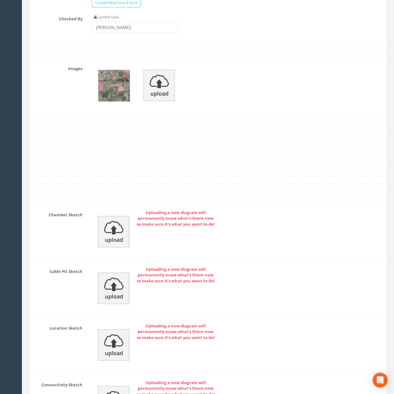
scroll to position [1611, 0]
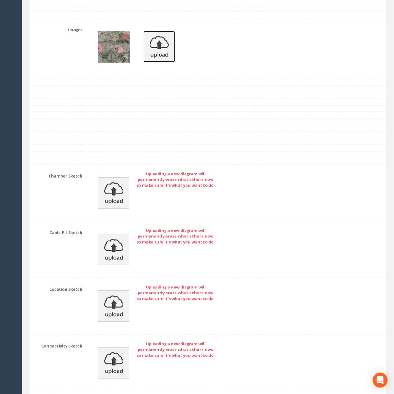
click at [153, 62] on img at bounding box center [158, 46] width 31 height 31
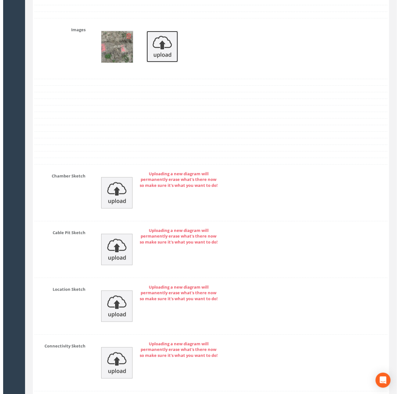
scroll to position [1593, 0]
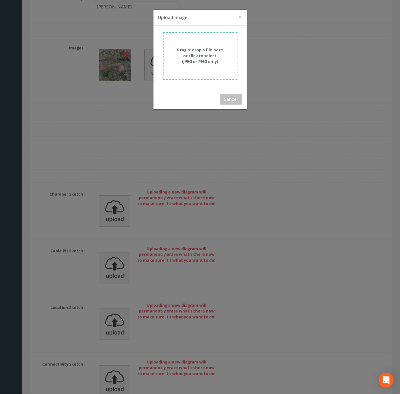
click at [193, 49] on strong "Drag n' drop a file here or click to select (JPEG or PNG only)" at bounding box center [200, 55] width 46 height 17
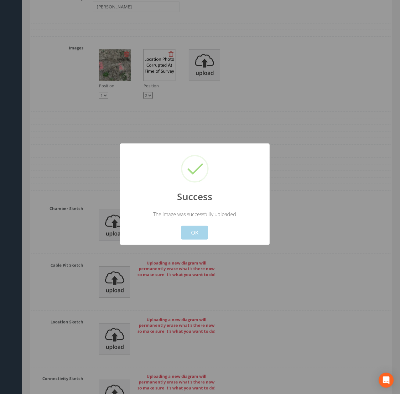
click at [194, 239] on button "OK" at bounding box center [194, 233] width 27 height 14
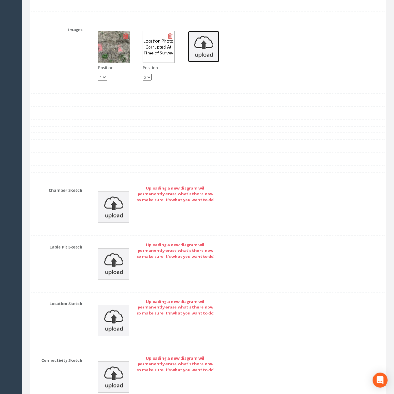
click at [201, 62] on img at bounding box center [203, 46] width 31 height 31
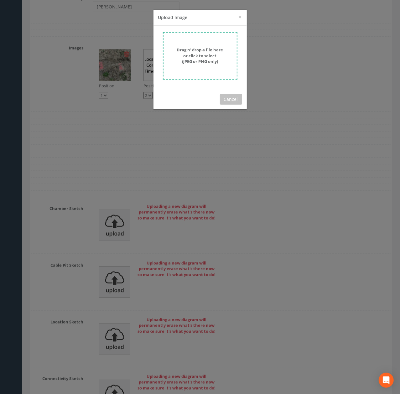
click at [203, 63] on strong "Drag n' drop a file here or click to select (JPEG or PNG only)" at bounding box center [200, 55] width 46 height 17
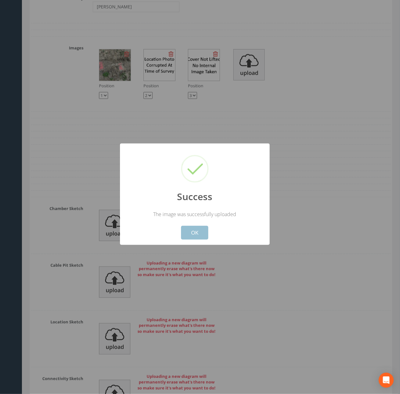
click at [197, 238] on button "OK" at bounding box center [194, 233] width 27 height 14
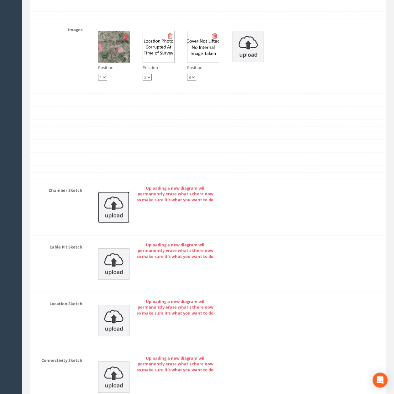
click at [118, 223] on img at bounding box center [113, 207] width 31 height 31
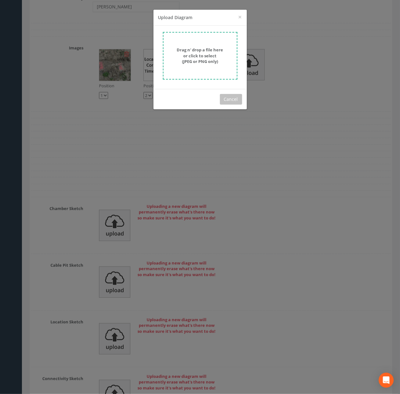
click at [207, 61] on strong "Drag n' drop a file here or click to select (JPEG or PNG only)" at bounding box center [200, 55] width 46 height 17
click at [231, 102] on button "Cancel" at bounding box center [231, 99] width 22 height 11
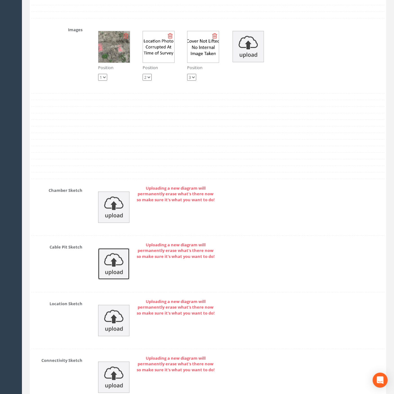
click at [109, 280] on img at bounding box center [113, 263] width 31 height 31
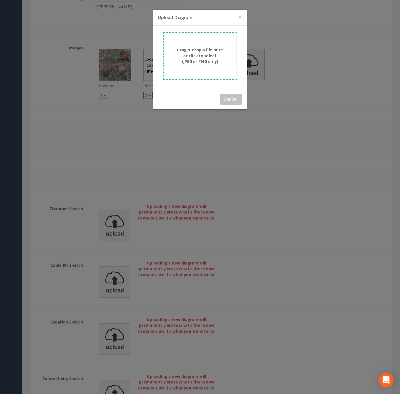
click at [190, 55] on strong "Drag n' drop a file here or click to select (JPEG or PNG only)" at bounding box center [200, 55] width 46 height 17
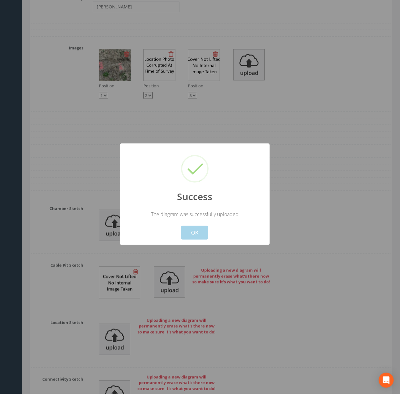
click at [202, 236] on button "OK" at bounding box center [194, 233] width 27 height 14
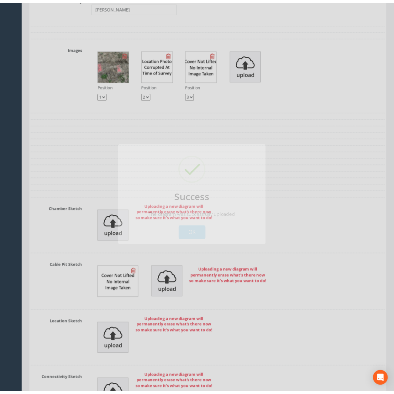
scroll to position [1611, 0]
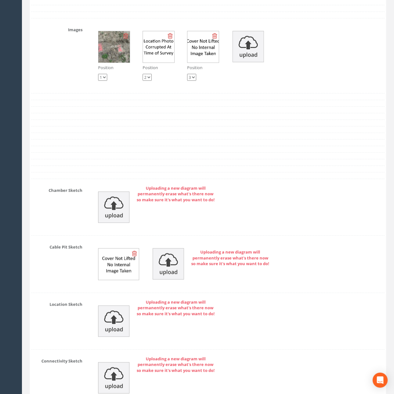
click at [135, 257] on icon at bounding box center [134, 254] width 5 height 6
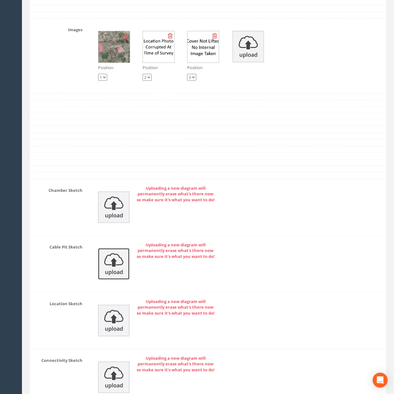
click at [110, 280] on img at bounding box center [113, 263] width 31 height 31
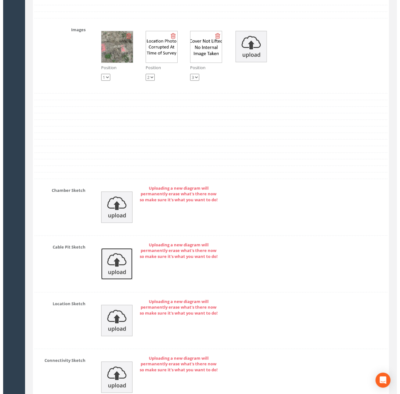
scroll to position [1593, 0]
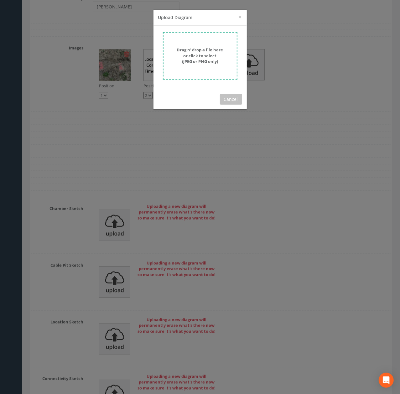
click at [209, 49] on strong "Drag n' drop a file here or click to select (JPEG or PNG only)" at bounding box center [200, 55] width 46 height 17
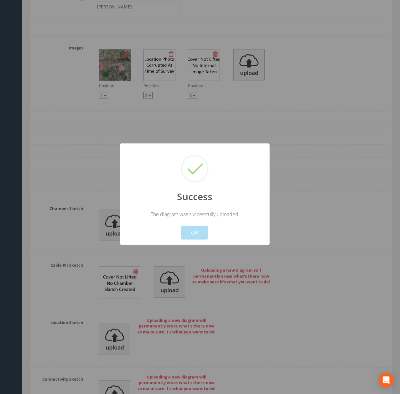
click at [193, 232] on button "OK" at bounding box center [194, 233] width 27 height 14
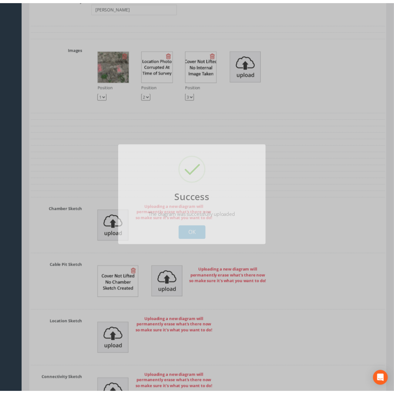
scroll to position [1611, 0]
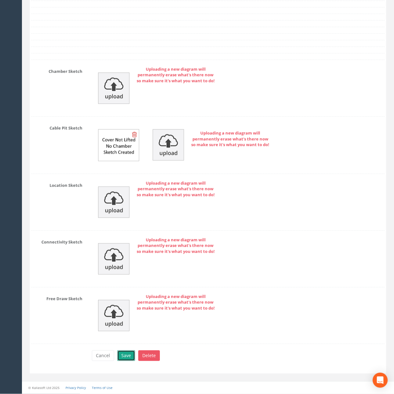
click at [133, 354] on button "Save" at bounding box center [126, 355] width 18 height 11
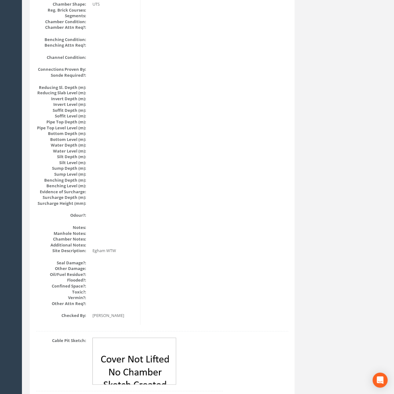
scroll to position [0, 0]
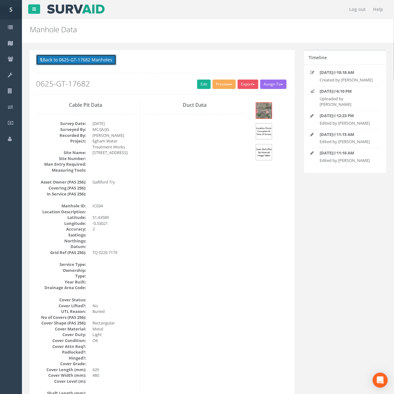
click at [76, 58] on button "Back to 0625-GT-17682 Manholes" at bounding box center [76, 59] width 80 height 11
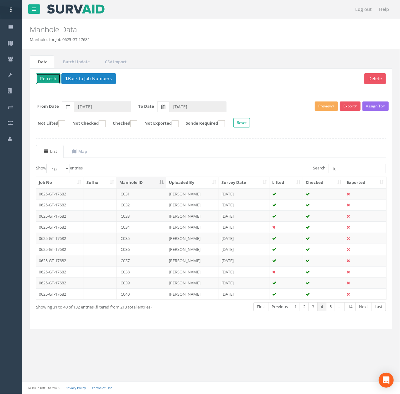
click at [48, 77] on button "Refresh" at bounding box center [48, 78] width 24 height 11
click at [135, 242] on td "IC035" at bounding box center [141, 238] width 49 height 11
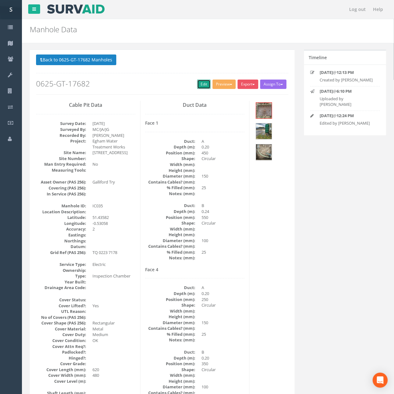
click at [201, 86] on link "Edit" at bounding box center [203, 84] width 13 height 9
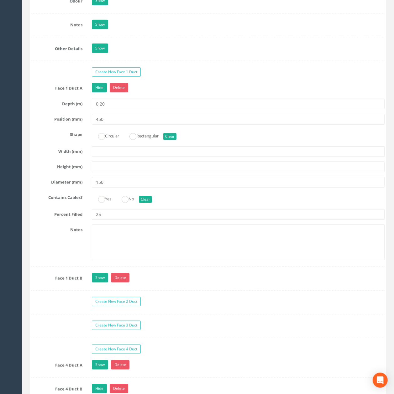
scroll to position [1504, 0]
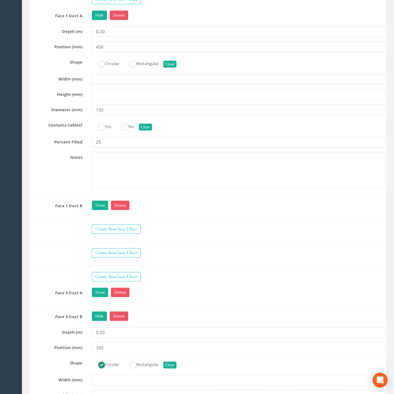
click at [102, 210] on link "Show" at bounding box center [100, 205] width 16 height 9
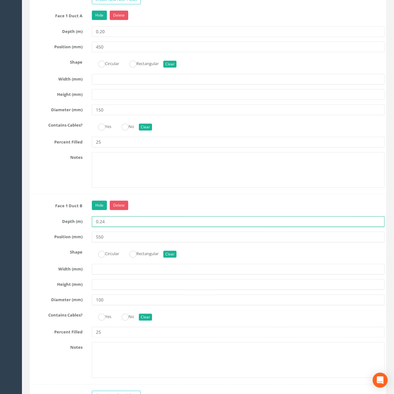
drag, startPoint x: 103, startPoint y: 259, endPoint x: 132, endPoint y: 254, distance: 28.9
click at [130, 253] on div "Face 1 Duct B Hide Delete Depth (m) 0.24 Position (mm) 550 Shape Circular Recta…" at bounding box center [207, 293] width 353 height 184
type input "0.20"
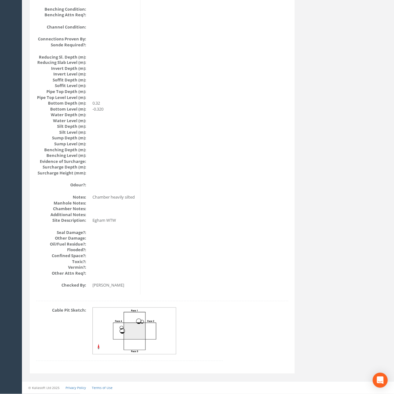
scroll to position [0, 0]
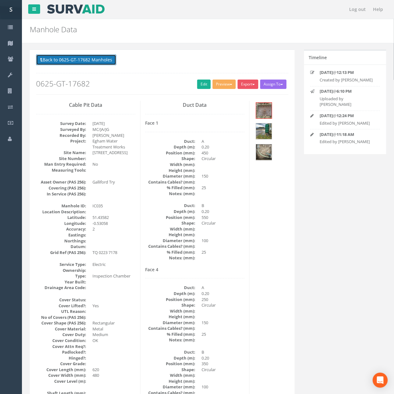
click at [79, 61] on button "Back to 0625-GT-17682 Manholes" at bounding box center [76, 59] width 80 height 11
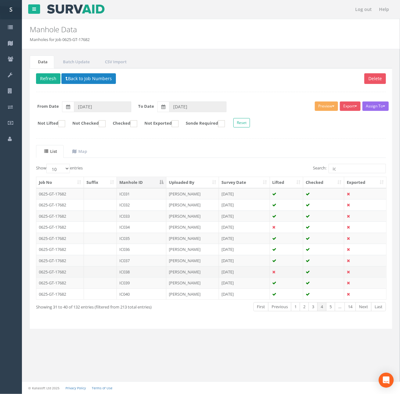
click at [140, 277] on td "IC038" at bounding box center [141, 271] width 49 height 11
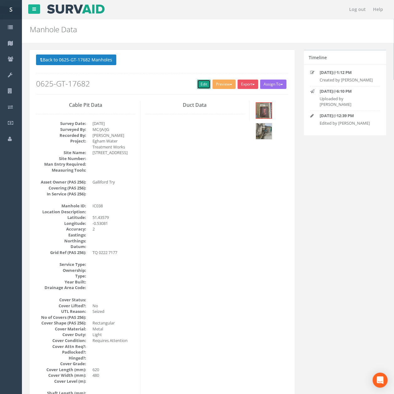
click at [203, 85] on link "Edit" at bounding box center [203, 84] width 13 height 9
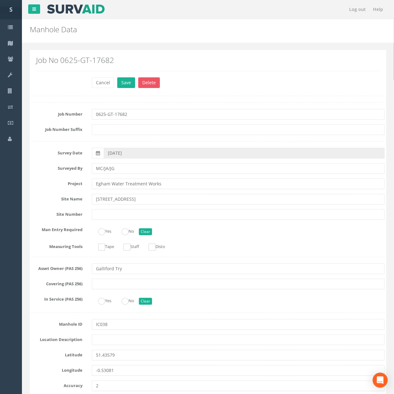
scroll to position [293, 0]
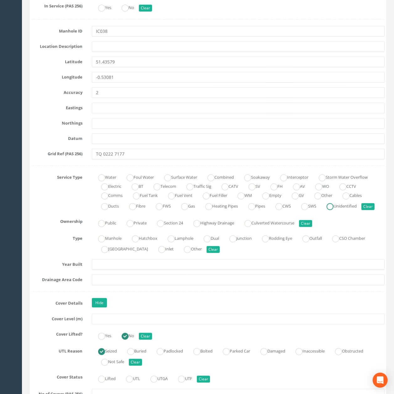
click at [333, 204] on ins at bounding box center [329, 206] width 7 height 7
radio input "true"
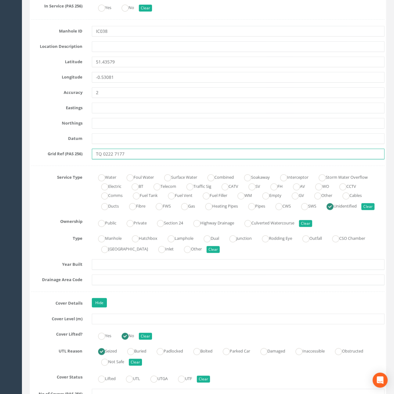
click at [192, 158] on input "TQ 0222 7177" at bounding box center [238, 154] width 292 height 11
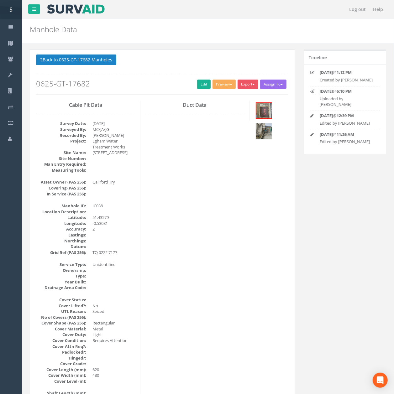
scroll to position [42, 0]
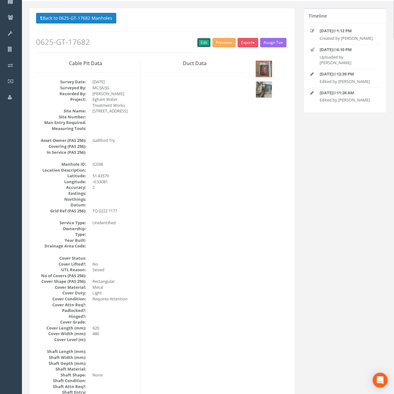
click at [204, 45] on link "Edit" at bounding box center [203, 42] width 13 height 9
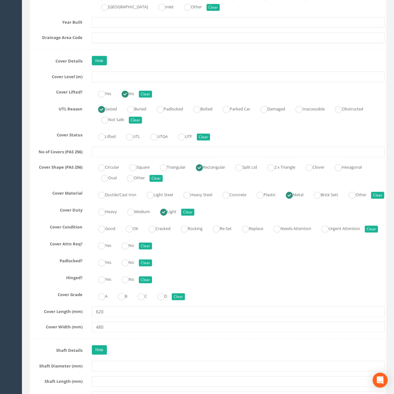
scroll to position [897, 0]
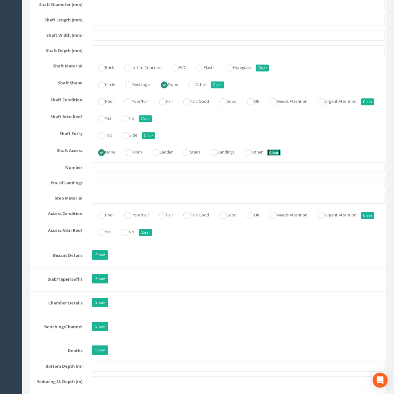
click at [280, 156] on button "Clear" at bounding box center [273, 152] width 13 height 7
radio input "false"
click at [224, 88] on button "Clear" at bounding box center [217, 84] width 13 height 7
radio input "false"
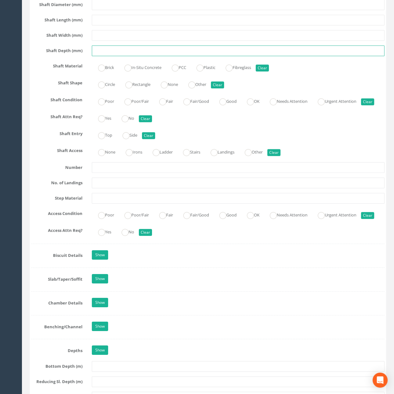
click at [220, 56] on input "text" at bounding box center [238, 50] width 292 height 11
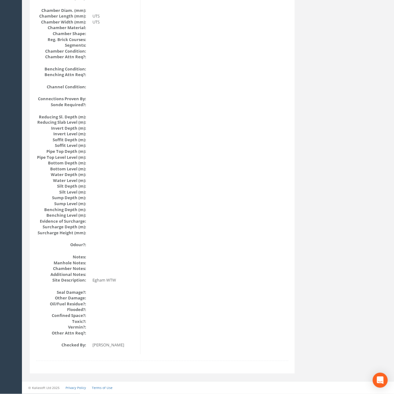
scroll to position [0, 0]
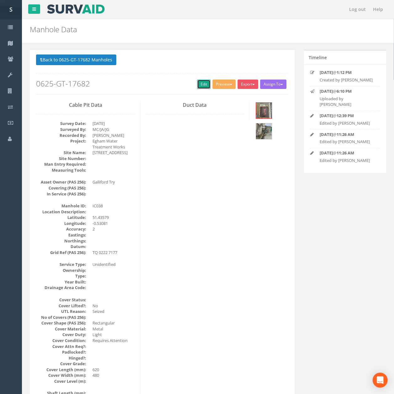
click at [203, 83] on link "Edit" at bounding box center [203, 84] width 13 height 9
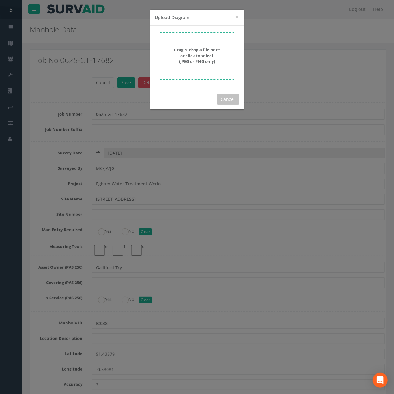
click at [214, 66] on form "Drag n' drop a file here or click to select (JPEG or PNG only)" at bounding box center [197, 56] width 75 height 48
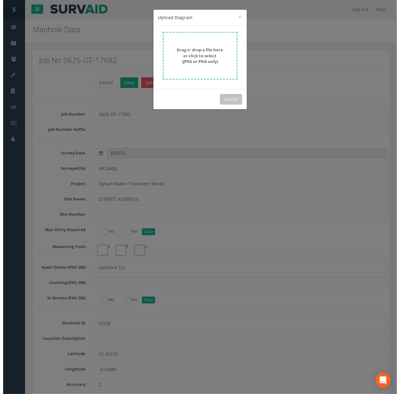
scroll to position [1751, 0]
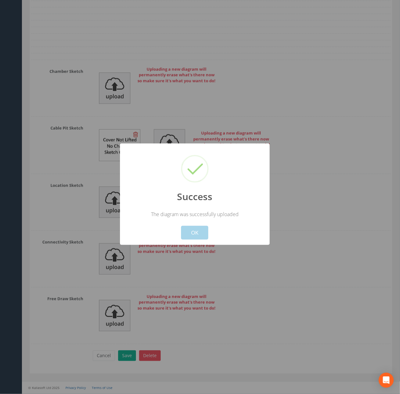
drag, startPoint x: 201, startPoint y: 231, endPoint x: 194, endPoint y: 230, distance: 6.9
click at [200, 232] on button "OK" at bounding box center [194, 233] width 27 height 14
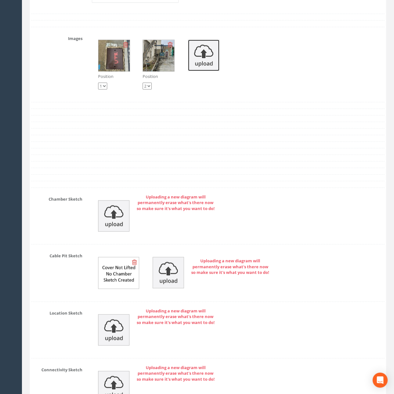
click at [215, 71] on img at bounding box center [203, 55] width 31 height 31
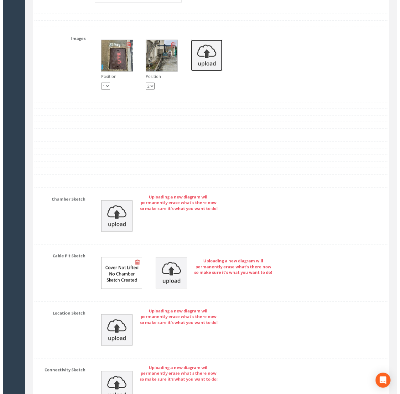
scroll to position [1585, 0]
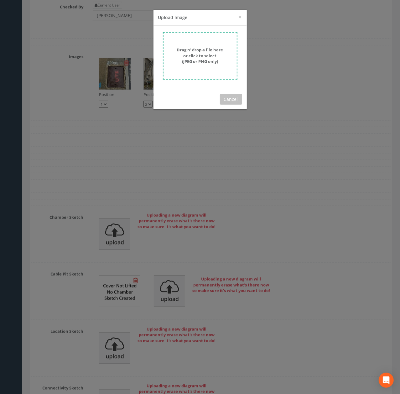
click at [207, 44] on form "Drag n' drop a file here or click to select (JPEG or PNG only)" at bounding box center [200, 56] width 75 height 48
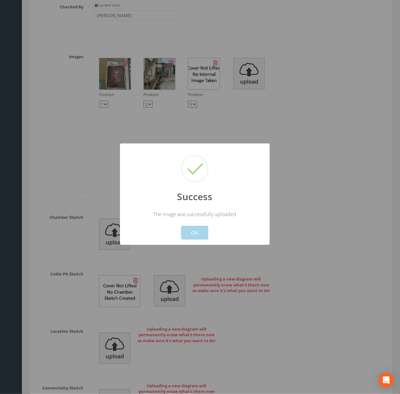
click at [203, 227] on button "OK" at bounding box center [194, 233] width 27 height 14
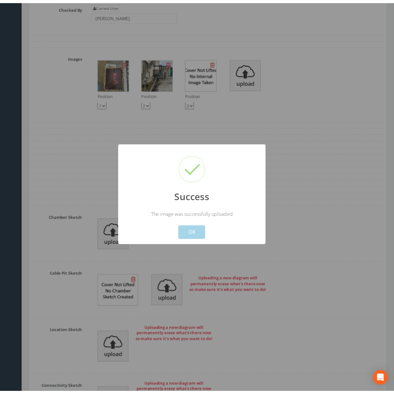
scroll to position [1603, 0]
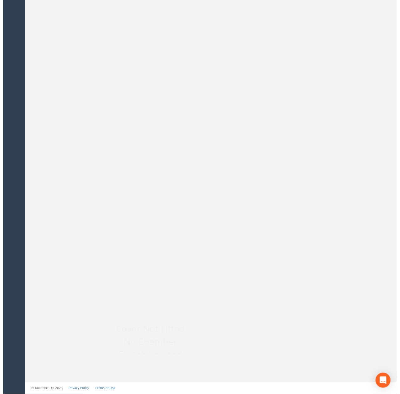
scroll to position [0, 0]
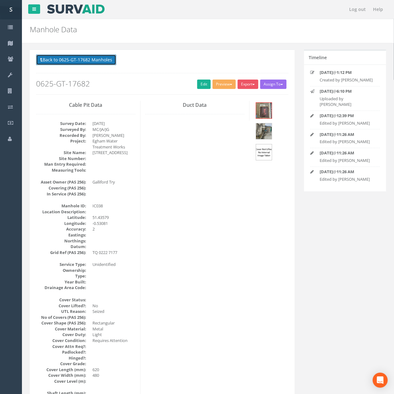
click at [83, 64] on button "Back to 0625-GT-17682 Manholes" at bounding box center [76, 59] width 80 height 11
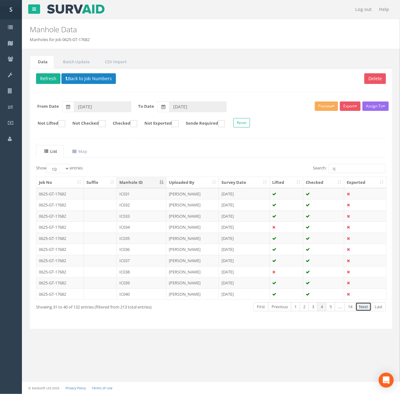
click at [365, 305] on link "Next" at bounding box center [363, 306] width 16 height 9
click at [277, 311] on link "Previous" at bounding box center [278, 306] width 23 height 9
click at [361, 311] on link "Next" at bounding box center [363, 306] width 16 height 9
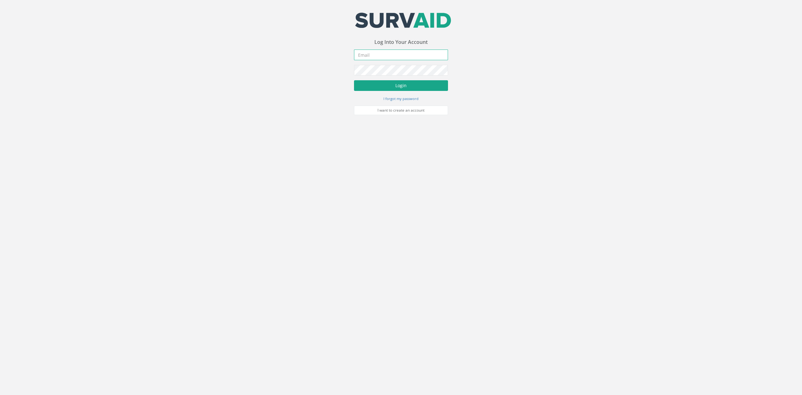
type input "[EMAIL_ADDRESS][DOMAIN_NAME]"
click at [421, 83] on button "Login" at bounding box center [401, 85] width 94 height 11
